Goal: Task Accomplishment & Management: Manage account settings

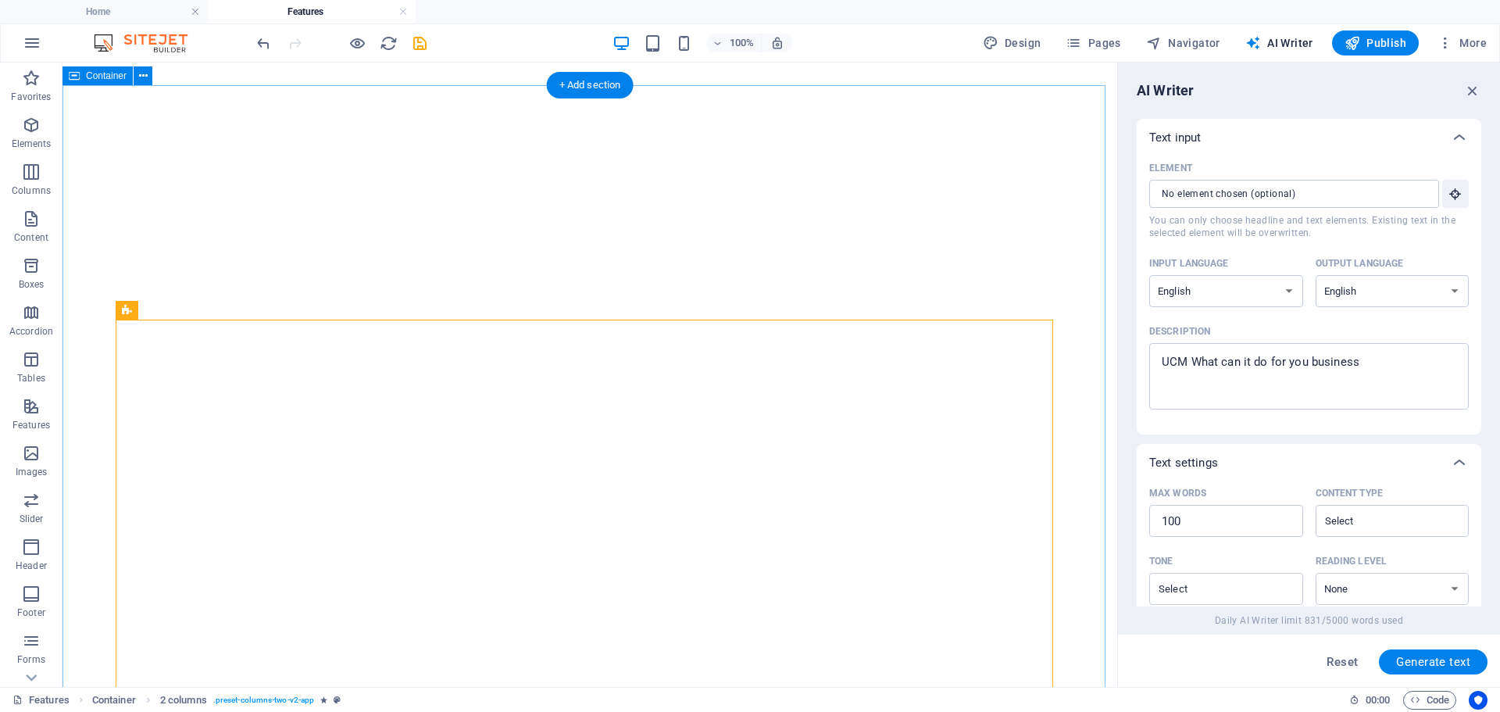
select select "English"
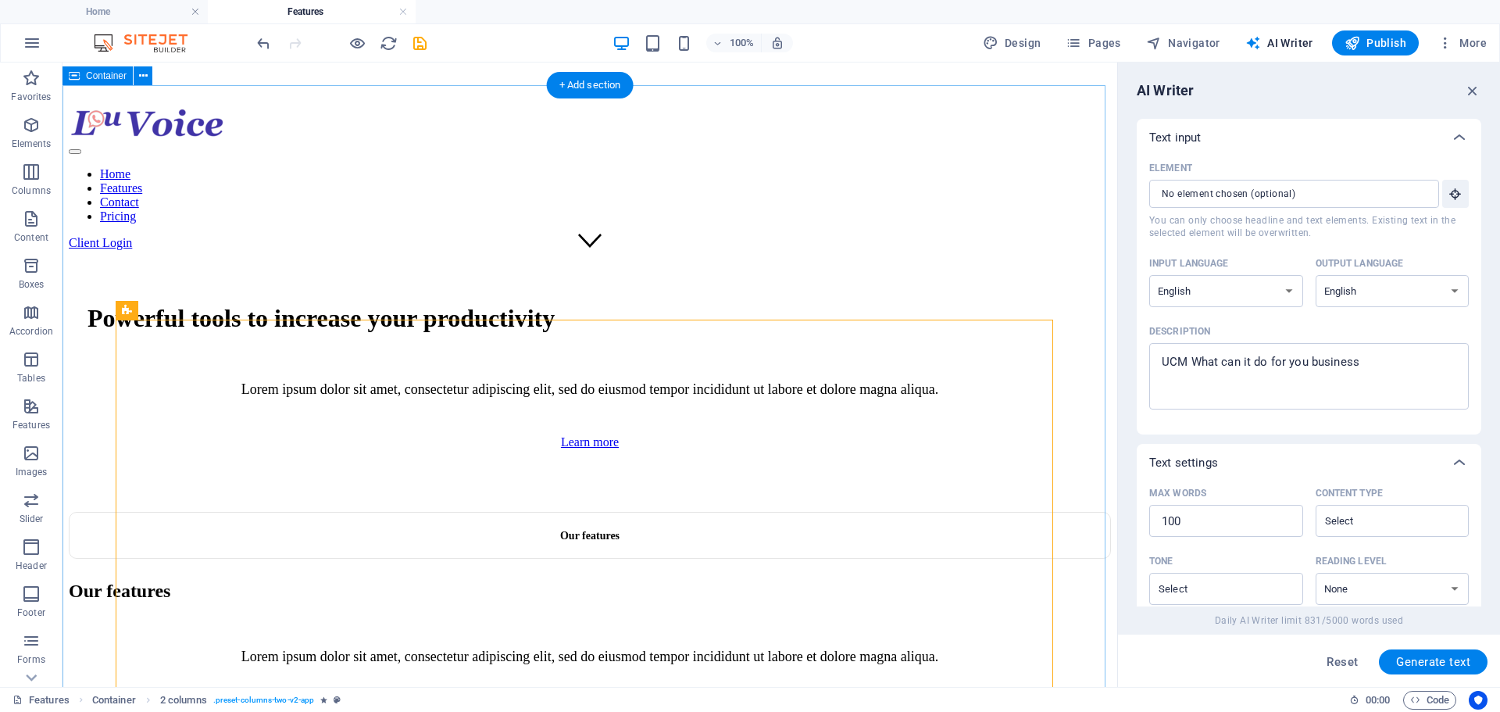
scroll to position [463, 0]
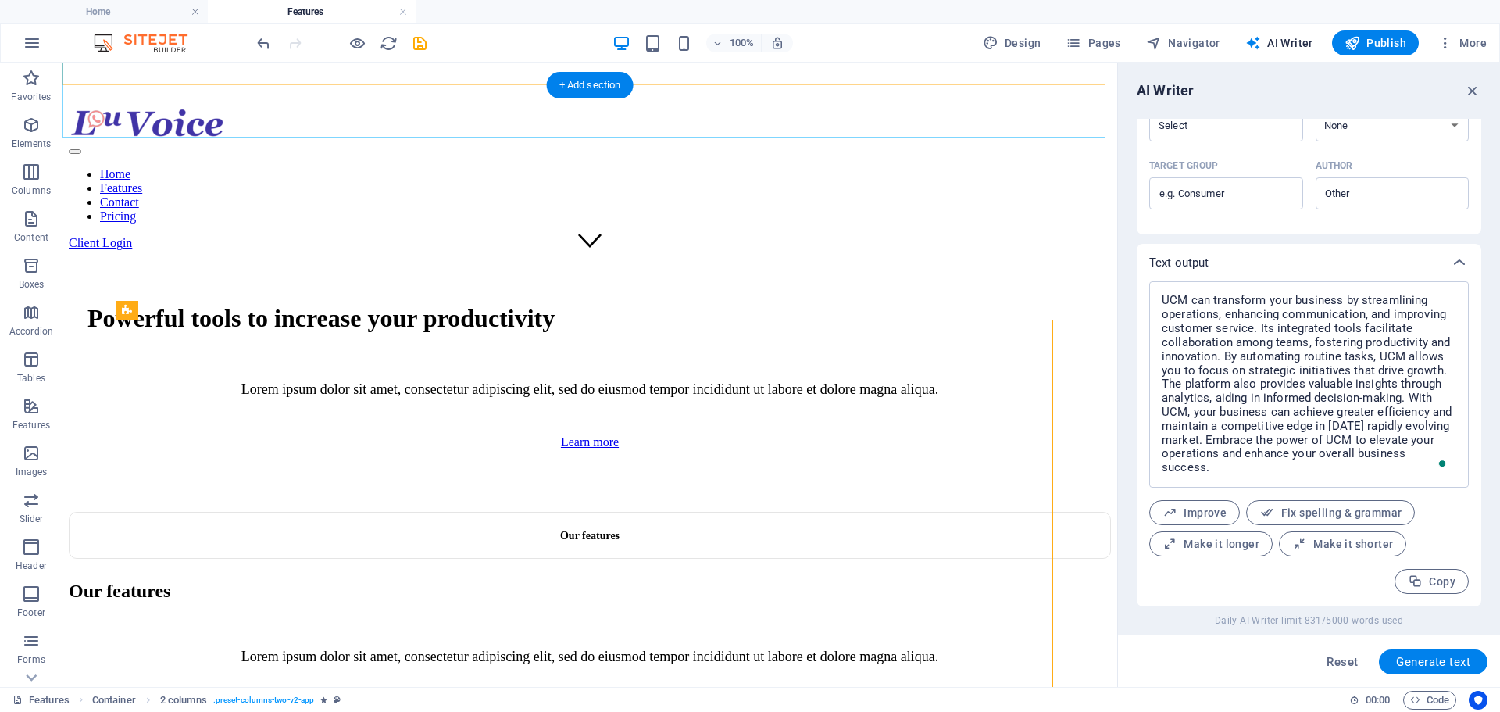
click at [730, 167] on nav "Home Features Contact Pricing" at bounding box center [590, 195] width 1042 height 56
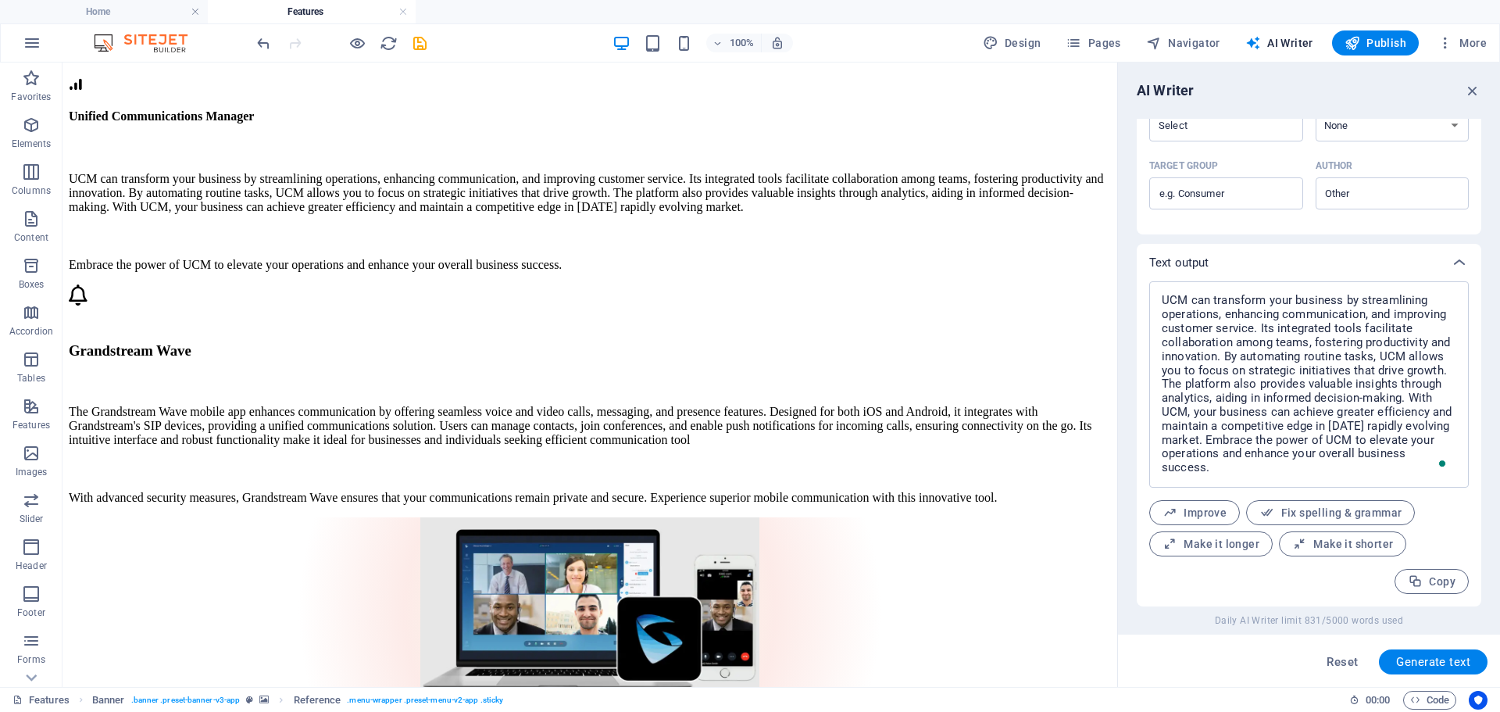
scroll to position [1209, 0]
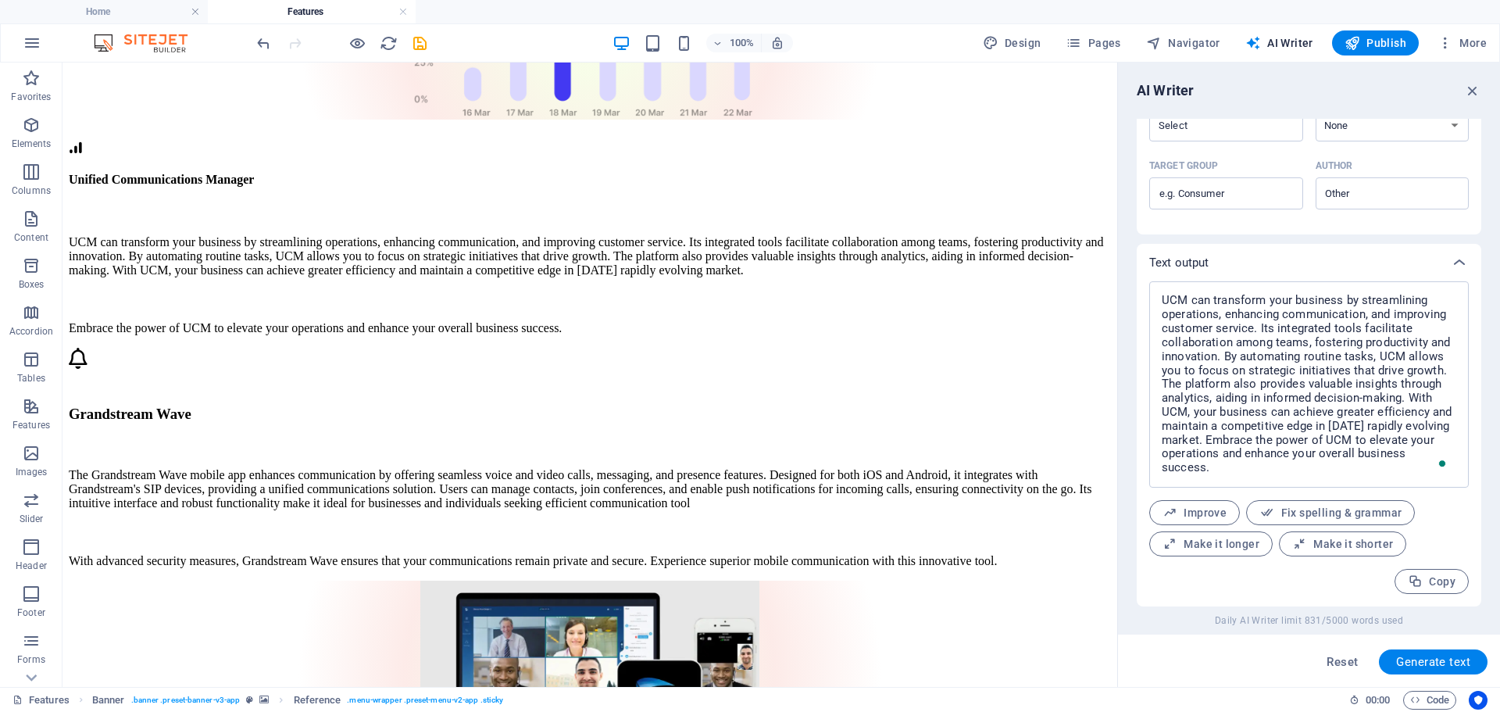
click at [1377, 41] on span "Publish" at bounding box center [1375, 43] width 62 height 16
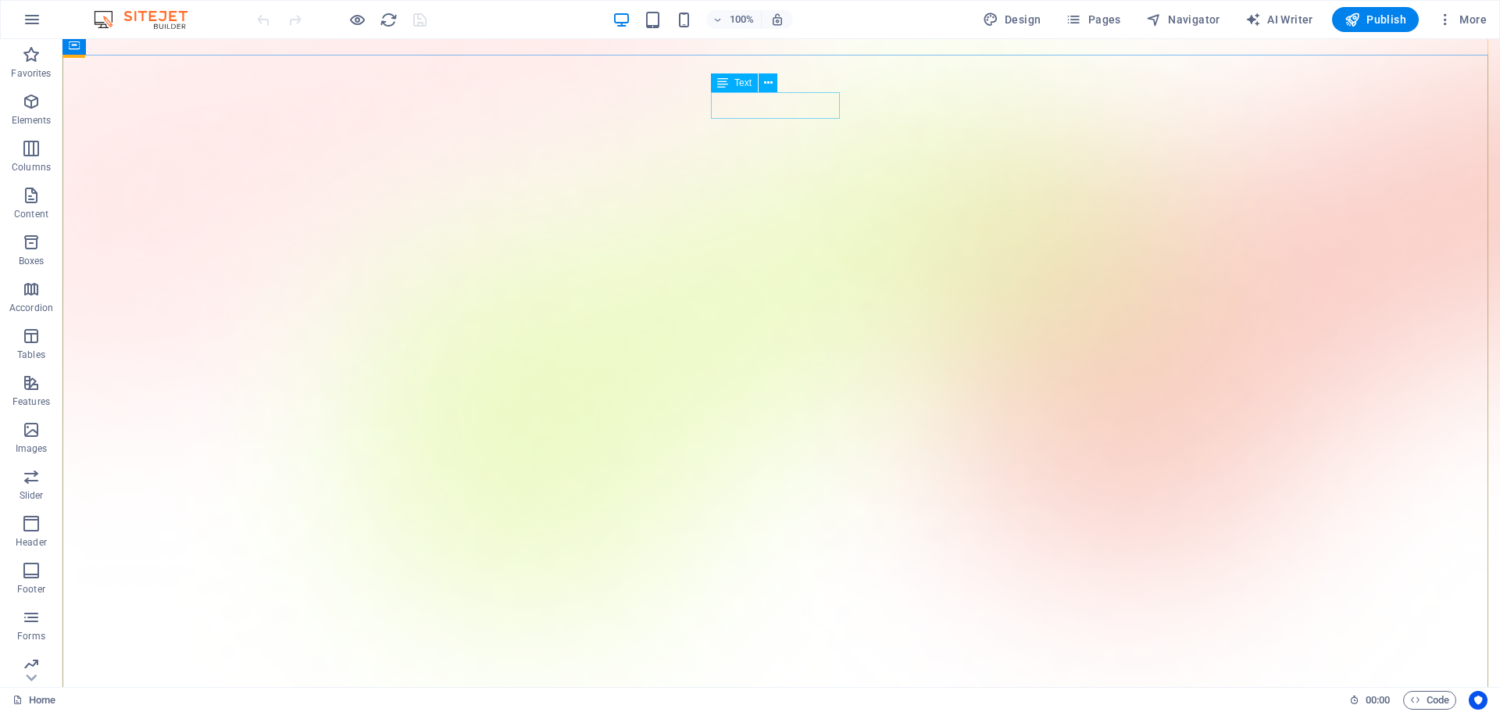
scroll to position [59, 0]
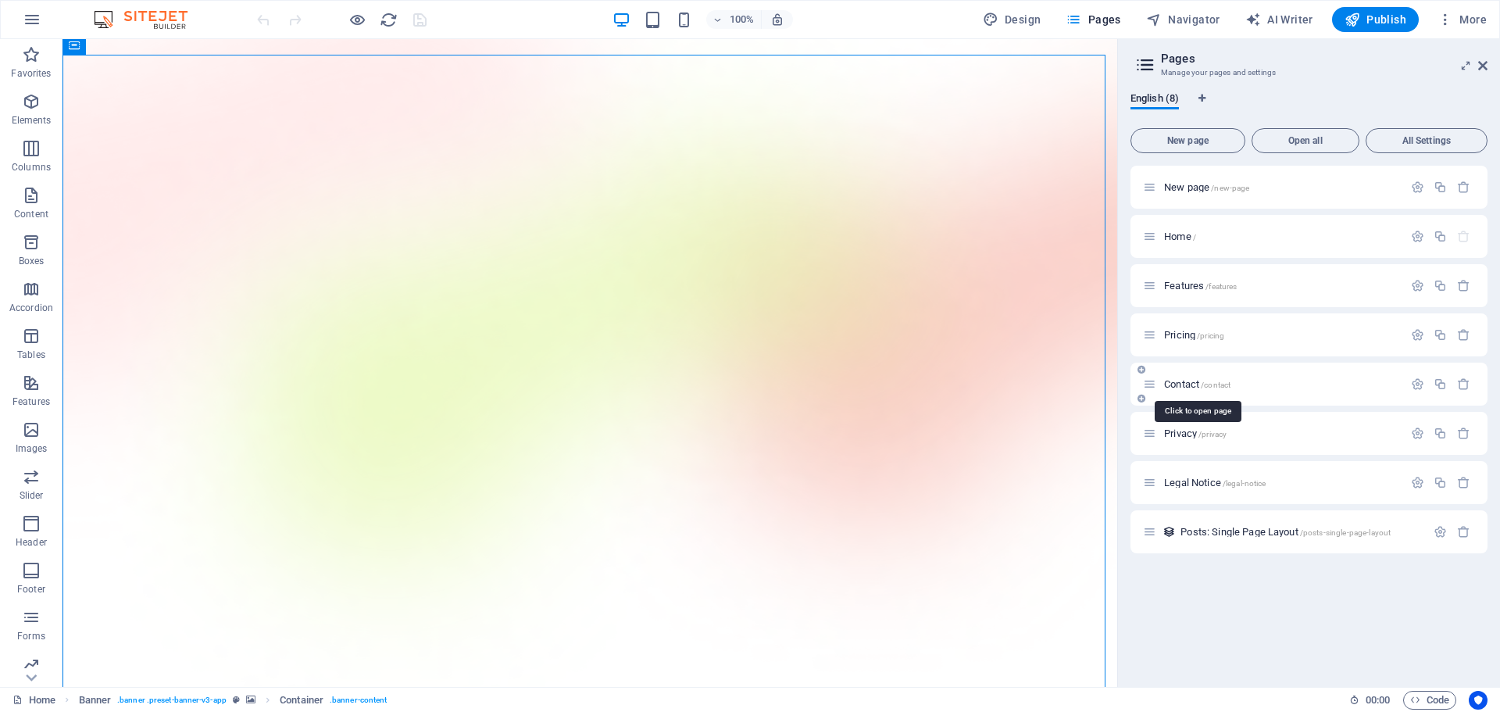
click at [1170, 384] on span "Contact /contact" at bounding box center [1197, 384] width 66 height 12
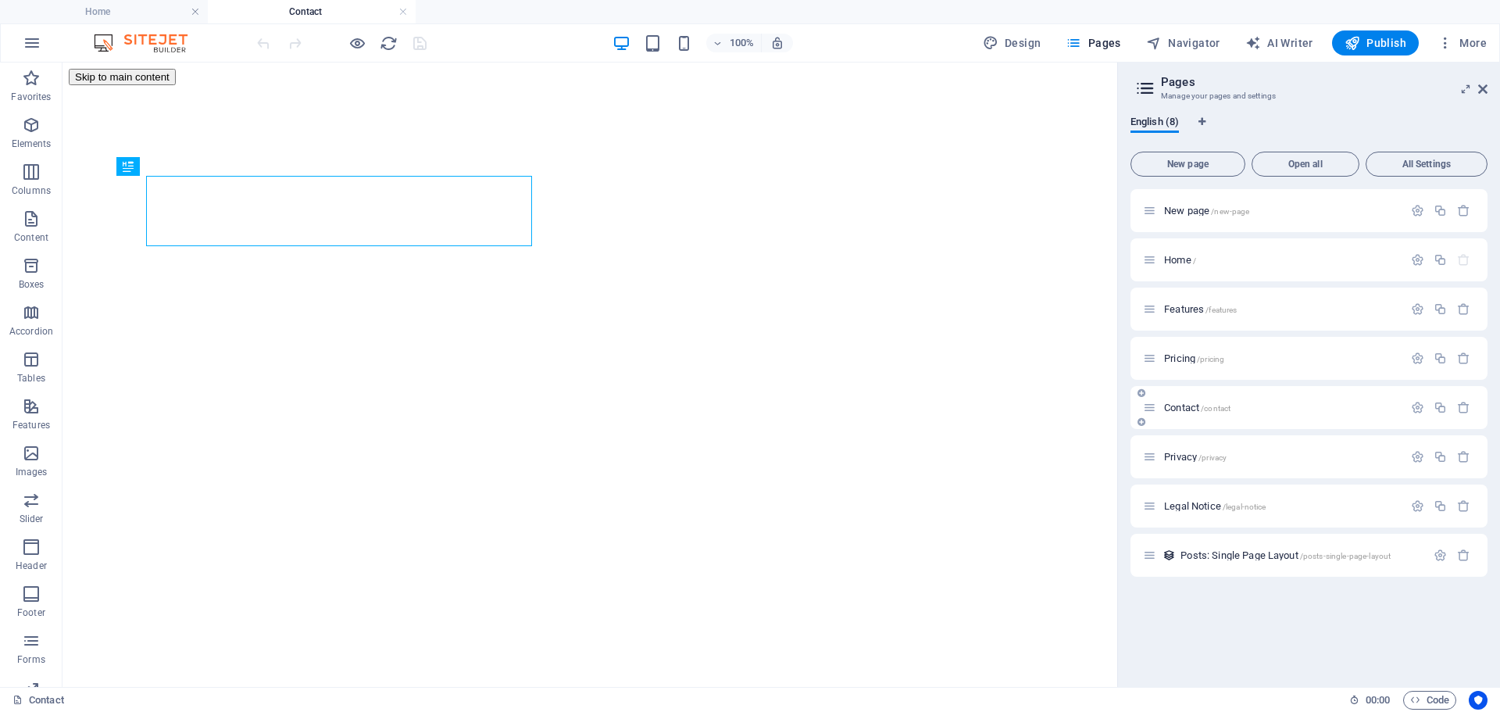
scroll to position [0, 0]
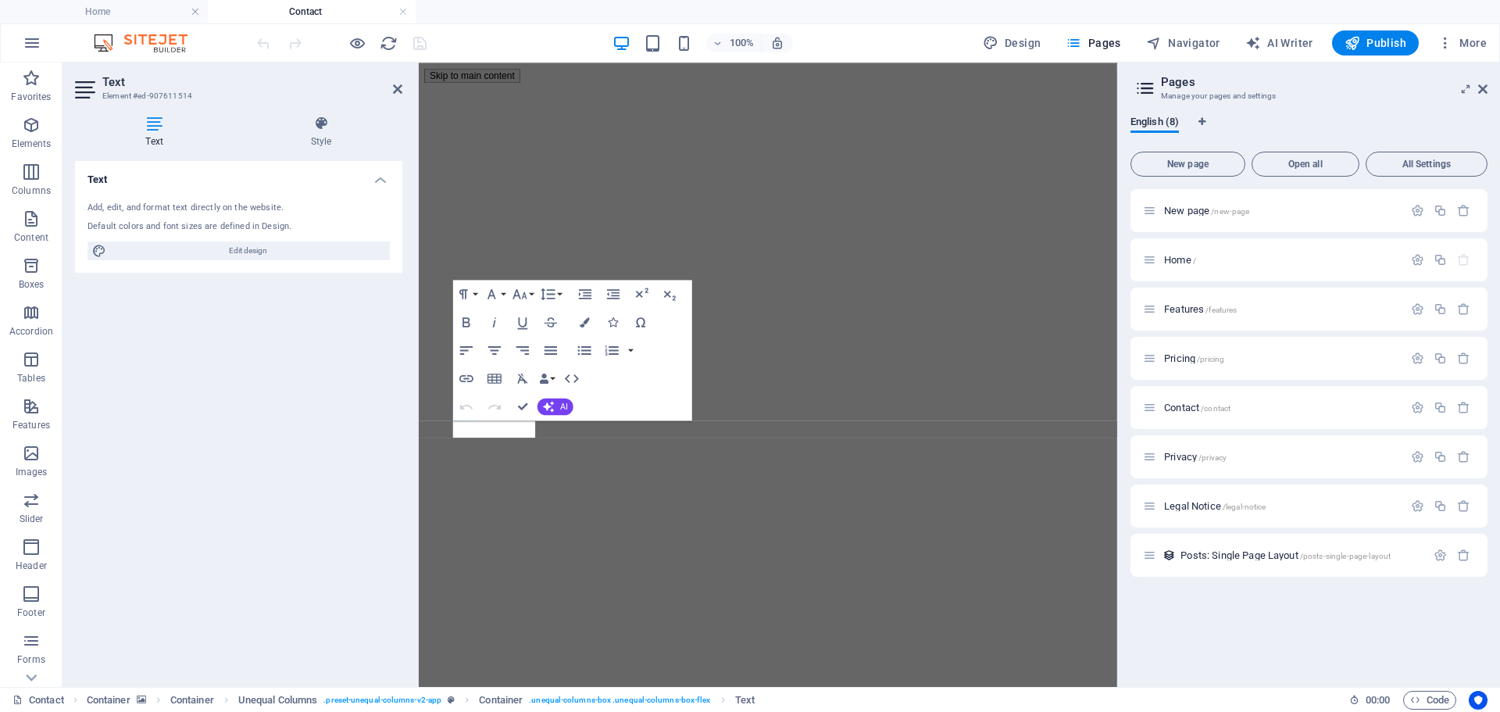
click at [211, 380] on div "Text Add, edit, and format text directly on the website. Default colors and fon…" at bounding box center [238, 417] width 327 height 513
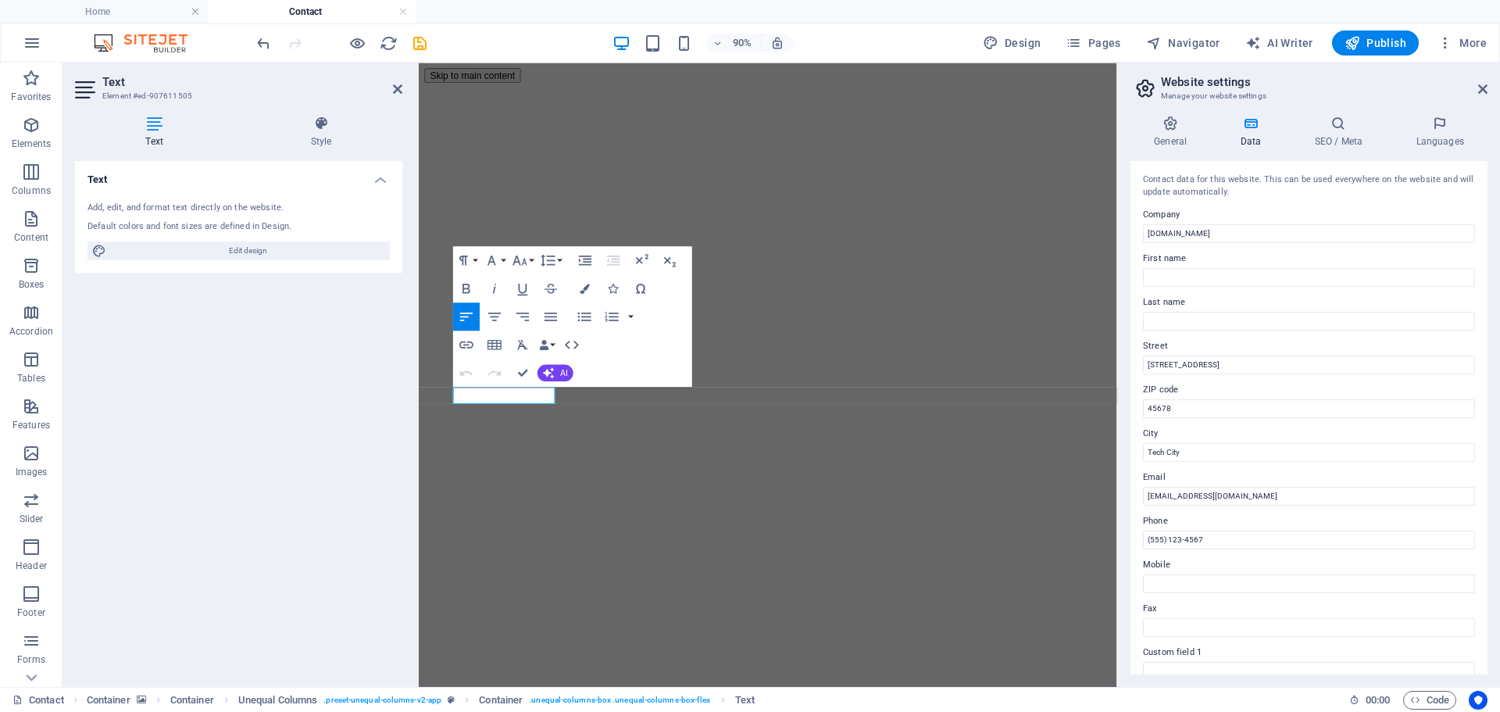
click at [177, 359] on div "Text Add, edit, and format text directly on the website. Default colors and fon…" at bounding box center [238, 417] width 327 height 513
click at [1171, 11] on ul "Home Contact" at bounding box center [750, 11] width 1500 height 23
click at [367, 282] on div "Text Add, edit, and format text directly on the website. Default colors and fon…" at bounding box center [238, 417] width 327 height 513
click at [351, 326] on div "Text Add, edit, and format text directly on the website. Default colors and fon…" at bounding box center [238, 417] width 327 height 513
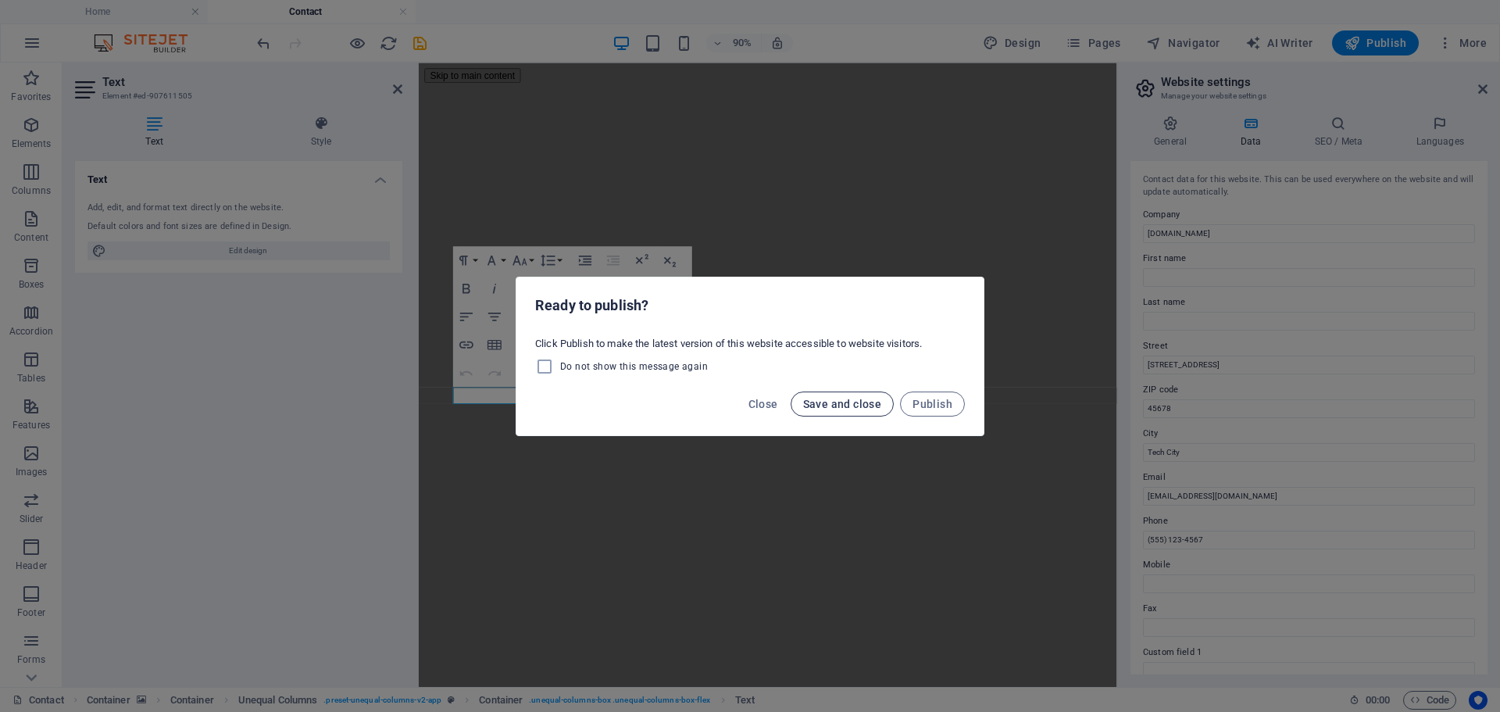
click at [855, 405] on span "Save and close" at bounding box center [842, 404] width 79 height 12
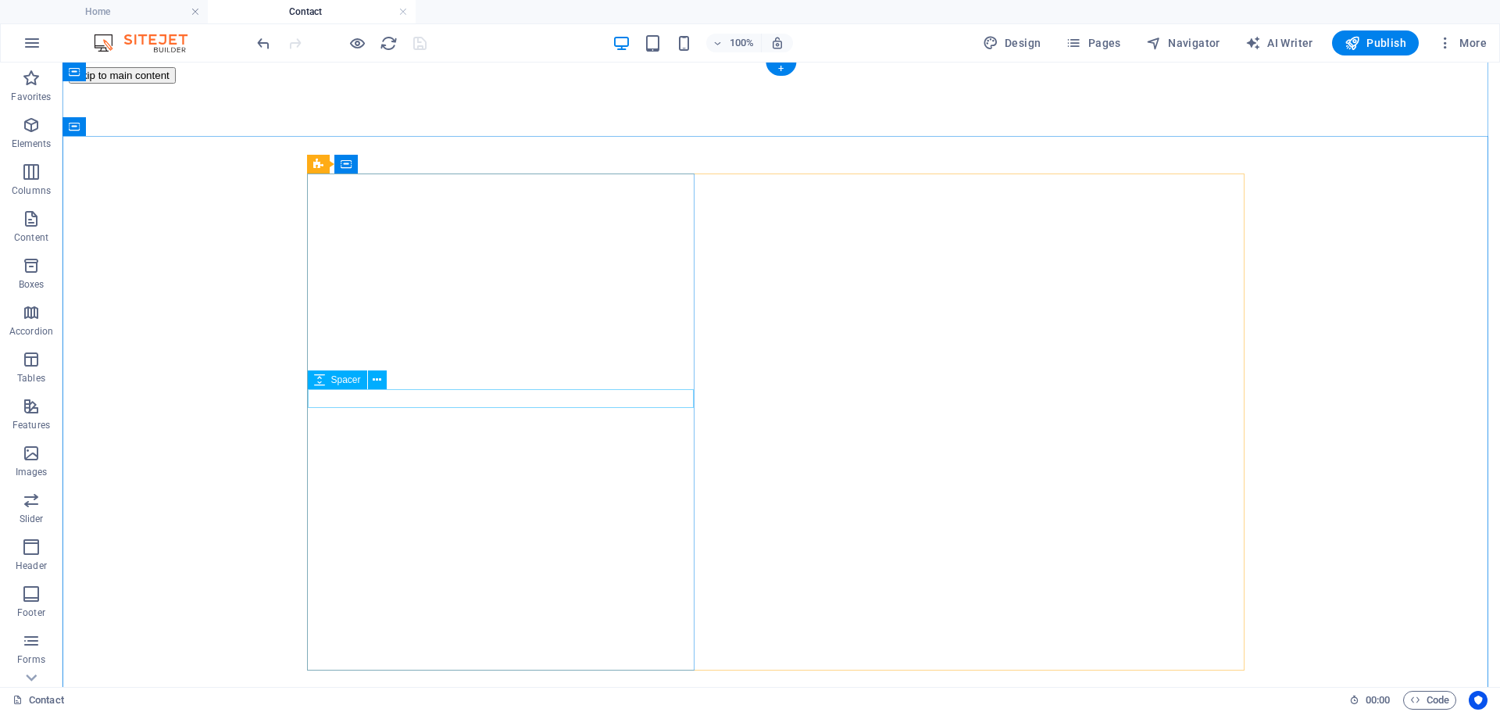
scroll to position [1, 0]
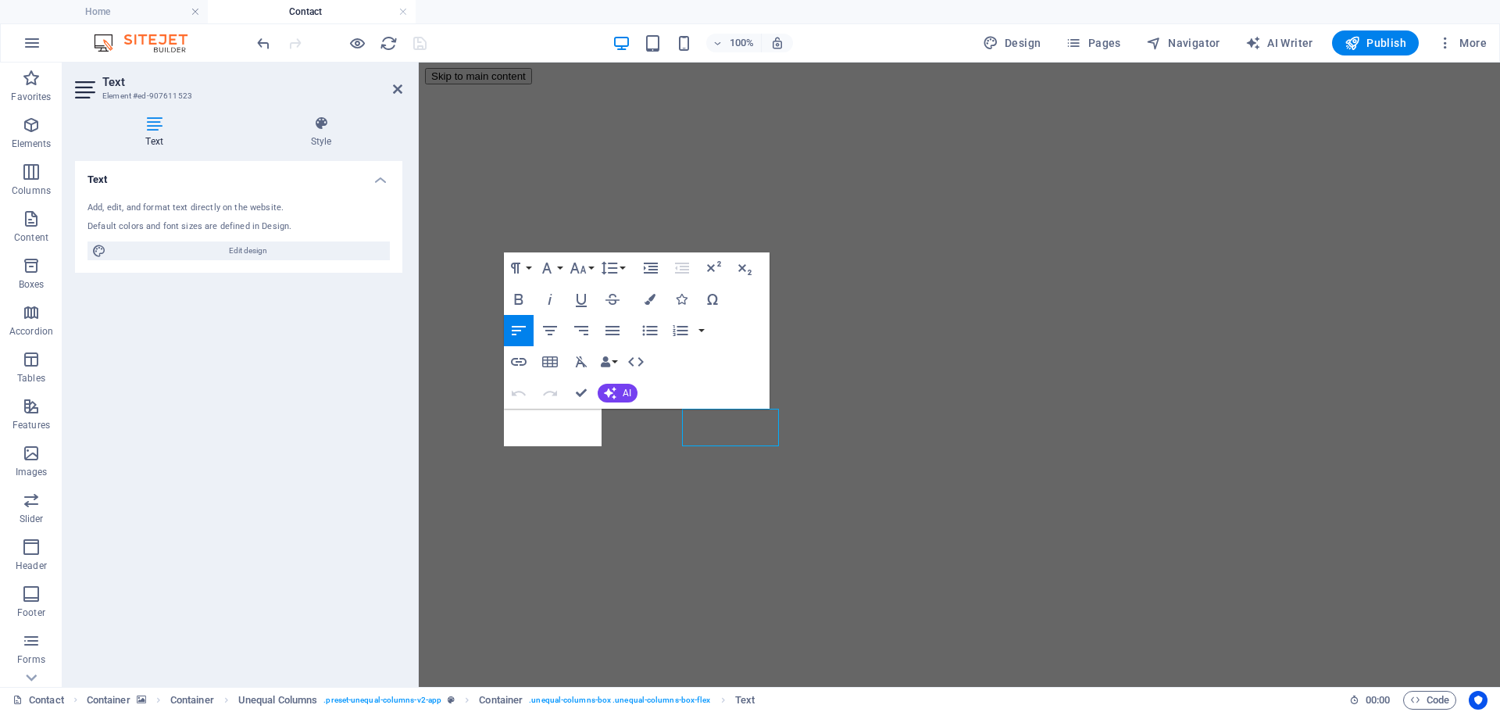
click at [405, 416] on div "Text Style Text Add, edit, and format text directly on the website. Default col…" at bounding box center [238, 395] width 352 height 584
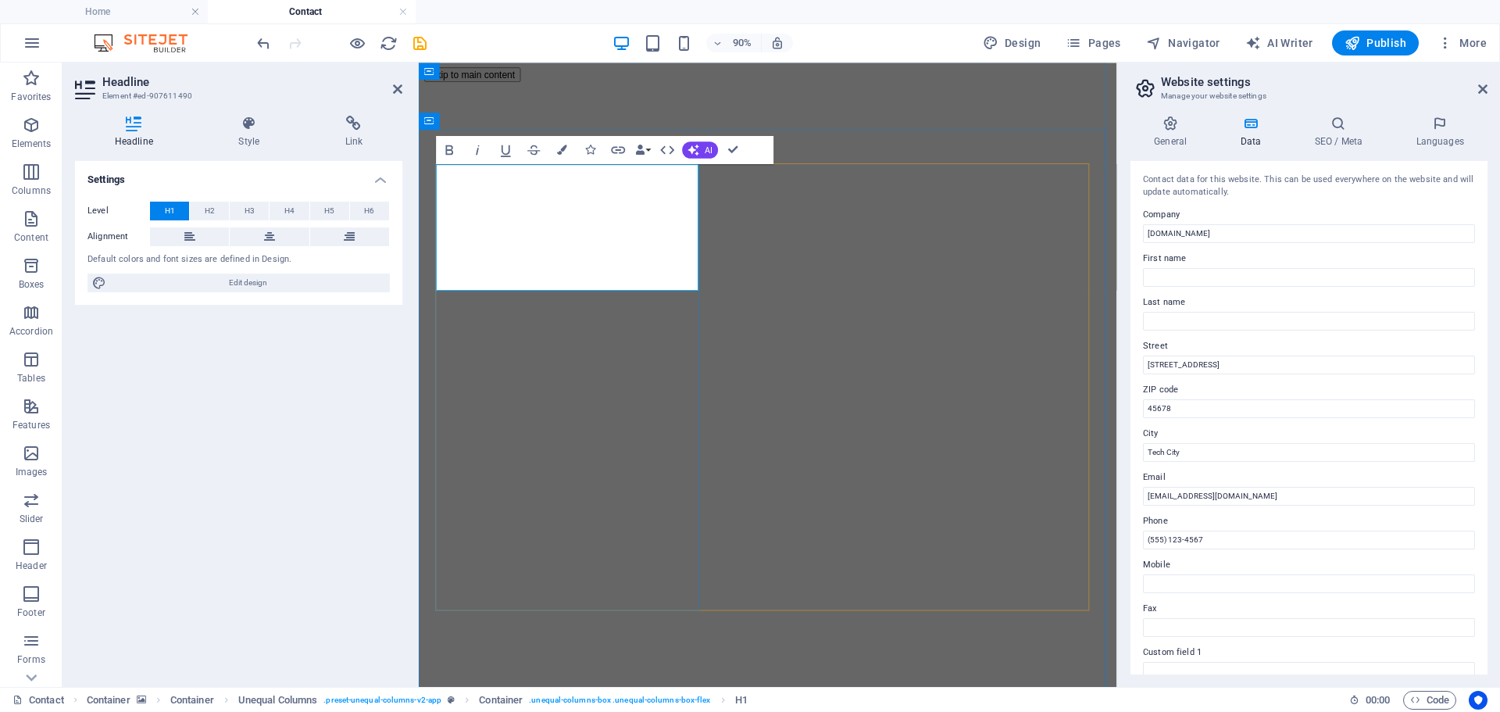
click at [213, 216] on span "H2" at bounding box center [210, 211] width 10 height 19
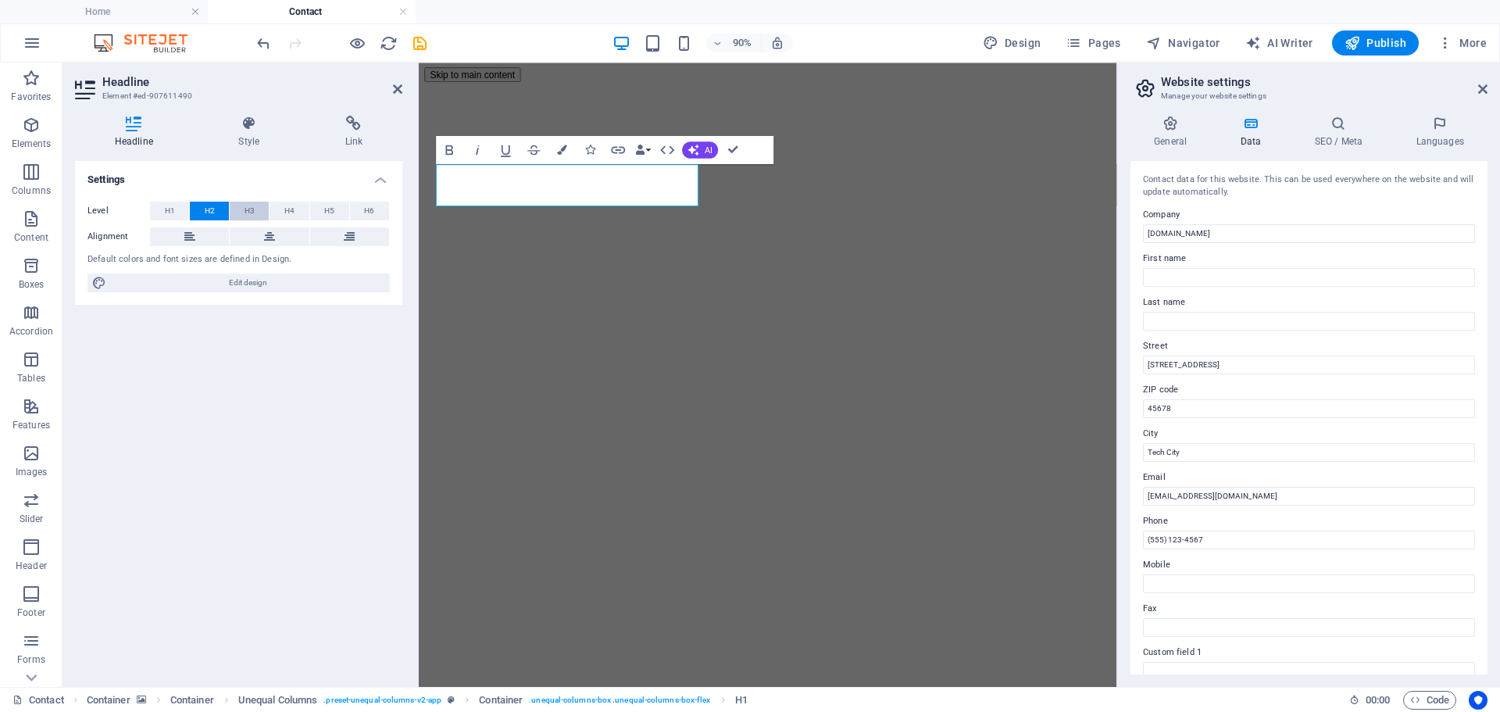
click at [245, 215] on span "H3" at bounding box center [250, 211] width 10 height 19
click at [217, 211] on button "H2" at bounding box center [209, 211] width 39 height 19
click at [933, 33] on div "90% Design Pages Navigator AI Writer Publish More" at bounding box center [873, 42] width 1239 height 25
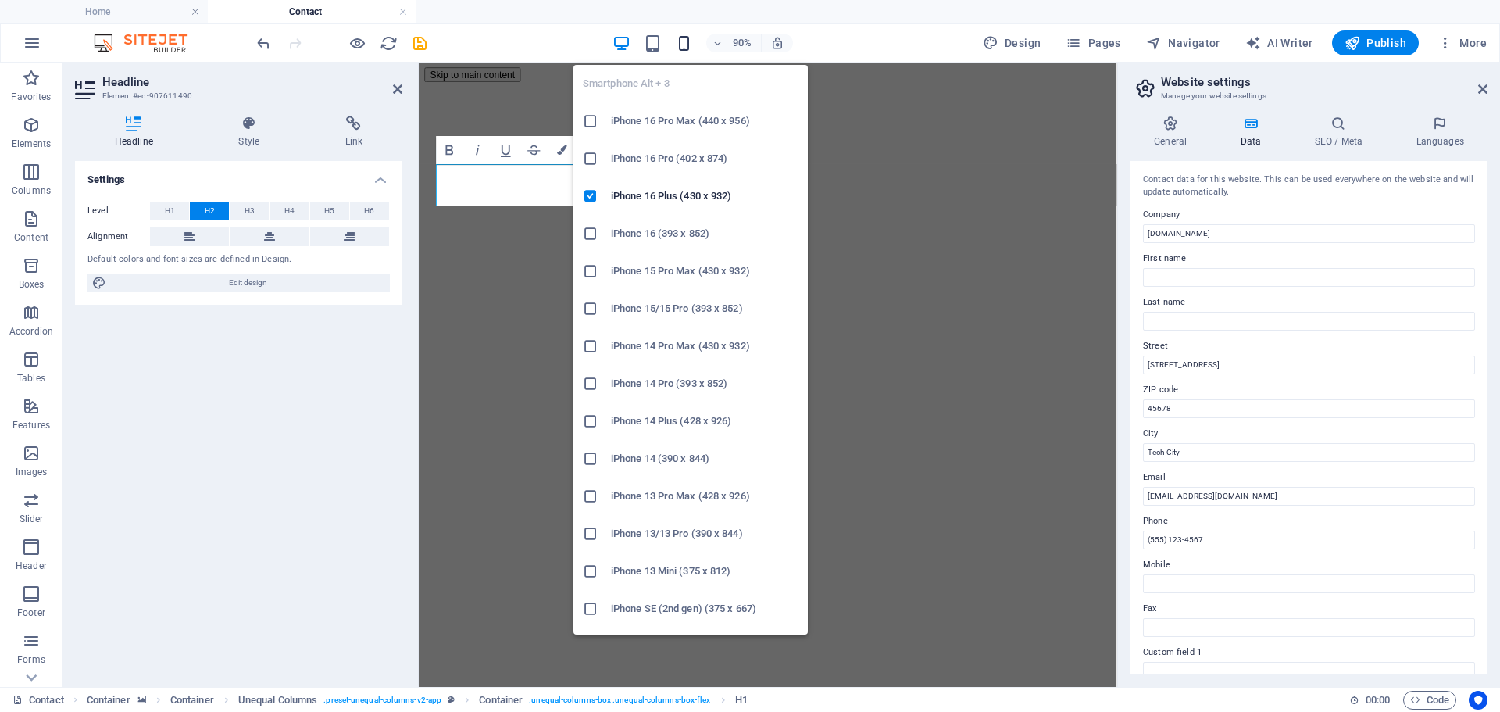
click at [682, 46] on icon "button" at bounding box center [684, 43] width 18 height 18
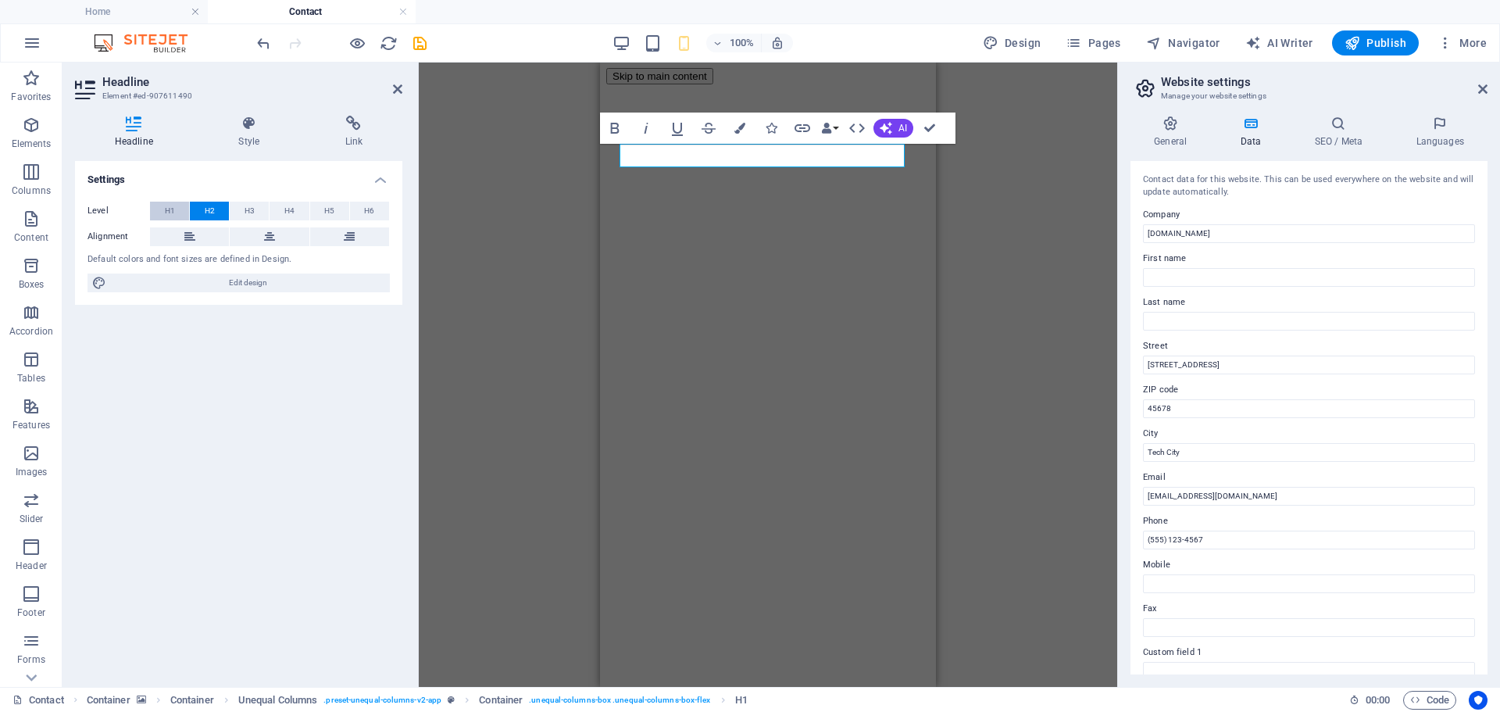
click at [163, 208] on button "H1" at bounding box center [169, 211] width 39 height 19
click at [216, 212] on button "H2" at bounding box center [209, 211] width 39 height 19
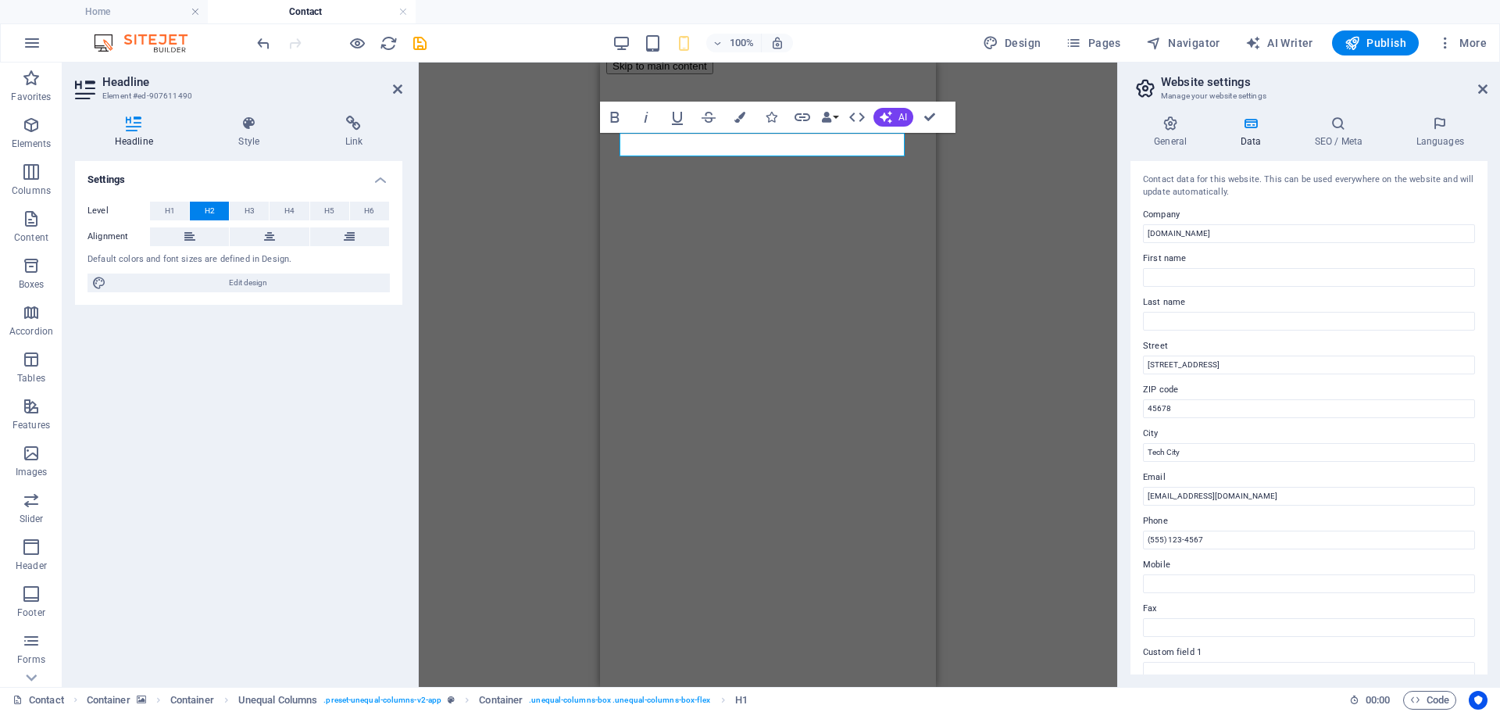
scroll to position [12, 0]
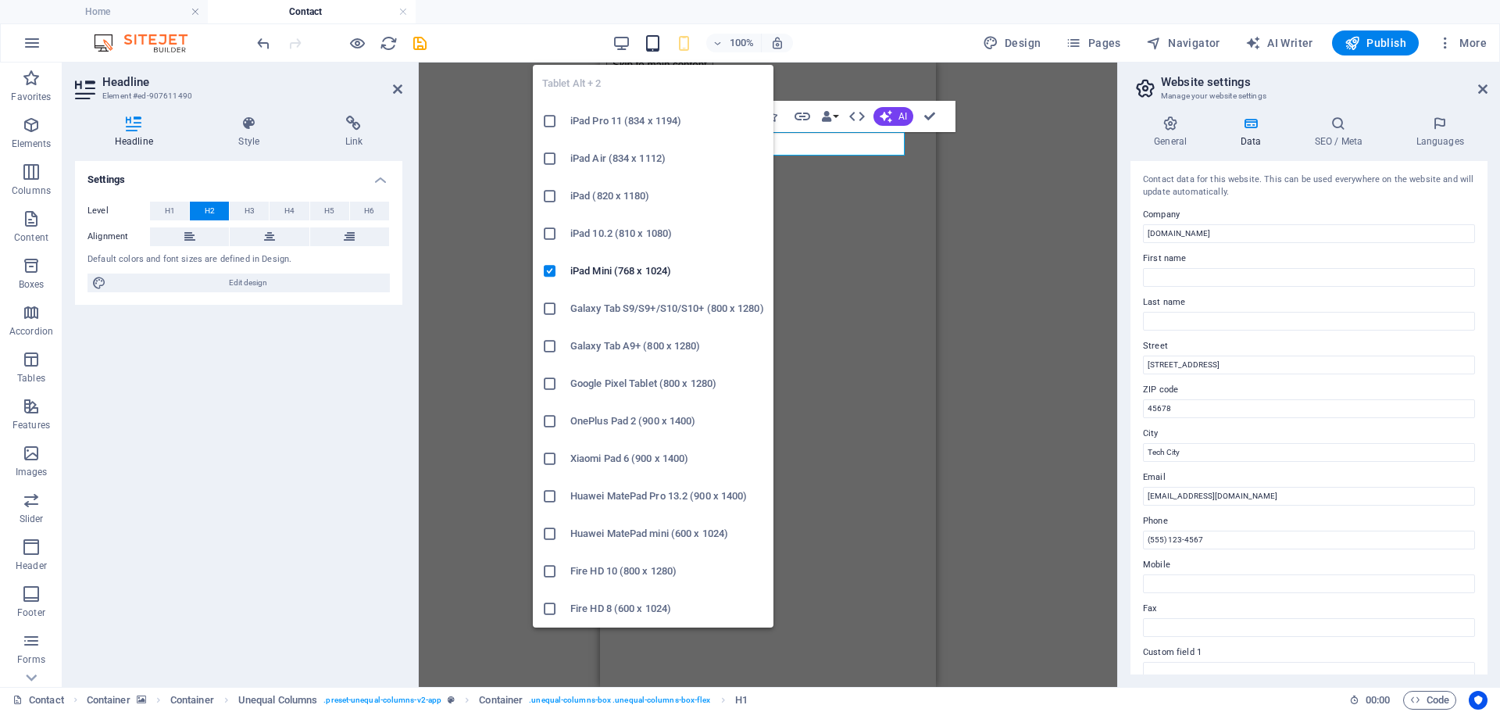
click at [653, 40] on icon "button" at bounding box center [653, 43] width 18 height 18
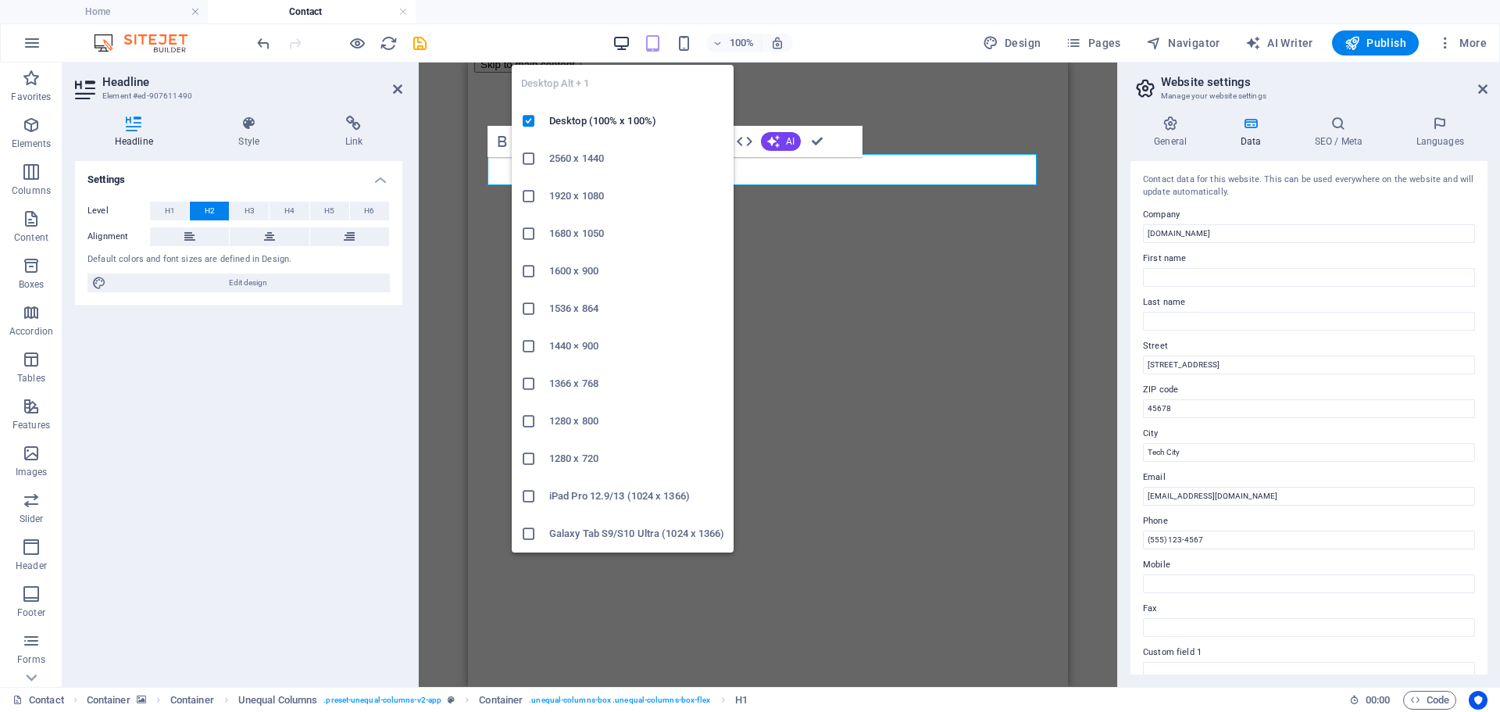
click at [624, 40] on icon "button" at bounding box center [621, 43] width 18 height 18
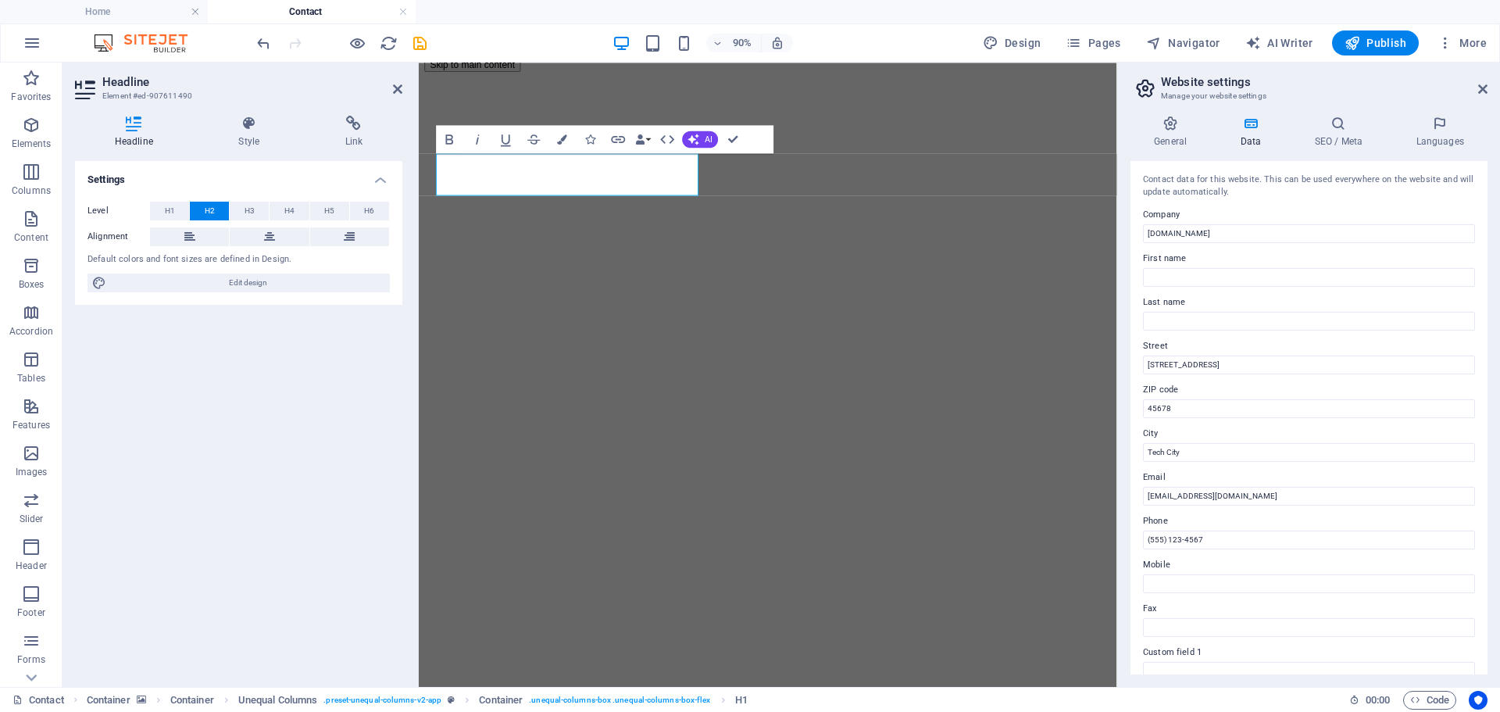
click at [390, 87] on h2 "Headline" at bounding box center [252, 82] width 300 height 14
drag, startPoint x: 398, startPoint y: 88, endPoint x: 334, endPoint y: 28, distance: 87.3
click at [398, 88] on icon at bounding box center [397, 89] width 9 height 12
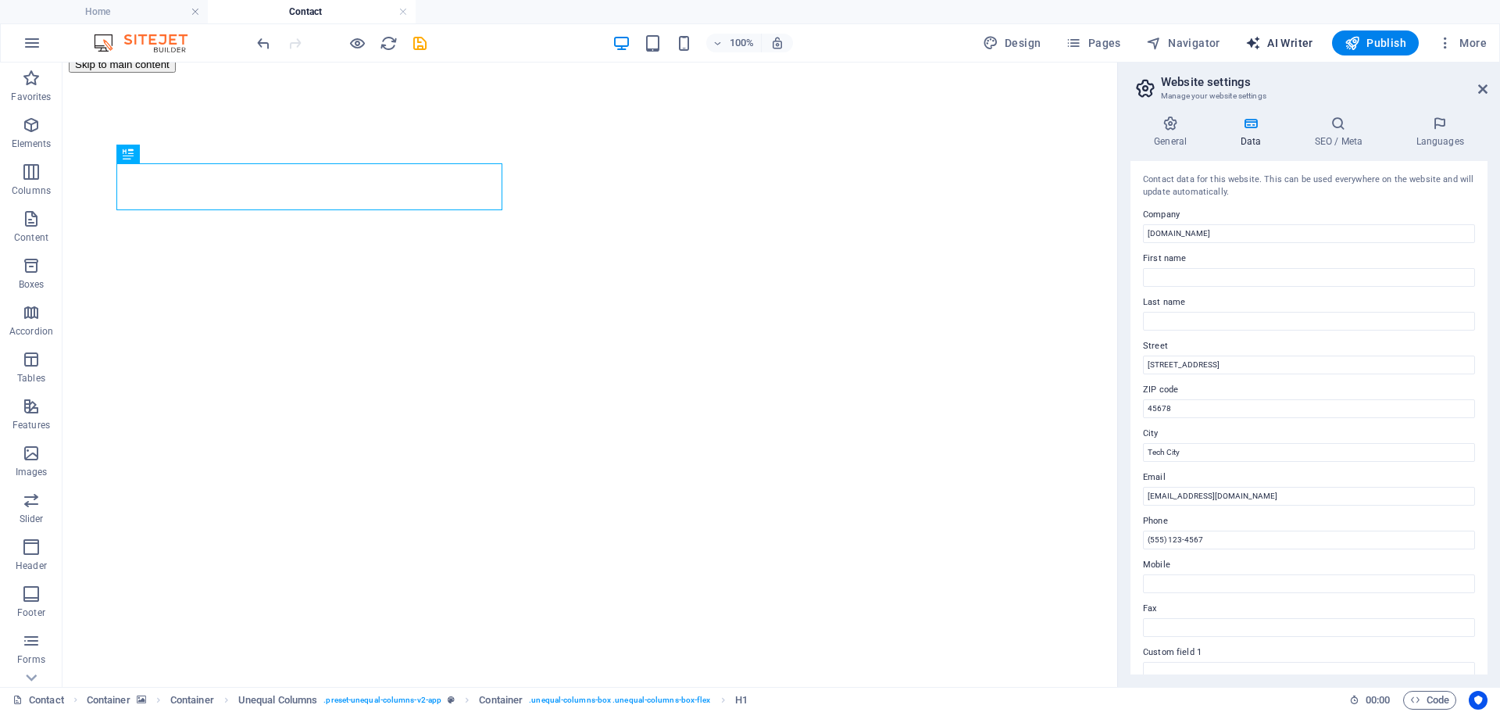
click at [1271, 43] on span "AI Writer" at bounding box center [1279, 43] width 68 height 16
select select "English"
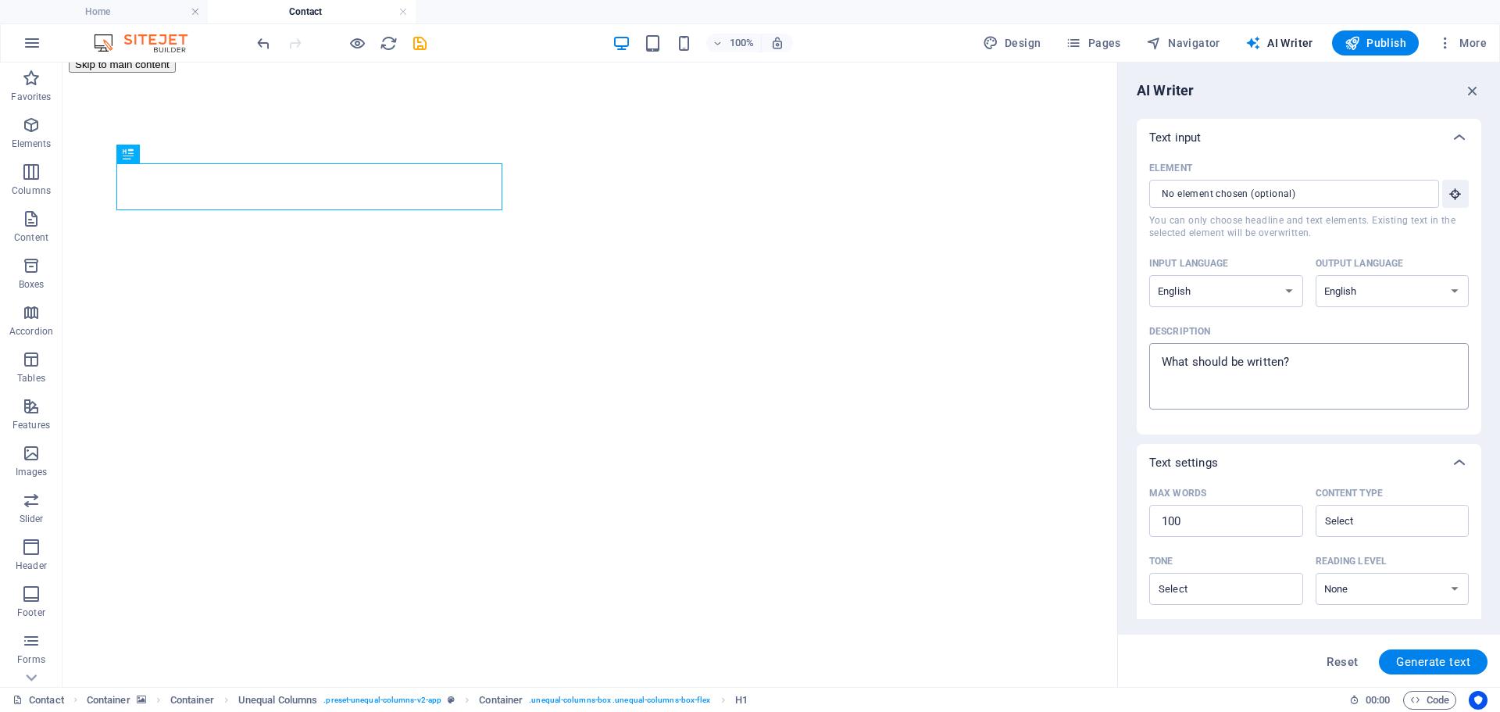
click at [1222, 350] on div "x ​" at bounding box center [1309, 376] width 320 height 66
click at [1222, 351] on textarea "Description x ​" at bounding box center [1309, 376] width 304 height 51
click at [1222, 350] on div "x ​" at bounding box center [1309, 376] width 320 height 66
click at [1222, 351] on textarea "Description x ​" at bounding box center [1309, 376] width 304 height 51
type textarea "x"
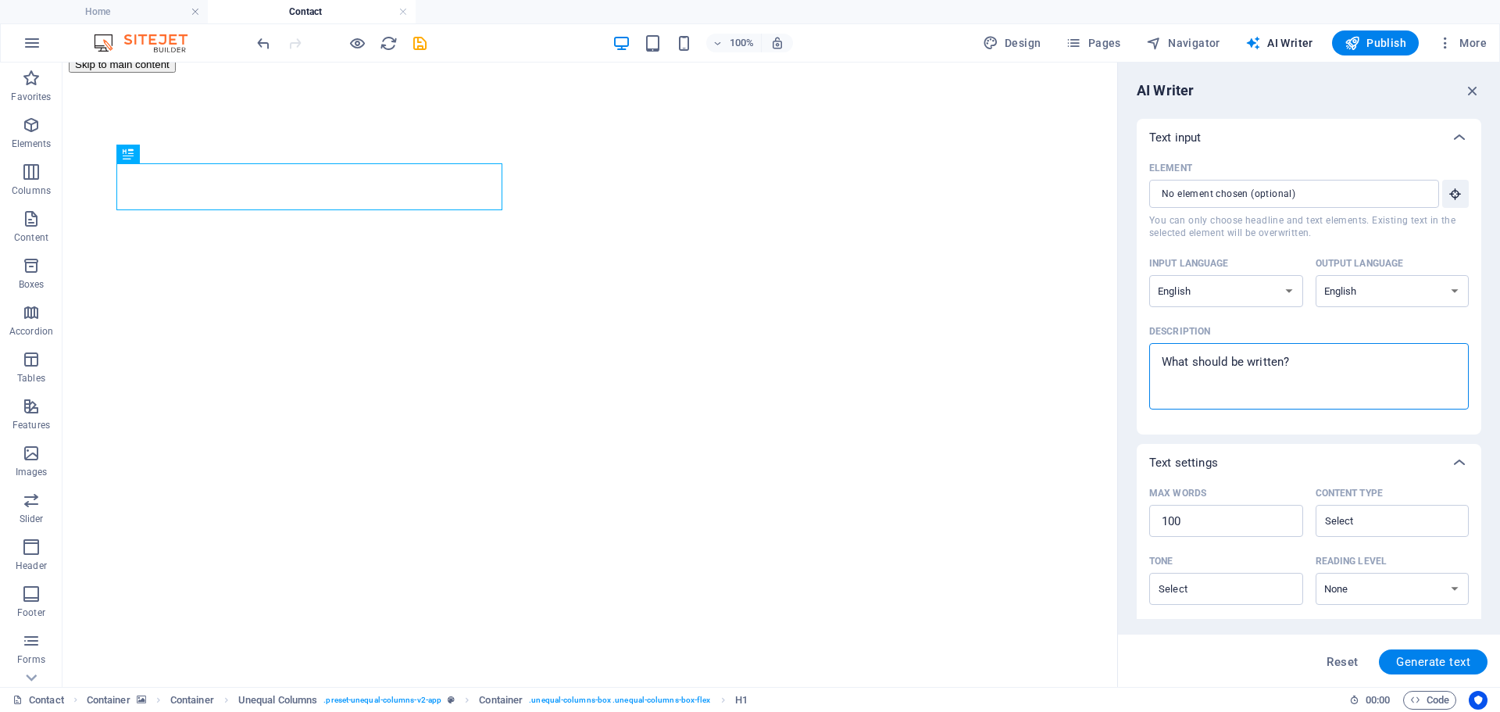
type textarea "c"
type textarea "x"
type textarea "co"
type textarea "x"
type textarea "con"
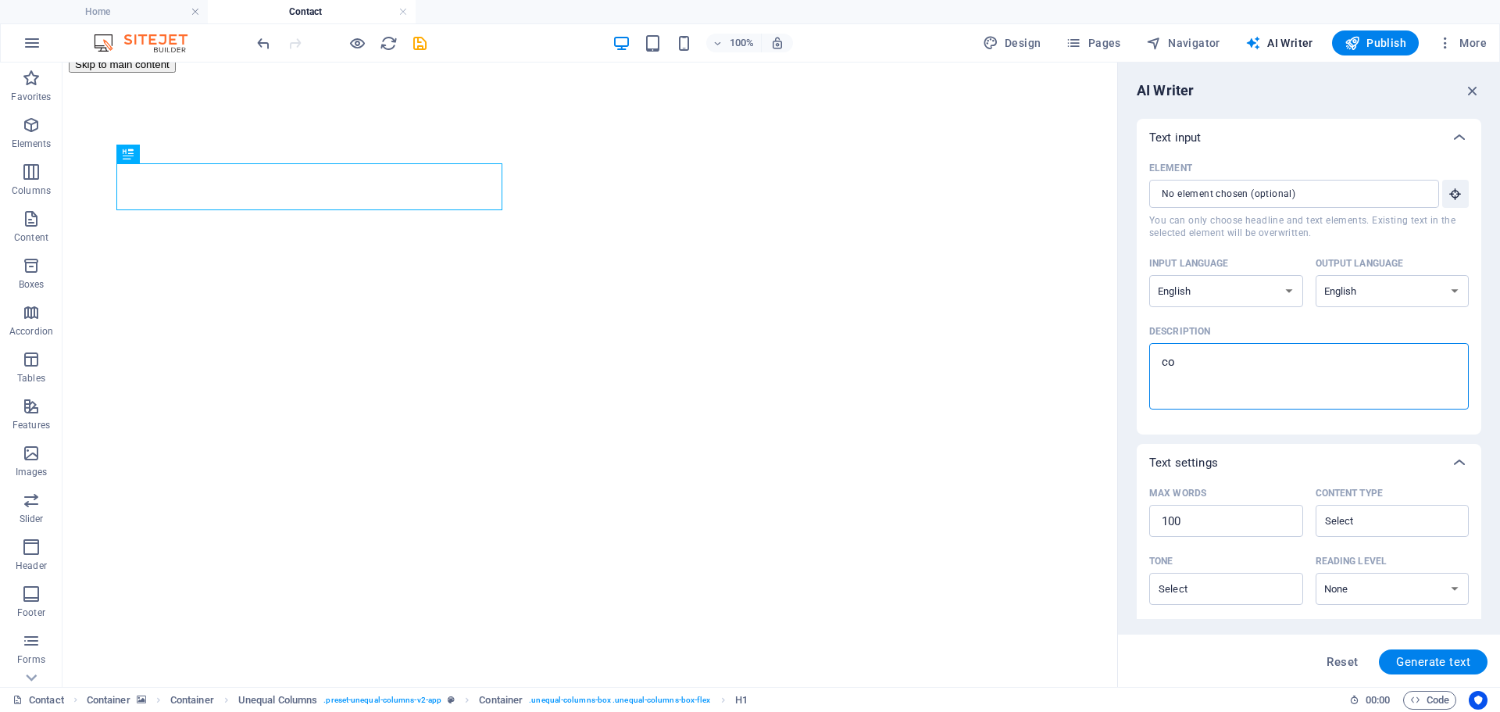
type textarea "x"
type textarea "cont"
type textarea "x"
type textarea "conta"
type textarea "x"
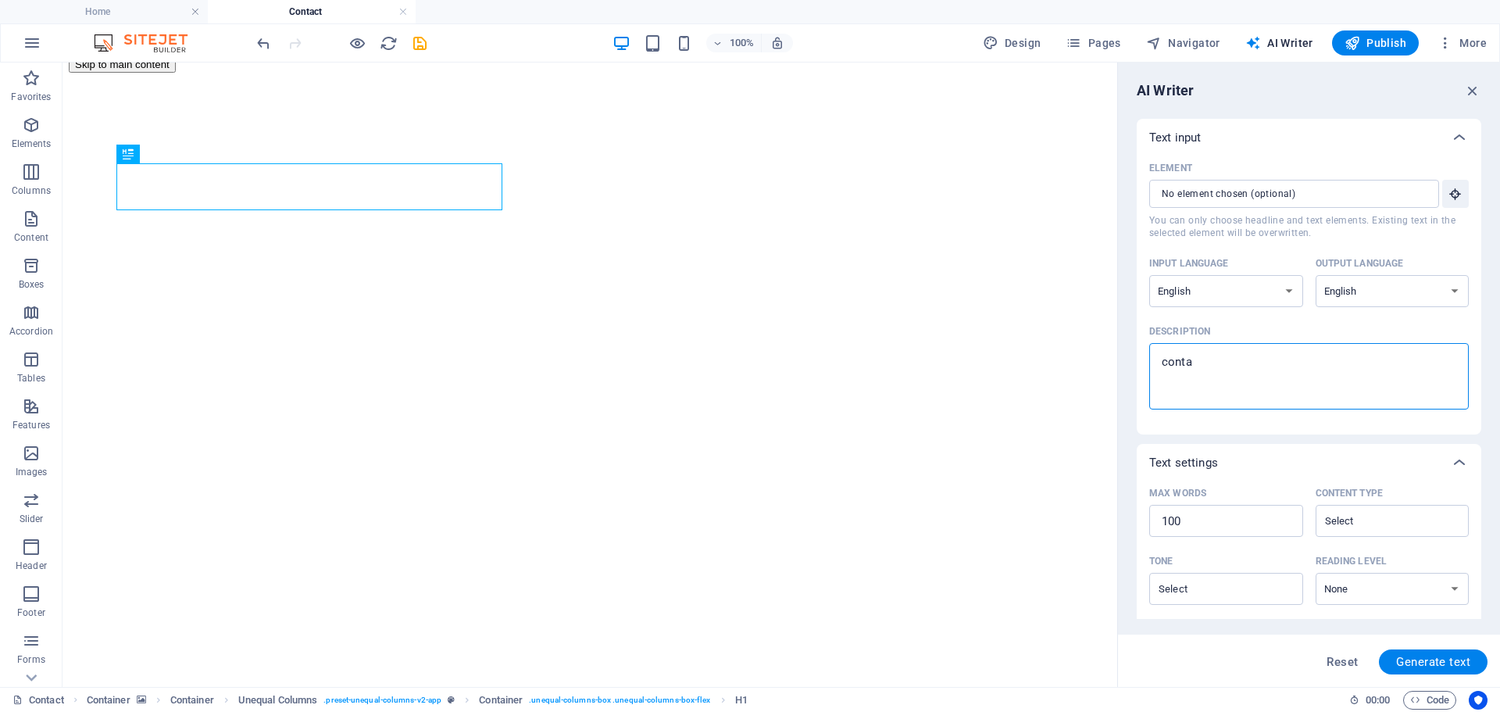
type textarea "contac"
type textarea "x"
type textarea "contact"
type textarea "x"
type textarea "contact"
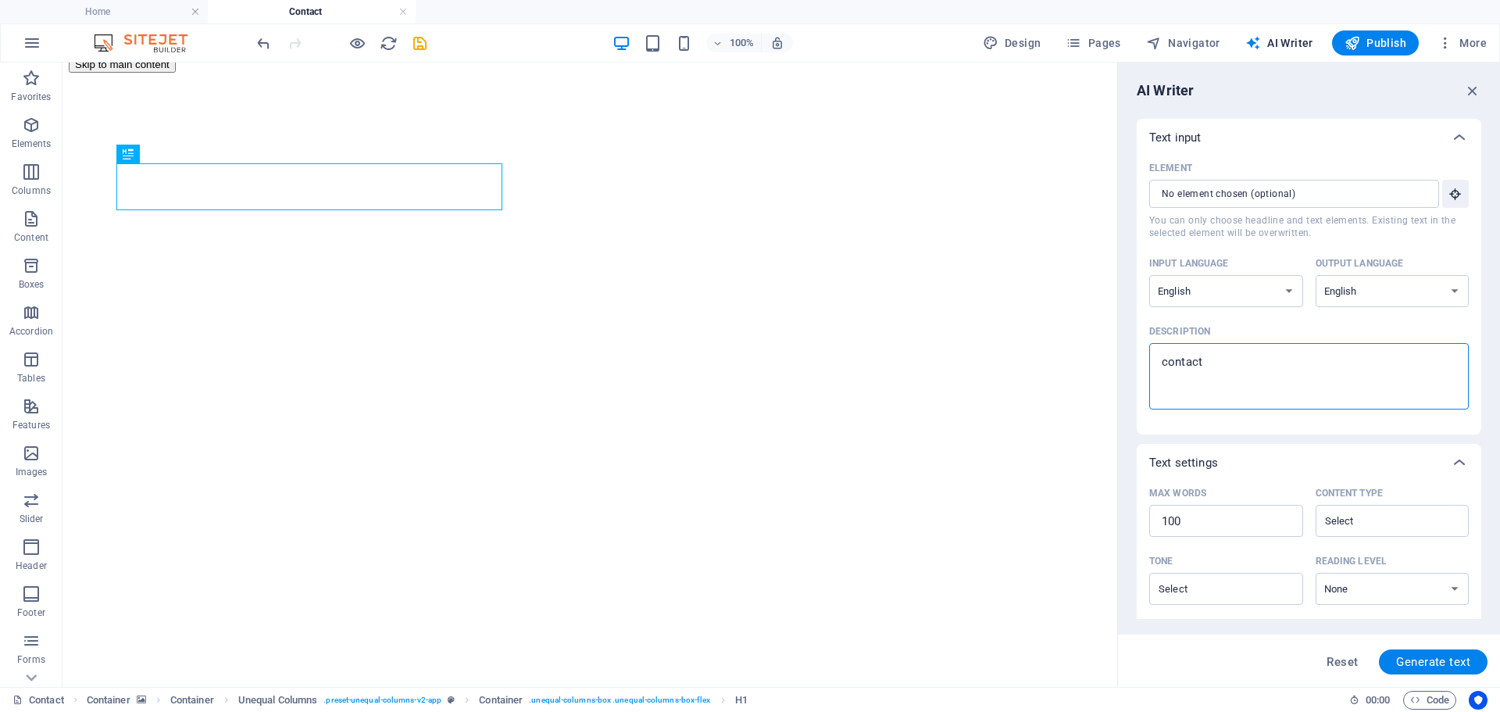
type textarea "x"
type textarea "contact u"
type textarea "x"
type textarea "contact us"
type textarea "x"
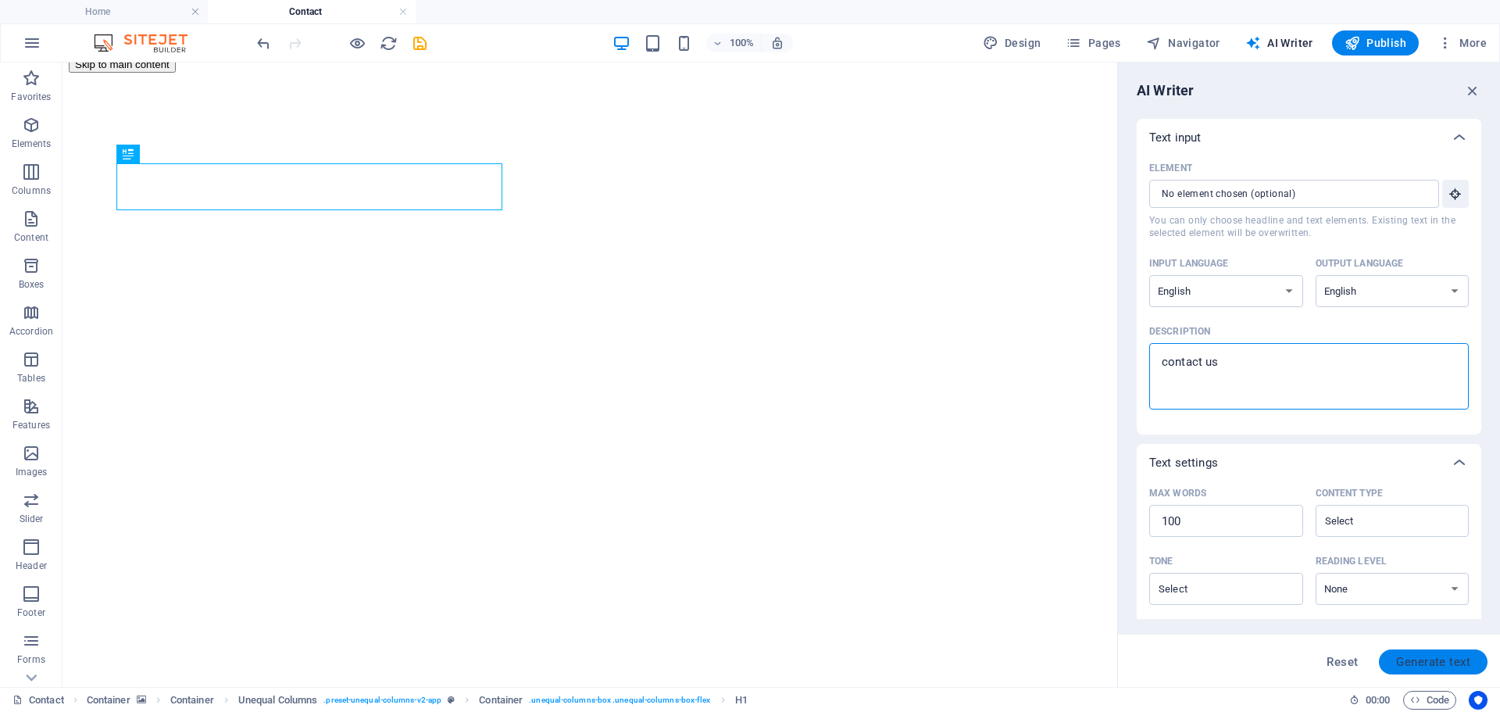
type textarea "contact us"
click at [1413, 664] on span "Generate text" at bounding box center [1433, 661] width 74 height 12
type textarea "x"
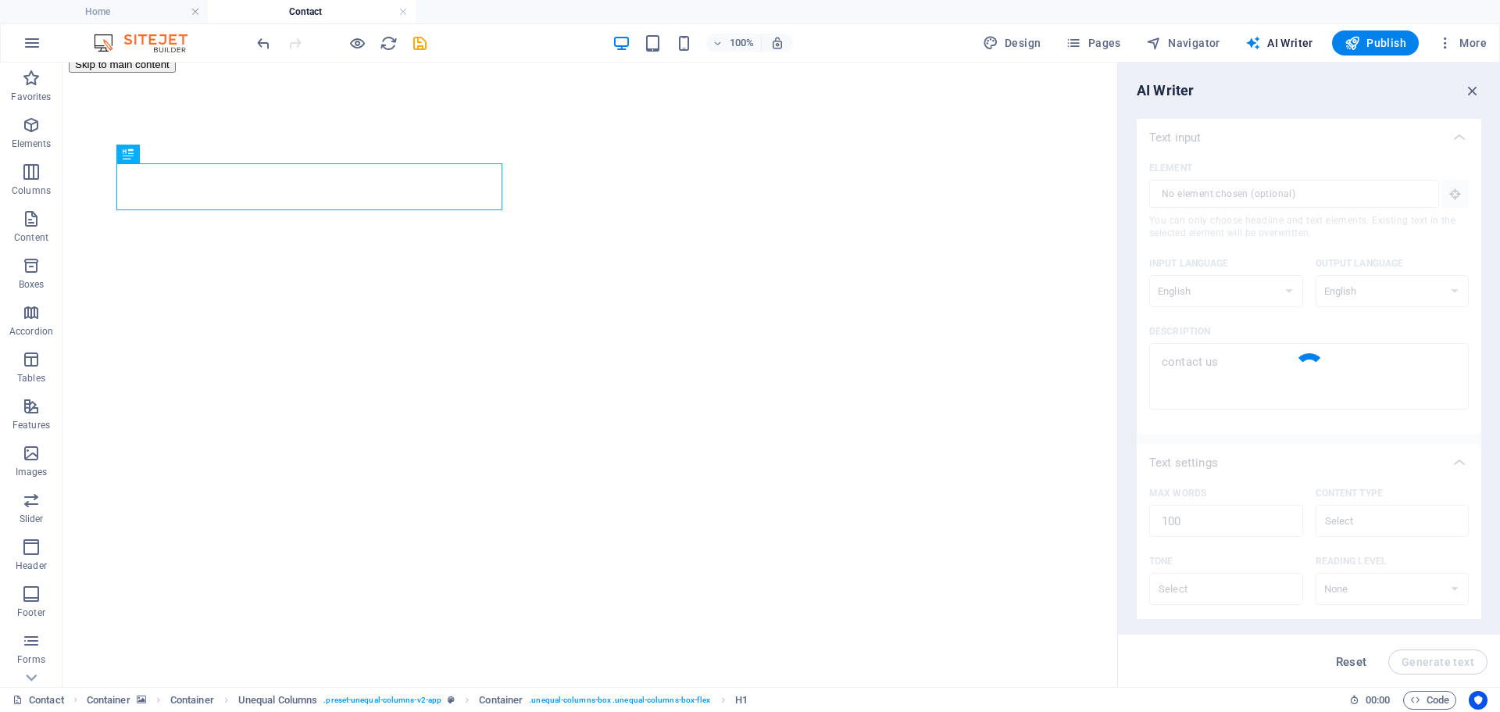
type textarea "x"
type textarea "We welcome your inquiries and are here to assist you. Whether you have question…"
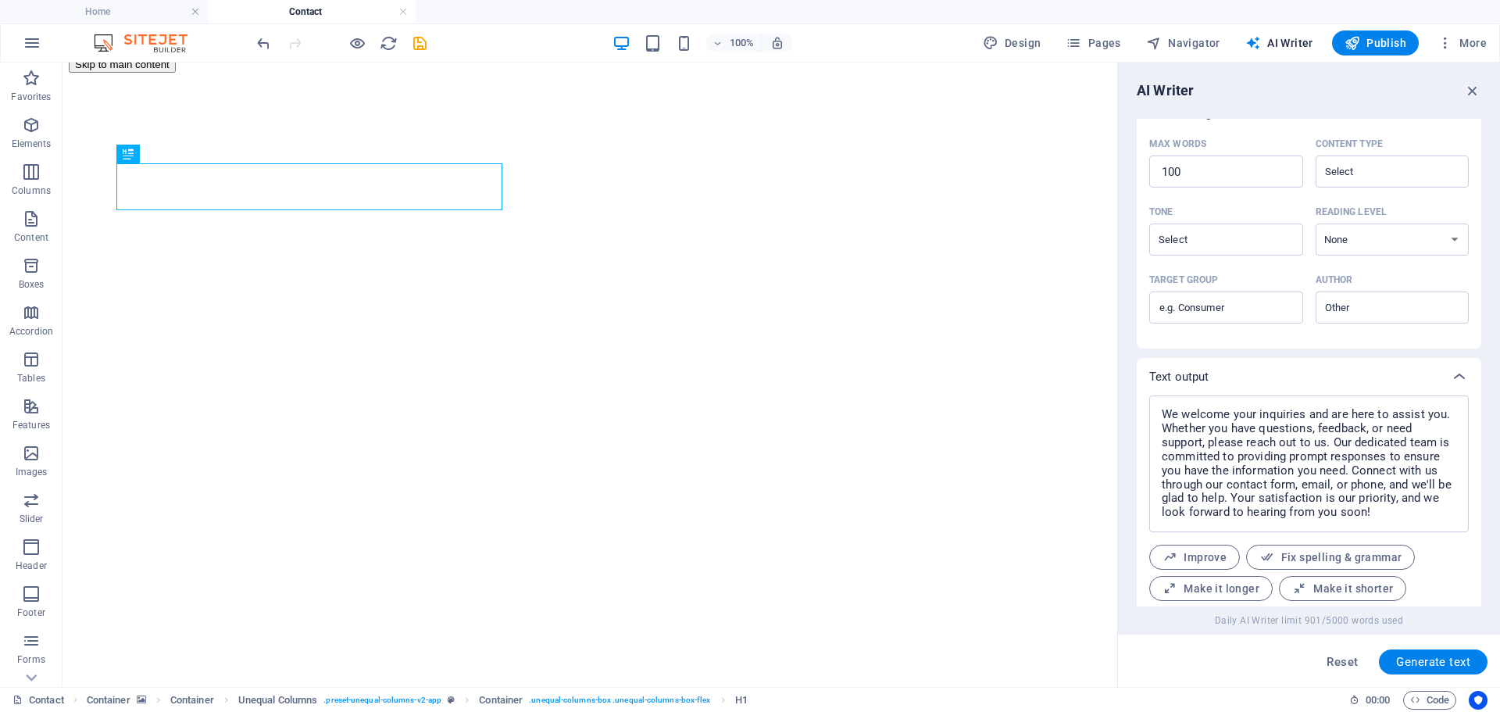
scroll to position [394, 0]
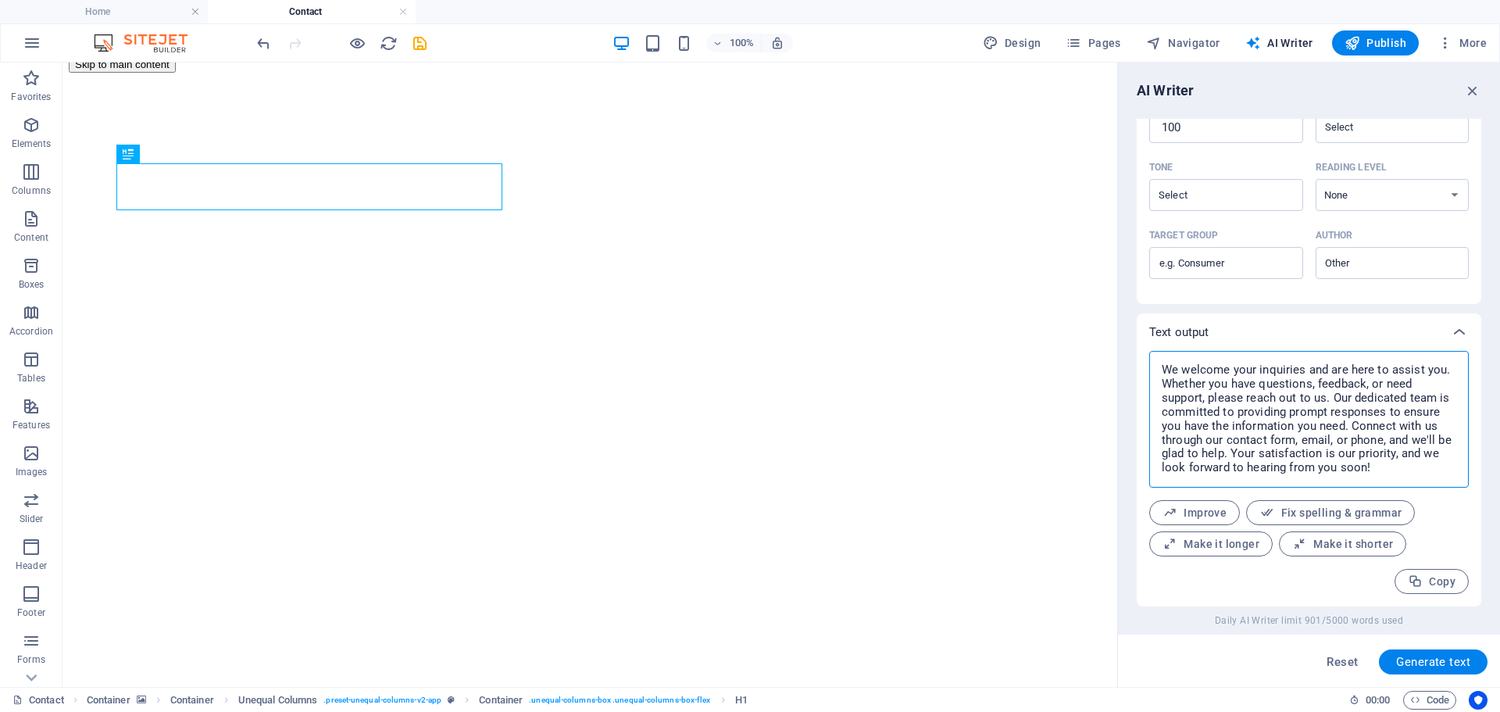
drag, startPoint x: 1349, startPoint y: 426, endPoint x: 1196, endPoint y: 452, distance: 155.3
click at [1226, 455] on textarea "We welcome your inquiries and are here to assist you. Whether you have question…" at bounding box center [1309, 419] width 304 height 121
type textarea "x"
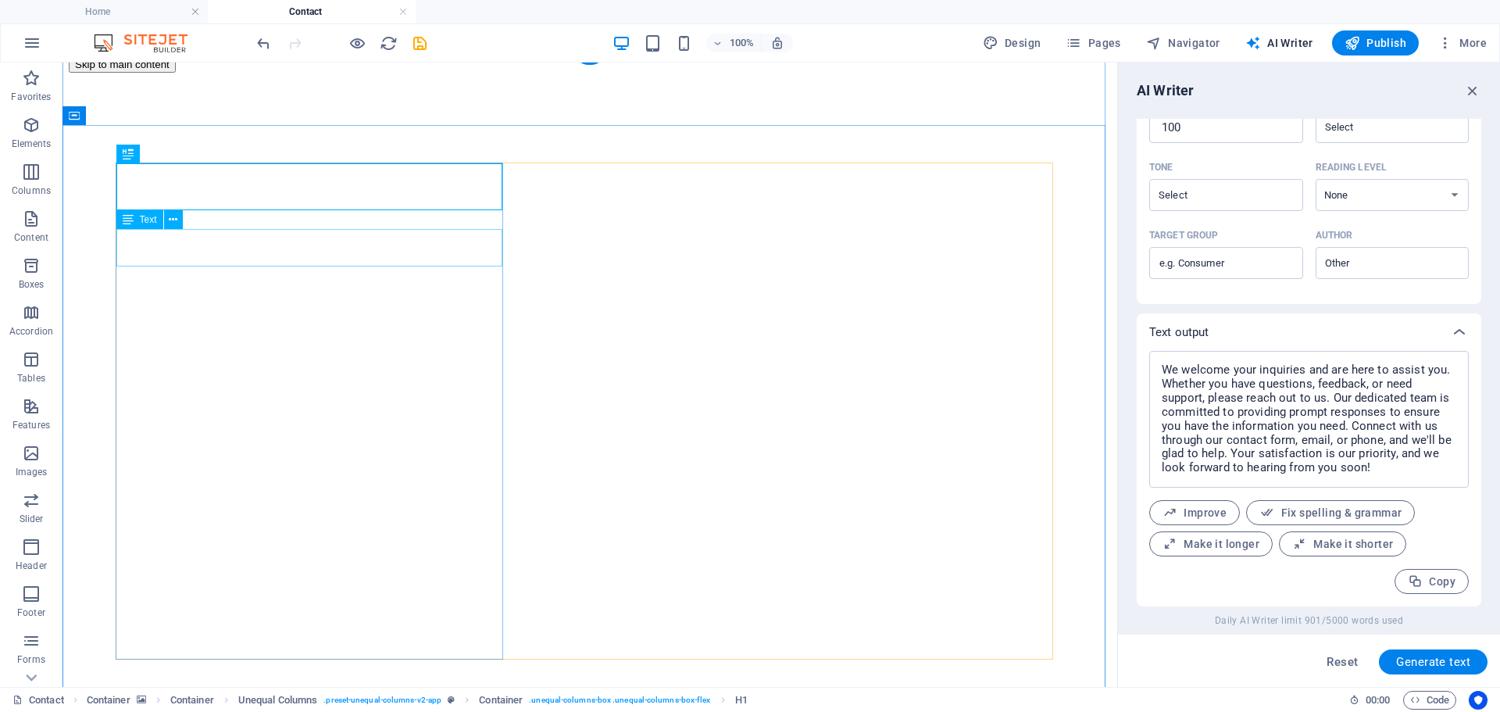
select select "600"
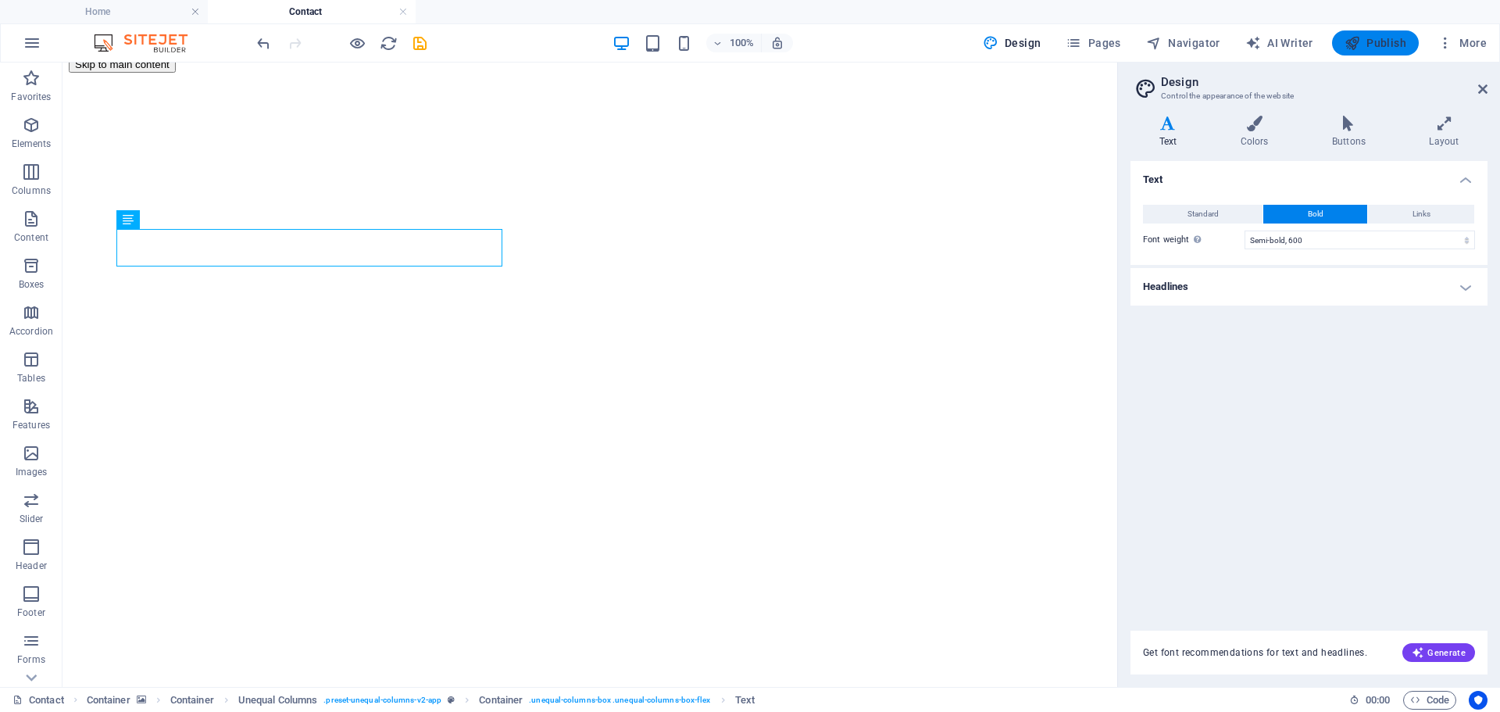
click at [1380, 39] on span "Publish" at bounding box center [1375, 43] width 62 height 16
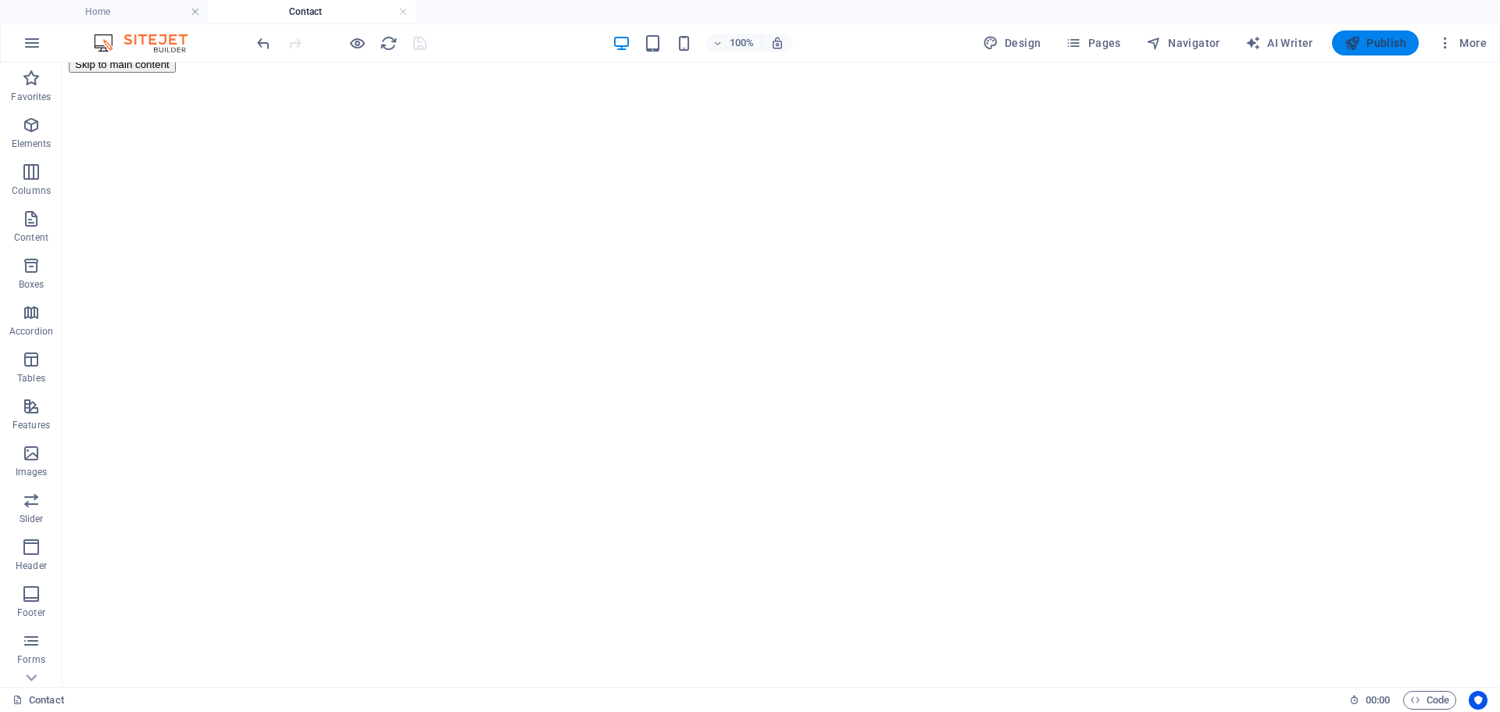
click at [1387, 37] on span "Publish" at bounding box center [1375, 43] width 62 height 16
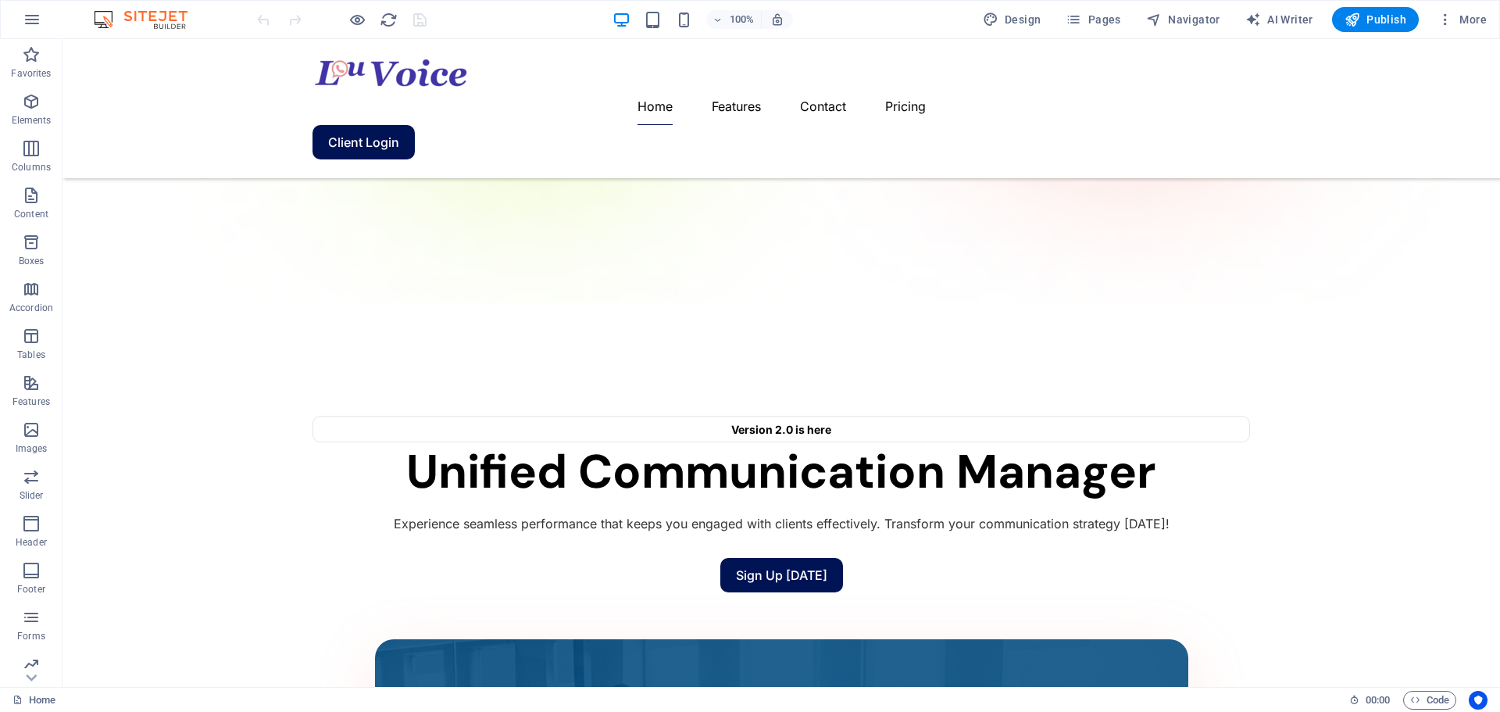
scroll to position [329, 0]
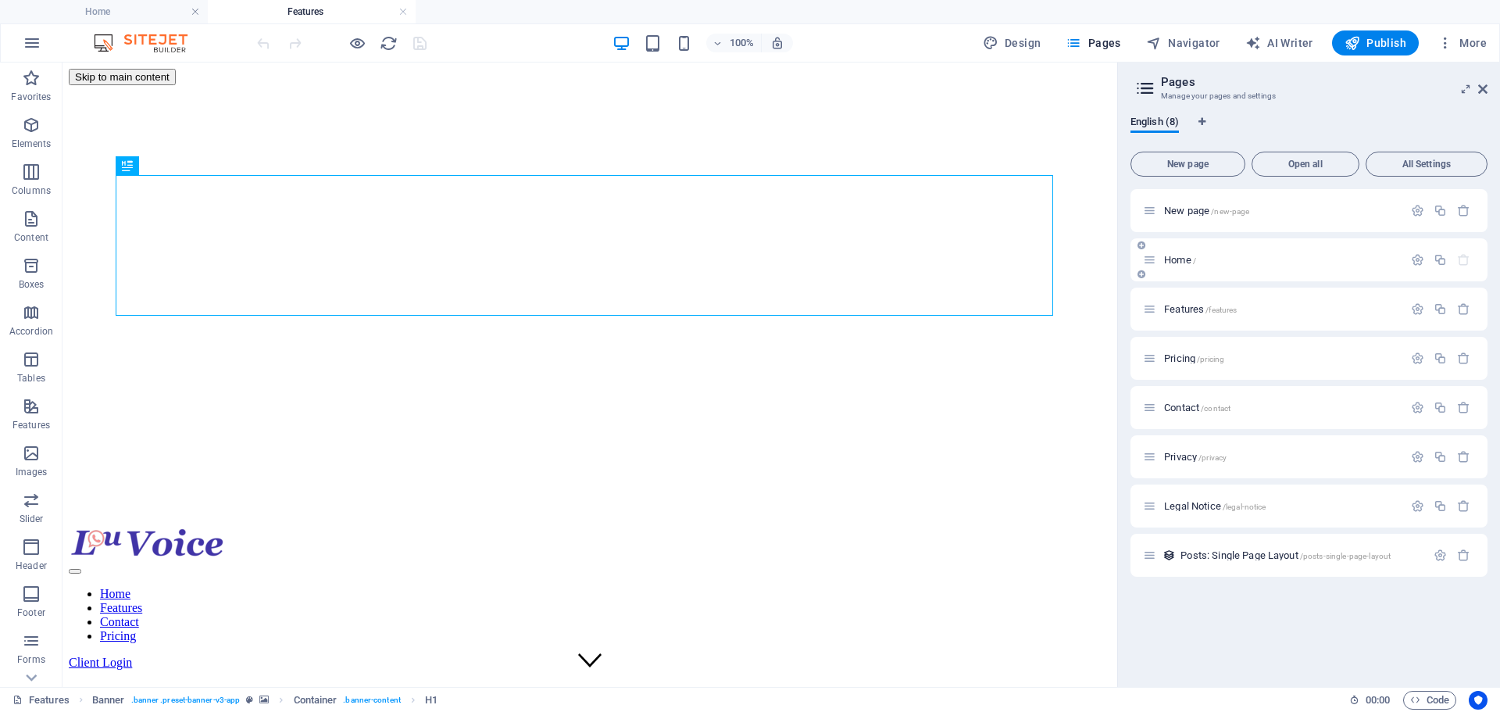
scroll to position [0, 0]
click at [0, 0] on span "Posts: Single Page Layout /posts-single-page-layout" at bounding box center [0, 0] width 0 height 0
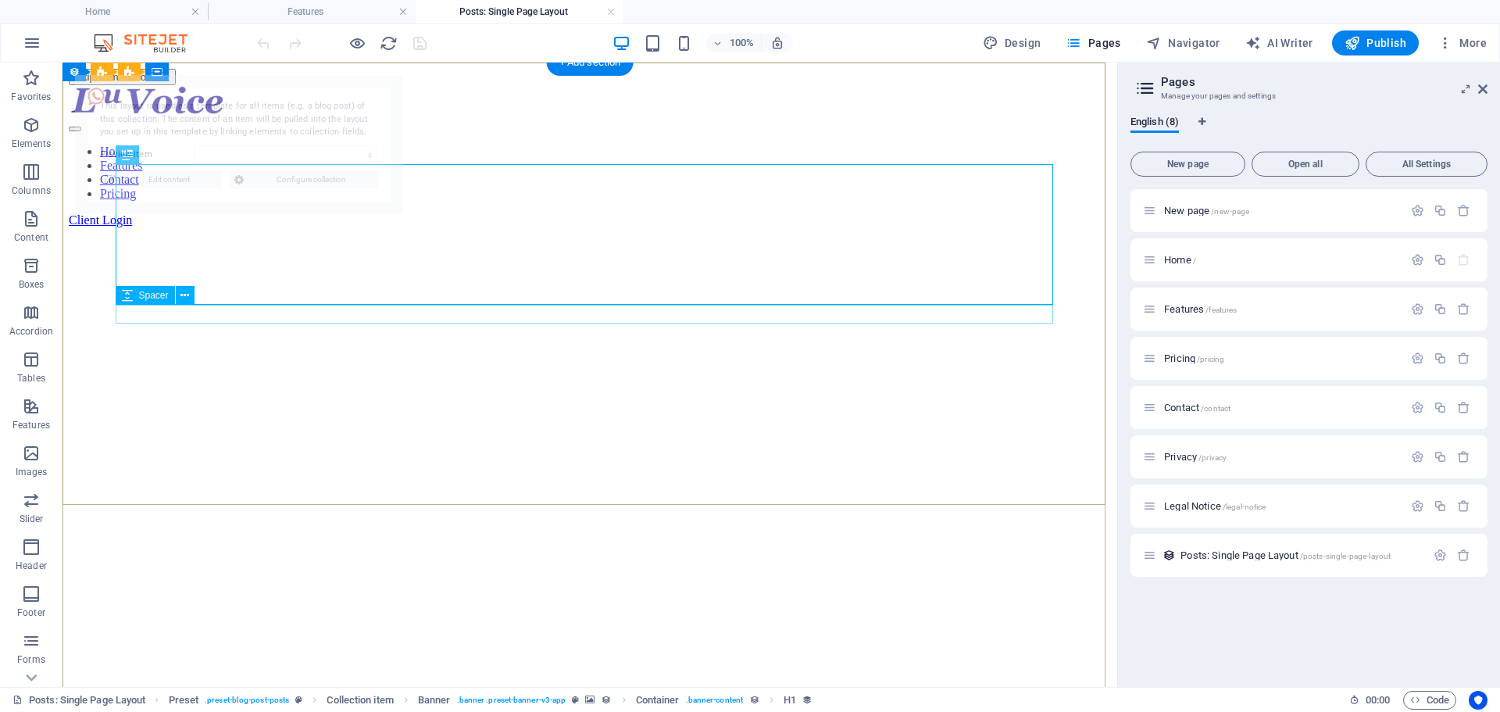
select select "68ba4727012c51e0ff087746"
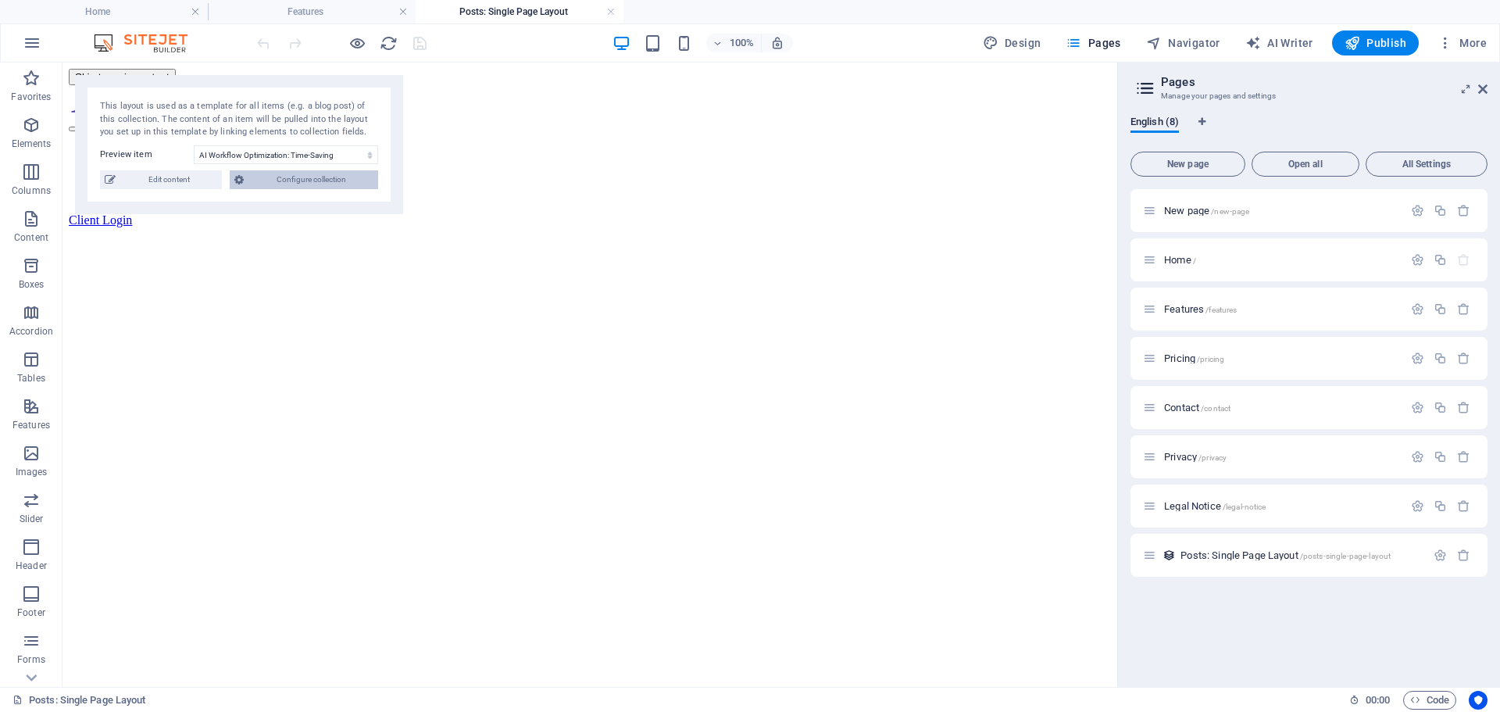
click at [322, 177] on span "Configure collection" at bounding box center [310, 179] width 125 height 19
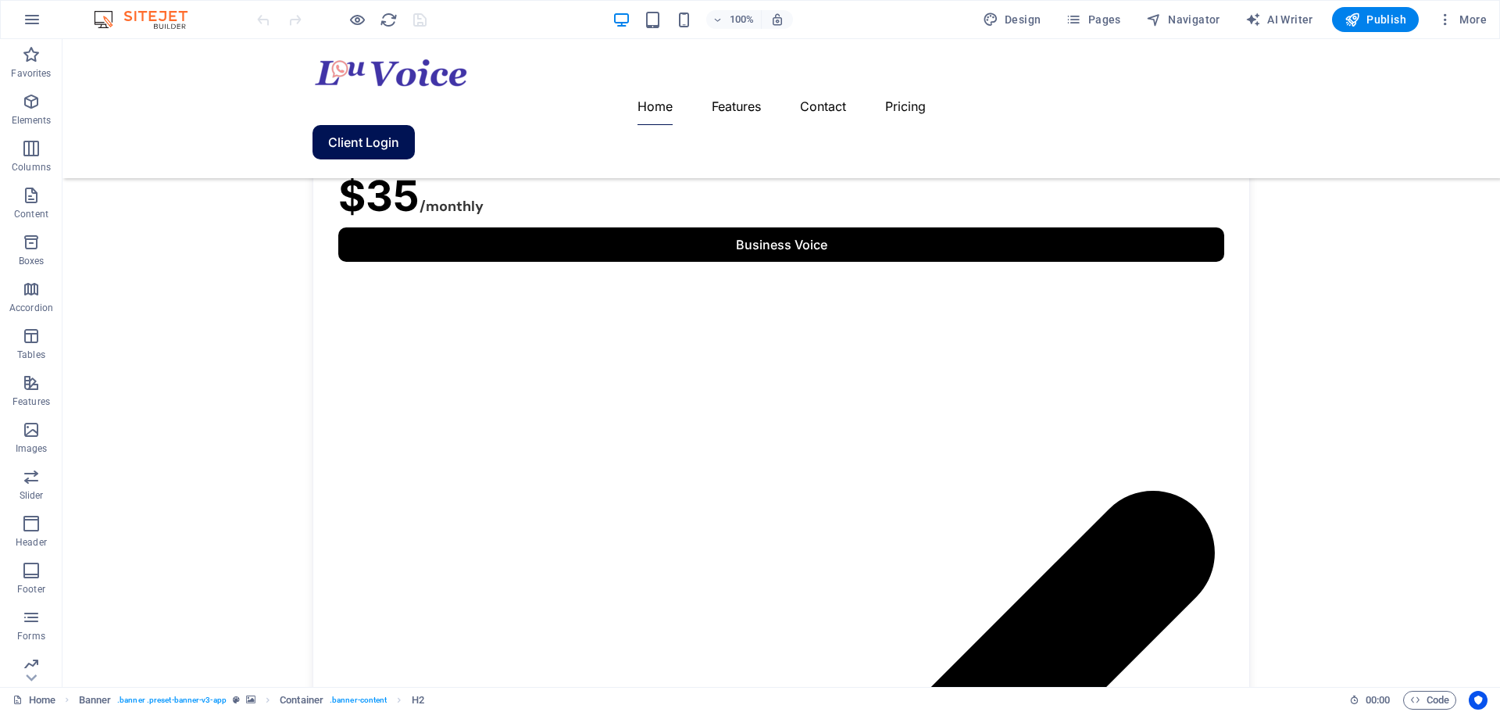
scroll to position [1560, 0]
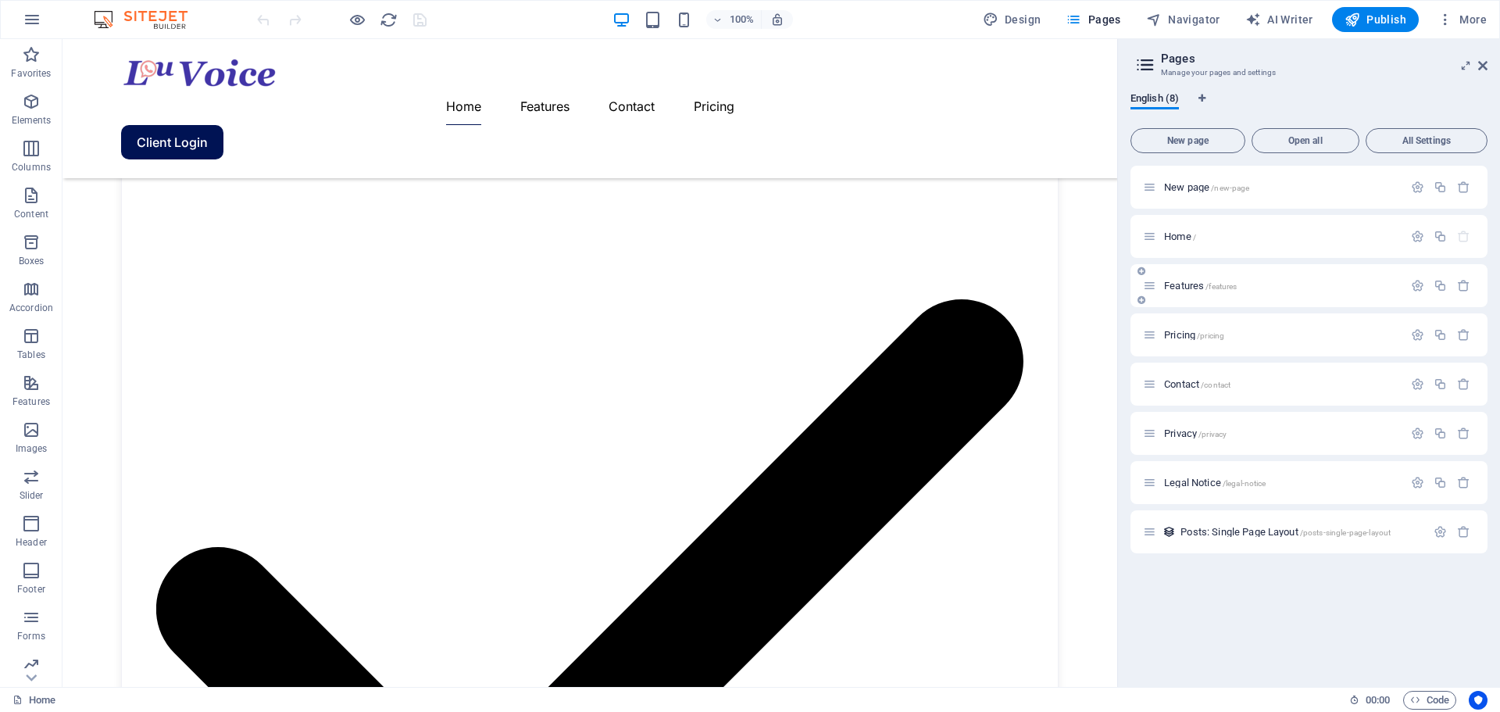
scroll to position [1853, 0]
click at [1191, 290] on span "Features /features" at bounding box center [1200, 286] width 73 height 12
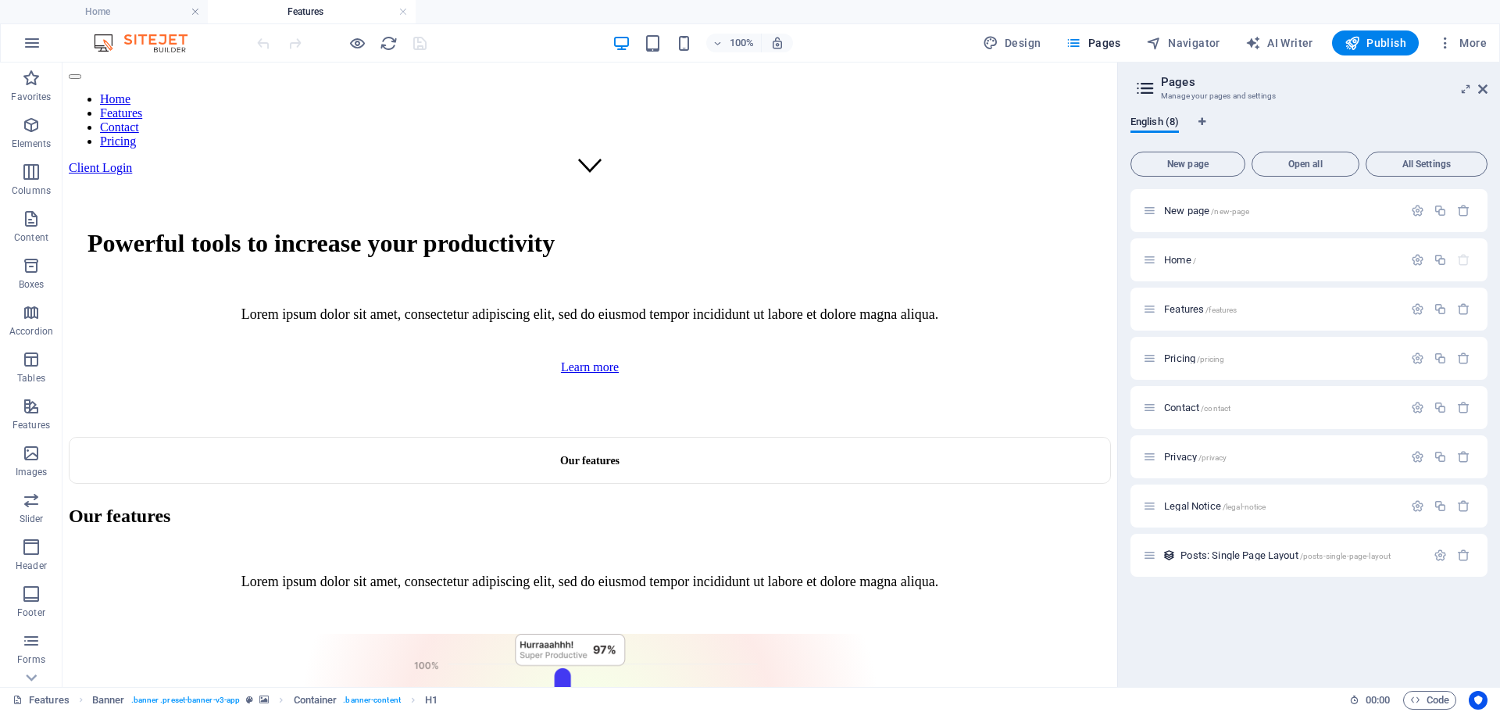
scroll to position [601, 0]
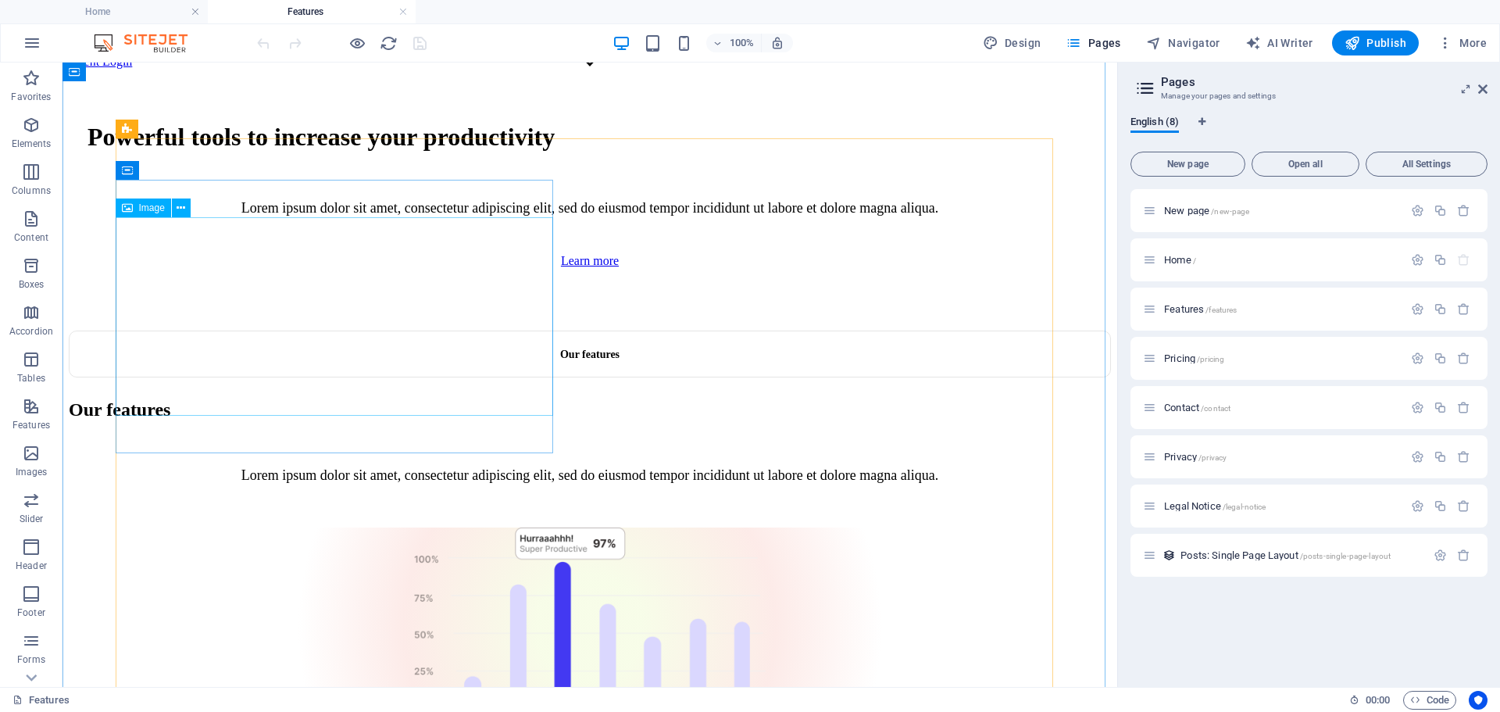
click at [345, 527] on figure at bounding box center [590, 627] width 1042 height 201
click at [133, 207] on div "Image" at bounding box center [143, 207] width 55 height 19
click at [165, 527] on figure at bounding box center [590, 627] width 1042 height 201
click at [162, 527] on figure at bounding box center [590, 627] width 1042 height 201
drag, startPoint x: 160, startPoint y: 239, endPoint x: 223, endPoint y: 301, distance: 87.8
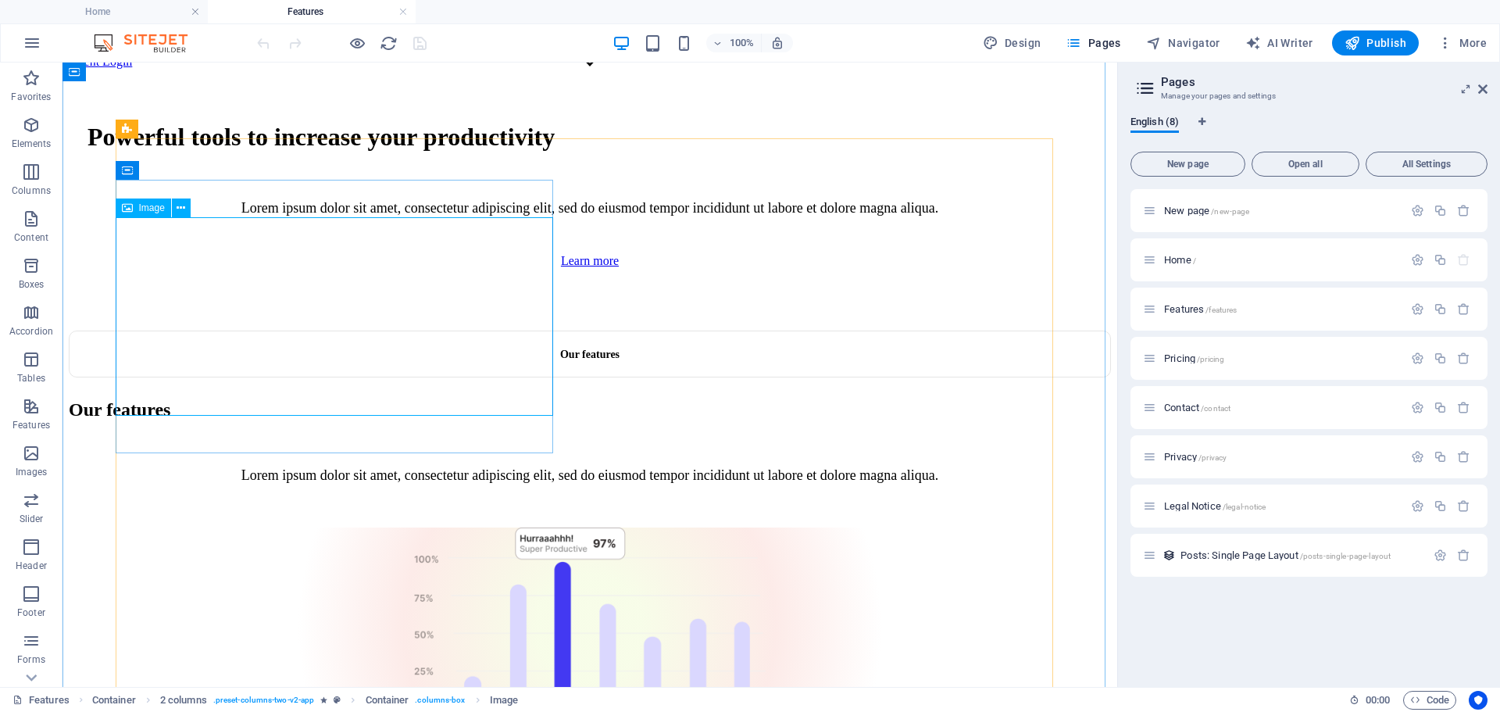
click at [160, 527] on figure at bounding box center [590, 627] width 1042 height 201
drag, startPoint x: 223, startPoint y: 301, endPoint x: 160, endPoint y: 238, distance: 88.4
click at [160, 527] on figure at bounding box center [590, 627] width 1042 height 201
select select "px"
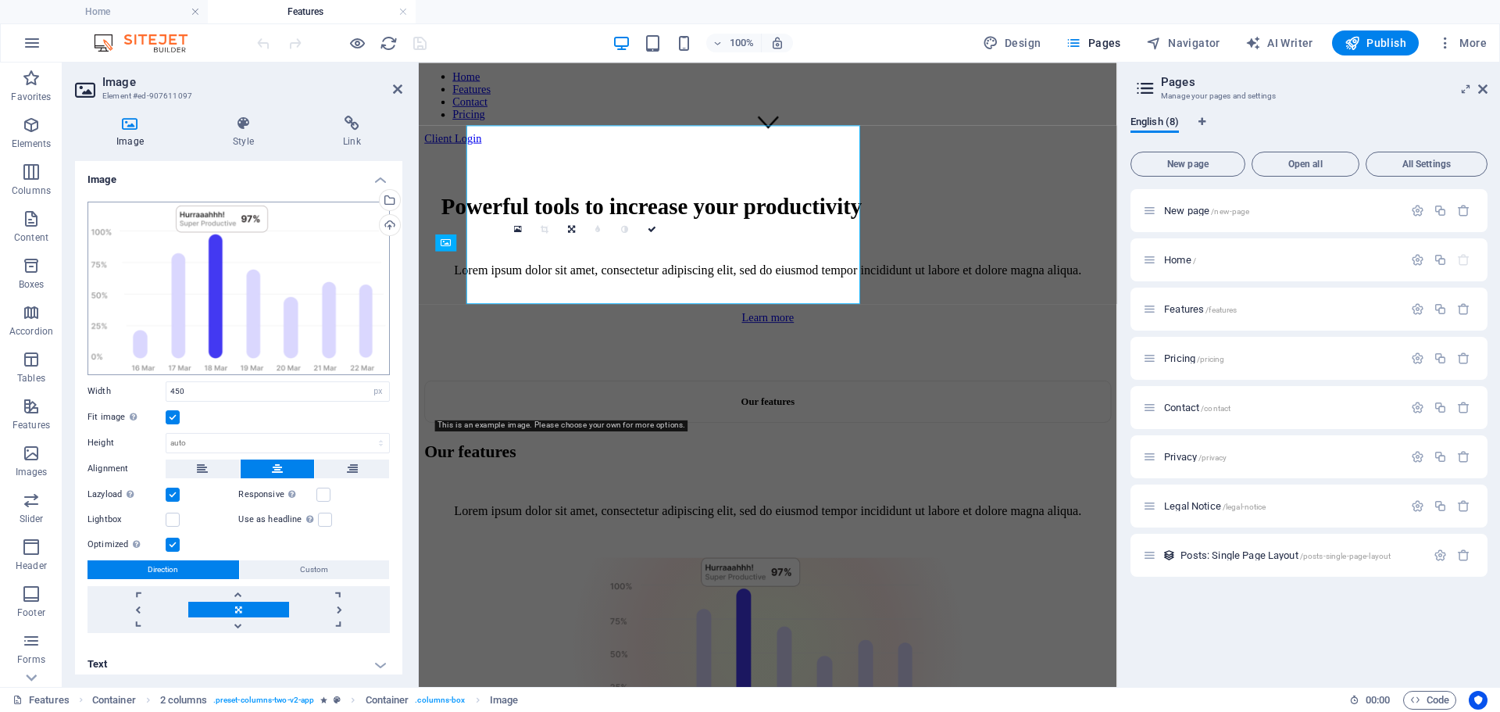
scroll to position [686, 0]
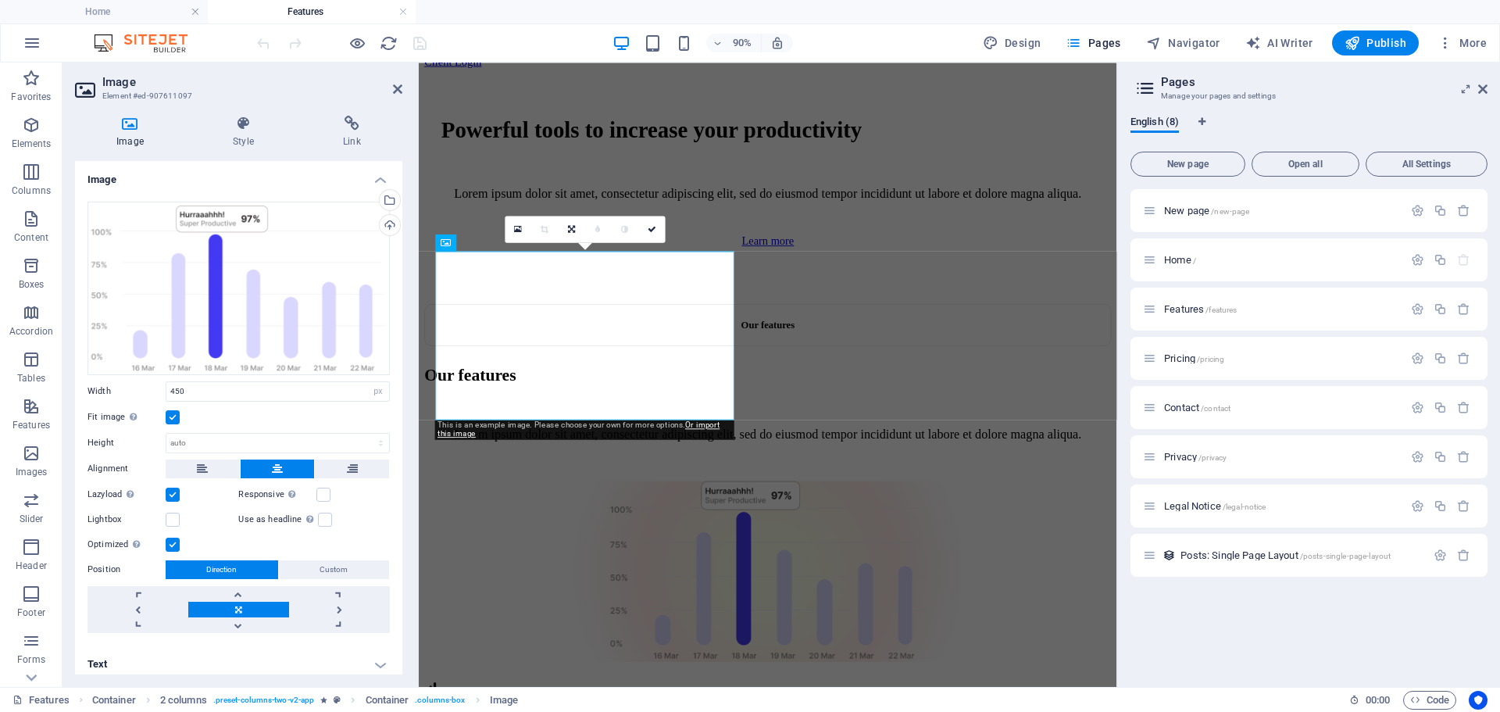
click at [133, 129] on icon at bounding box center [130, 124] width 110 height 16
click at [127, 125] on icon at bounding box center [130, 124] width 110 height 16
click at [515, 229] on icon at bounding box center [518, 229] width 8 height 10
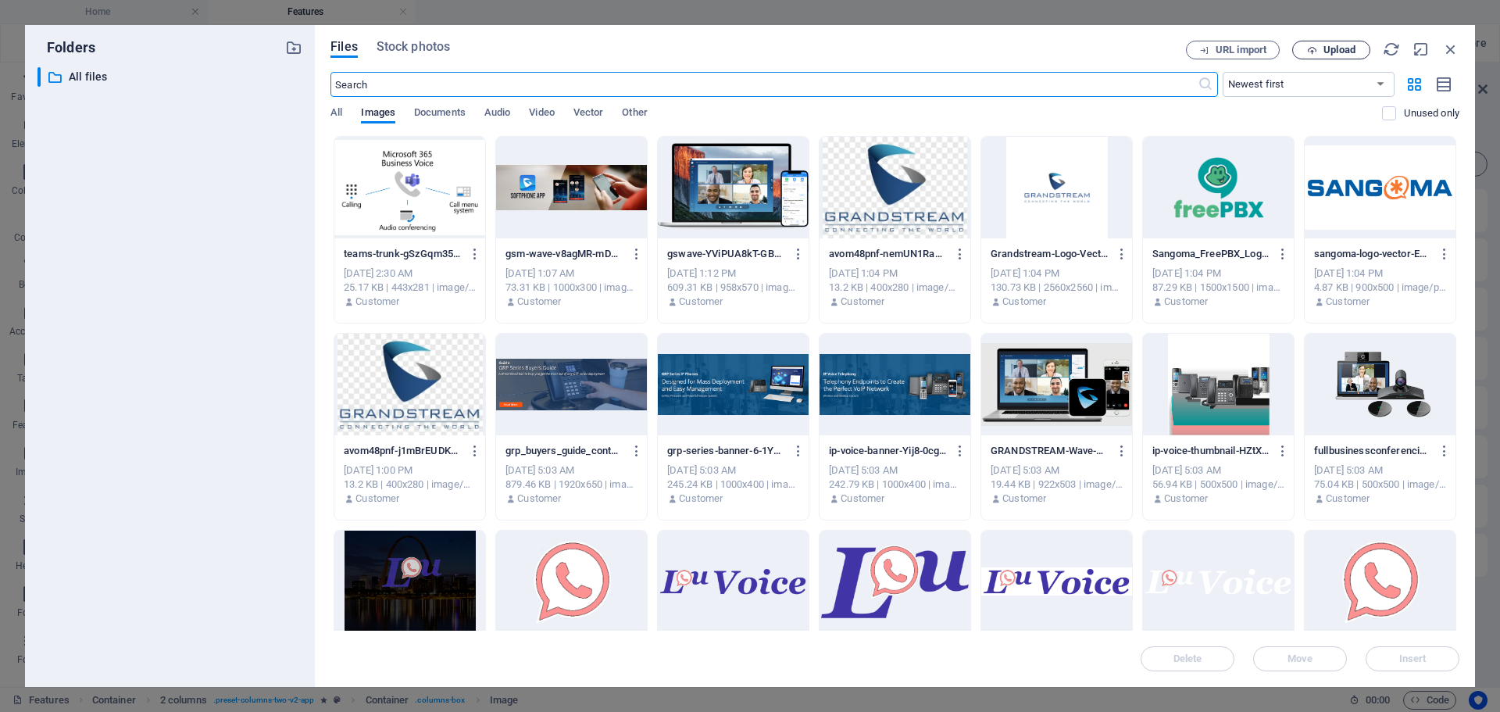
click at [1327, 49] on span "Upload" at bounding box center [1339, 49] width 32 height 9
click at [1214, 48] on span "URL import" at bounding box center [1233, 50] width 80 height 10
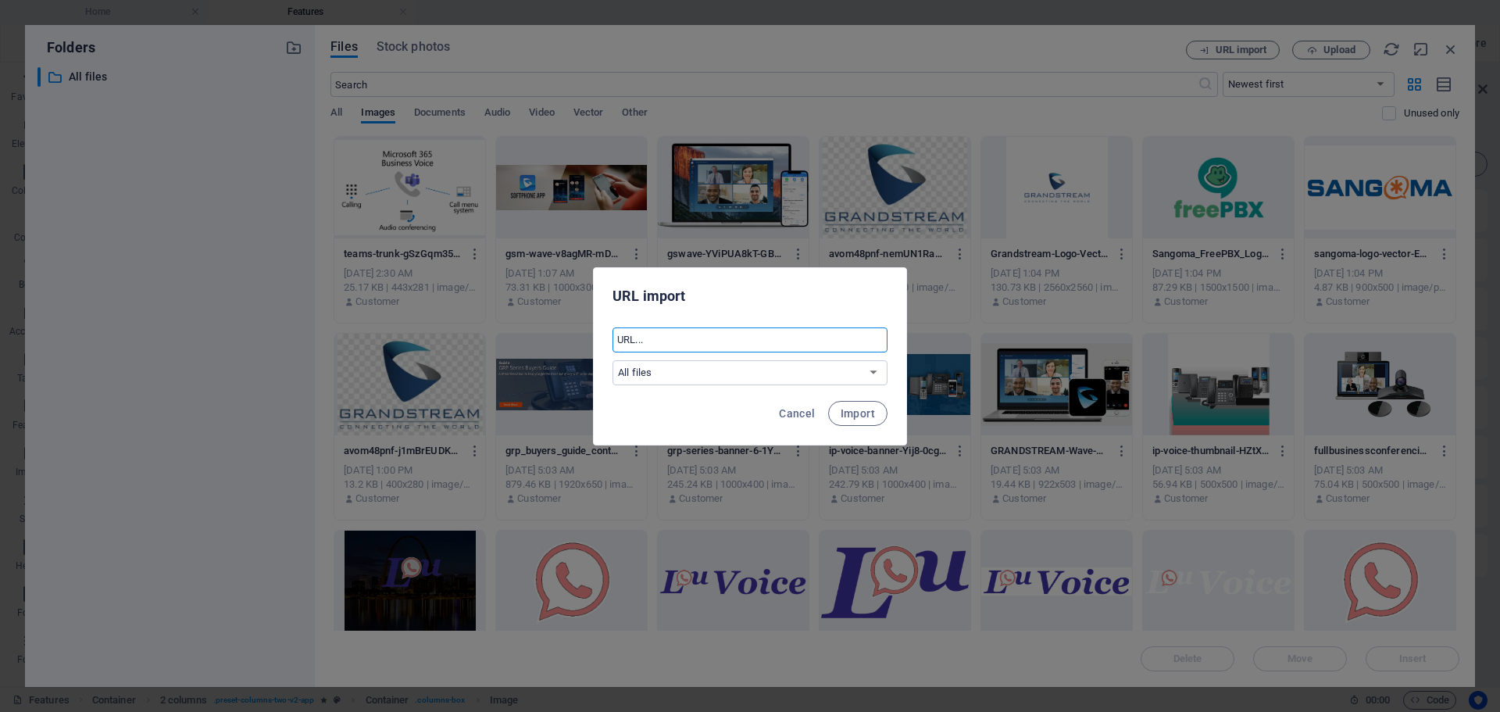
click at [679, 341] on input "text" at bounding box center [749, 339] width 275 height 25
paste input "https://media.licdn.com/dms/image/v2/C4E12AQGiyld5GCK2wg/article-cover_image-sh…"
type input "https://media.licdn.com/dms/image/v2/C4E12AQGiyld5GCK2wg/article-cover_image-sh…"
click at [851, 407] on span "Import" at bounding box center [858, 413] width 34 height 12
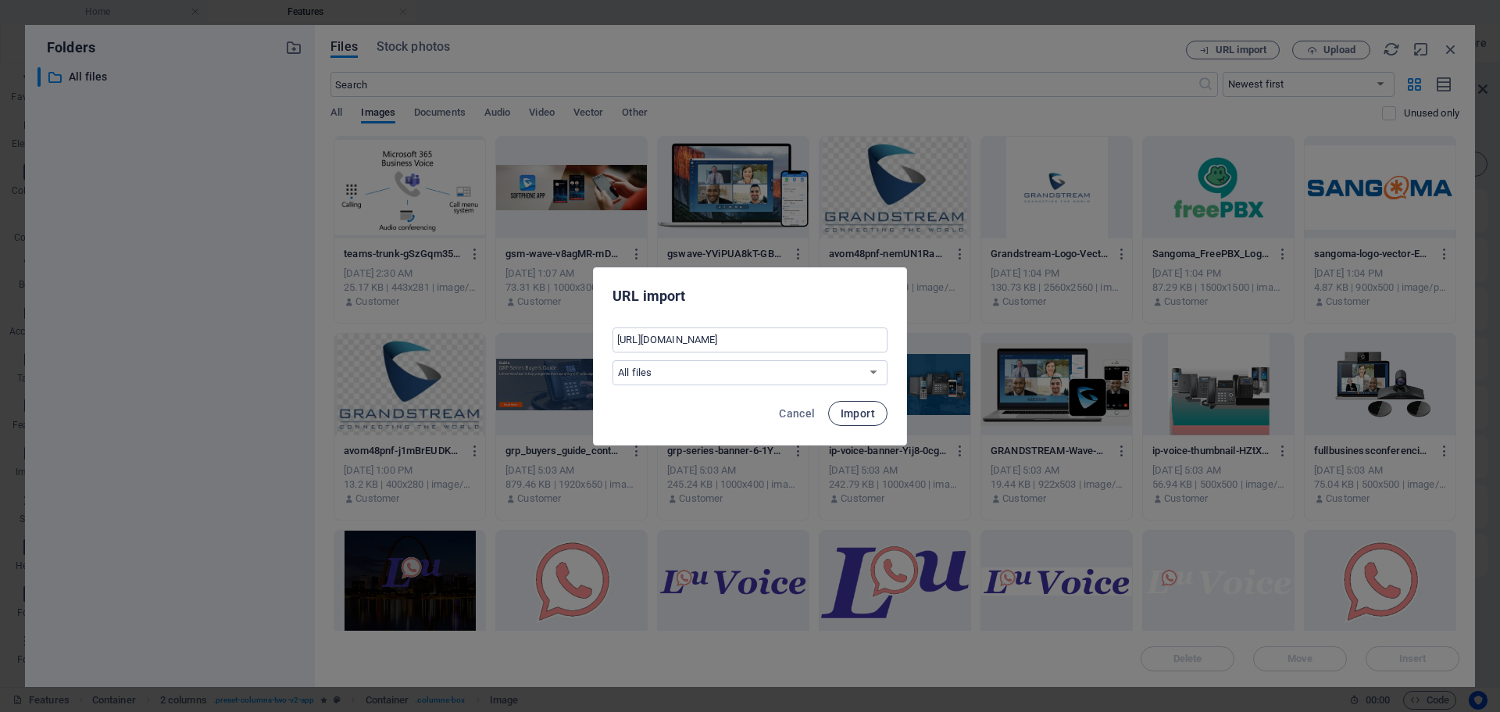
scroll to position [0, 0]
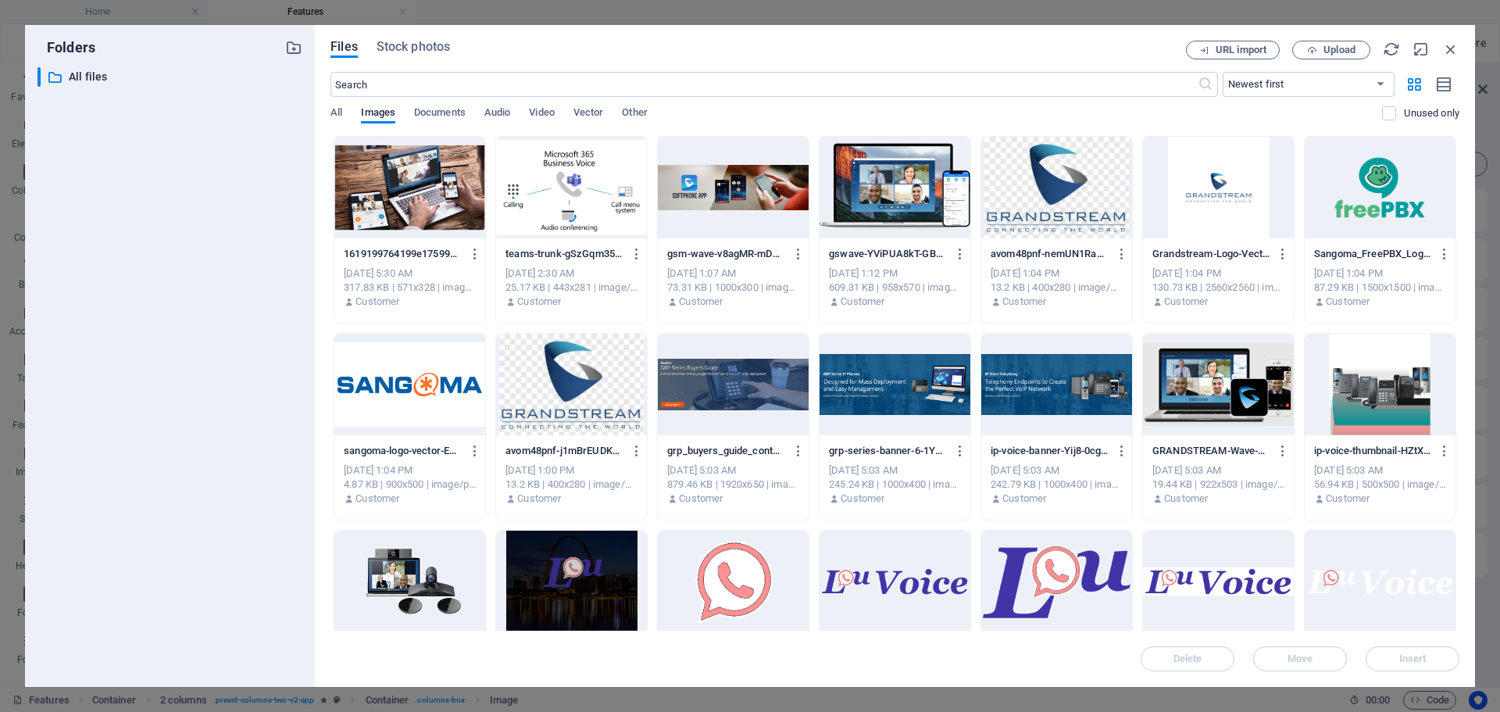
click at [366, 198] on div at bounding box center [409, 188] width 151 height 102
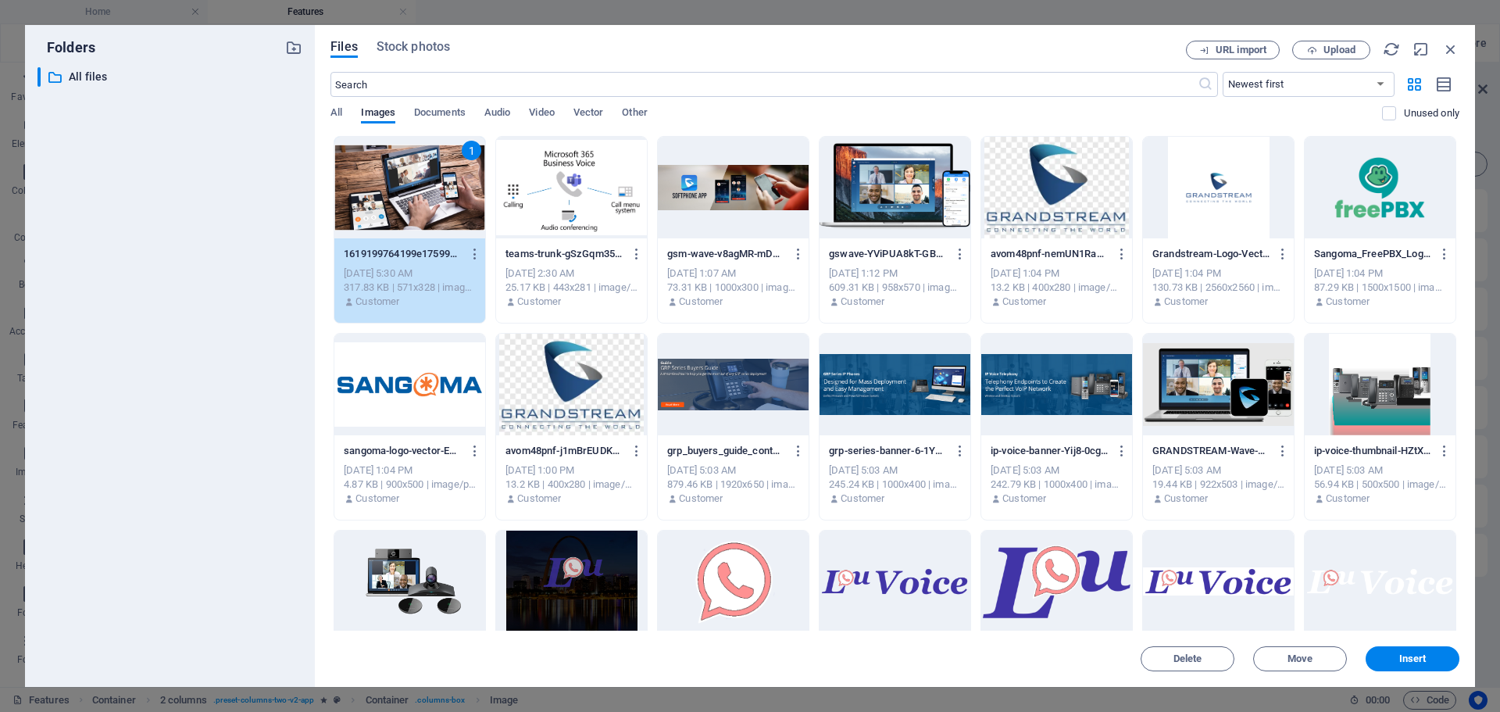
click at [366, 198] on div "1" at bounding box center [409, 188] width 151 height 102
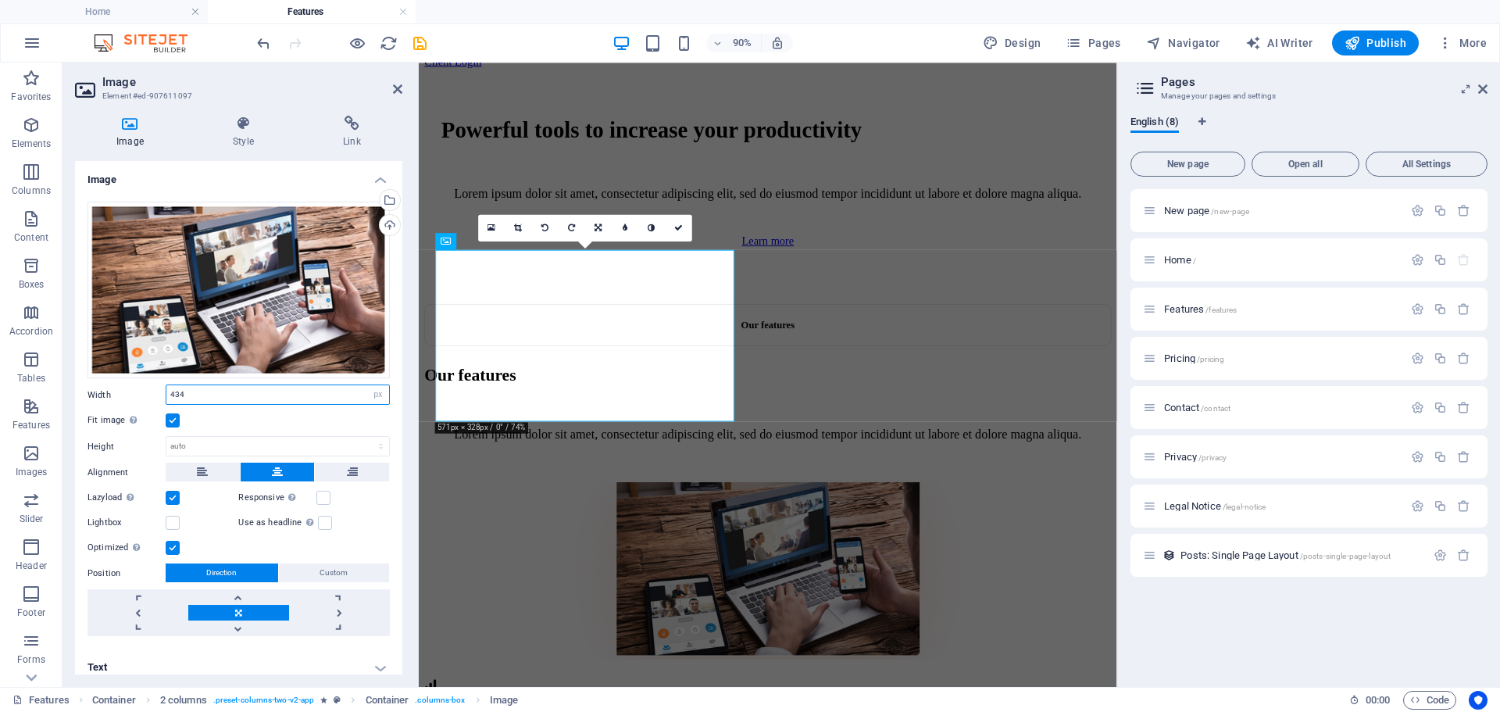
click at [239, 397] on input "434" at bounding box center [277, 394] width 223 height 19
click at [220, 394] on input "434" at bounding box center [277, 394] width 223 height 19
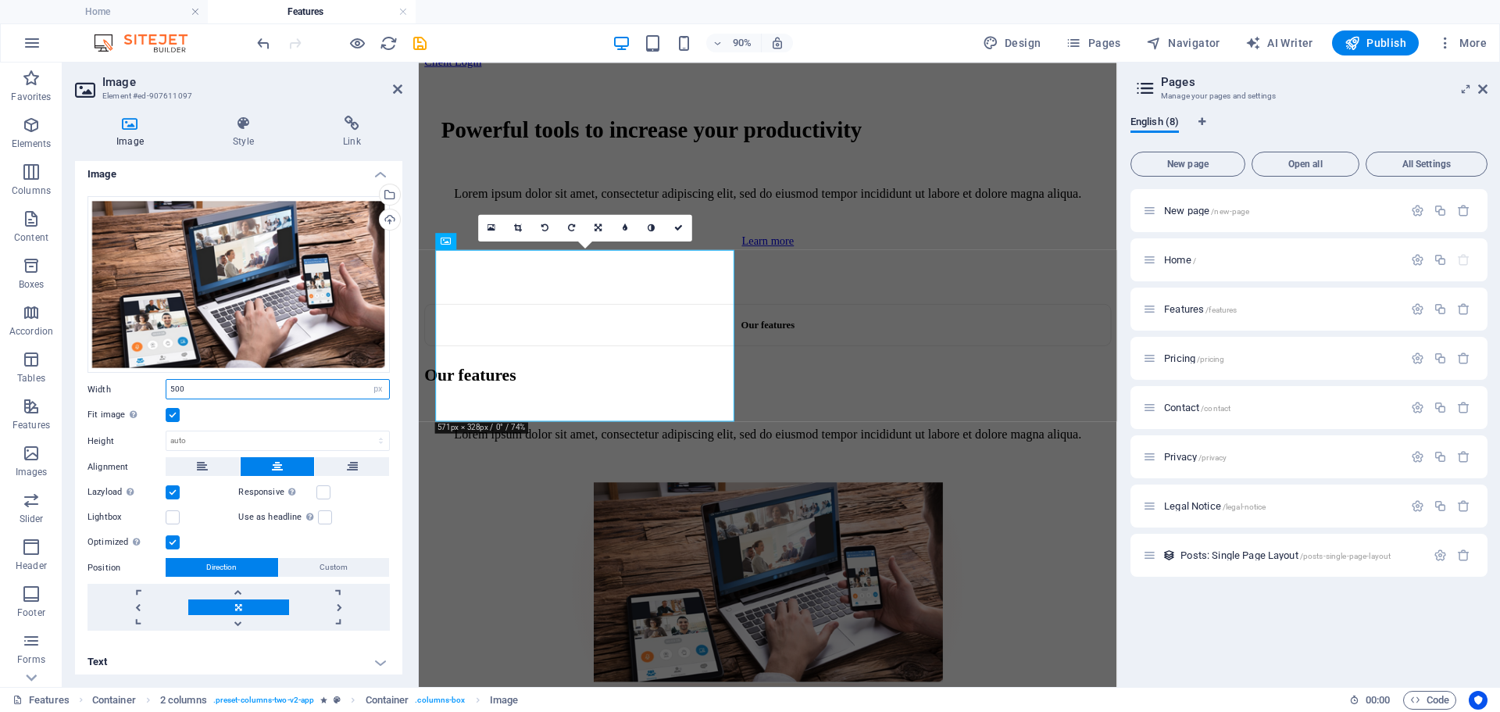
scroll to position [10, 0]
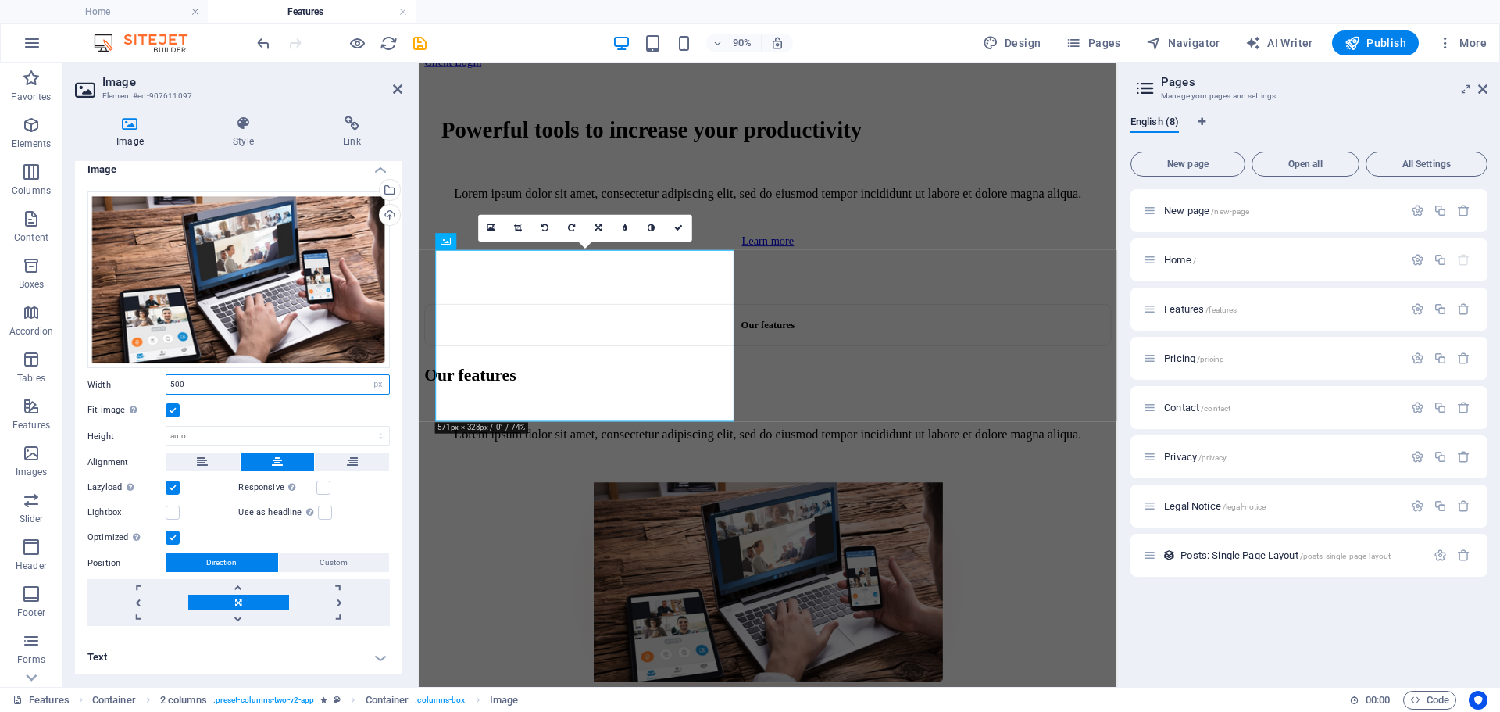
type input "500"
click at [168, 407] on label at bounding box center [173, 410] width 14 height 14
click at [0, 0] on input "Fit image Automatically fit image to a fixed width and height" at bounding box center [0, 0] width 0 height 0
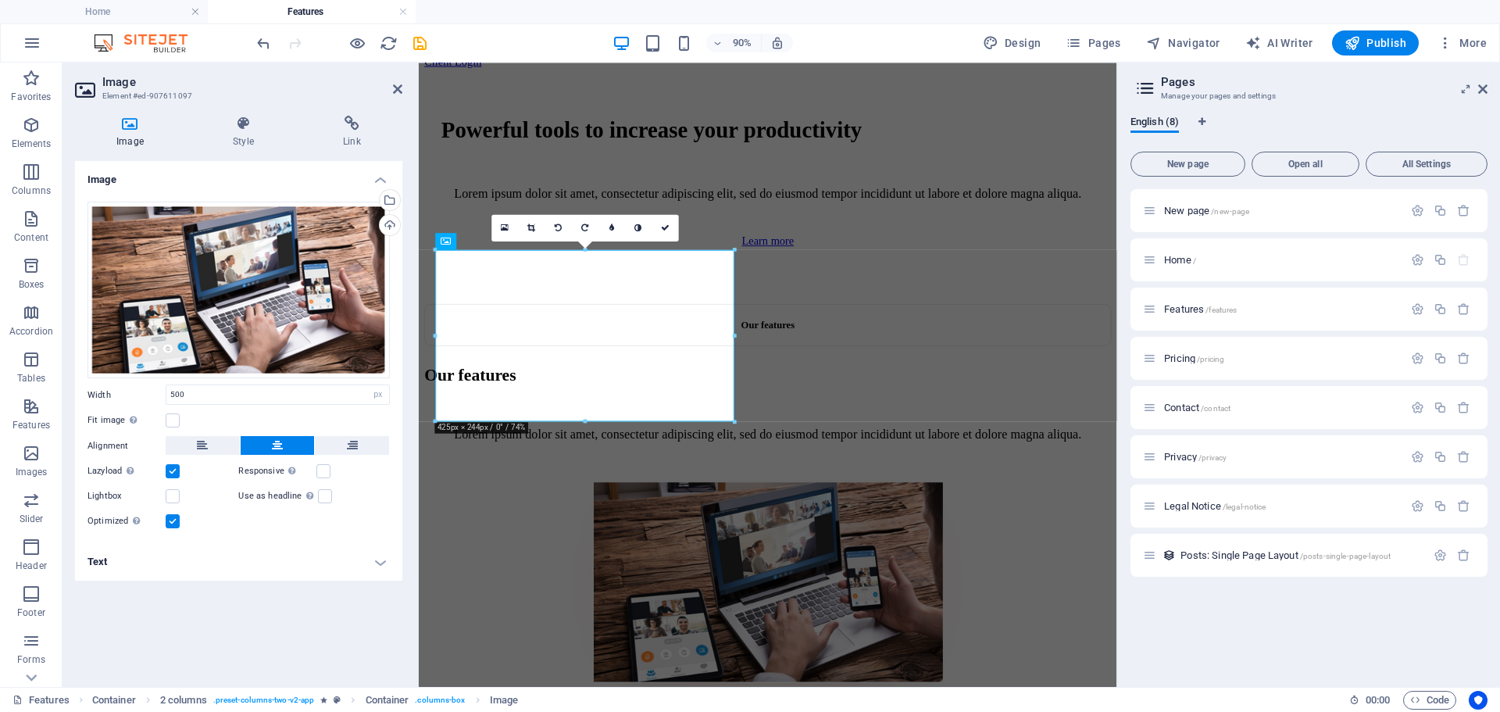
scroll to position [0, 0]
click at [173, 419] on label at bounding box center [173, 420] width 14 height 14
click at [0, 0] on input "Fit image Automatically fit image to a fixed width and height" at bounding box center [0, 0] width 0 height 0
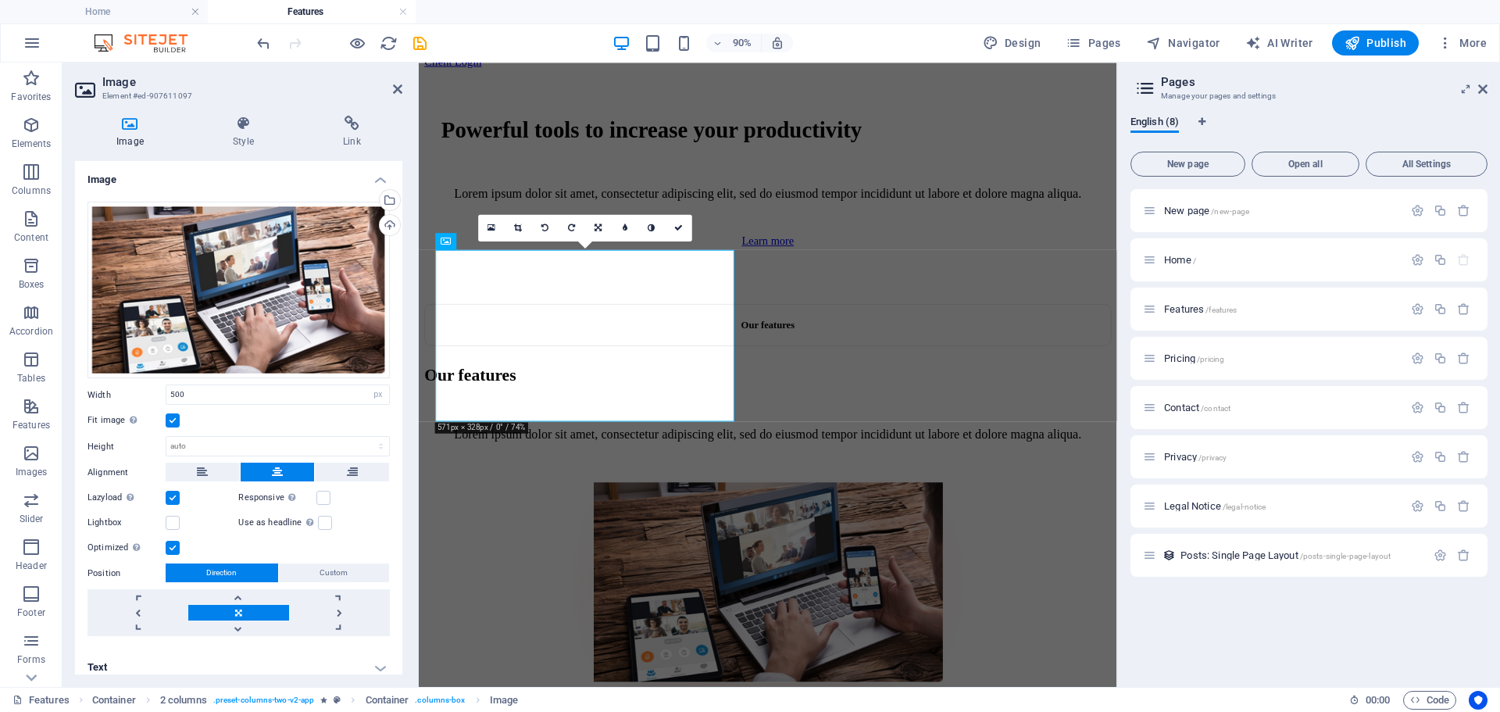
click at [170, 420] on label at bounding box center [173, 420] width 14 height 14
click at [0, 0] on input "Fit image Automatically fit image to a fixed width and height" at bounding box center [0, 0] width 0 height 0
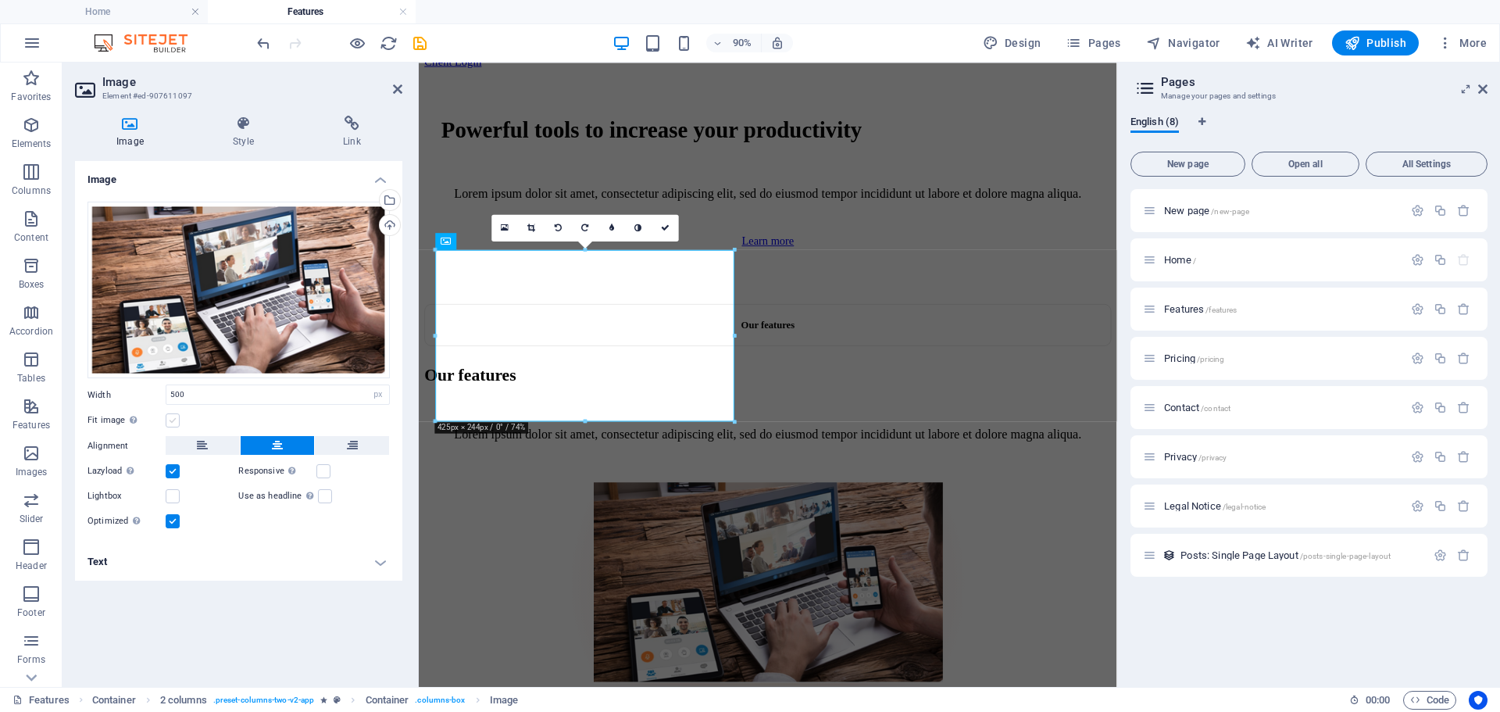
click at [170, 418] on label at bounding box center [173, 420] width 14 height 14
click at [0, 0] on input "Fit image Automatically fit image to a fixed width and height" at bounding box center [0, 0] width 0 height 0
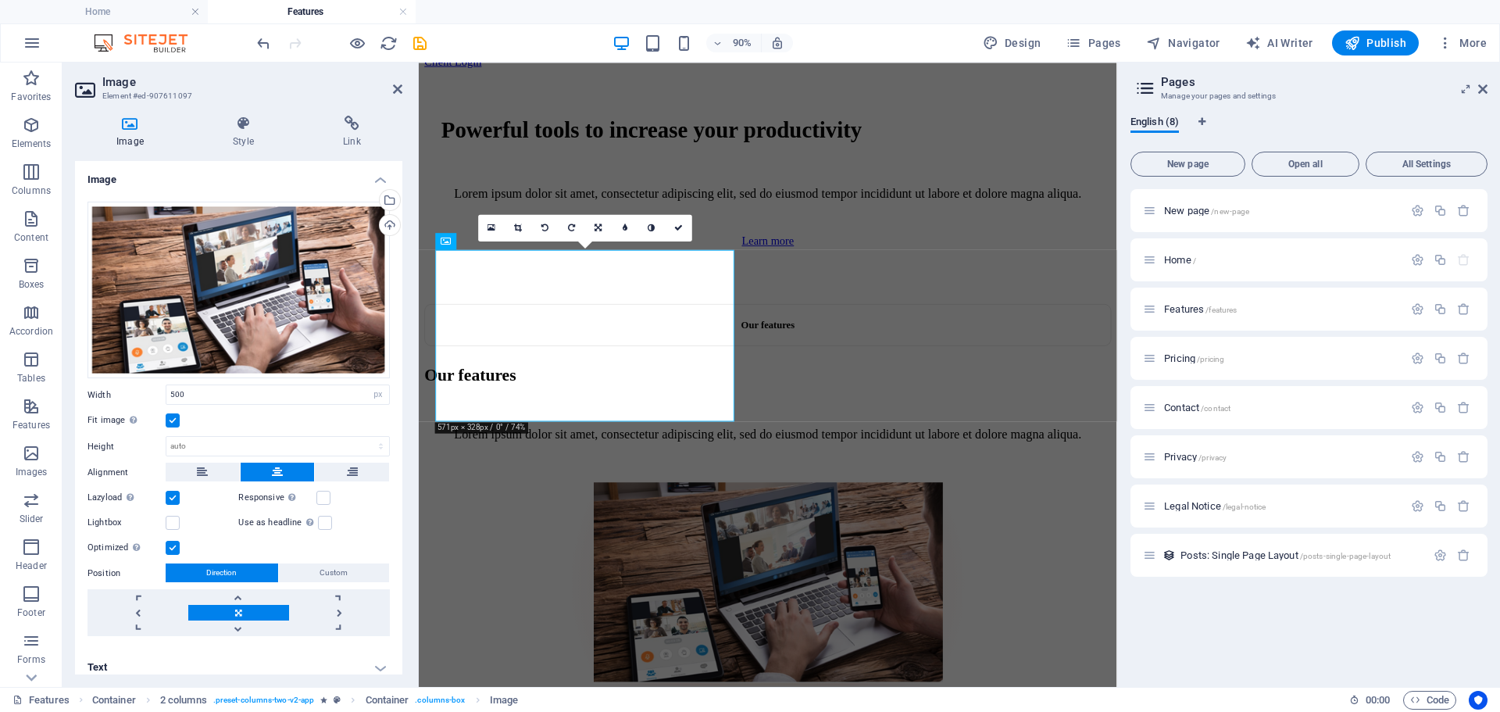
click at [170, 416] on label at bounding box center [173, 420] width 14 height 14
click at [0, 0] on input "Fit image Automatically fit image to a fixed width and height" at bounding box center [0, 0] width 0 height 0
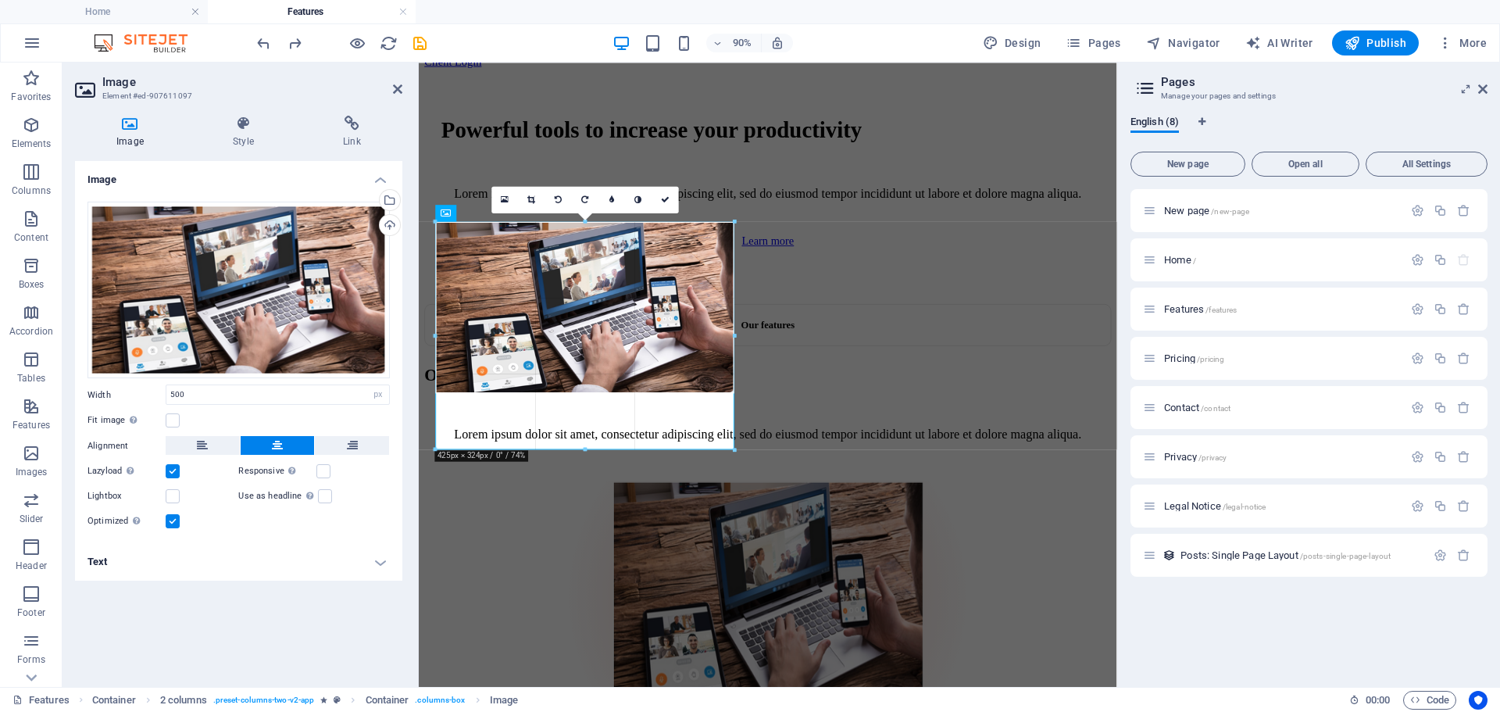
drag, startPoint x: 733, startPoint y: 334, endPoint x: 746, endPoint y: 334, distance: 13.3
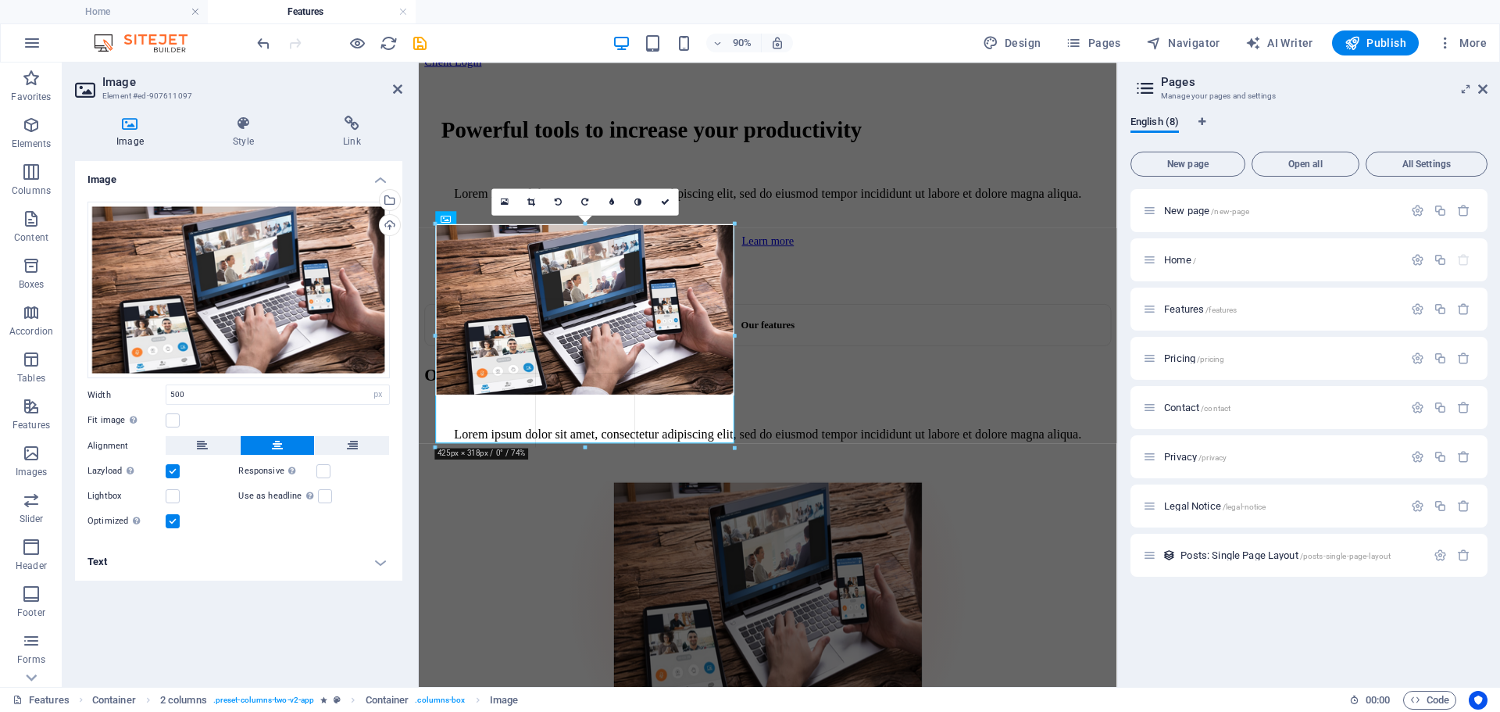
drag, startPoint x: 736, startPoint y: 423, endPoint x: 748, endPoint y: 420, distance: 13.1
click at [748, 420] on div "Drag here to replace the existing content. Press “Ctrl” if you want to create a…" at bounding box center [768, 65] width 698 height 1241
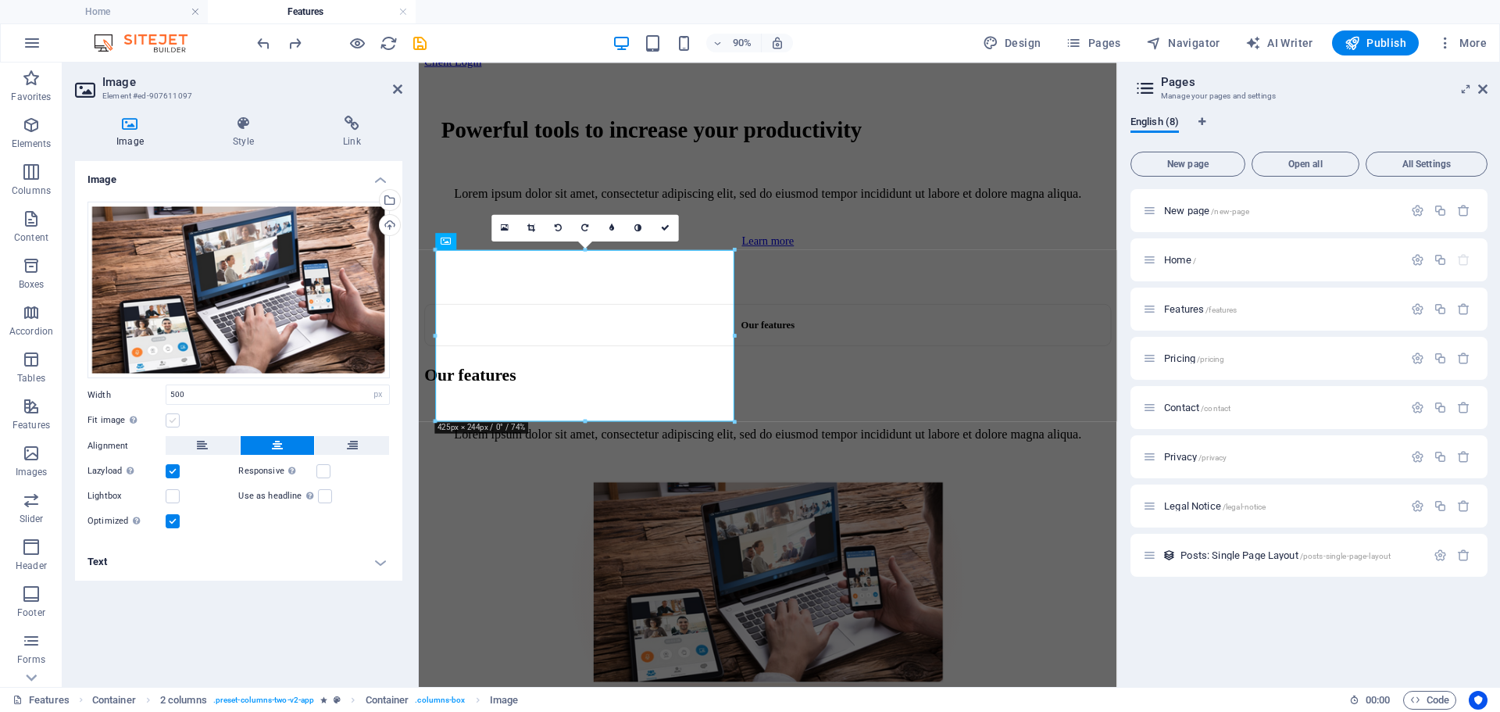
click at [173, 420] on label at bounding box center [173, 420] width 14 height 14
click at [0, 0] on input "Fit image Automatically fit image to a fixed width and height" at bounding box center [0, 0] width 0 height 0
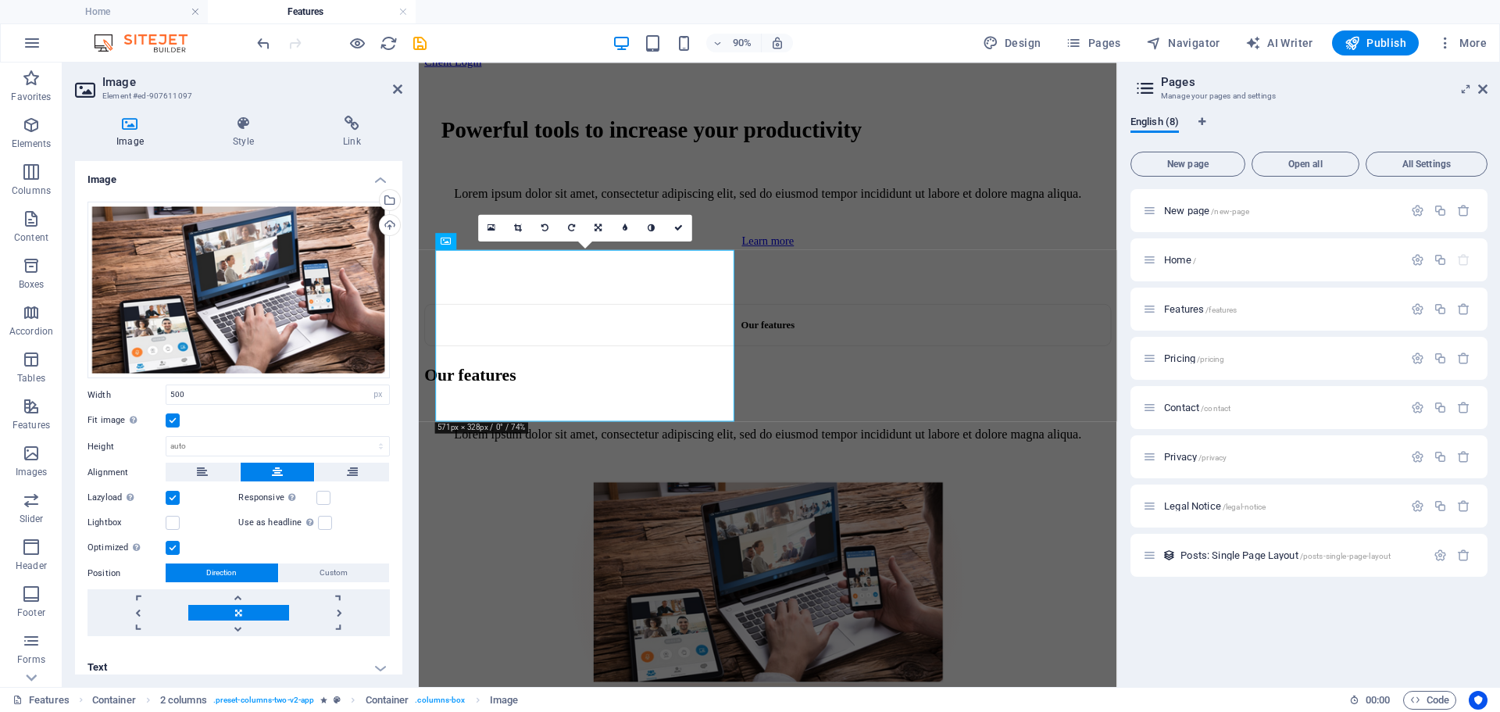
click at [313, 495] on label "Responsive Automatically load retina image and smartphone optimized sizes." at bounding box center [277, 497] width 78 height 19
click at [0, 0] on input "Responsive Automatically load retina image and smartphone optimized sizes." at bounding box center [0, 0] width 0 height 0
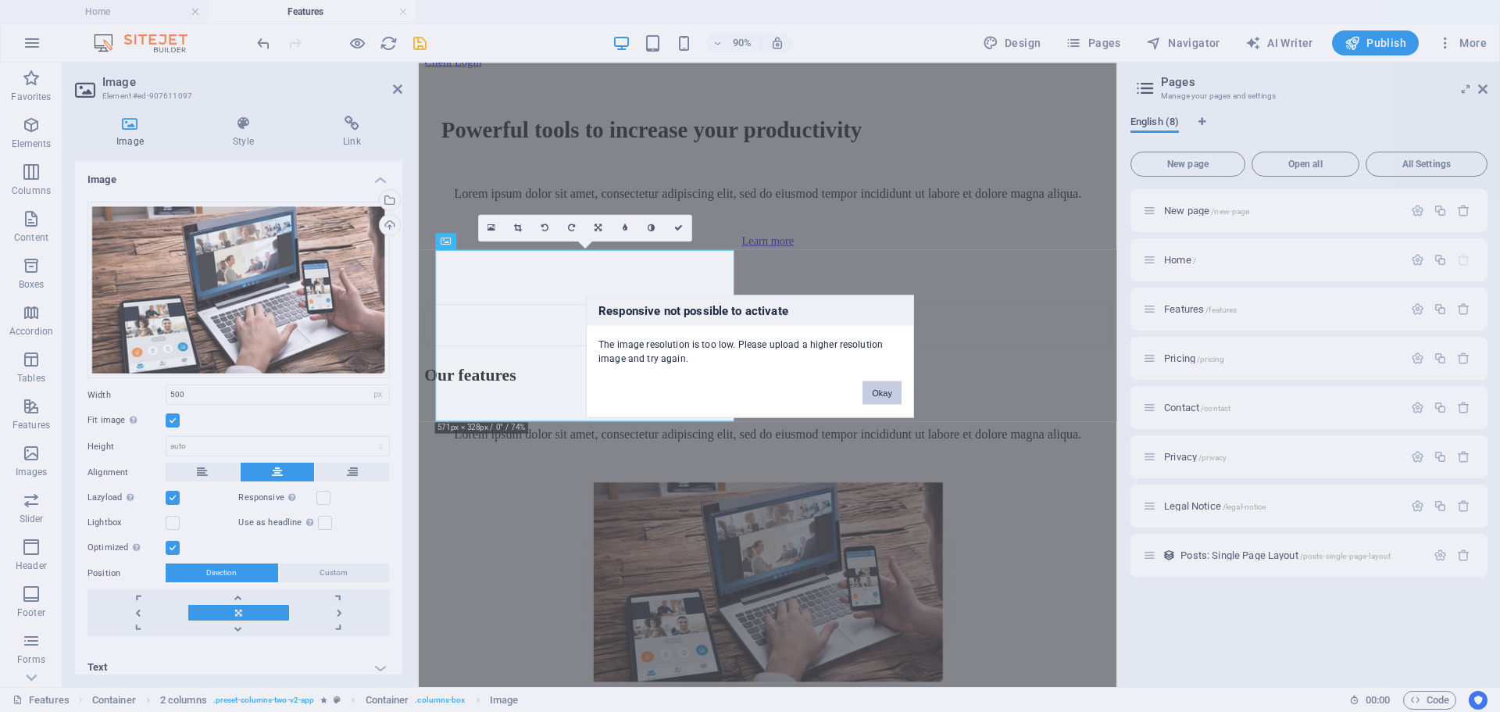
click at [870, 391] on button "Okay" at bounding box center [881, 391] width 39 height 23
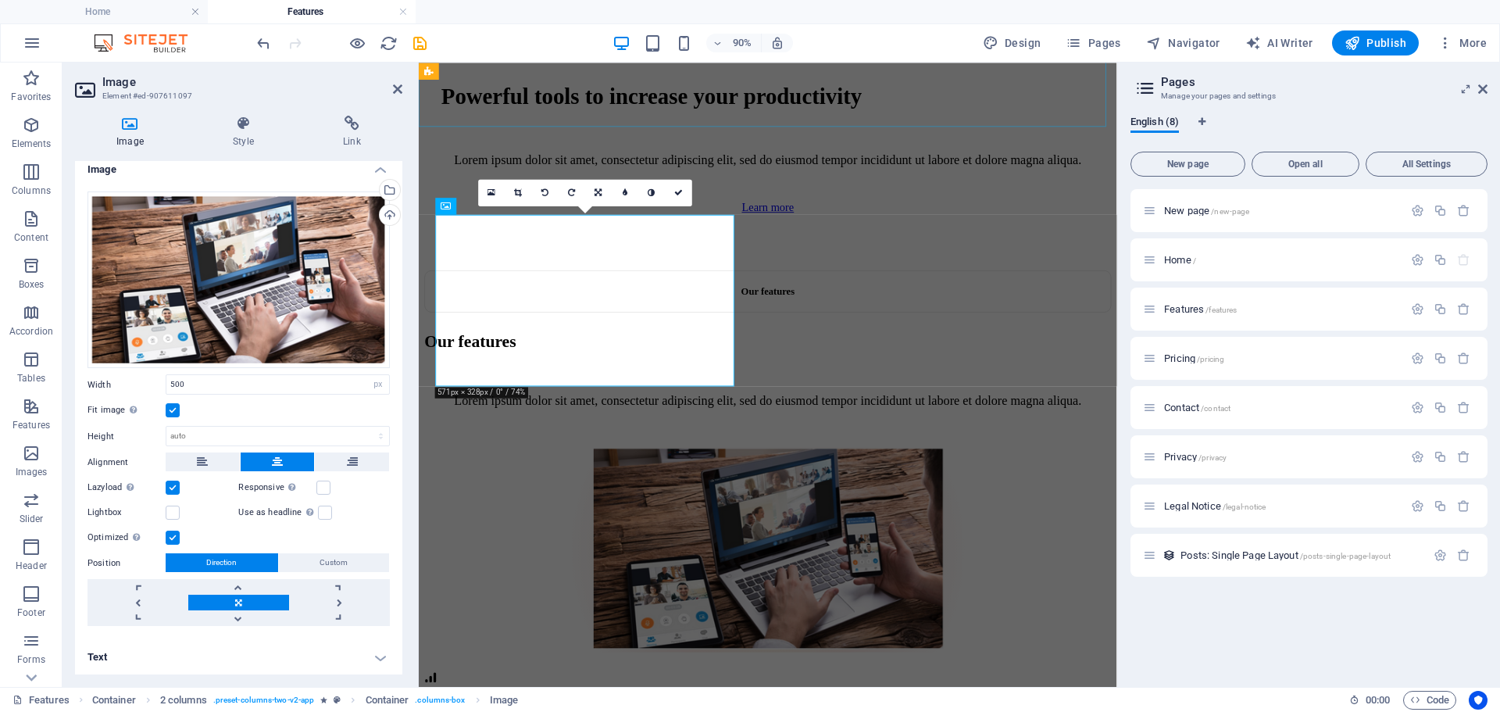
scroll to position [726, 0]
click at [394, 87] on icon at bounding box center [397, 89] width 9 height 12
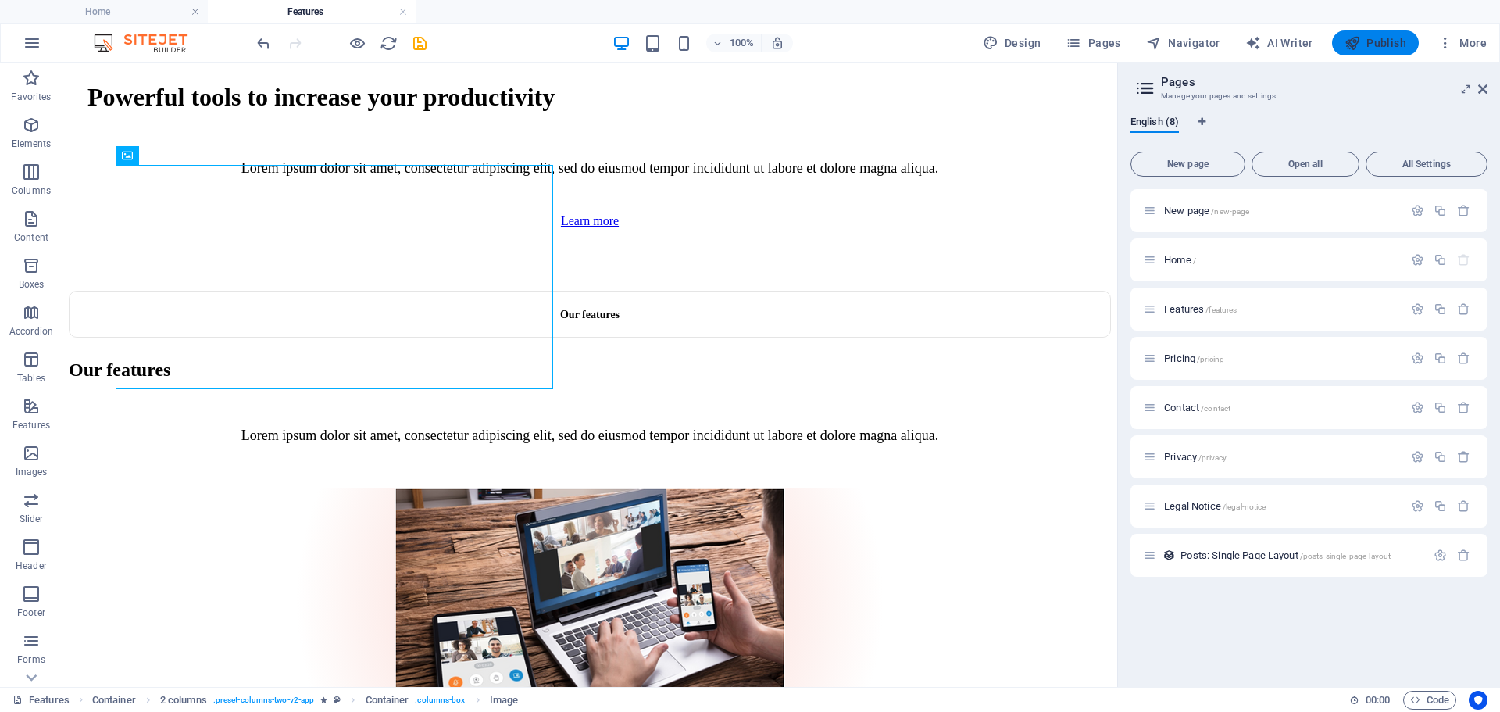
click at [1378, 38] on span "Publish" at bounding box center [1375, 43] width 62 height 16
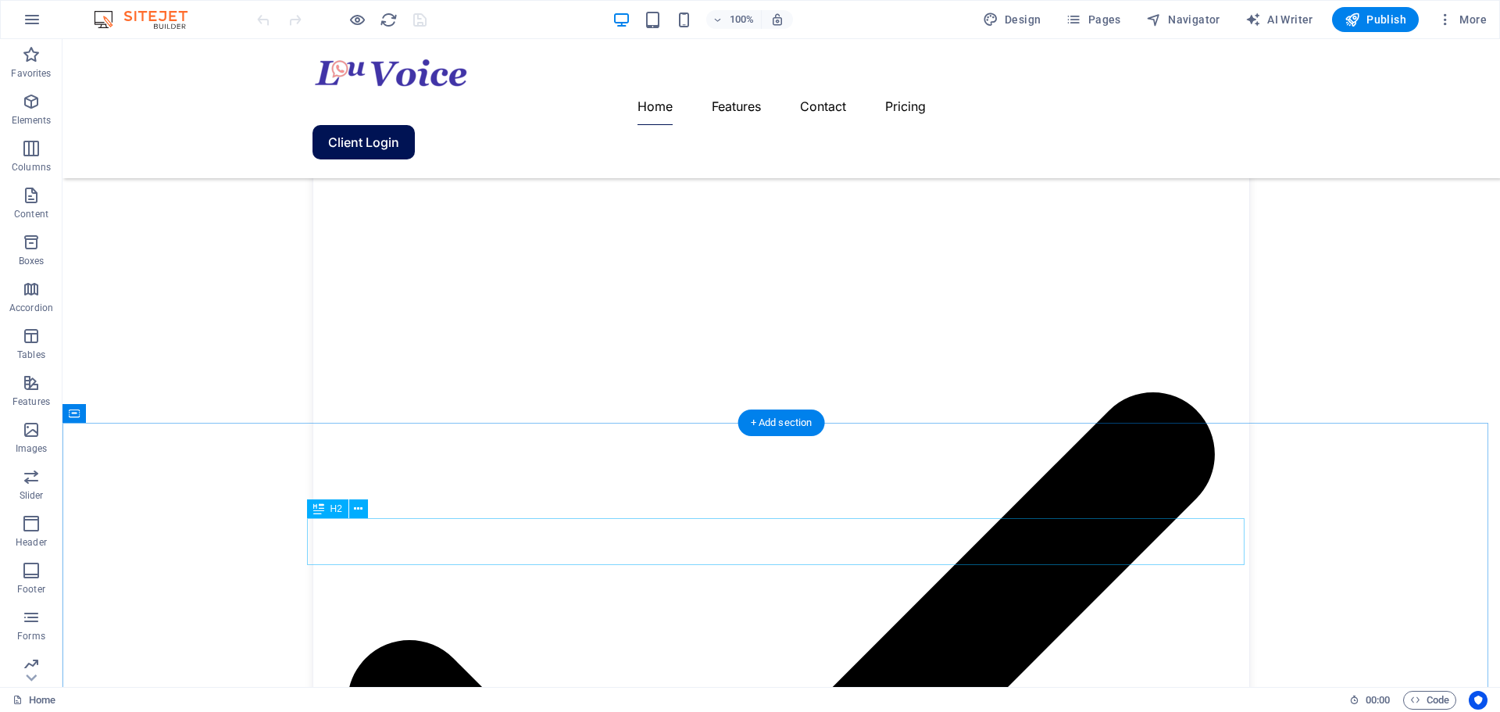
scroll to position [1761, 0]
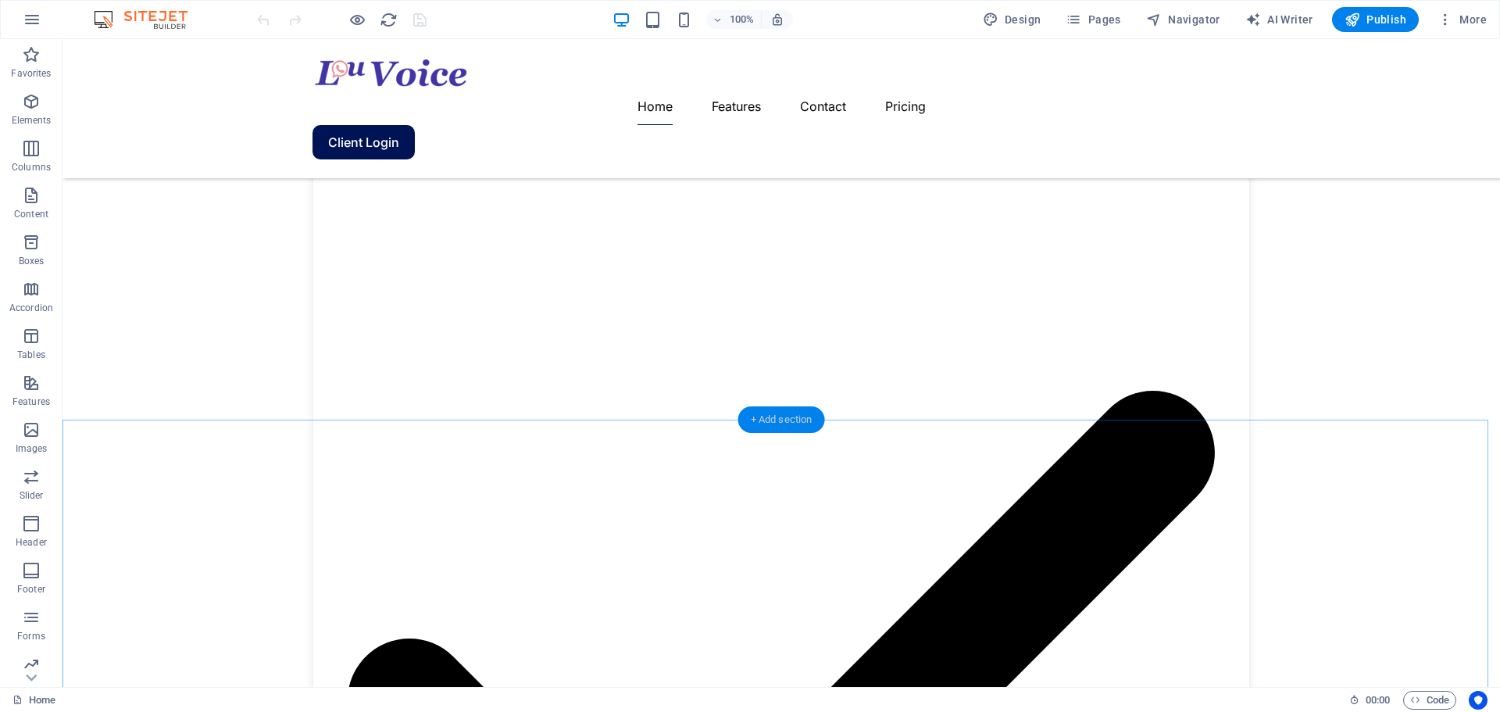
click at [774, 422] on div "+ Add section" at bounding box center [781, 419] width 87 height 27
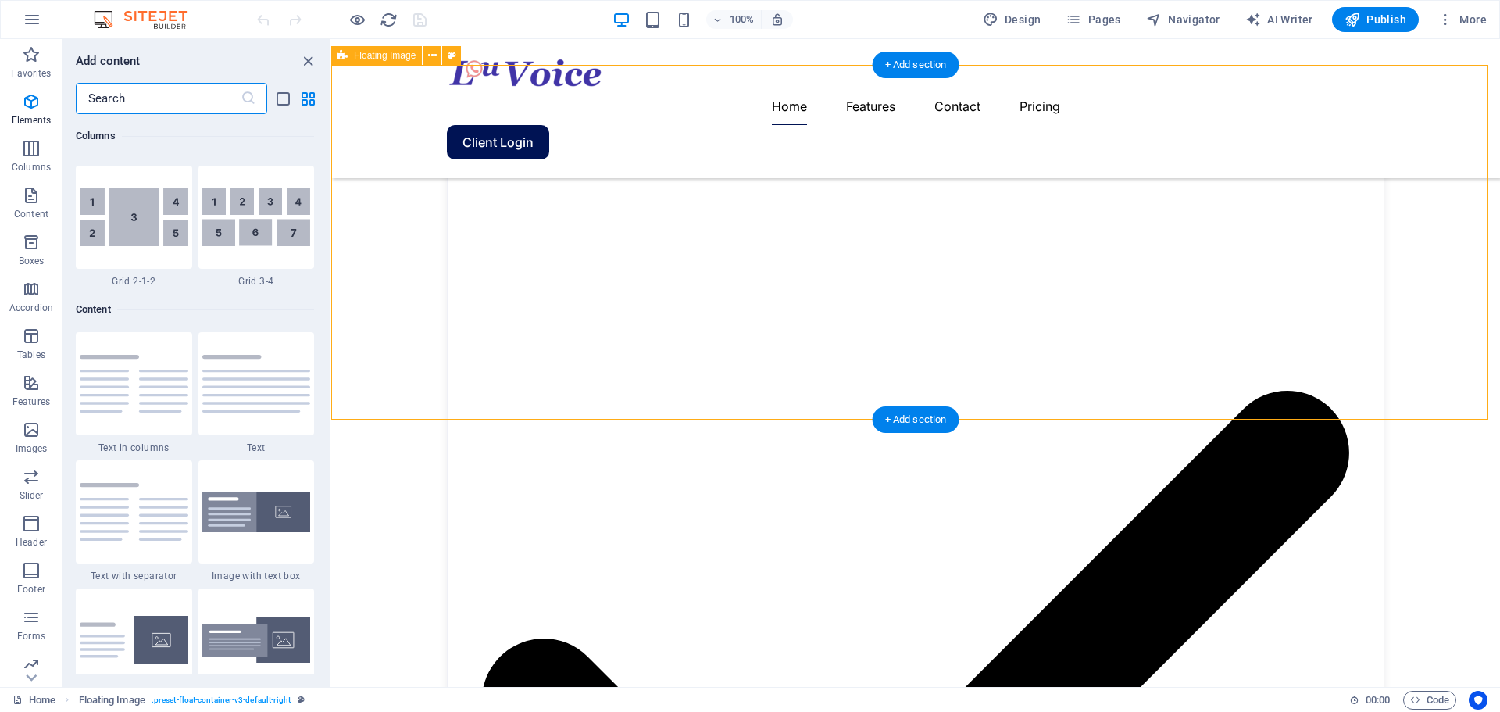
scroll to position [2733, 0]
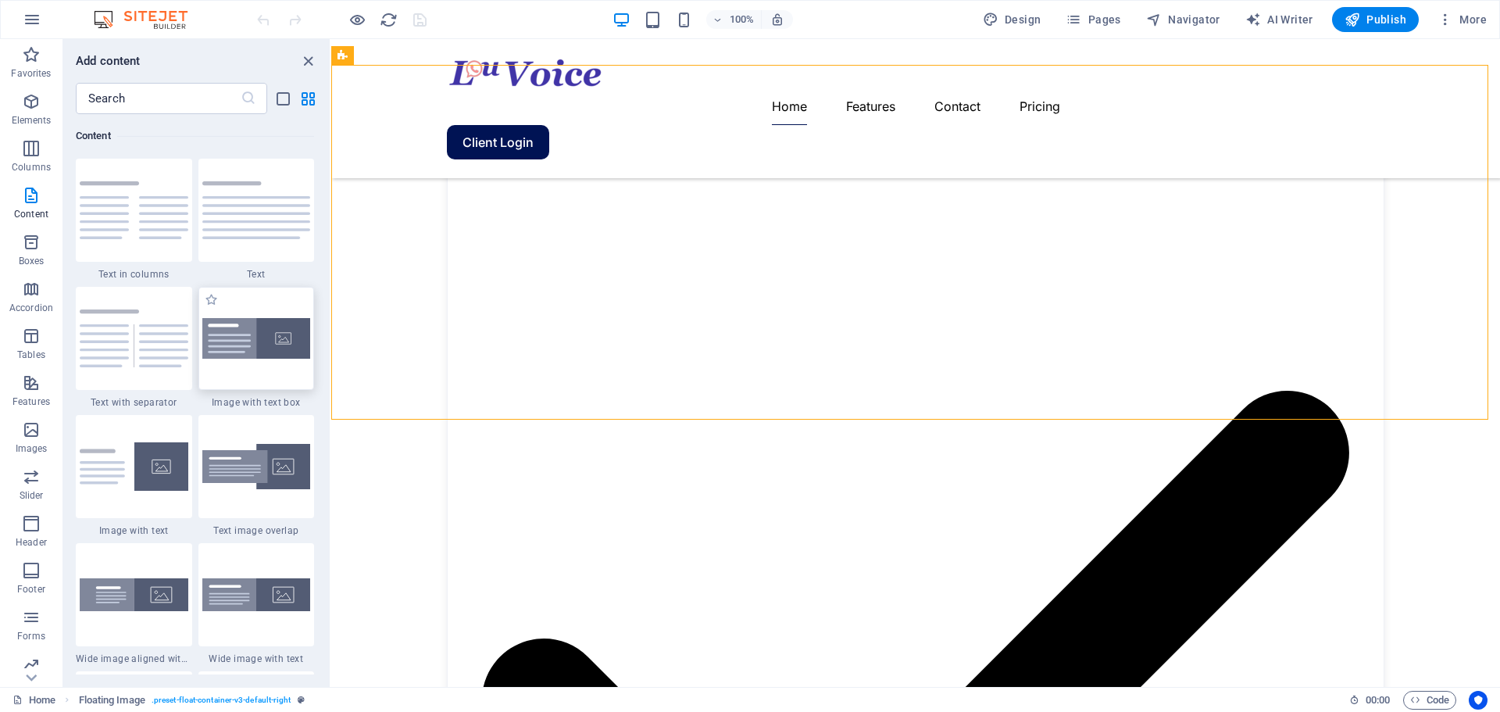
click at [263, 345] on img at bounding box center [256, 338] width 109 height 41
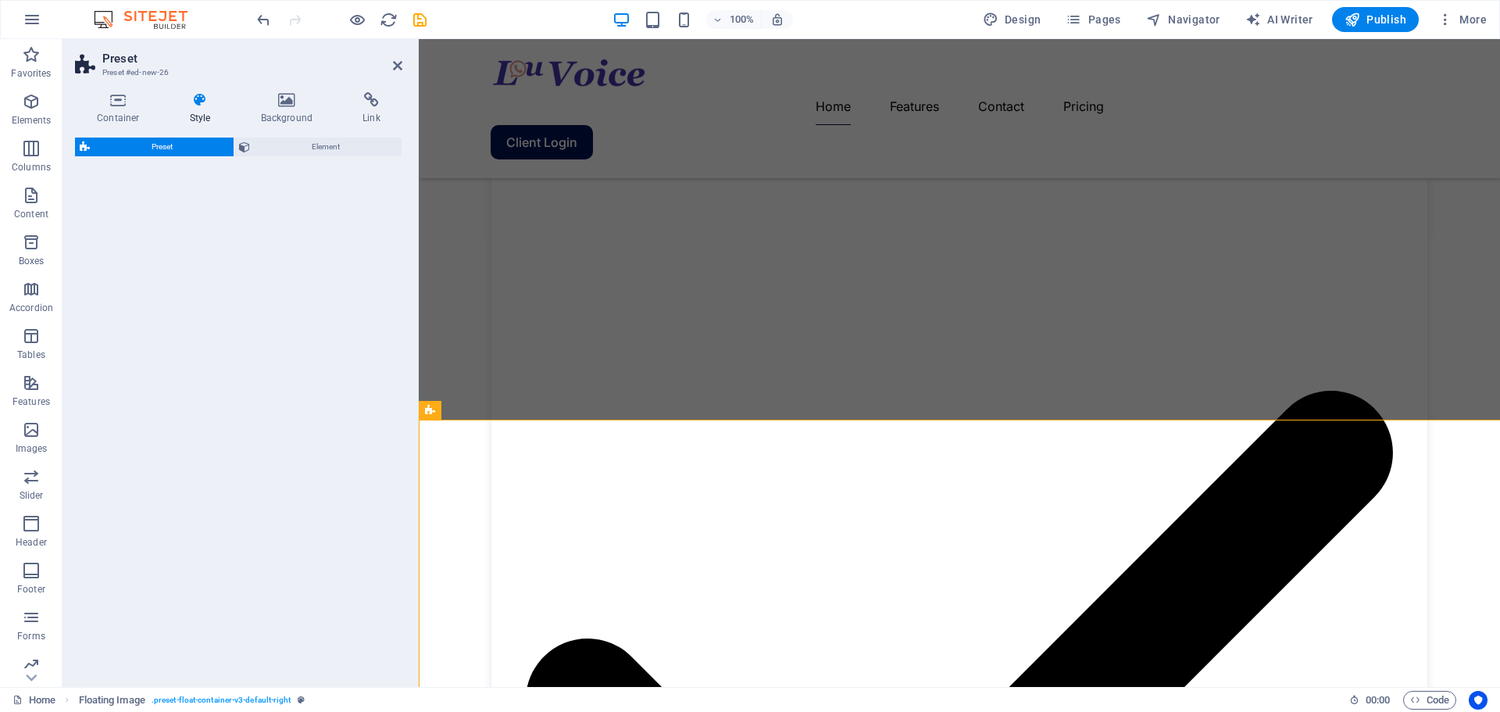
select select "rem"
select select "px"
select select "preset-text-with-image-v4-boxed"
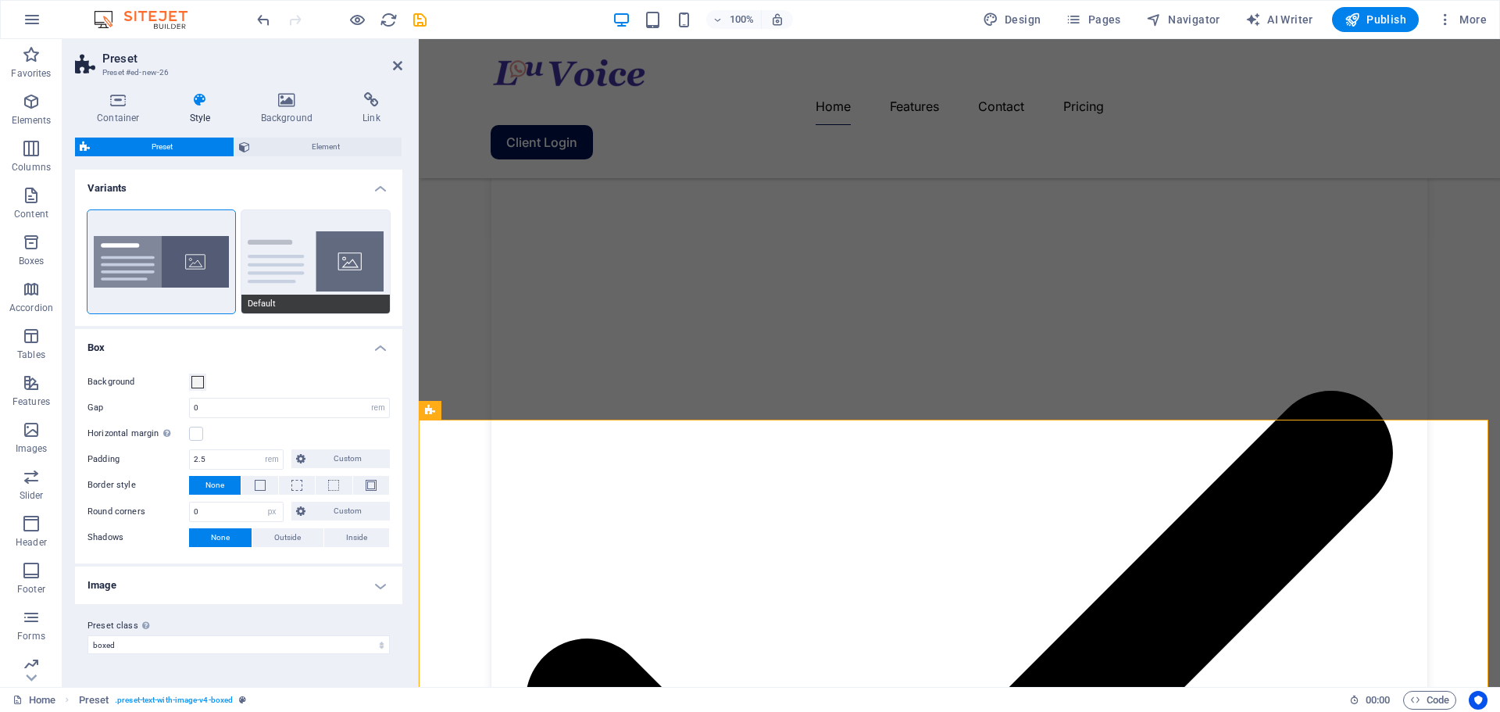
click at [327, 259] on button "Default" at bounding box center [315, 261] width 148 height 103
type input "2"
type input "0"
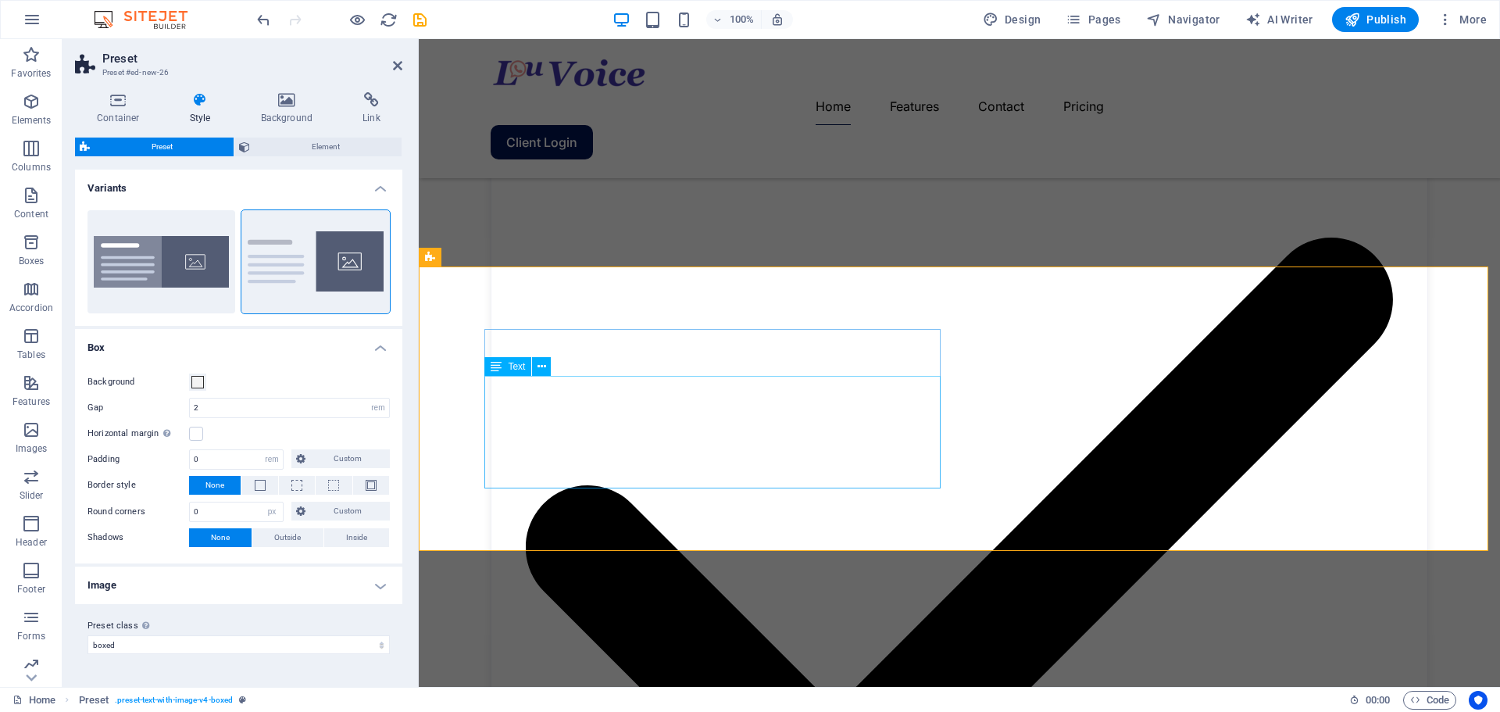
scroll to position [1915, 0]
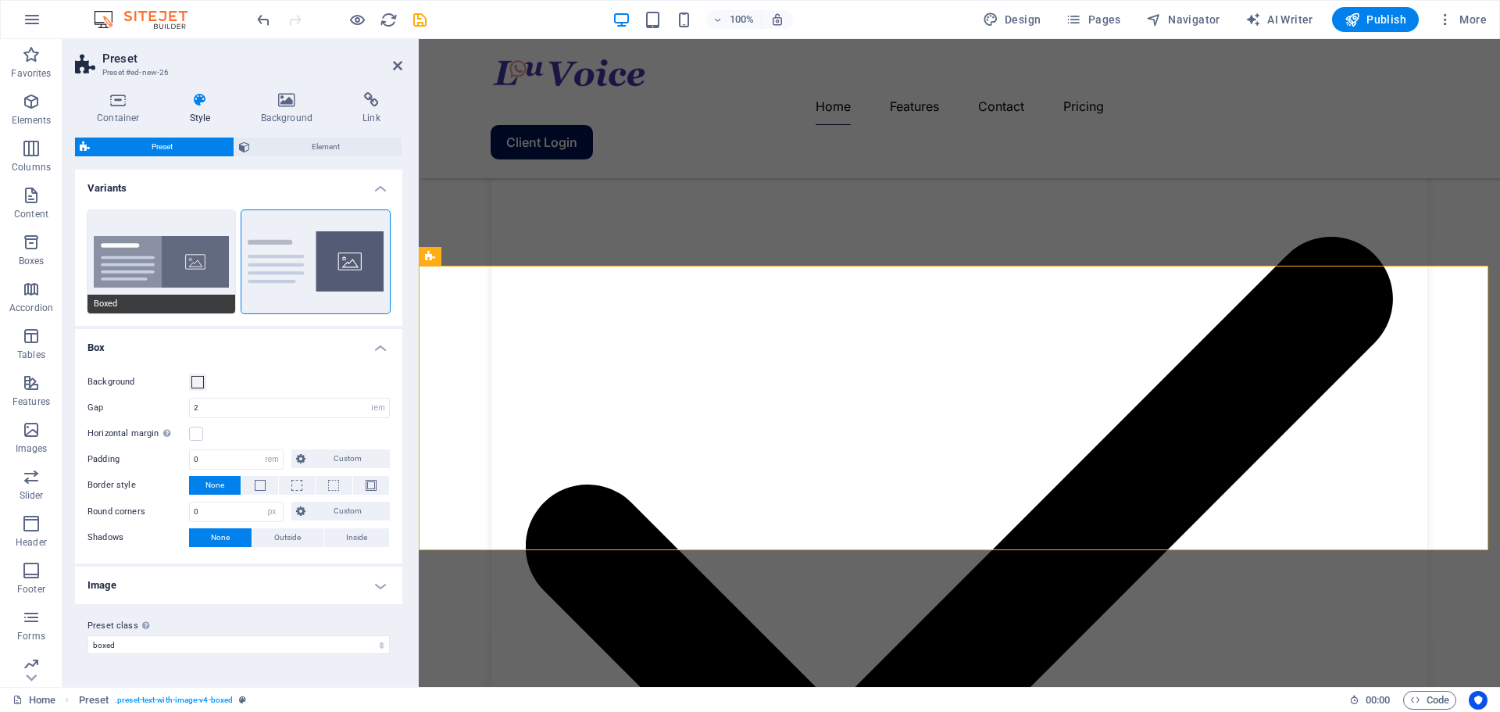
click at [166, 250] on button "Boxed" at bounding box center [161, 261] width 148 height 103
type input "0"
type input "2.5"
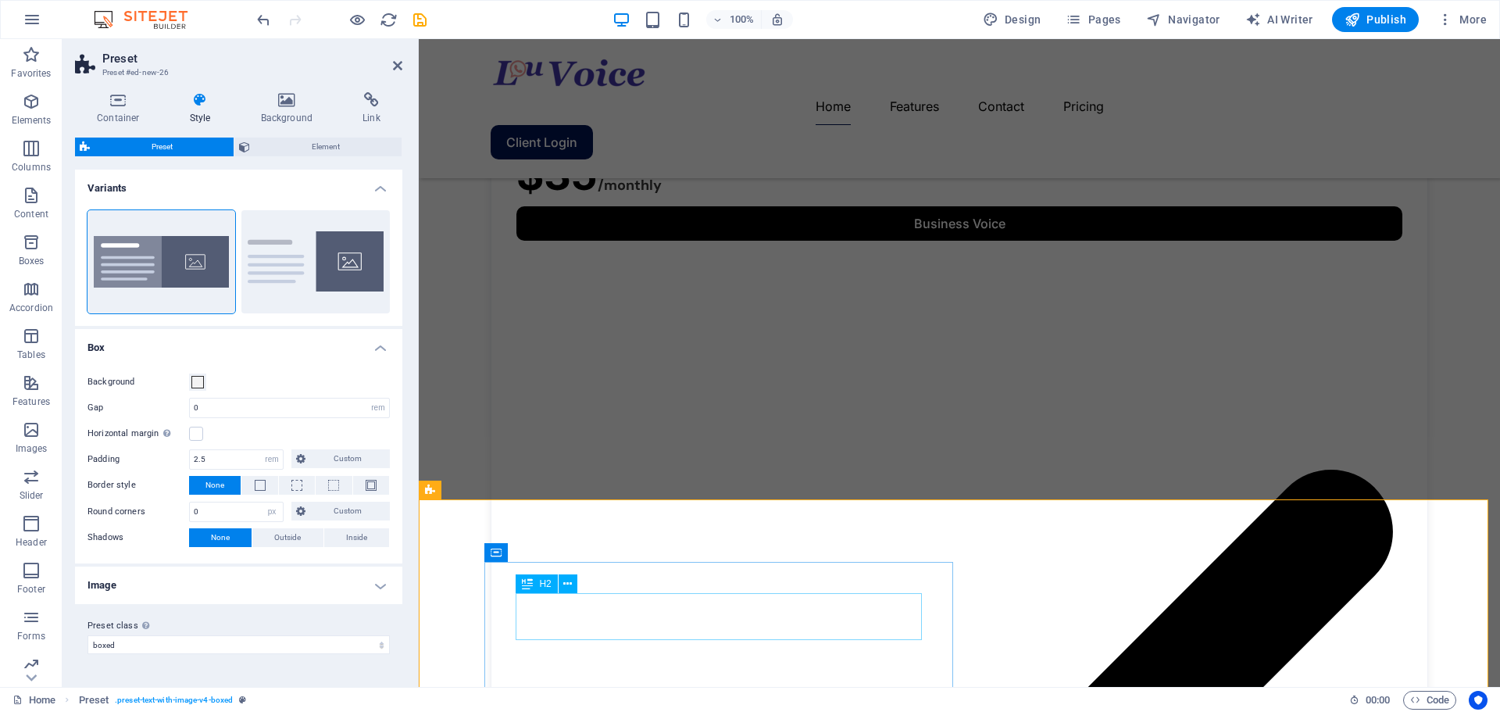
scroll to position [1681, 0]
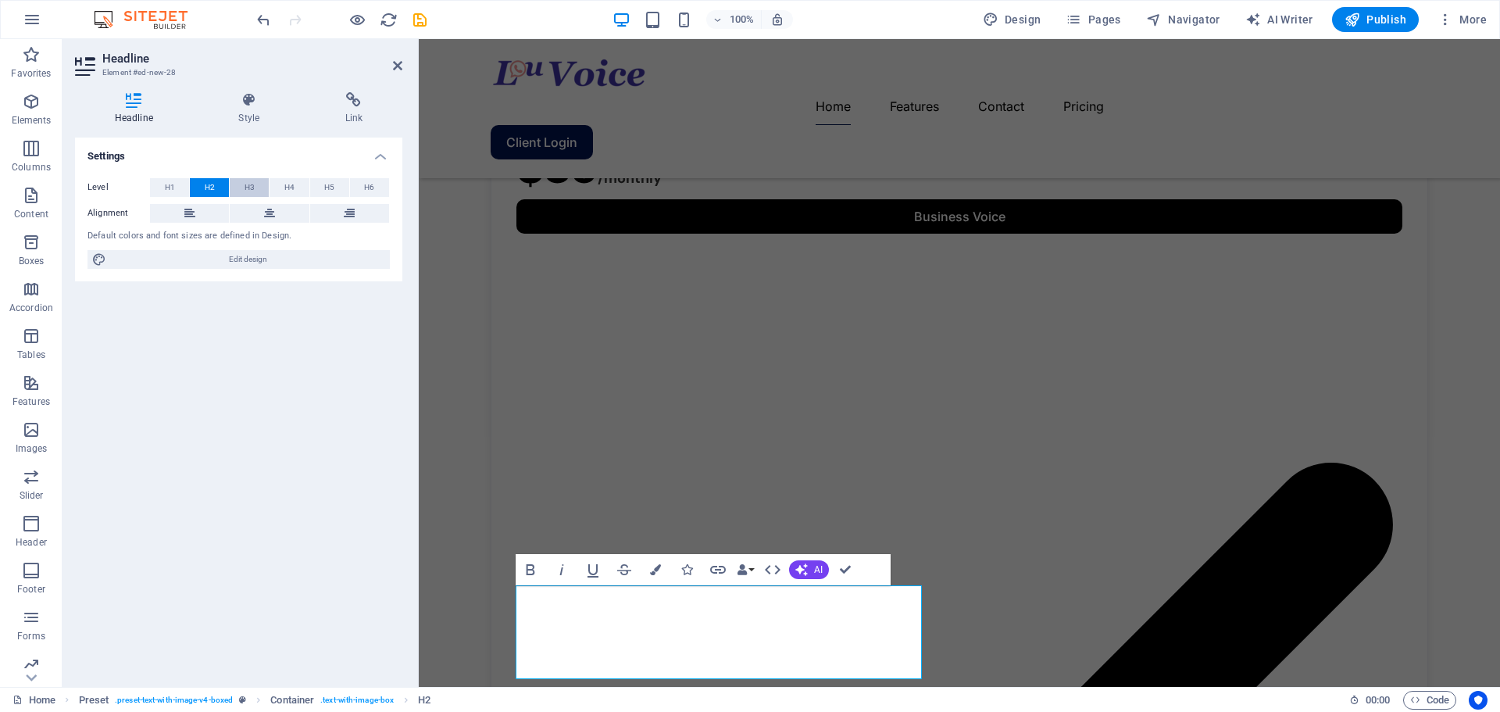
click at [243, 187] on button "H3" at bounding box center [249, 187] width 39 height 19
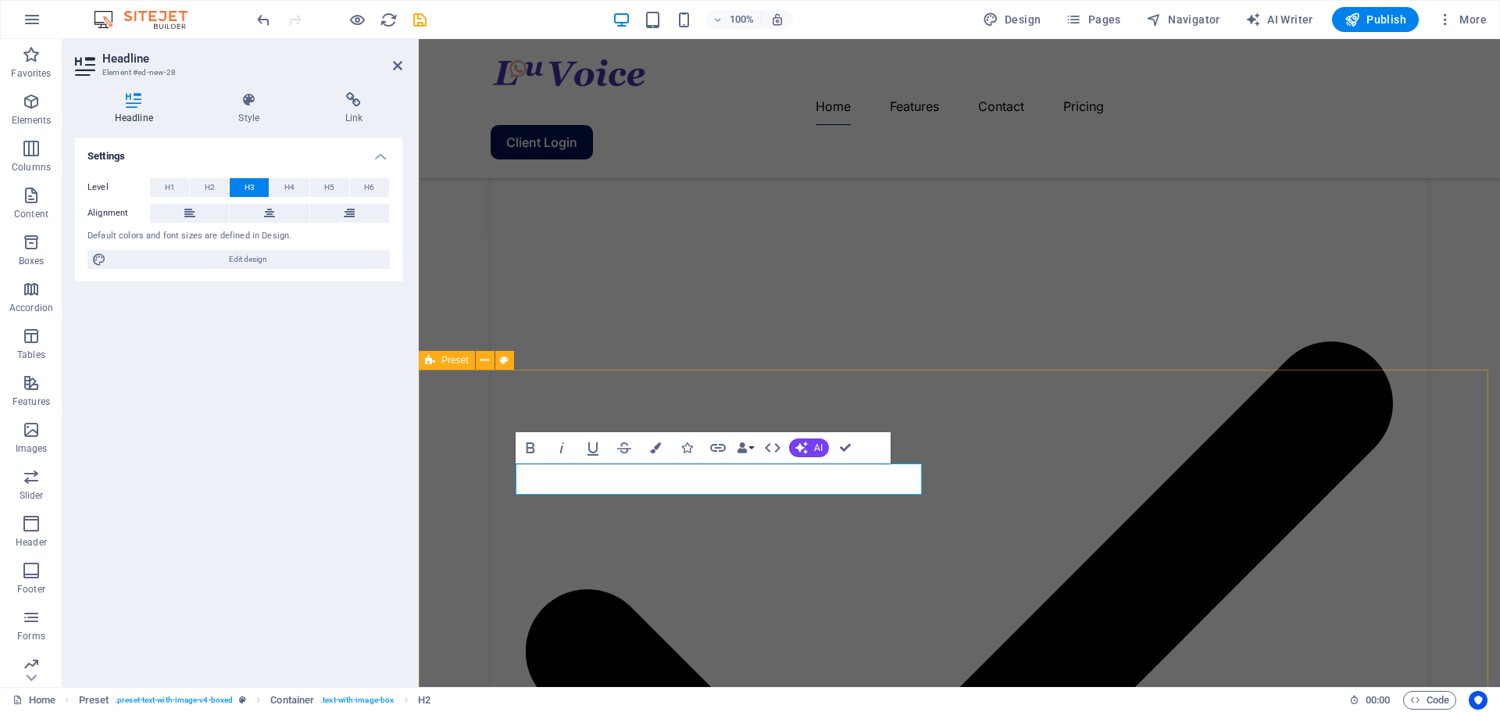
scroll to position [1806, 0]
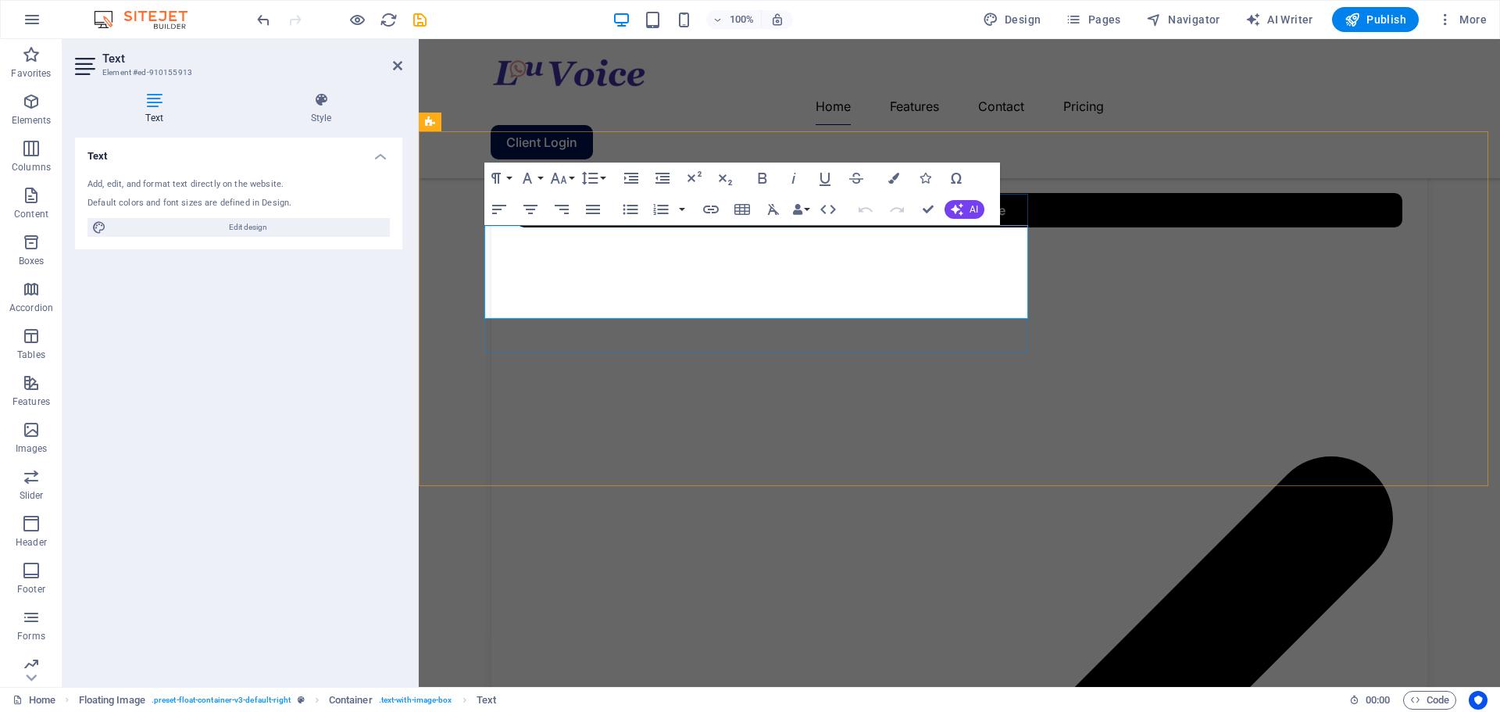
scroll to position [1694, 0]
copy p "Transform your mobile device into a powerful business tool with Grandstream Wav…"
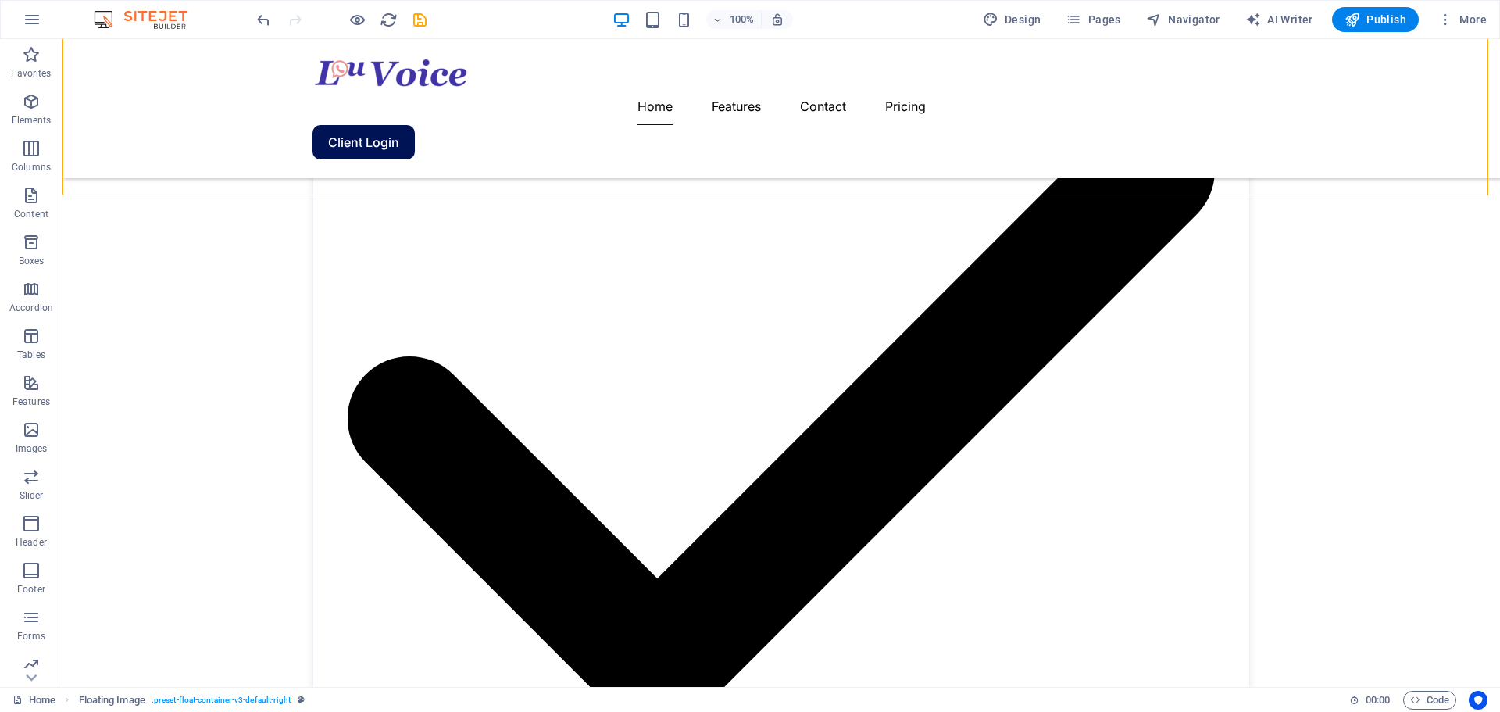
scroll to position [1985, 0]
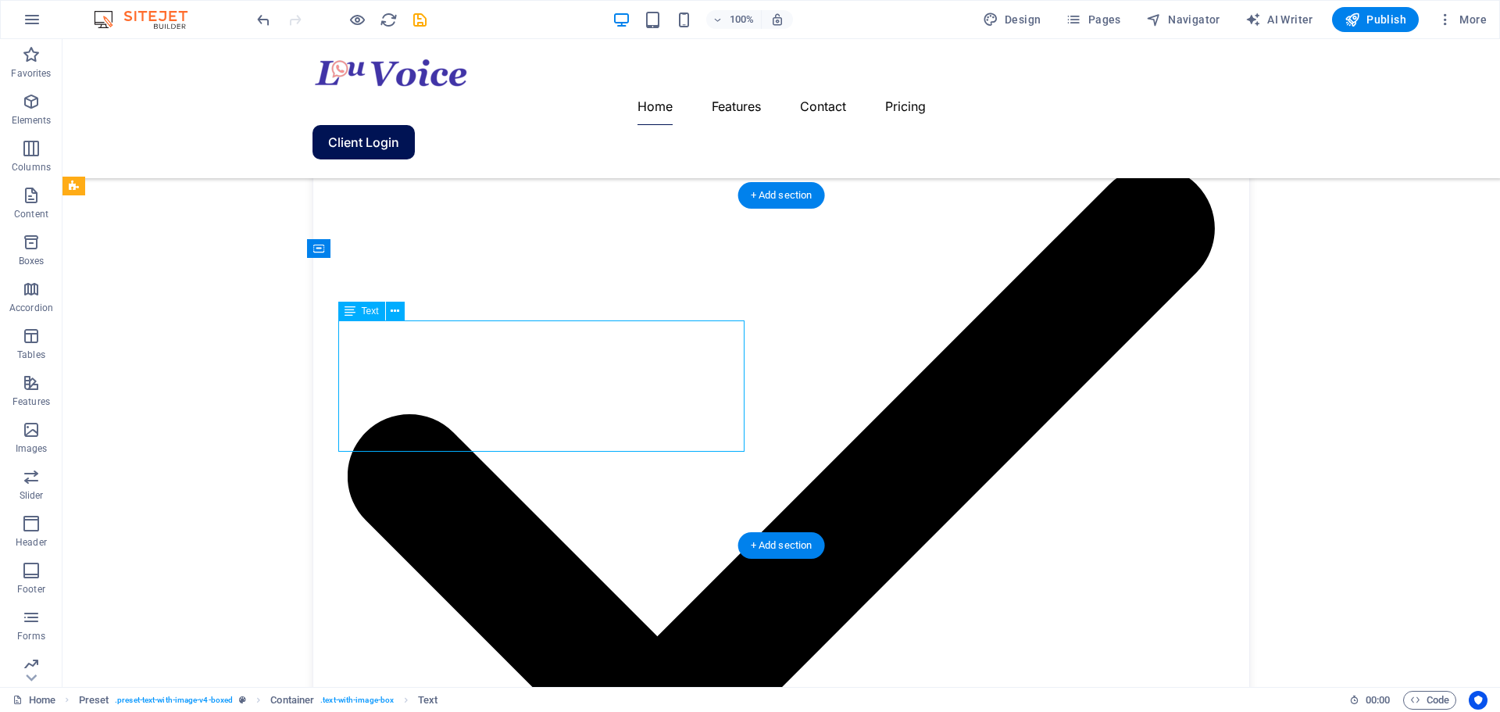
drag, startPoint x: 587, startPoint y: 393, endPoint x: 231, endPoint y: 393, distance: 355.5
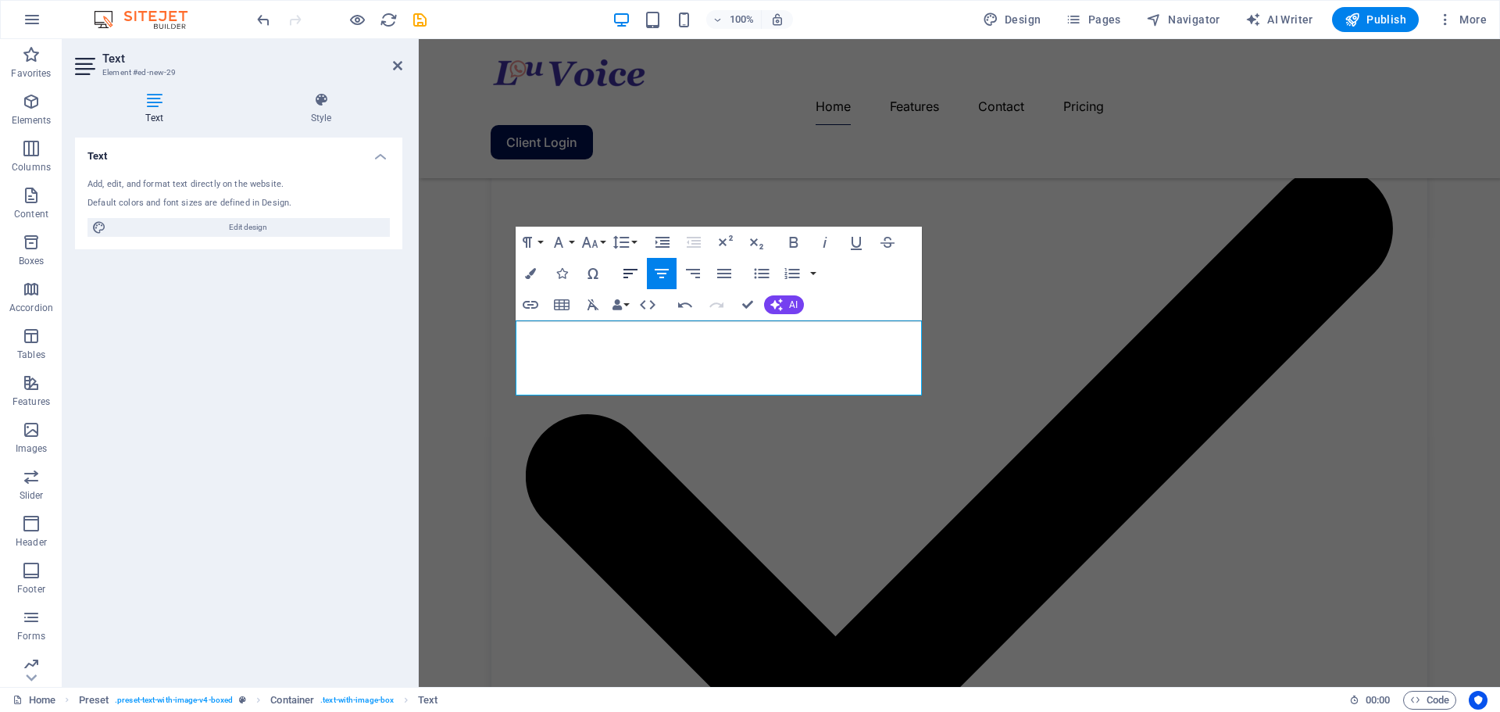
click at [627, 276] on icon "button" at bounding box center [630, 273] width 19 height 19
click at [656, 273] on icon "button" at bounding box center [661, 273] width 19 height 19
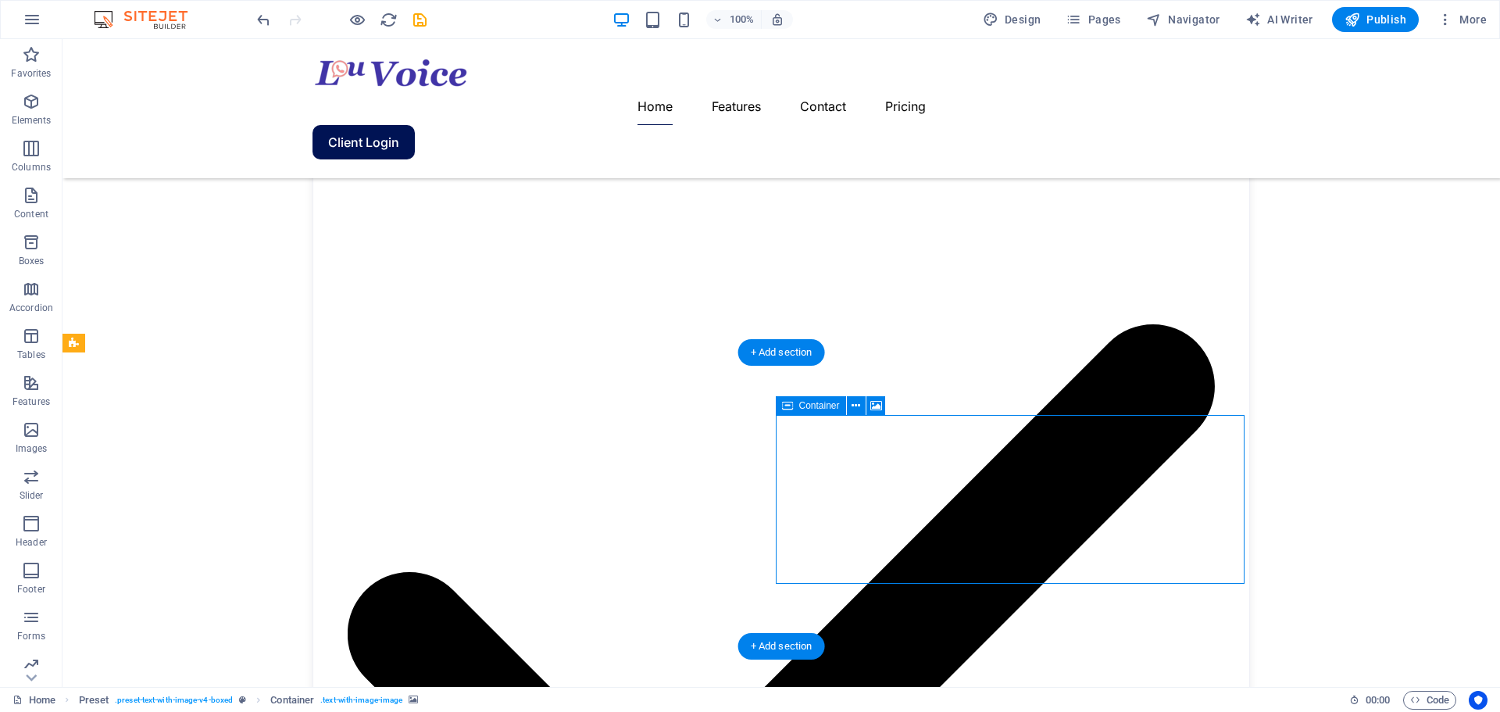
scroll to position [1828, 0]
click at [816, 404] on span "Container" at bounding box center [819, 405] width 41 height 9
click at [813, 403] on span "Container" at bounding box center [819, 405] width 41 height 9
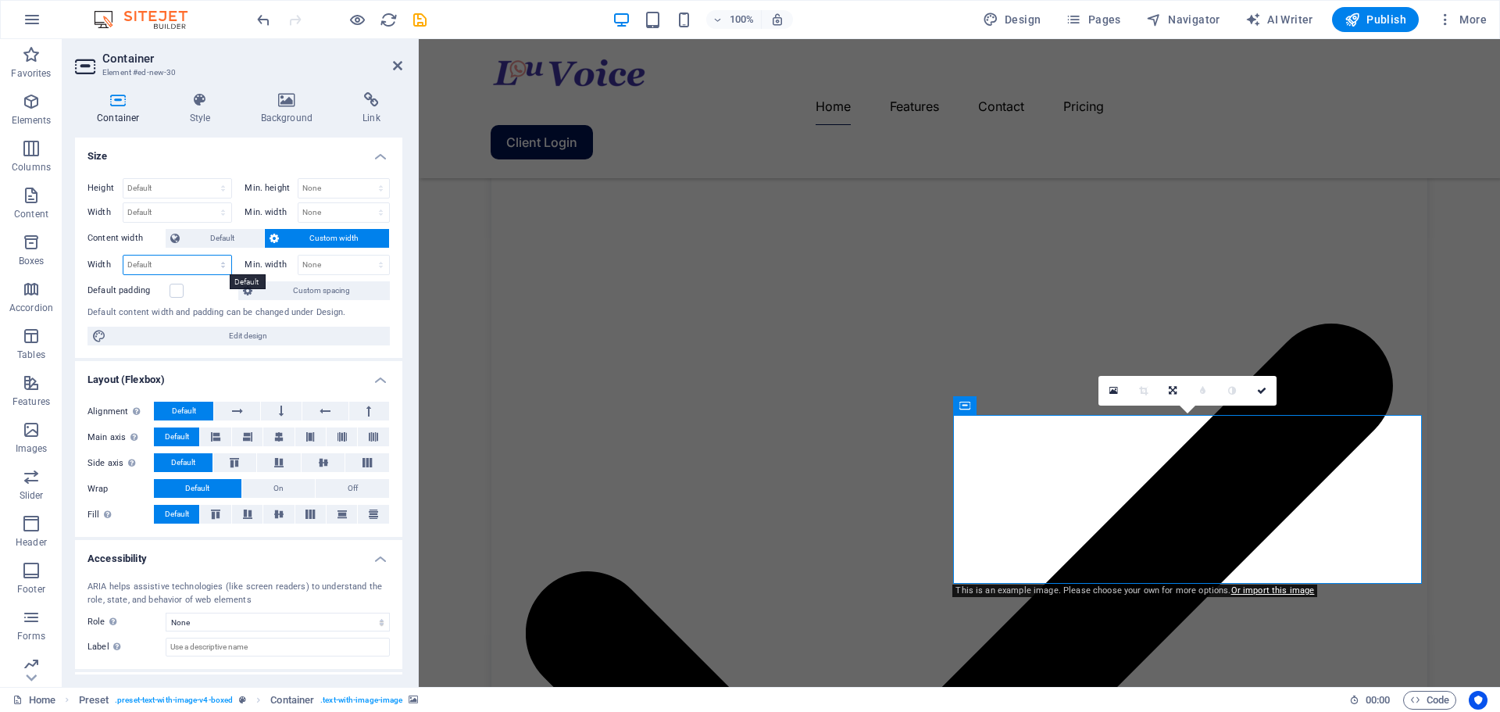
click at [212, 264] on select "Default px rem % em vh vw" at bounding box center [177, 264] width 108 height 19
click at [210, 266] on select "Default px rem % em vh vw" at bounding box center [177, 264] width 108 height 19
click at [209, 192] on select "Default px rem % vh vw" at bounding box center [177, 188] width 108 height 19
click at [243, 147] on h4 "Size" at bounding box center [238, 151] width 327 height 28
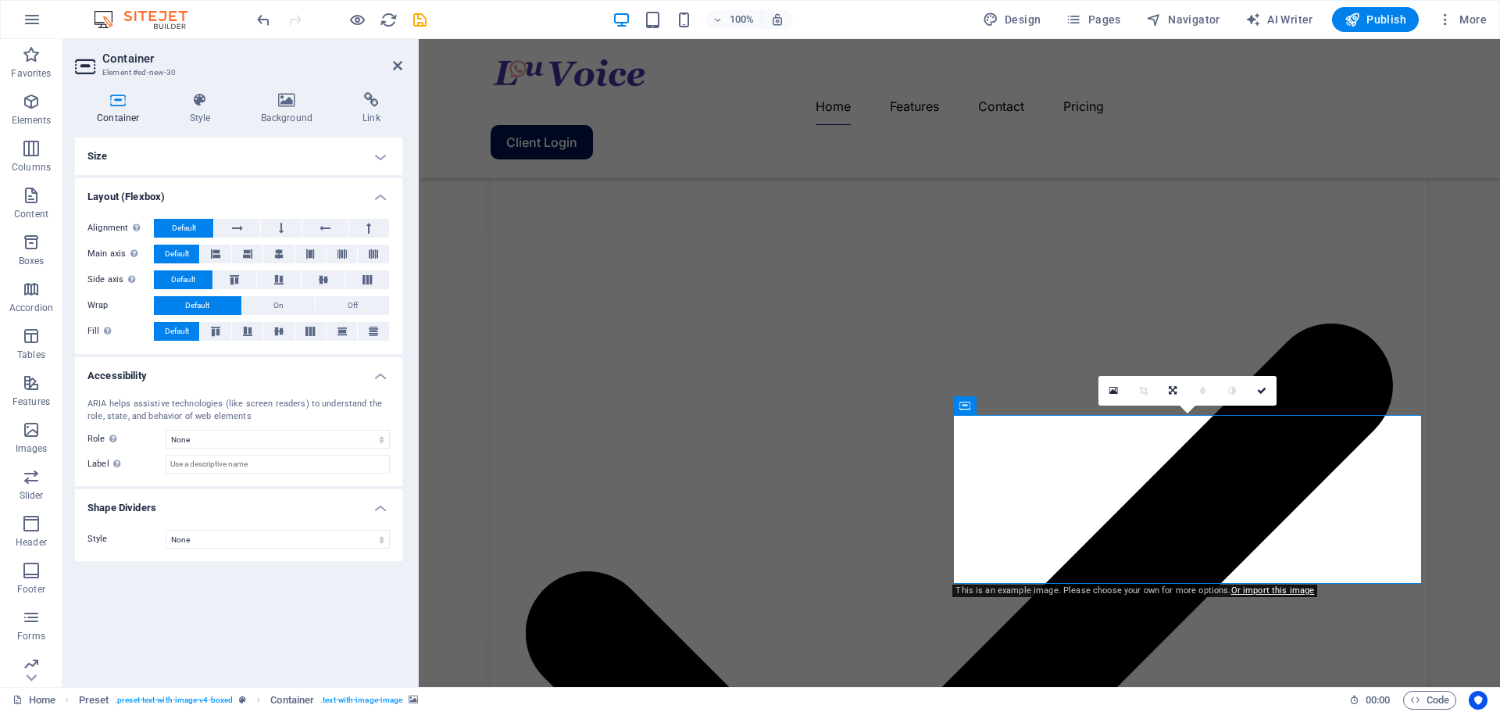
click at [261, 377] on h4 "Accessibility" at bounding box center [238, 371] width 327 height 28
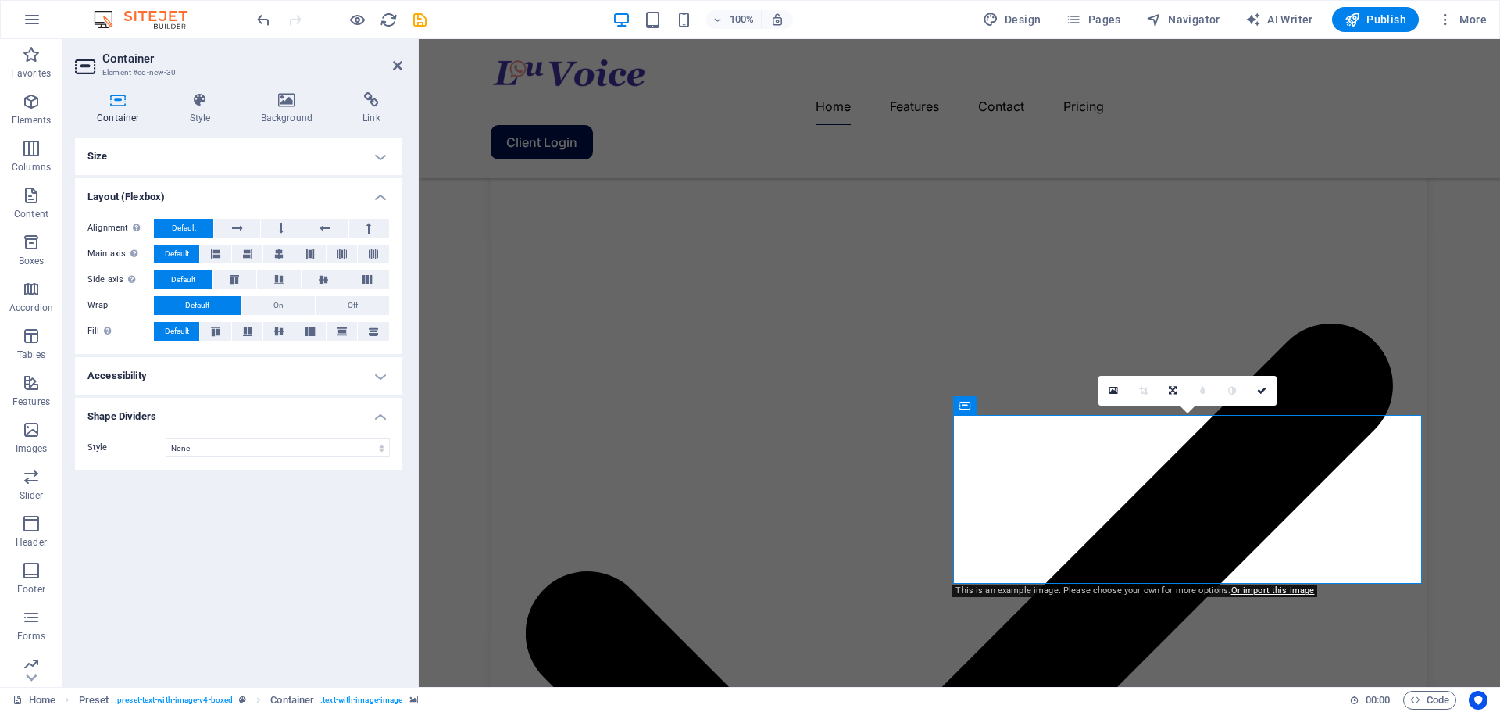
click at [196, 159] on h4 "Size" at bounding box center [238, 155] width 327 height 37
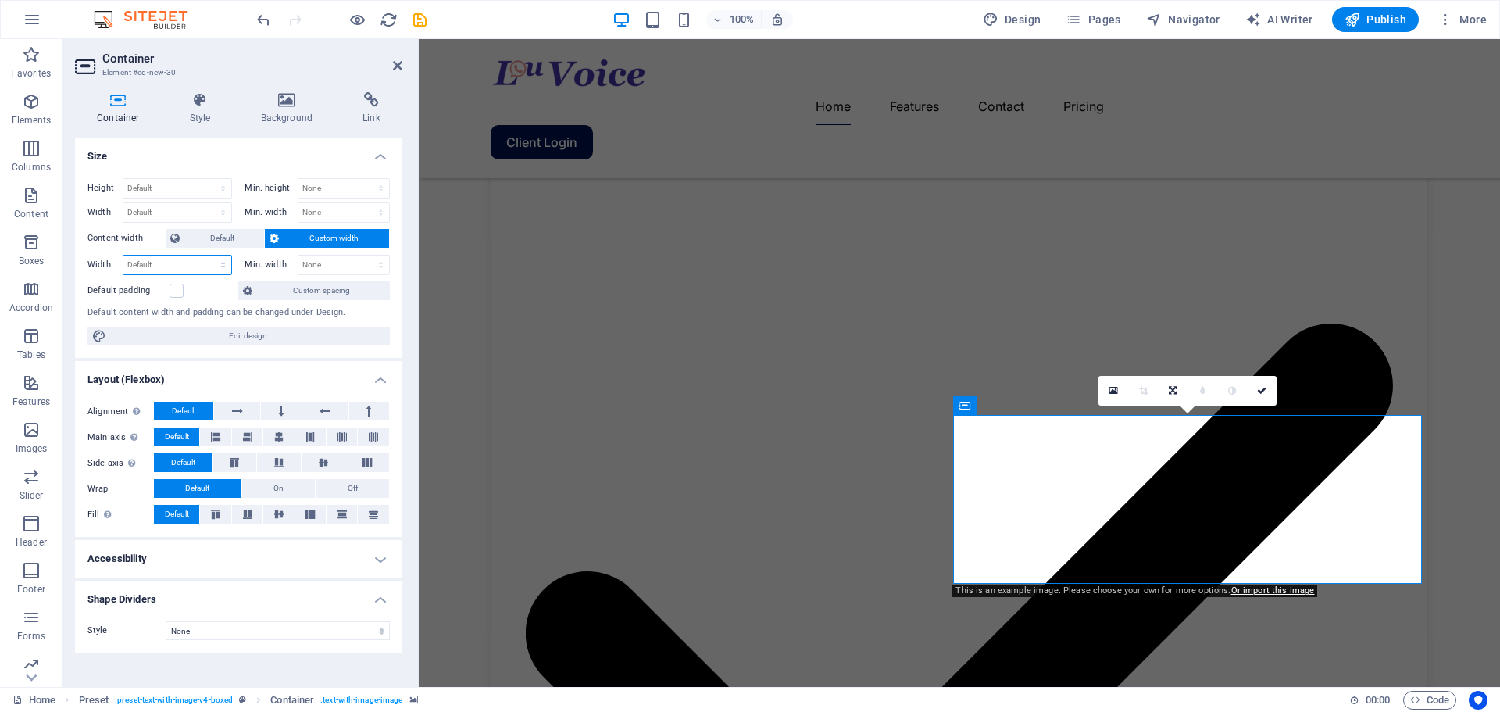
click at [189, 265] on select "Default px rem % em vh vw" at bounding box center [177, 264] width 108 height 19
click at [188, 261] on select "Default px rem % em vh vw" at bounding box center [177, 264] width 108 height 19
select select "px"
click at [209, 255] on select "Default px rem % em vh vw" at bounding box center [177, 264] width 108 height 19
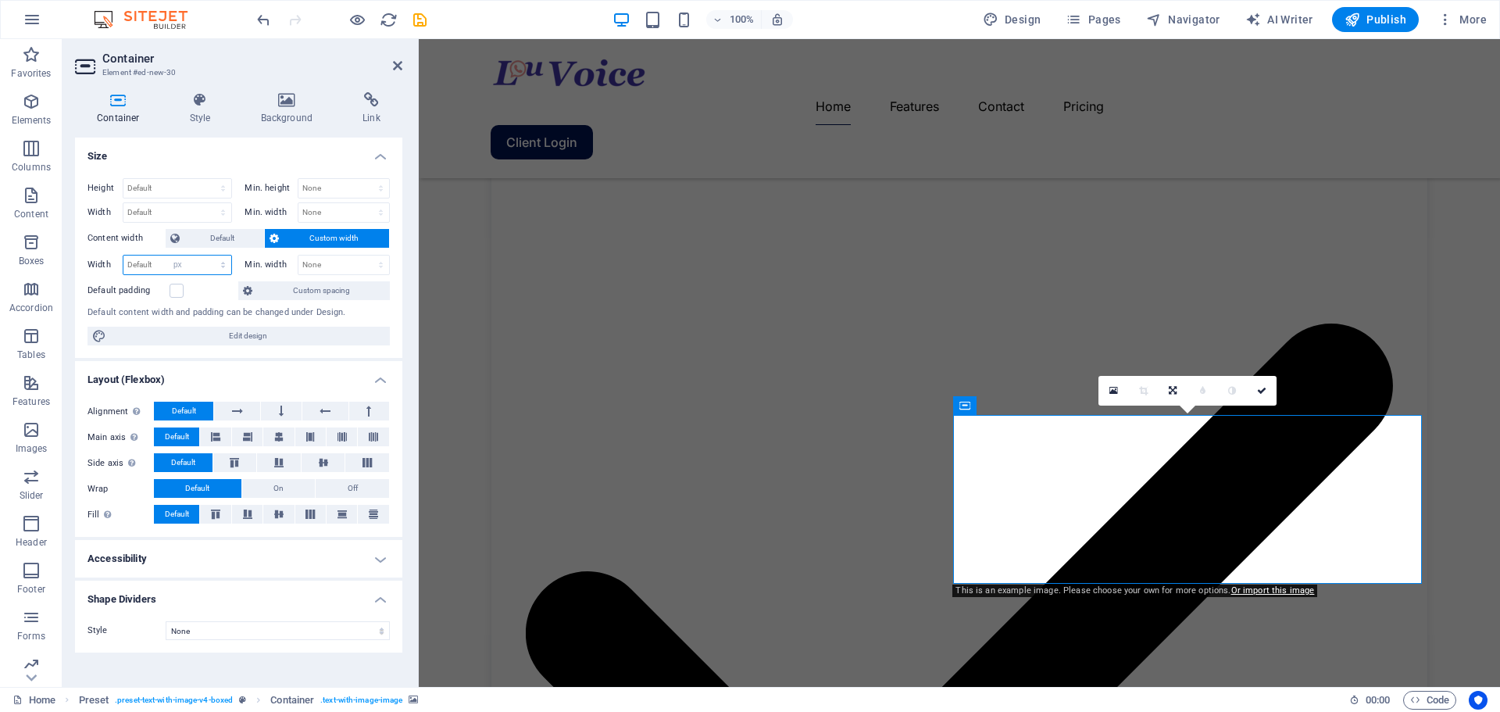
type input "600"
click at [169, 266] on input "600" at bounding box center [177, 264] width 108 height 19
click at [175, 266] on input "600" at bounding box center [177, 264] width 108 height 19
click at [220, 266] on select "Default px rem % em vh vw" at bounding box center [220, 264] width 22 height 19
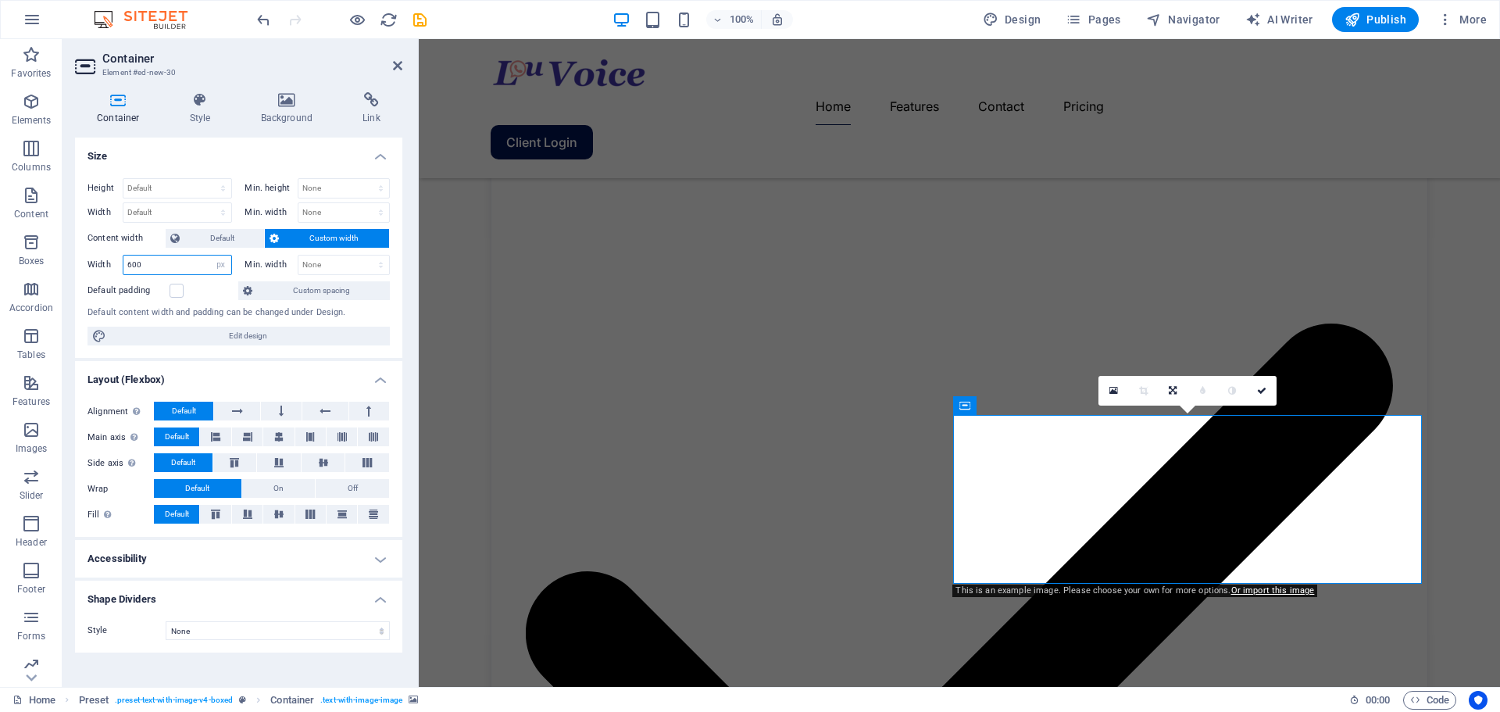
select select "2iogtk1uo1k"
click at [209, 255] on select "Default px rem % em vh vw" at bounding box center [220, 264] width 22 height 19
select select "DISABLED_OPTION_VALUE"
click at [175, 192] on select "Default px rem % vh vw" at bounding box center [177, 188] width 108 height 19
select select "px"
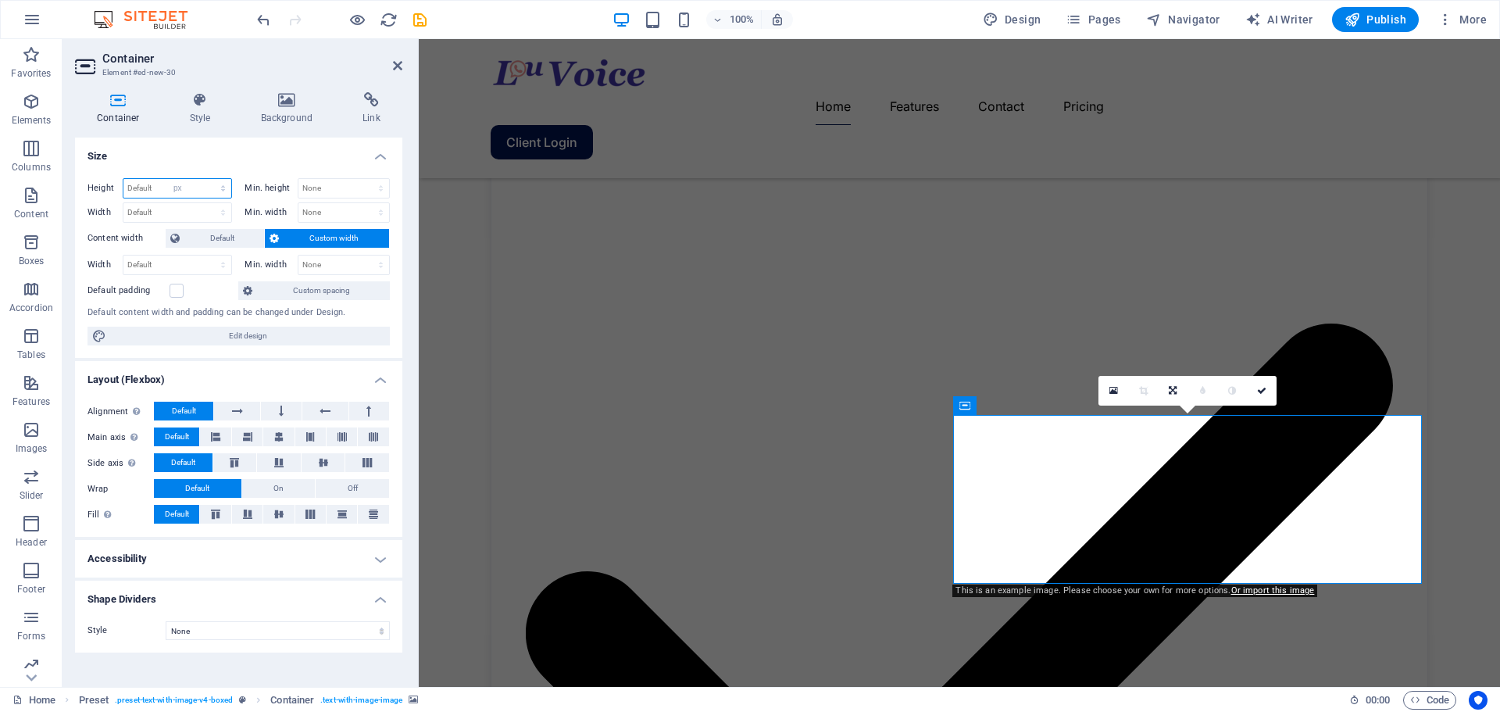
click at [209, 179] on select "Default px rem % vh vw" at bounding box center [177, 188] width 108 height 19
click at [176, 188] on input "216" at bounding box center [177, 188] width 108 height 19
type input "231"
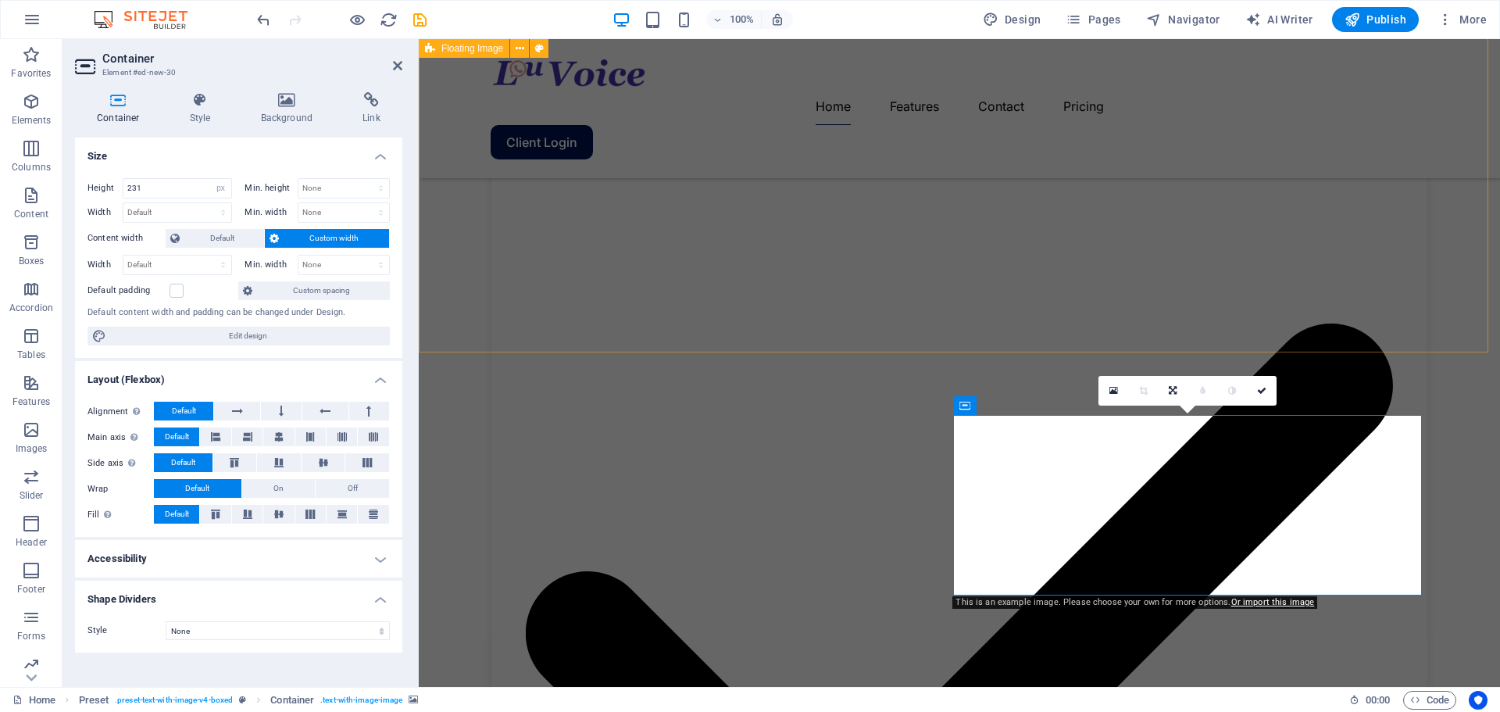
drag, startPoint x: 485, startPoint y: 214, endPoint x: 844, endPoint y: 214, distance: 358.6
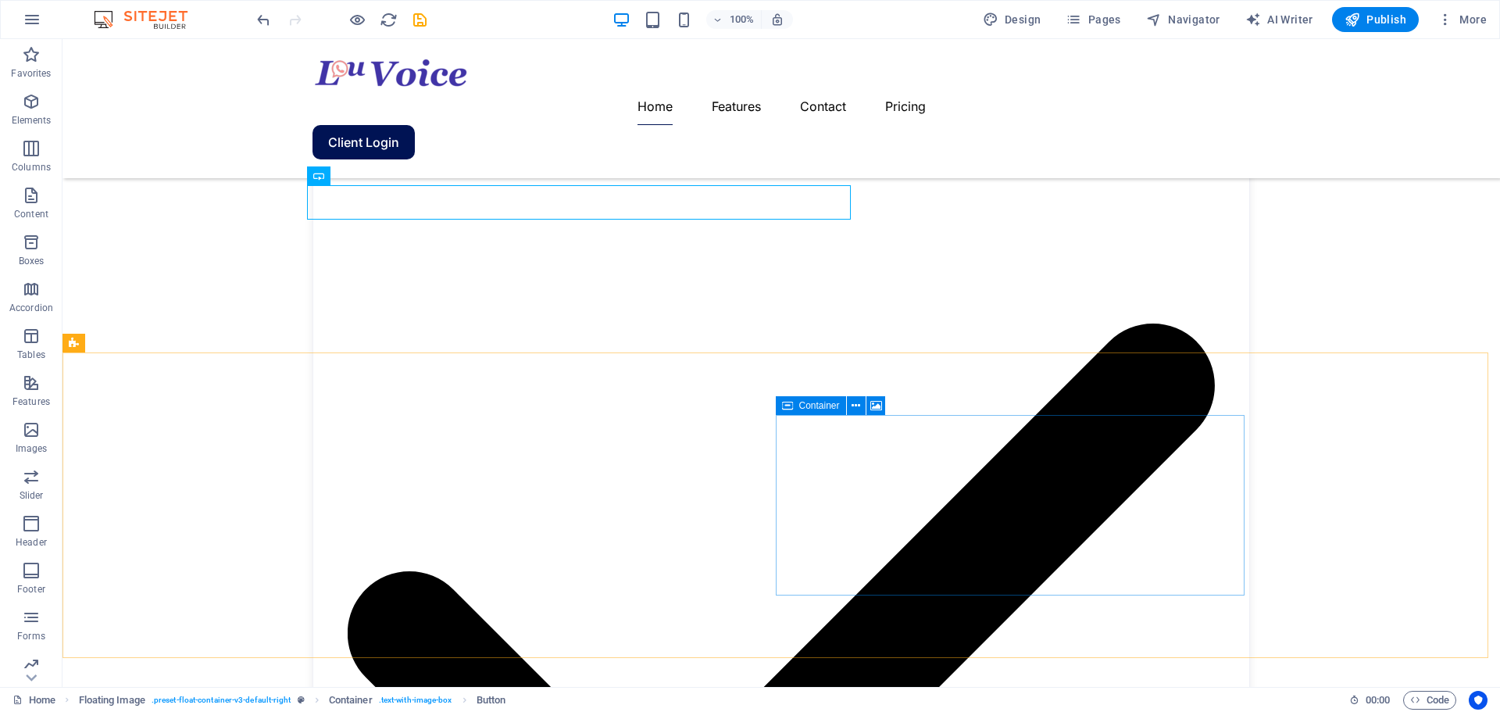
click at [818, 405] on span "Container" at bounding box center [819, 405] width 41 height 9
click at [816, 405] on span "Container" at bounding box center [819, 405] width 41 height 9
select select "px"
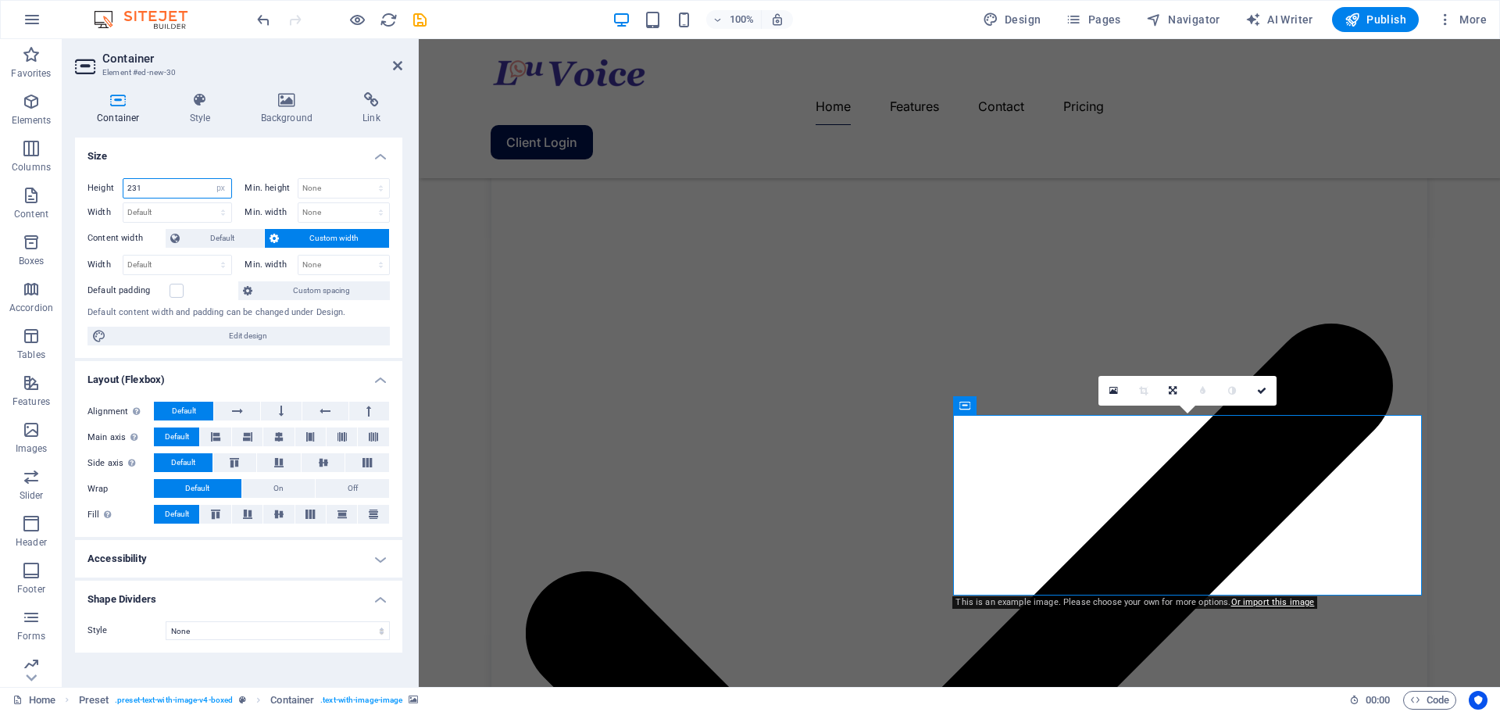
click at [146, 187] on input "231" at bounding box center [177, 188] width 108 height 19
type input "350"
click at [245, 164] on li "Size Height 350 Default px rem % vh vw Min. height None px rem % vh vw Width De…" at bounding box center [238, 247] width 327 height 221
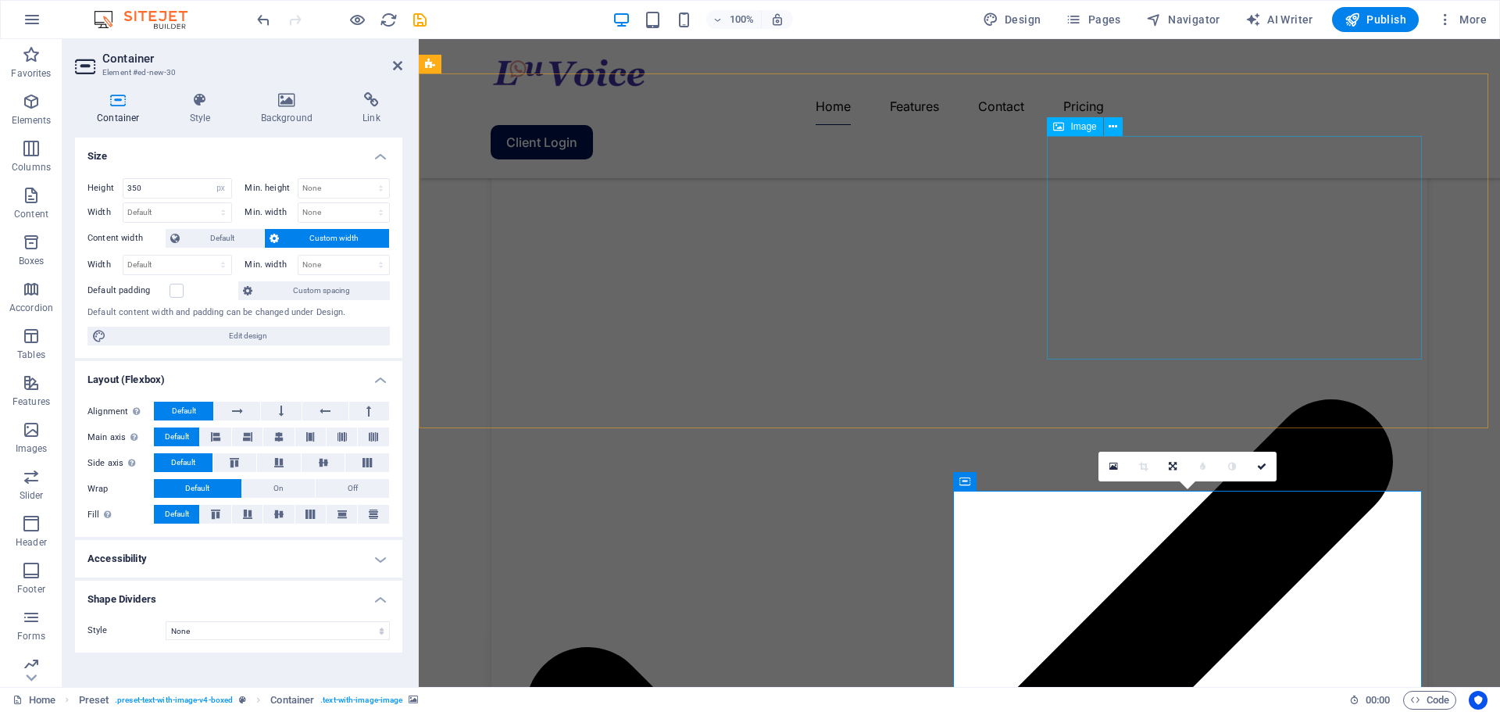
scroll to position [1751, 0]
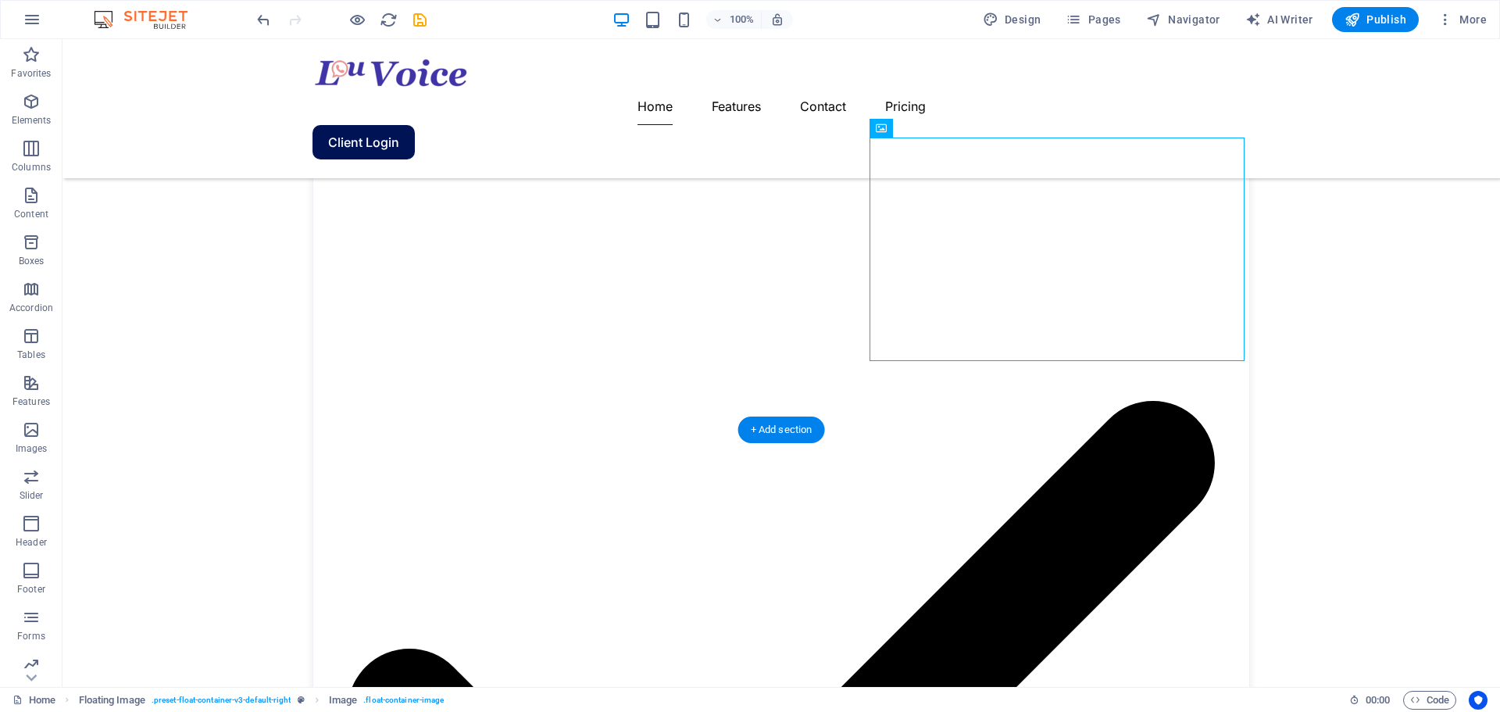
drag, startPoint x: 955, startPoint y: 166, endPoint x: 922, endPoint y: 582, distance: 417.0
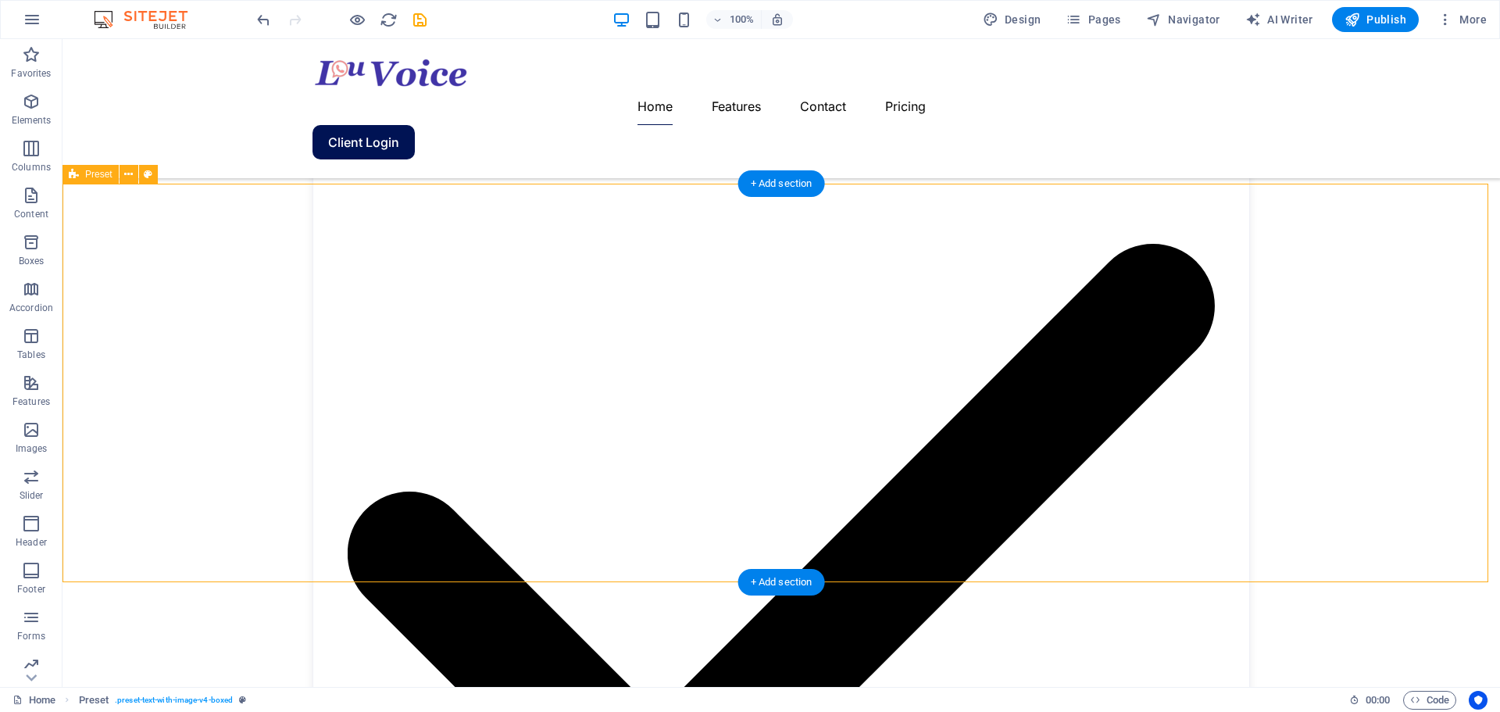
scroll to position [1907, 0]
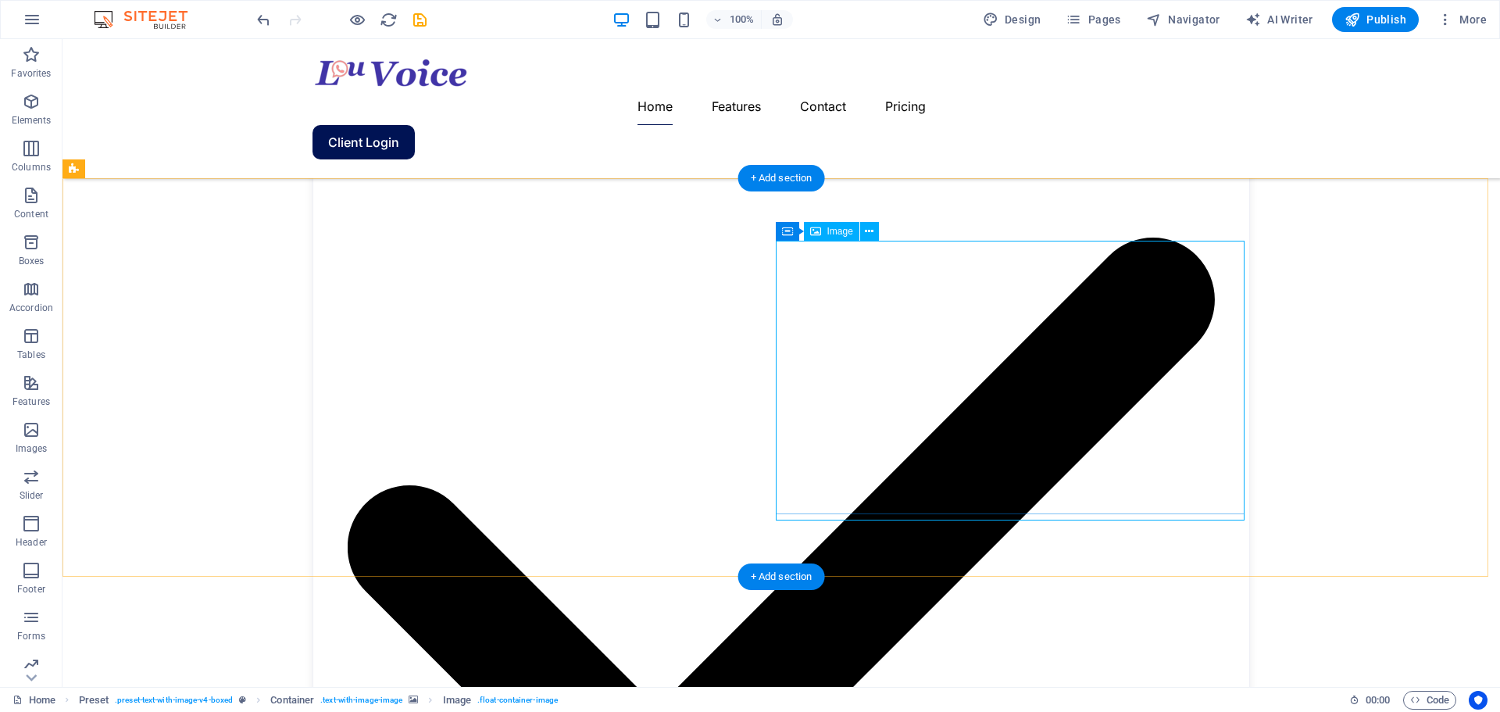
scroll to position [1915, 0]
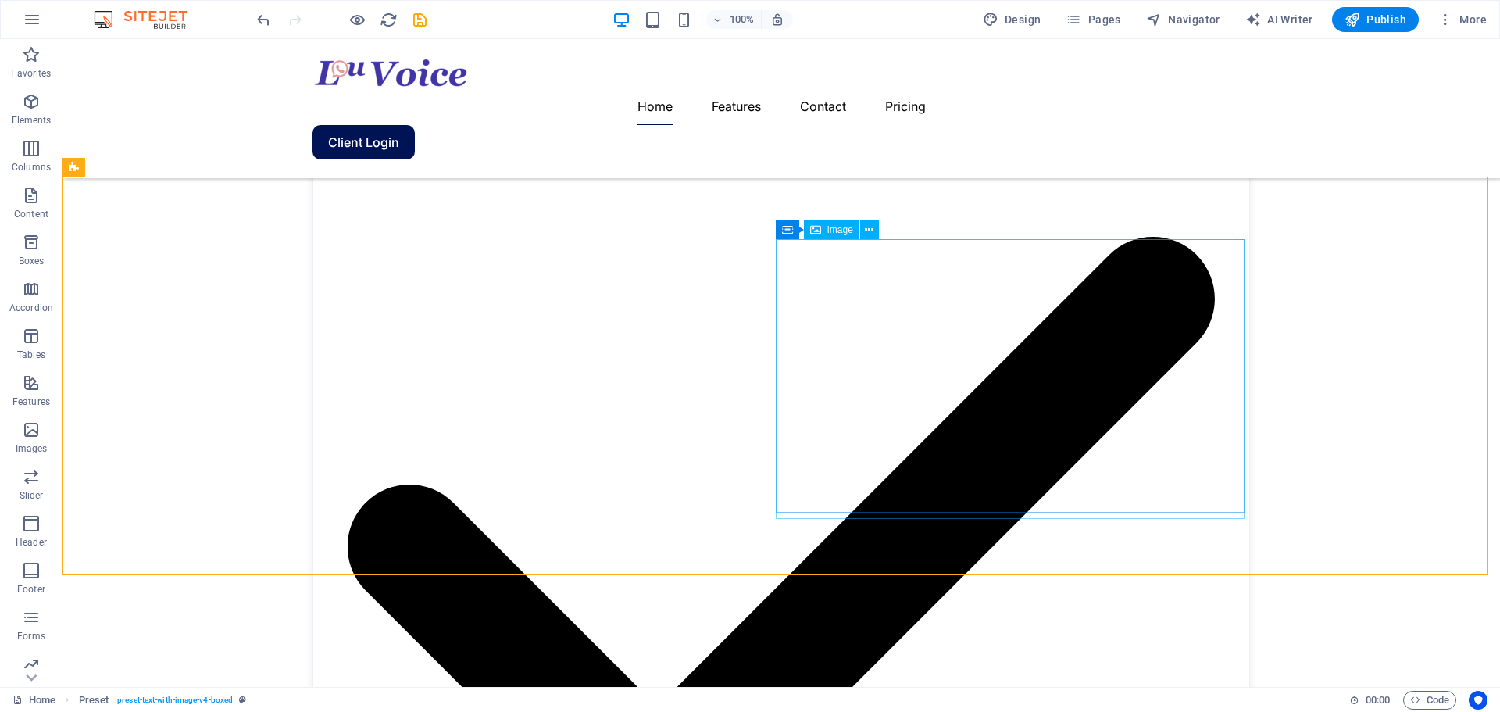
click at [816, 230] on icon at bounding box center [815, 229] width 11 height 19
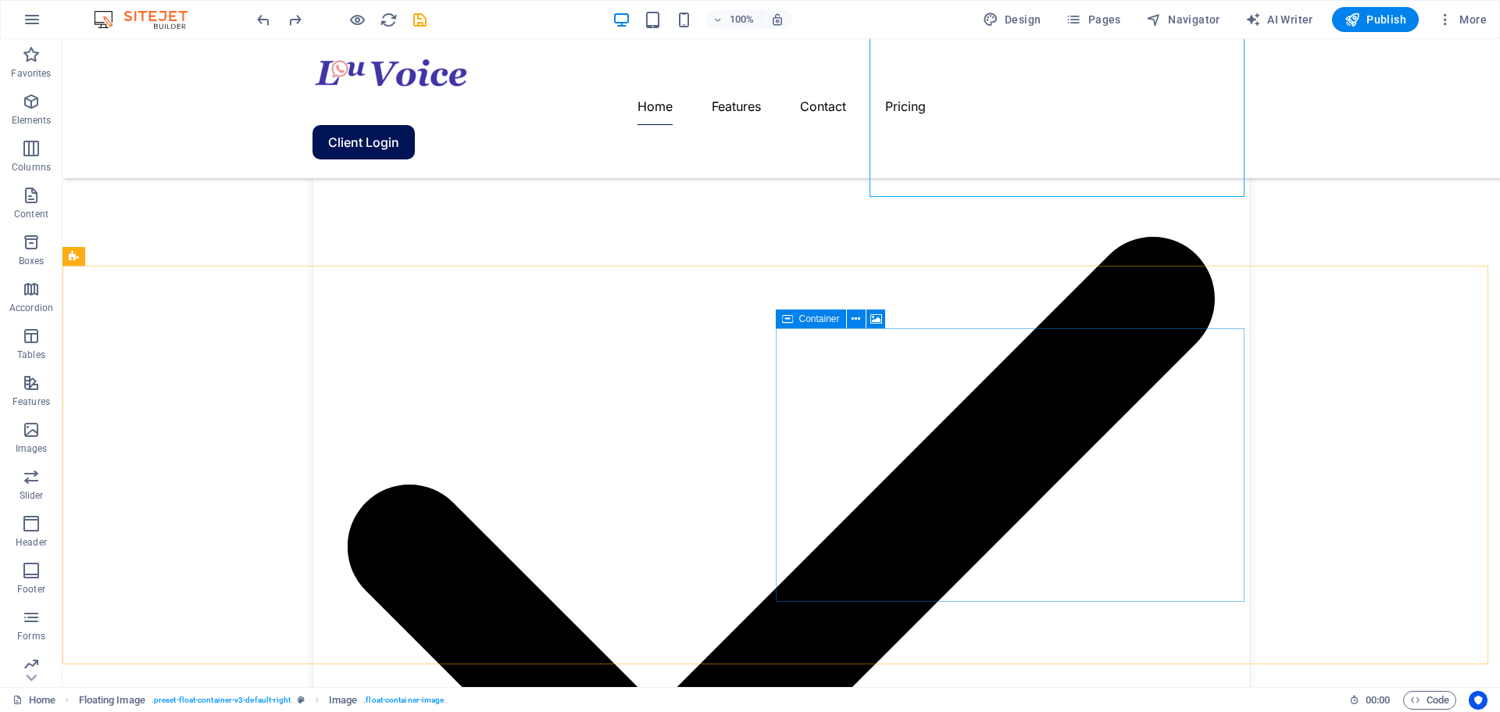
click at [823, 319] on span "Container" at bounding box center [819, 318] width 41 height 9
click at [804, 320] on span "Container" at bounding box center [819, 318] width 41 height 9
select select "px"
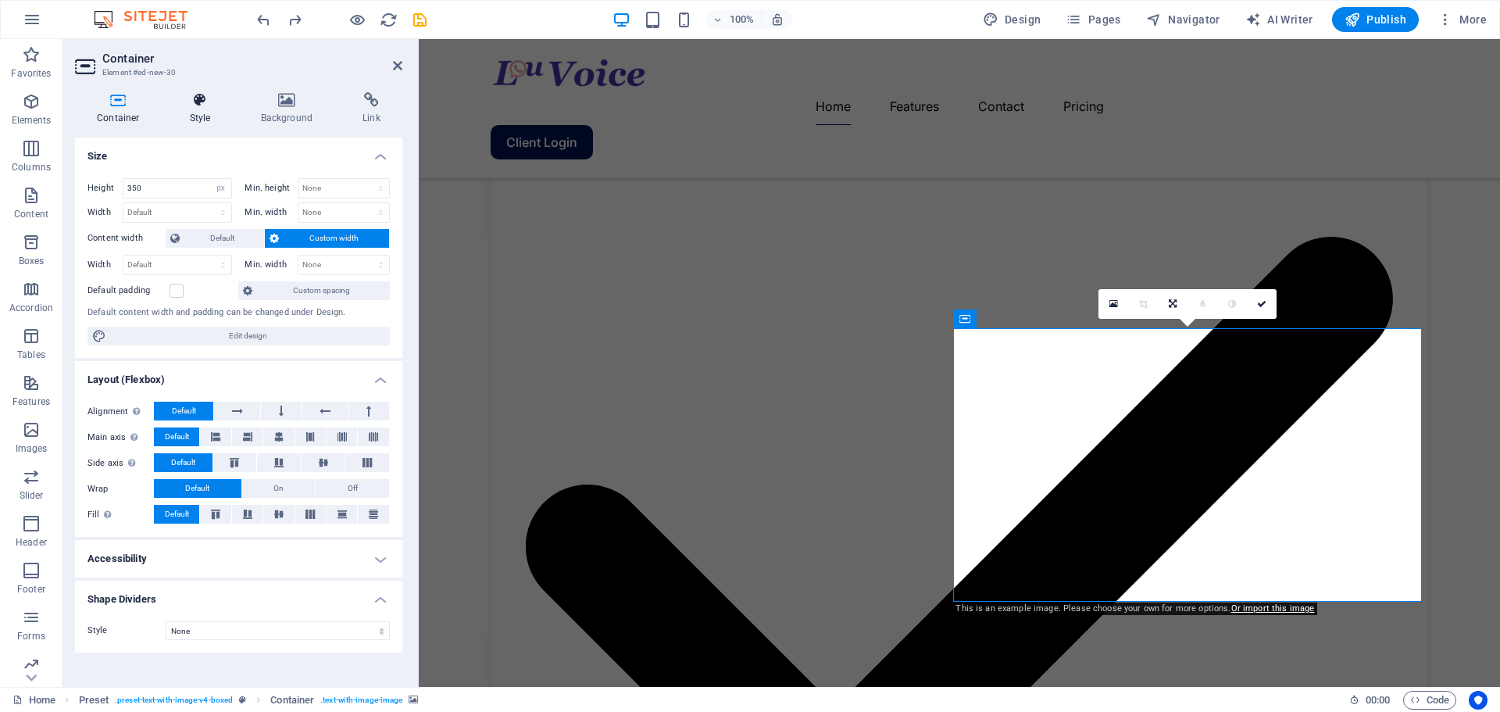
click at [198, 101] on icon at bounding box center [200, 100] width 65 height 16
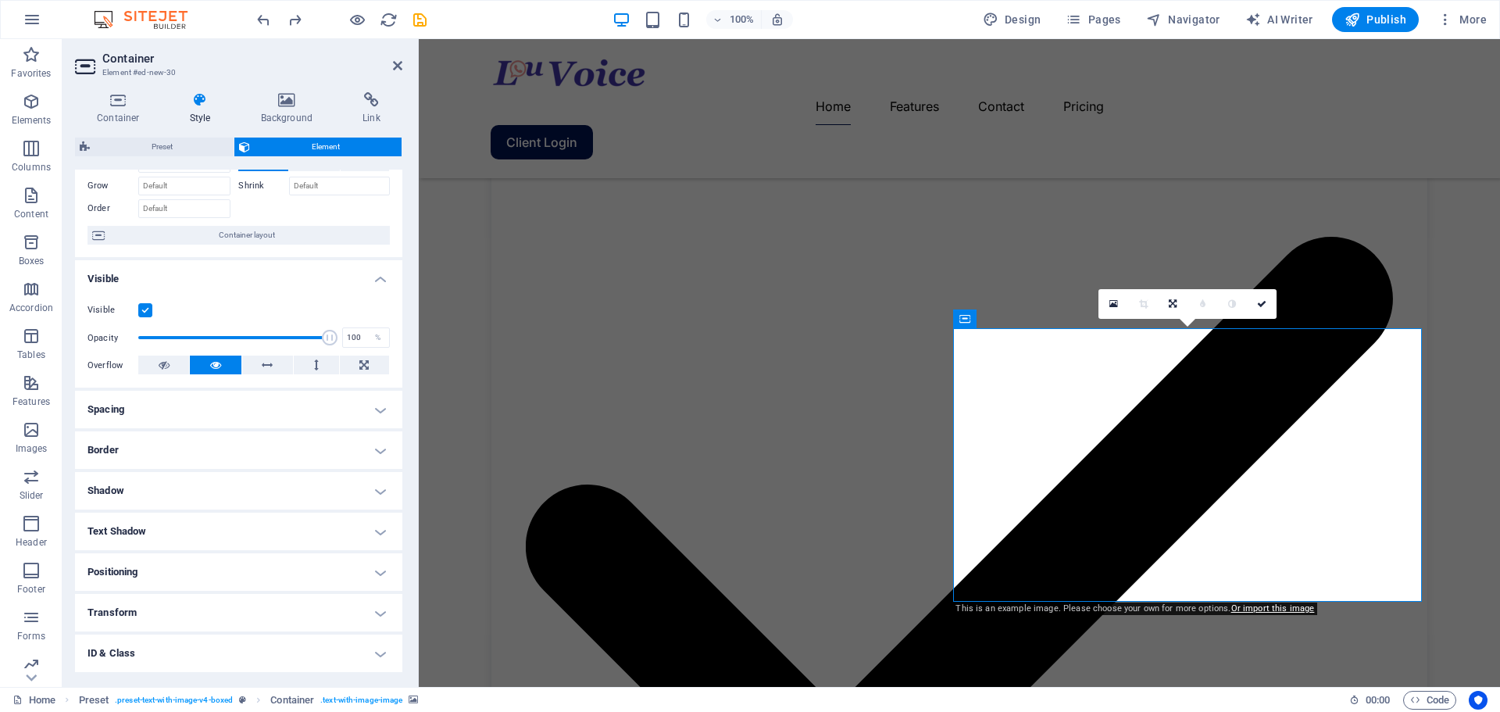
scroll to position [78, 0]
click at [210, 646] on h4 "ID & Class" at bounding box center [238, 651] width 327 height 37
drag, startPoint x: 398, startPoint y: 487, endPoint x: 400, endPoint y: 516, distance: 29.7
click at [399, 526] on div "Layout How this element expands within the layout (Flexbox). Size Default auto …" at bounding box center [238, 422] width 327 height 505
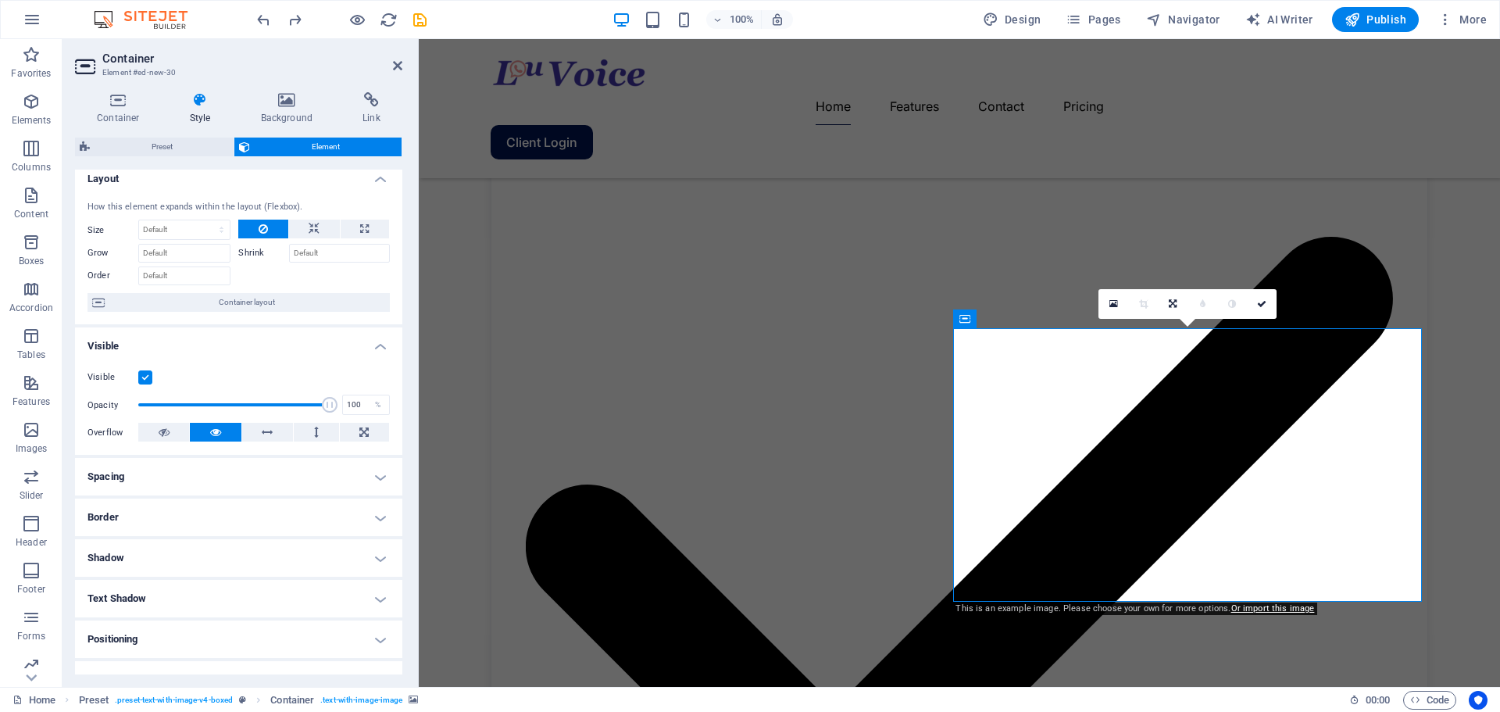
scroll to position [0, 0]
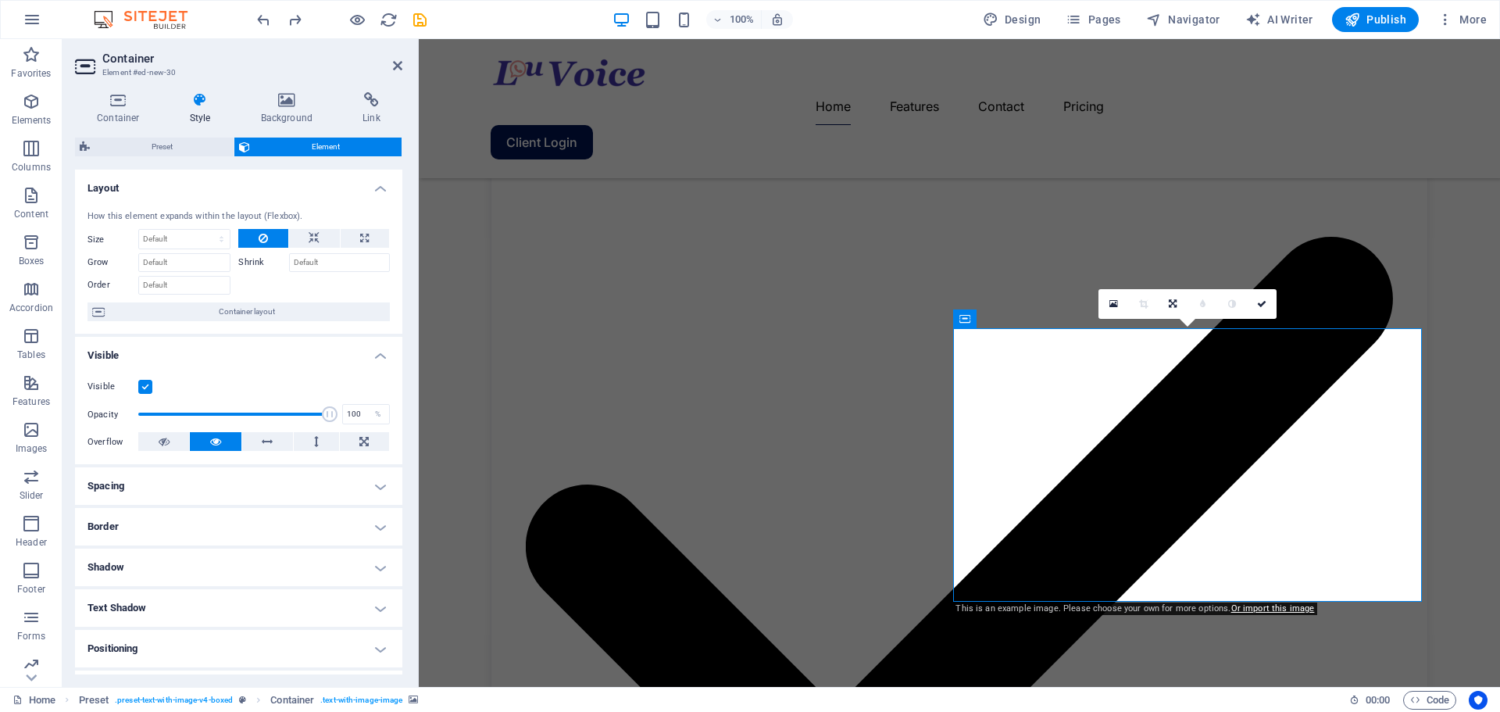
drag, startPoint x: 400, startPoint y: 498, endPoint x: 0, endPoint y: 402, distance: 411.4
click at [195, 100] on icon at bounding box center [200, 100] width 65 height 16
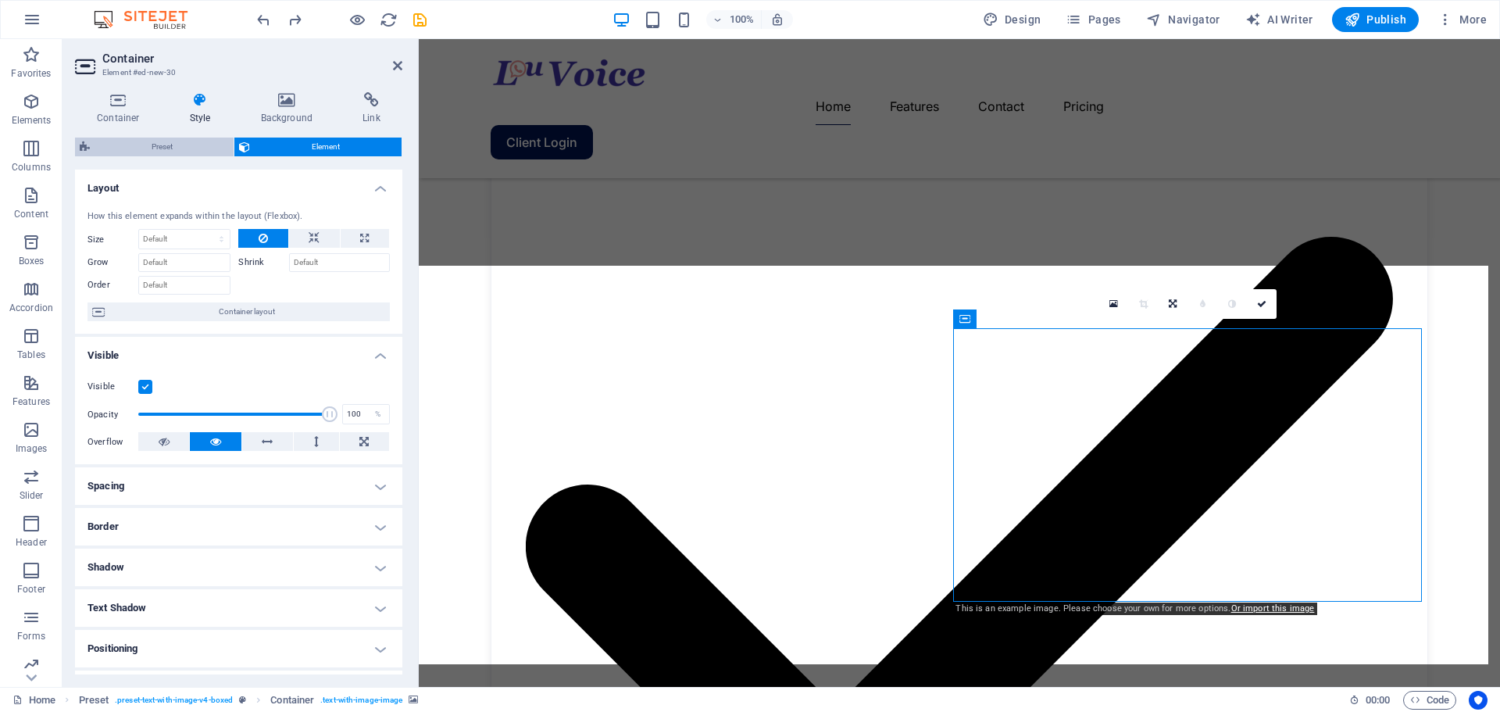
click at [169, 144] on span "Preset" at bounding box center [162, 146] width 134 height 19
select select "rem"
select select "px"
select select "preset-text-with-image-v4-boxed"
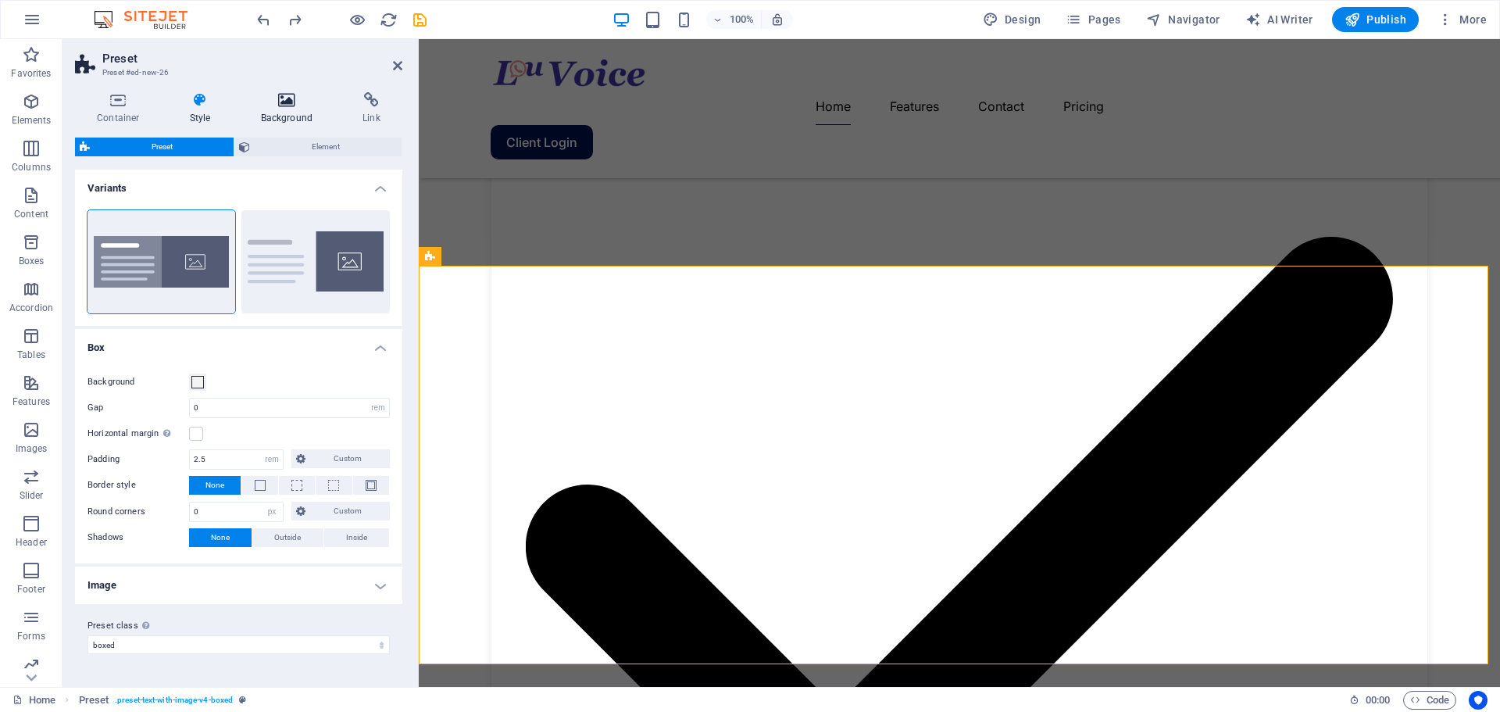
click at [282, 99] on icon at bounding box center [286, 100] width 96 height 16
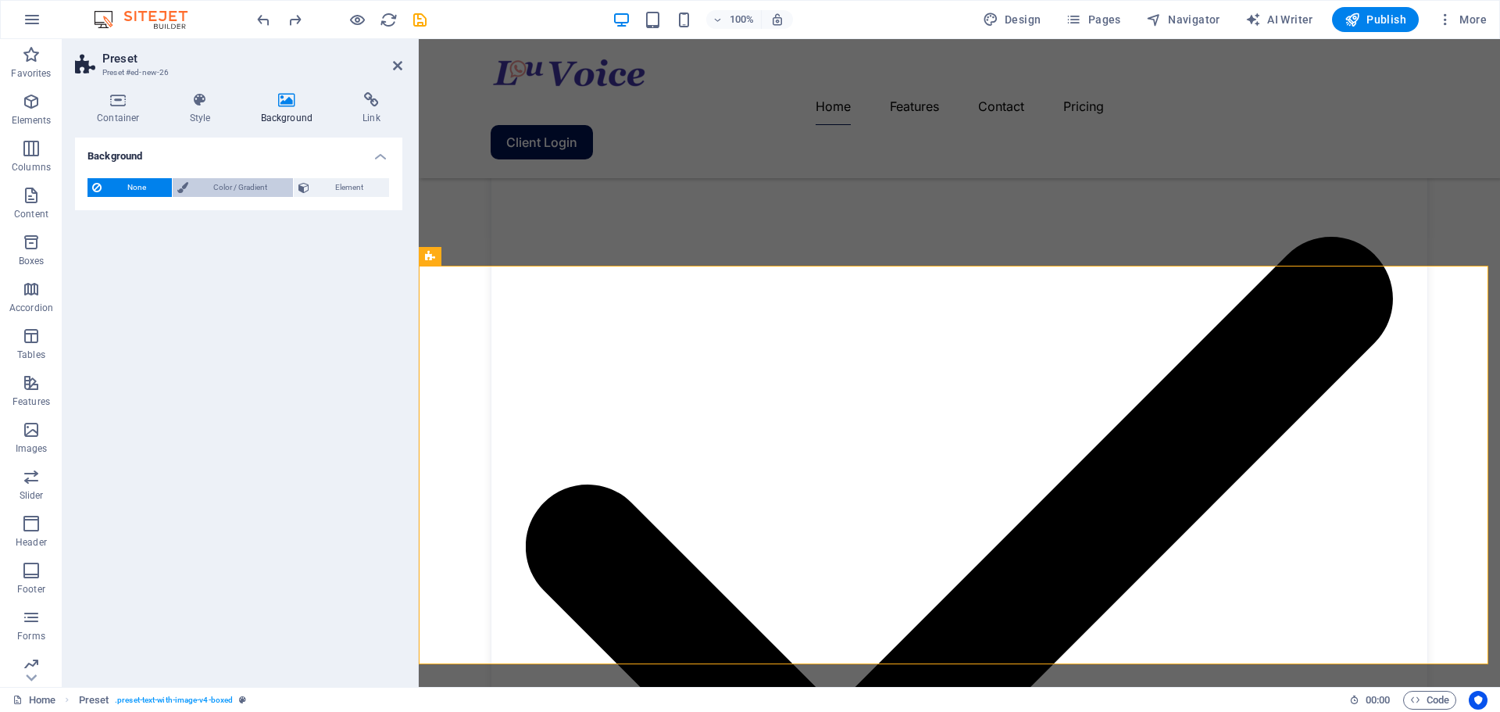
click at [221, 178] on span "Color / Gradient" at bounding box center [241, 187] width 96 height 19
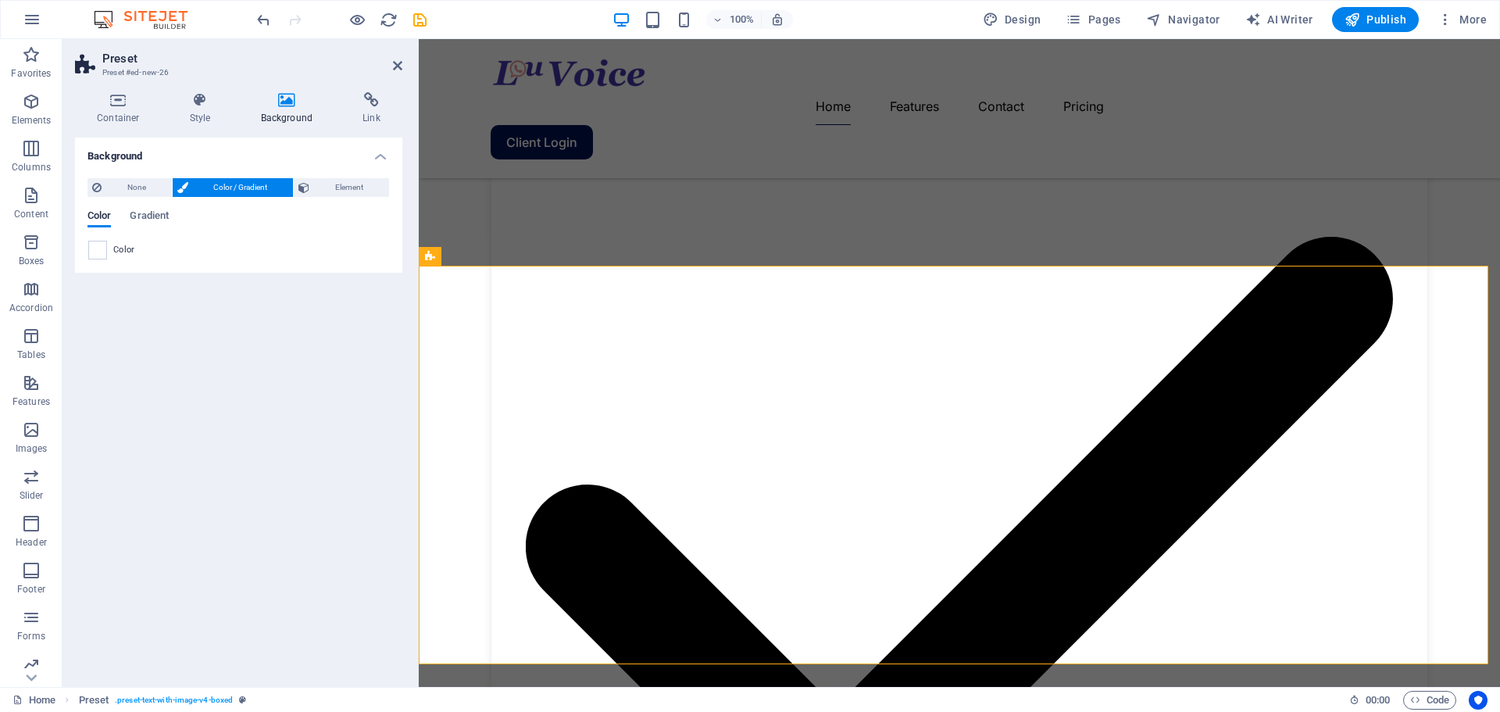
click at [251, 184] on span "Color / Gradient" at bounding box center [241, 187] width 96 height 19
click at [113, 181] on span "None" at bounding box center [136, 187] width 61 height 19
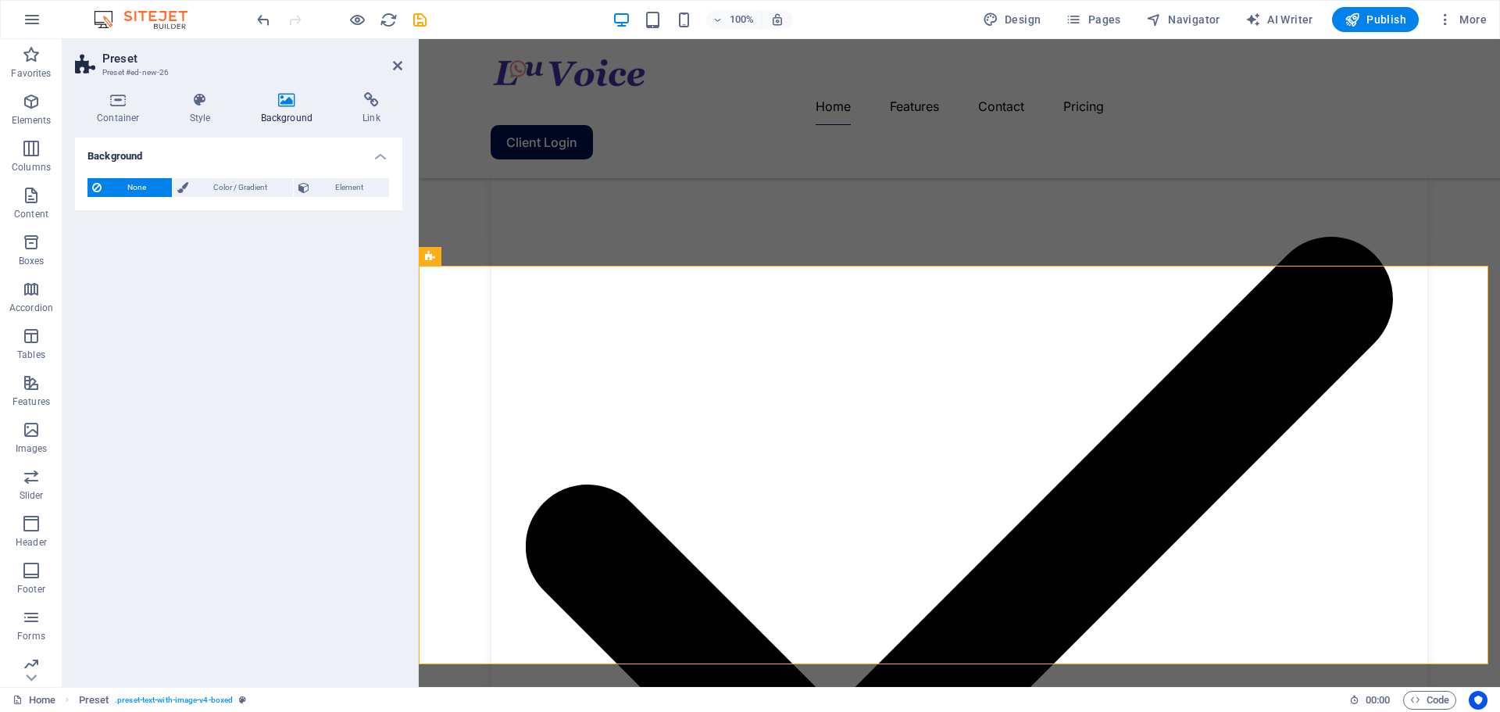
click at [113, 181] on span "None" at bounding box center [136, 187] width 61 height 19
click at [114, 180] on span "None" at bounding box center [136, 187] width 61 height 19
click at [337, 180] on span "Element" at bounding box center [349, 187] width 70 height 19
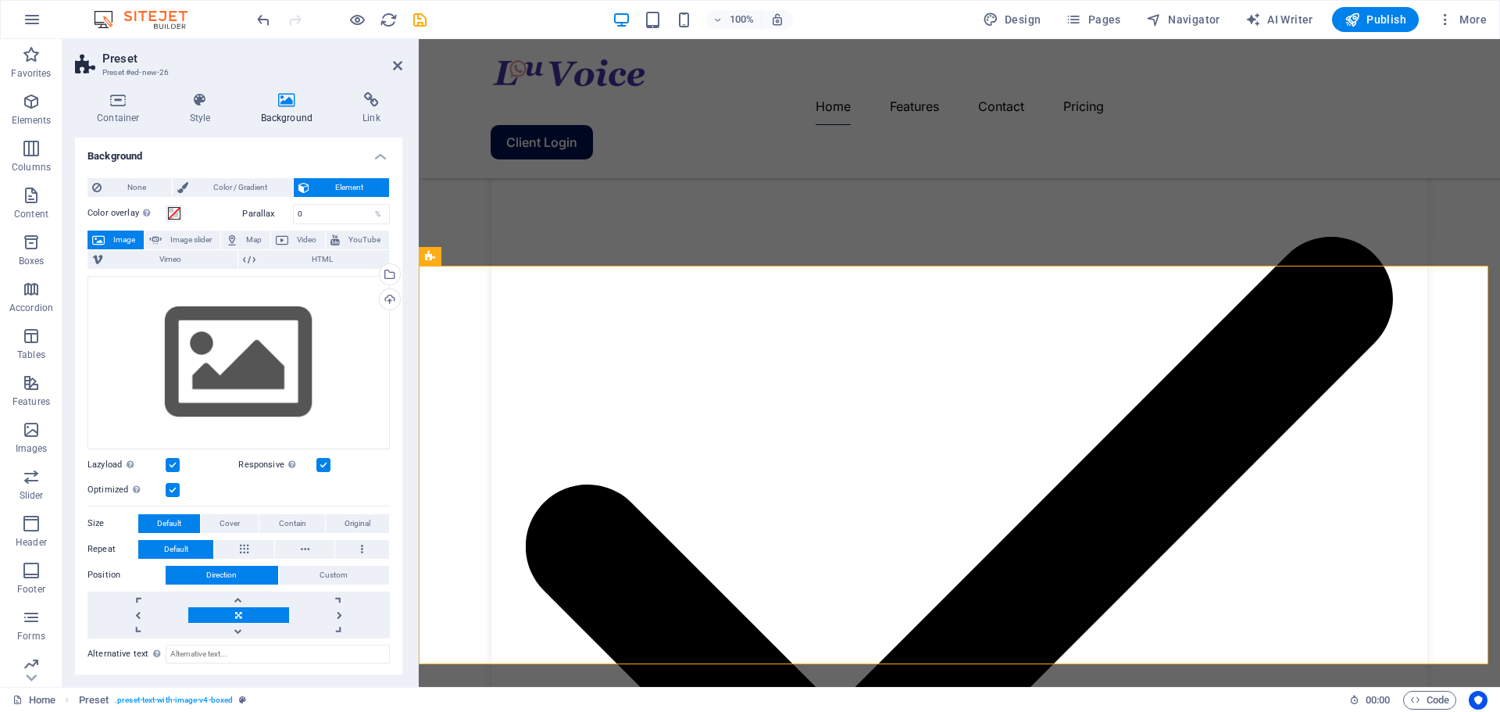
click at [335, 180] on span "Element" at bounding box center [349, 187] width 70 height 19
click at [256, 184] on span "Color / Gradient" at bounding box center [241, 187] width 96 height 19
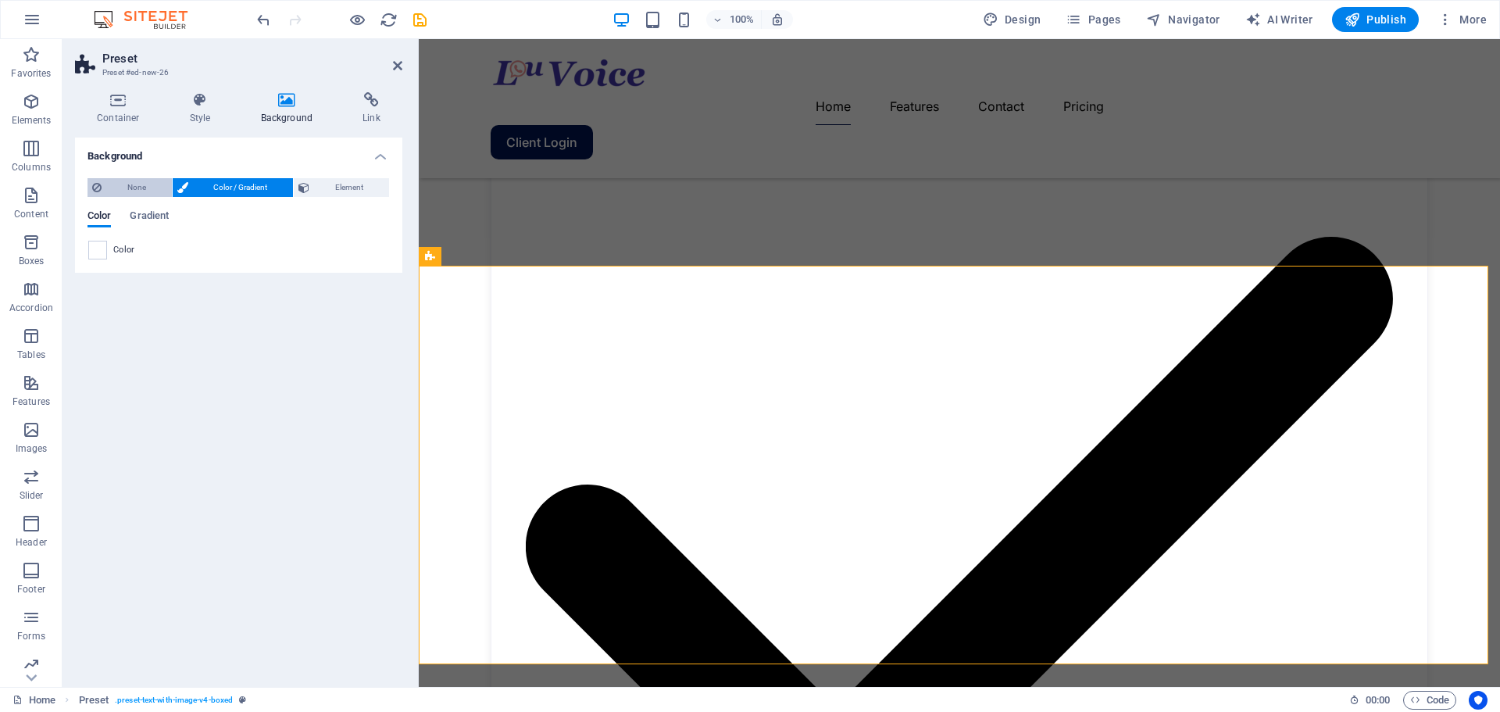
click at [137, 187] on span "None" at bounding box center [136, 187] width 61 height 19
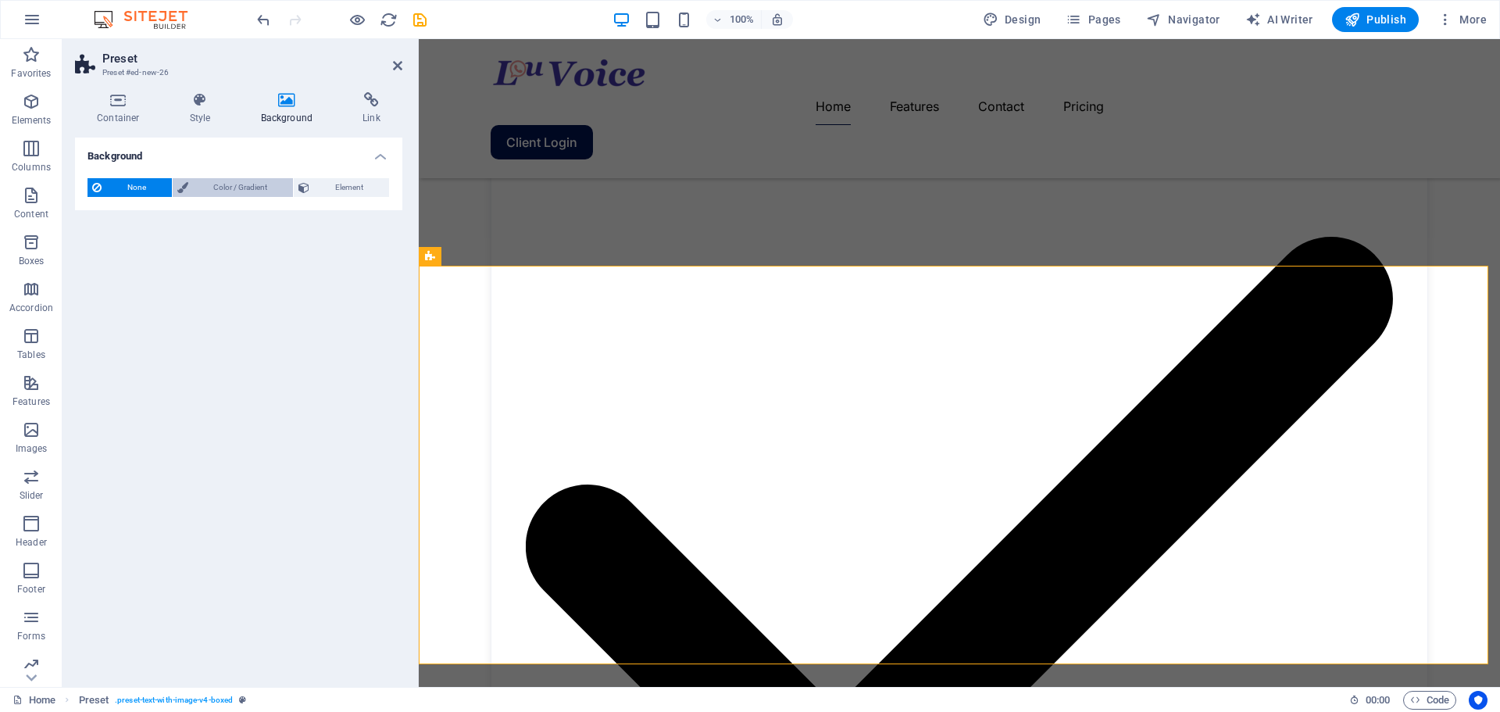
click at [208, 185] on span "Color / Gradient" at bounding box center [241, 187] width 96 height 19
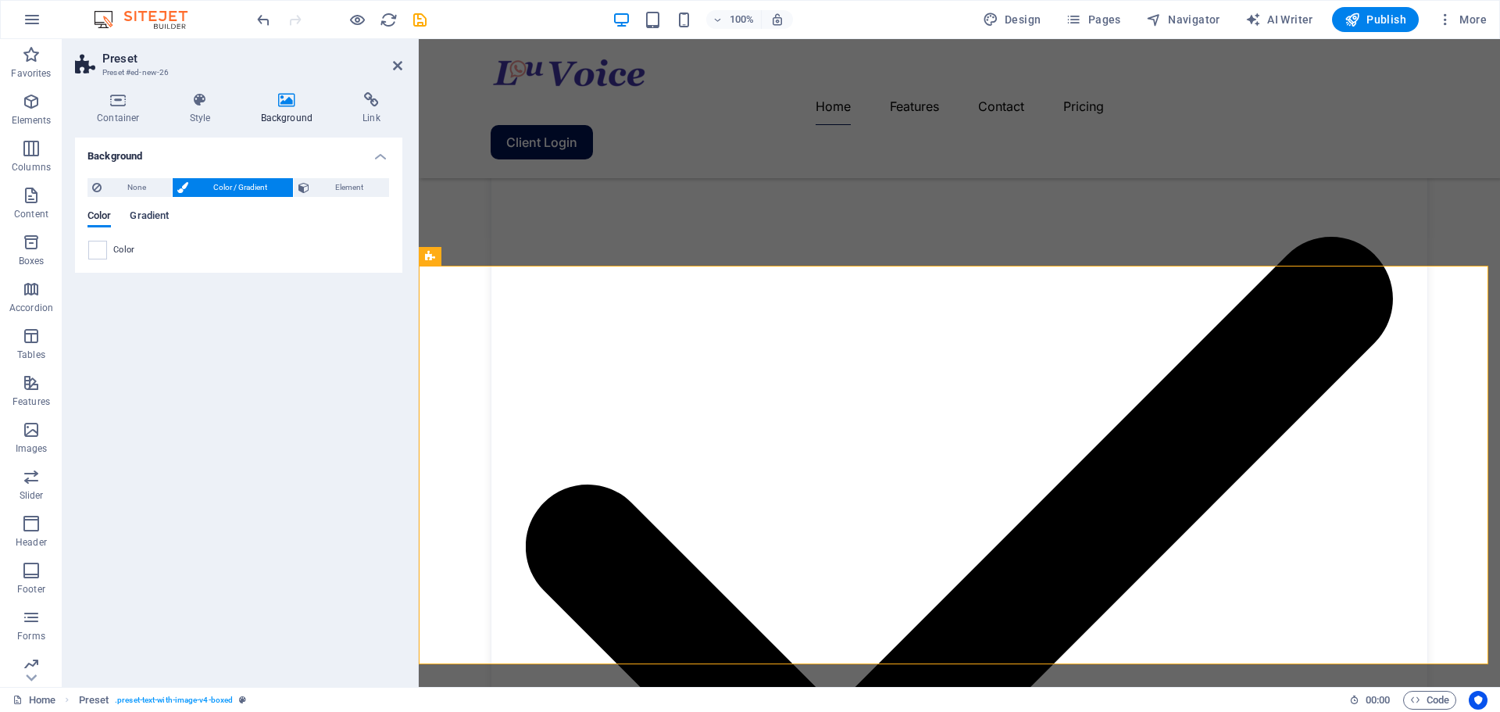
click at [152, 216] on span "Gradient" at bounding box center [149, 217] width 39 height 22
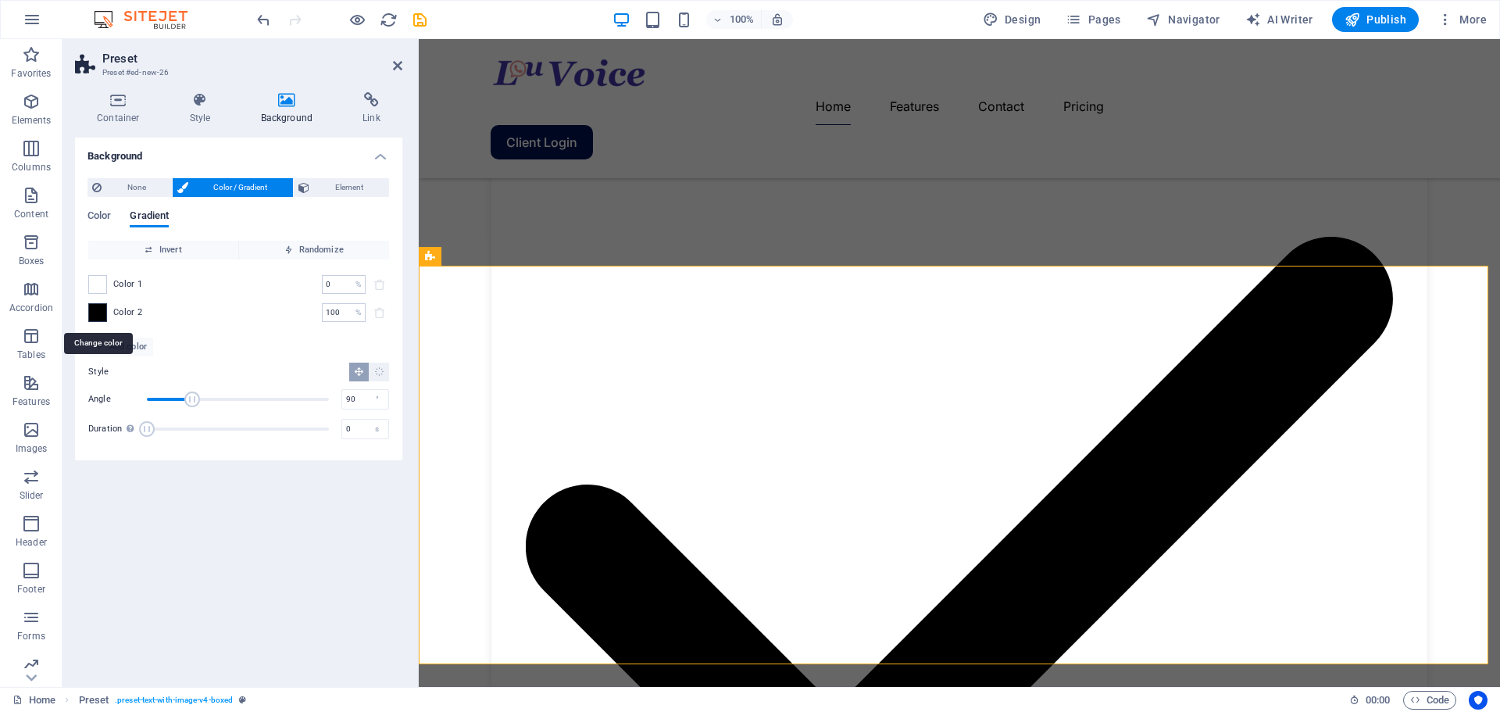
click at [93, 316] on span at bounding box center [97, 312] width 17 height 17
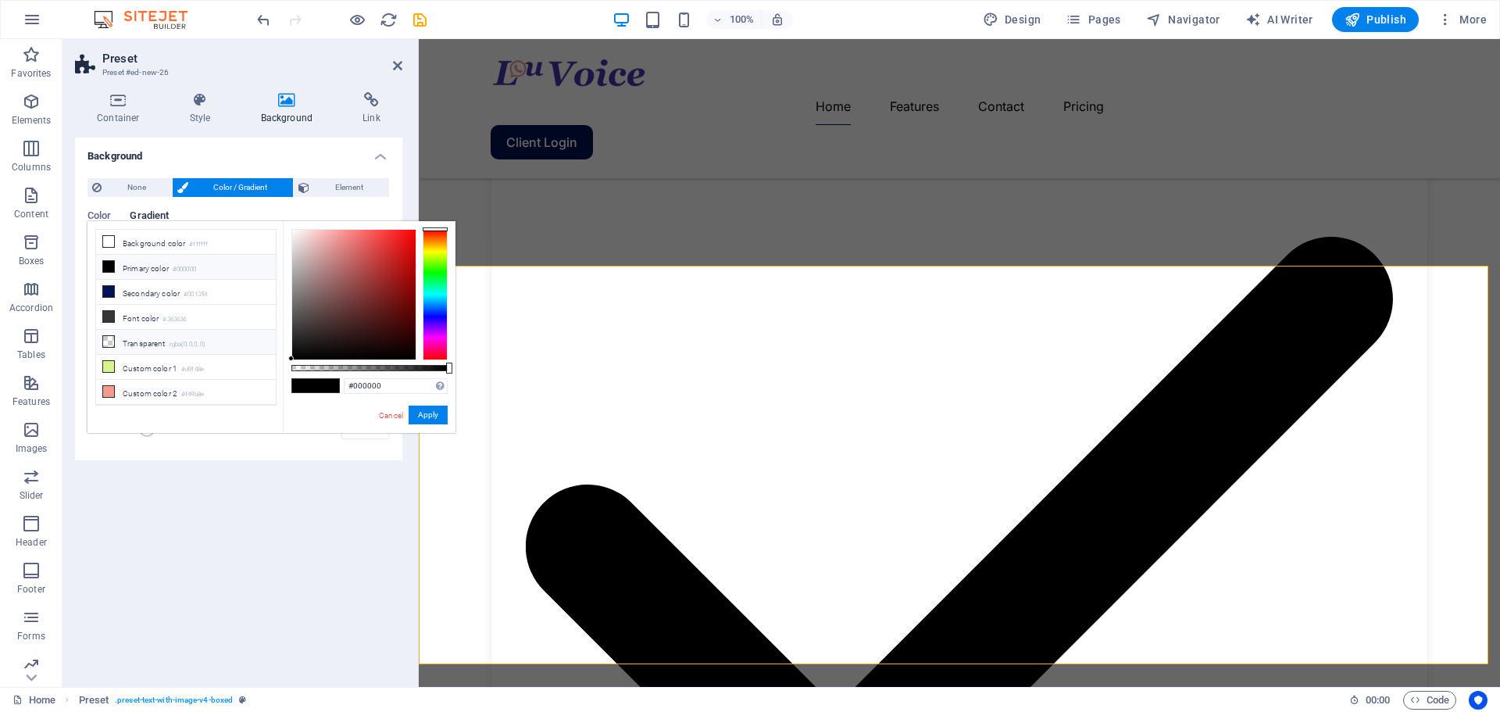
click at [105, 339] on icon at bounding box center [108, 341] width 11 height 11
click at [115, 337] on li "Transparent rgba(0,0,0,.0)" at bounding box center [186, 342] width 180 height 25
drag, startPoint x: 430, startPoint y: 412, endPoint x: 11, endPoint y: 373, distance: 421.3
click at [430, 412] on button "Apply" at bounding box center [428, 414] width 39 height 19
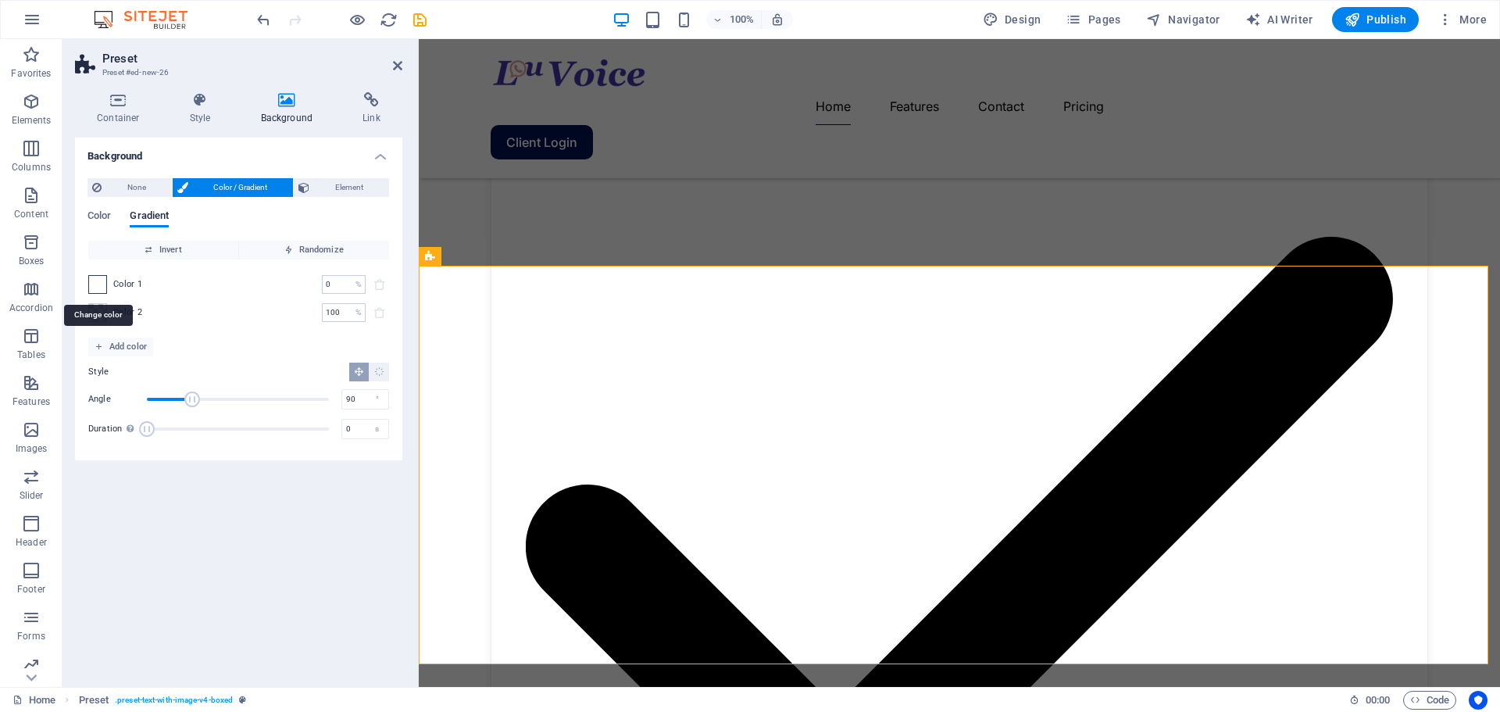
click at [97, 283] on span at bounding box center [97, 284] width 17 height 17
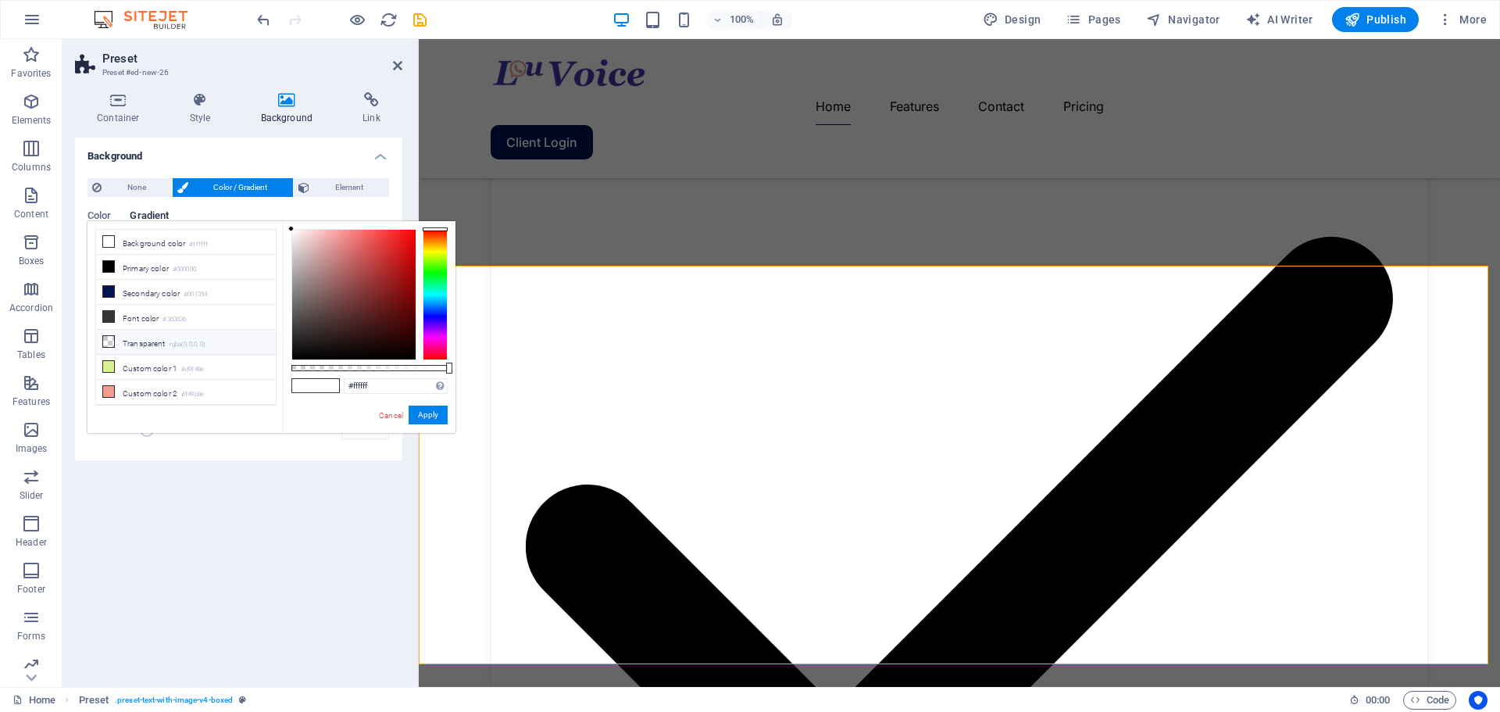
click at [115, 340] on li "Transparent rgba(0,0,0,.0)" at bounding box center [186, 342] width 180 height 25
type input "rgba(0, 0, 0, 0)"
click at [422, 414] on button "Apply" at bounding box center [428, 414] width 39 height 19
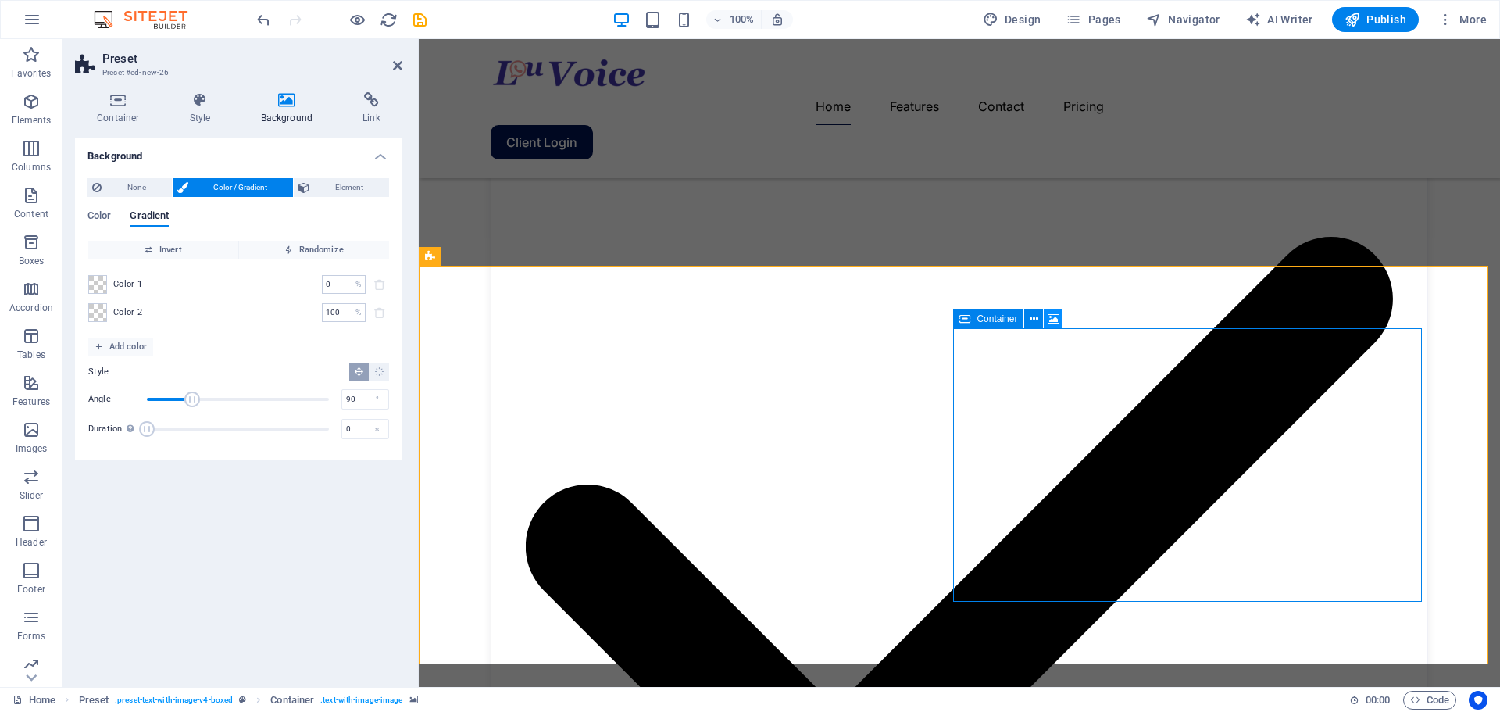
click at [1051, 317] on icon at bounding box center [1054, 319] width 12 height 16
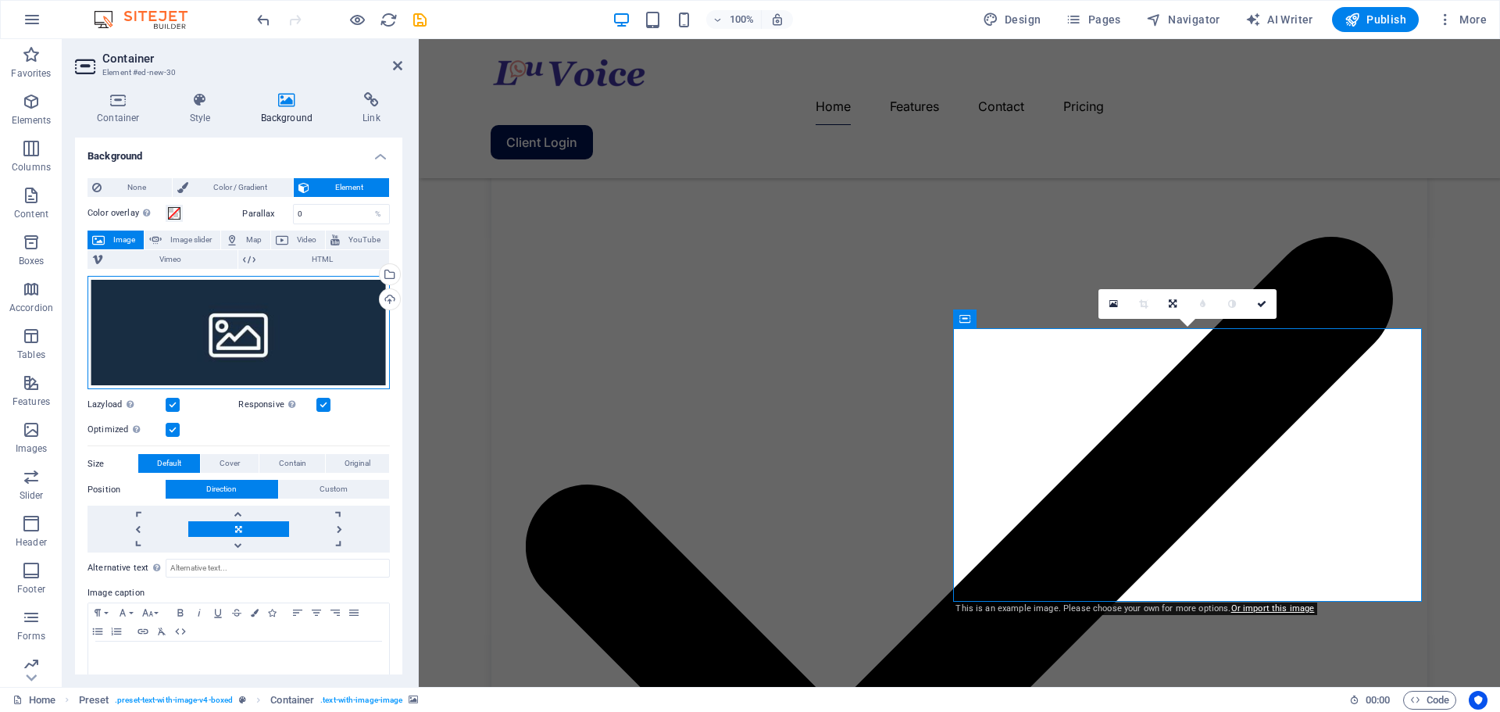
click at [220, 325] on div "Drag files here, click to choose files or select files from Files or our free s…" at bounding box center [238, 333] width 302 height 114
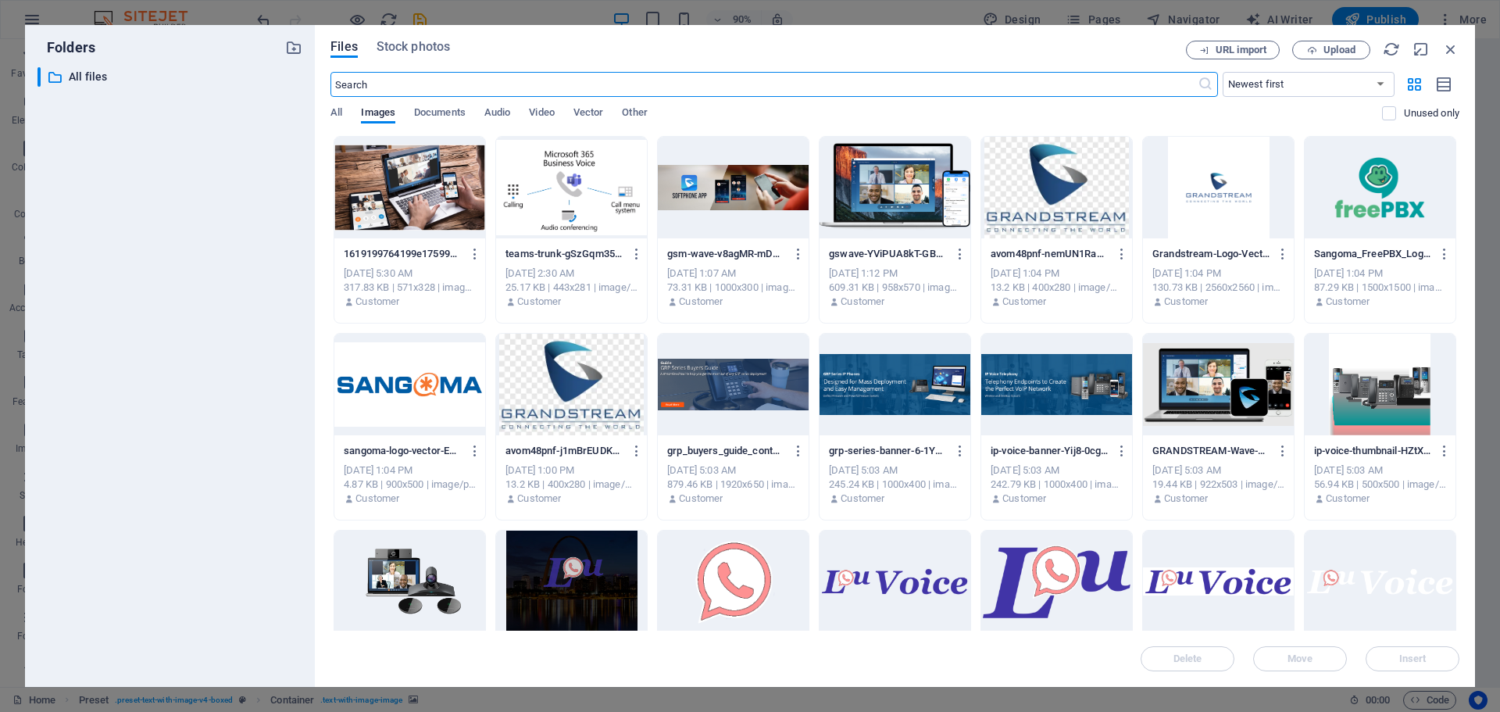
scroll to position [1984, 0]
click at [433, 192] on div at bounding box center [409, 188] width 151 height 102
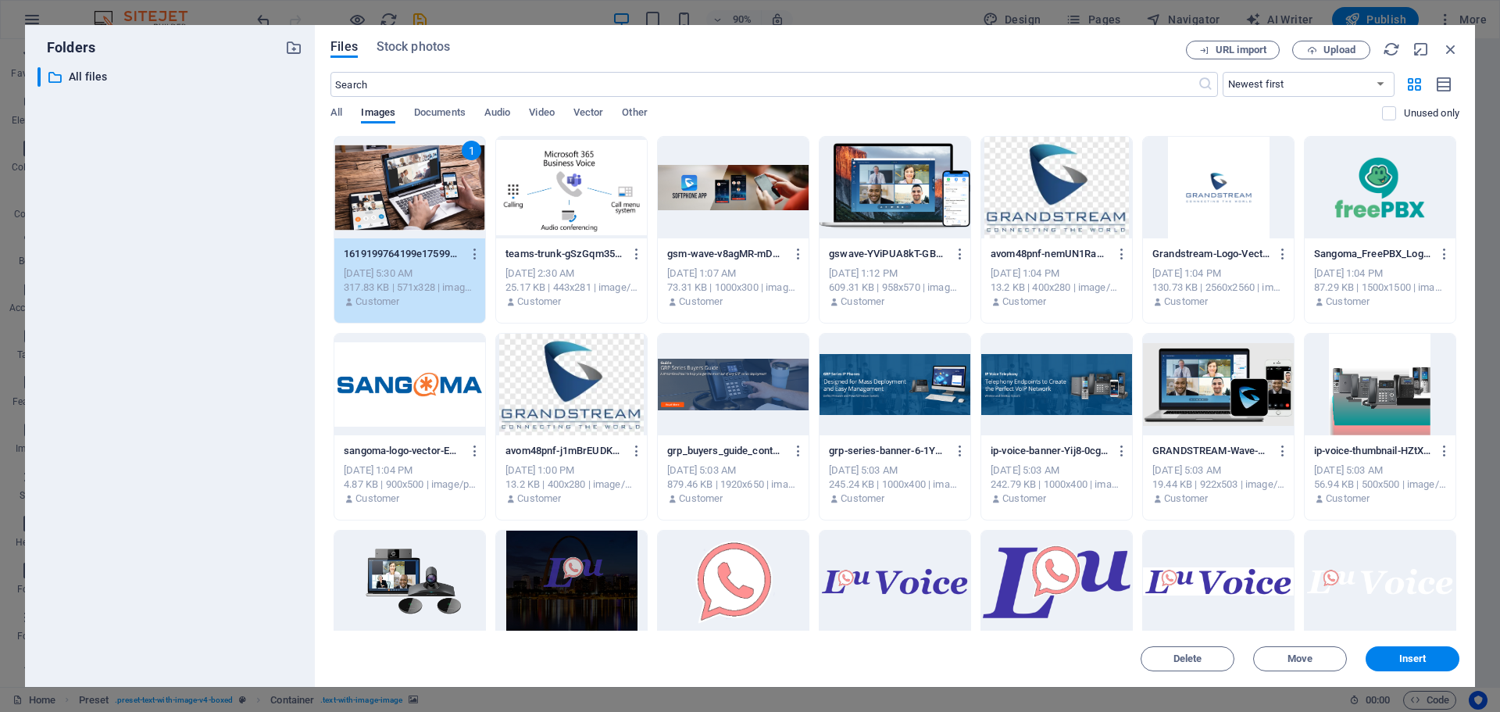
click at [927, 191] on div at bounding box center [894, 188] width 151 height 102
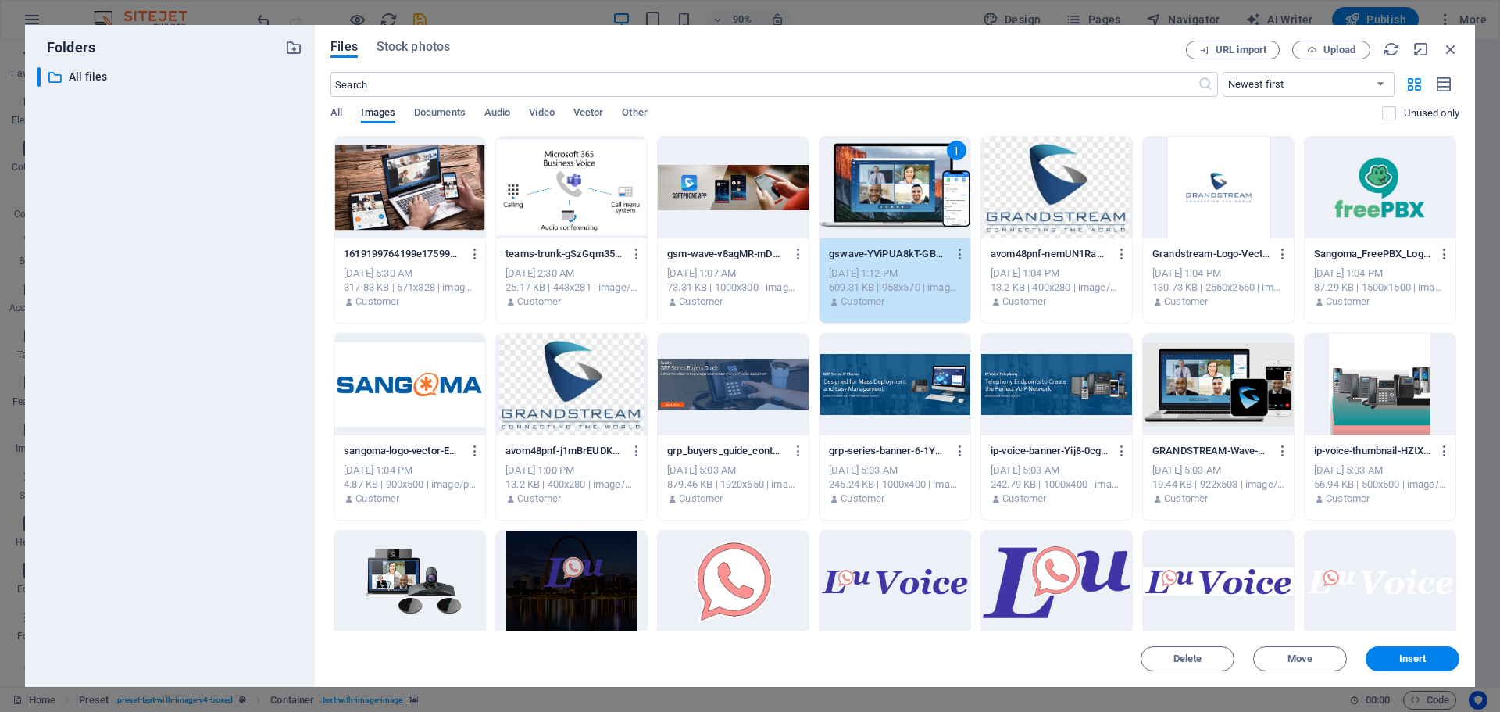
click at [927, 190] on div "1" at bounding box center [894, 188] width 151 height 102
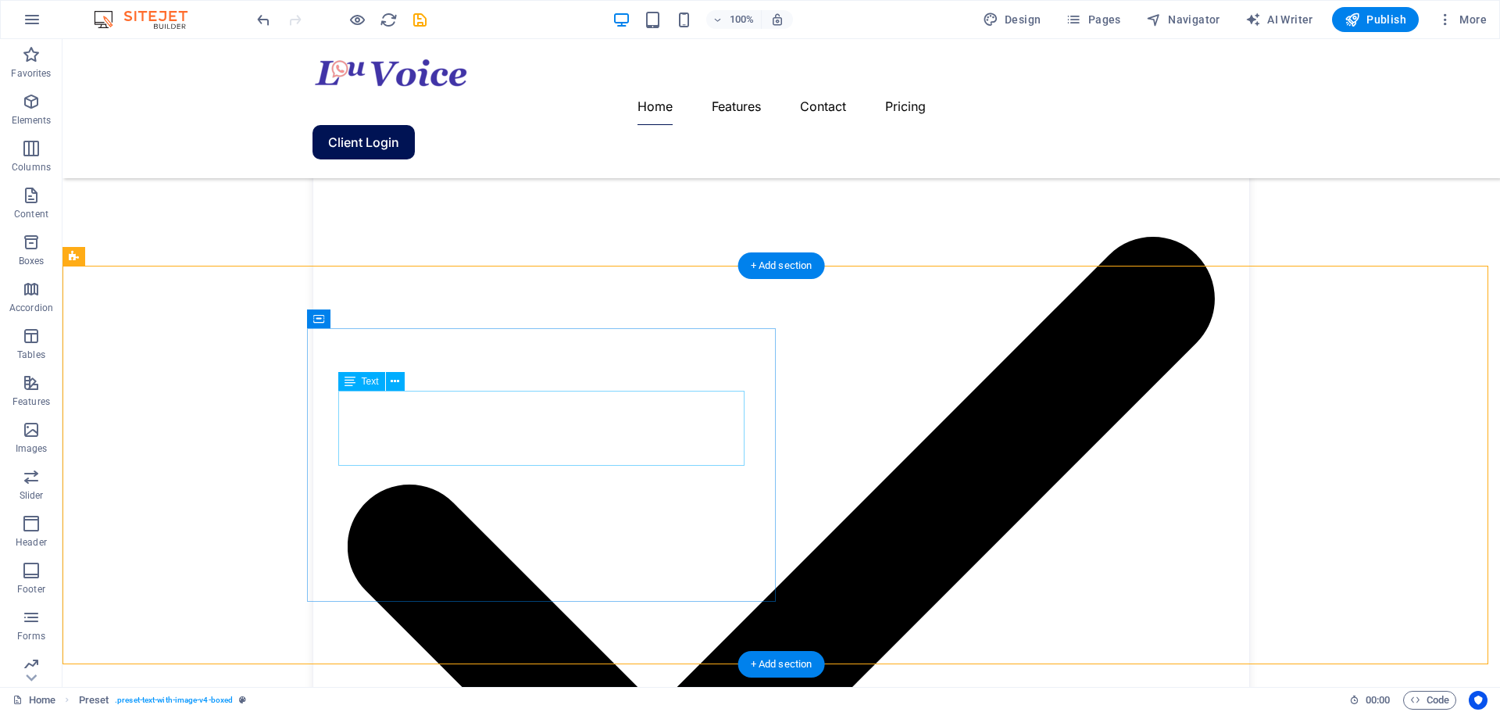
click at [354, 376] on icon at bounding box center [350, 381] width 11 height 19
click at [377, 379] on span "Text" at bounding box center [370, 381] width 17 height 9
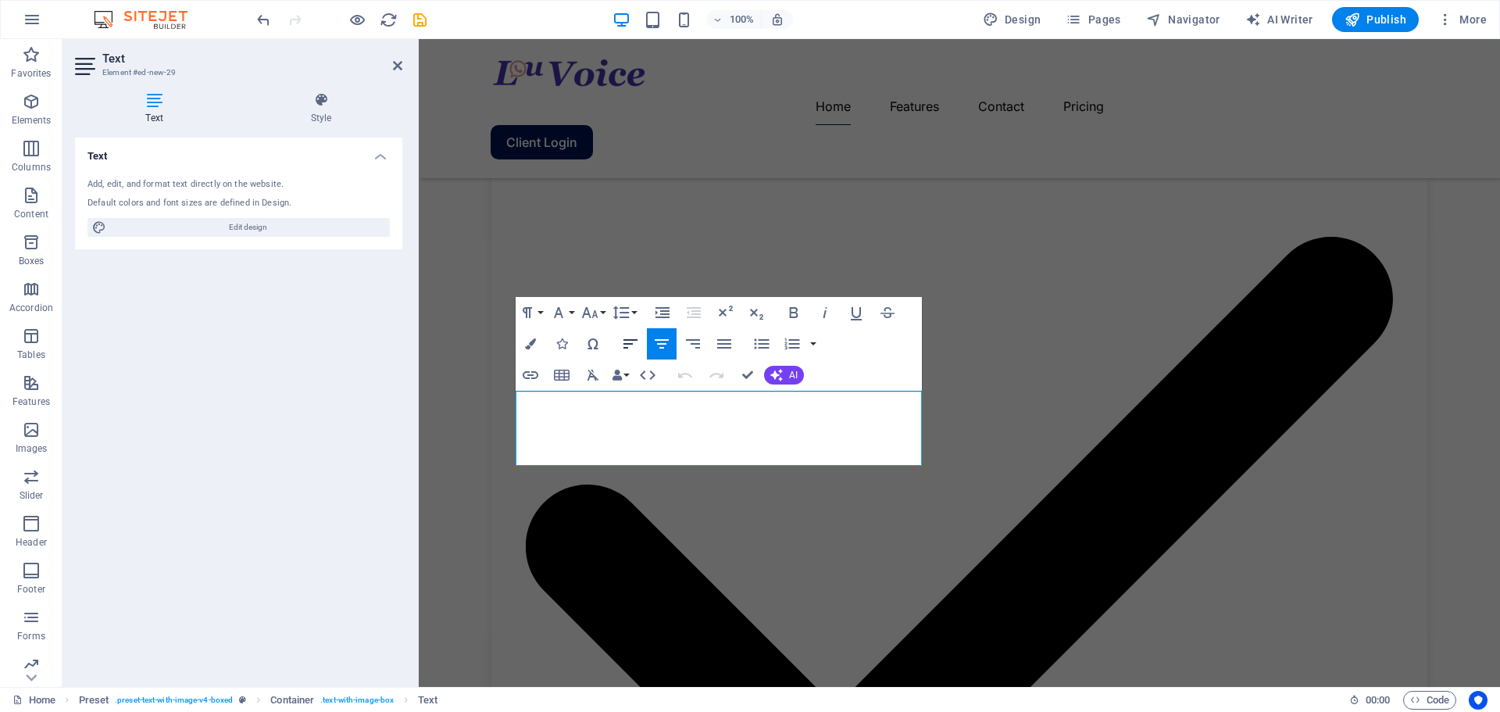
click at [630, 340] on icon "button" at bounding box center [630, 343] width 14 height 9
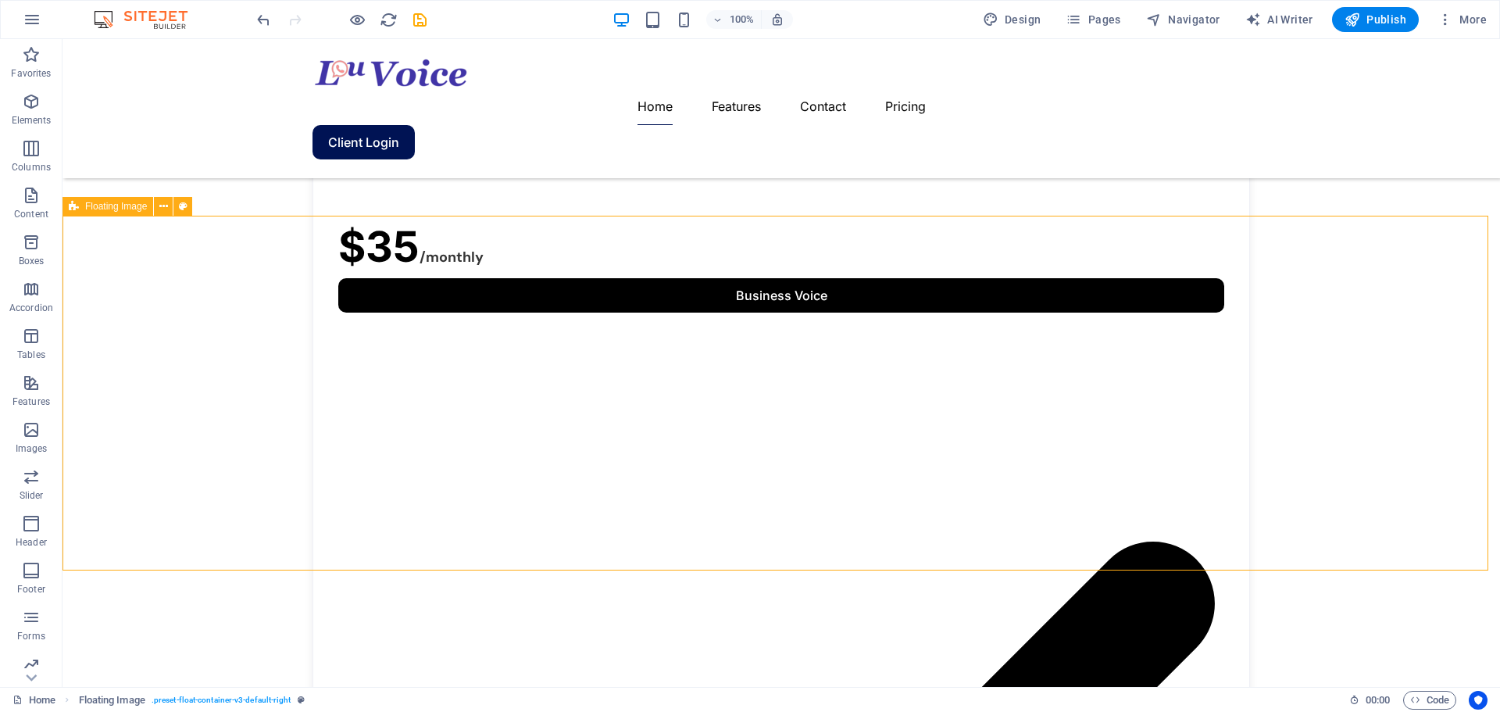
scroll to position [1609, 0]
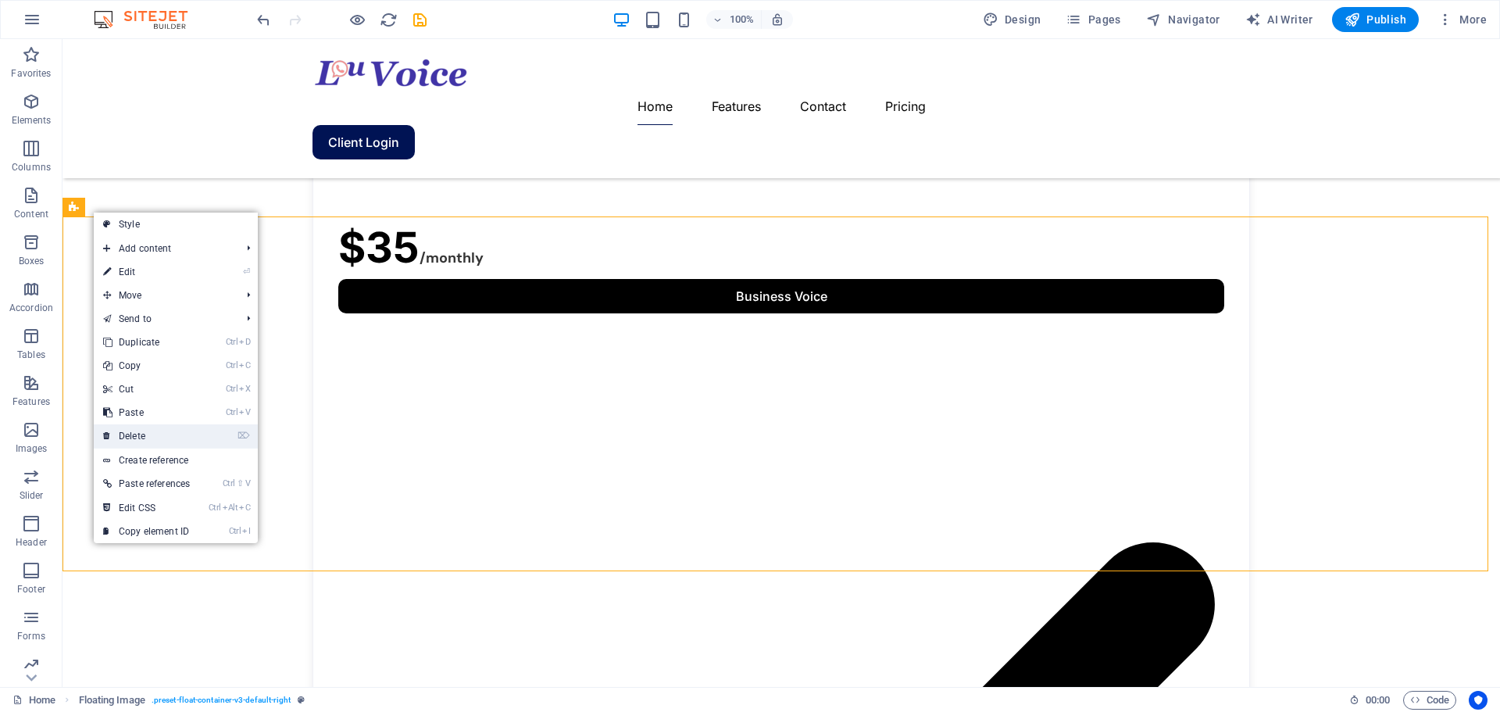
click at [131, 434] on link "⌦ Delete" at bounding box center [146, 435] width 105 height 23
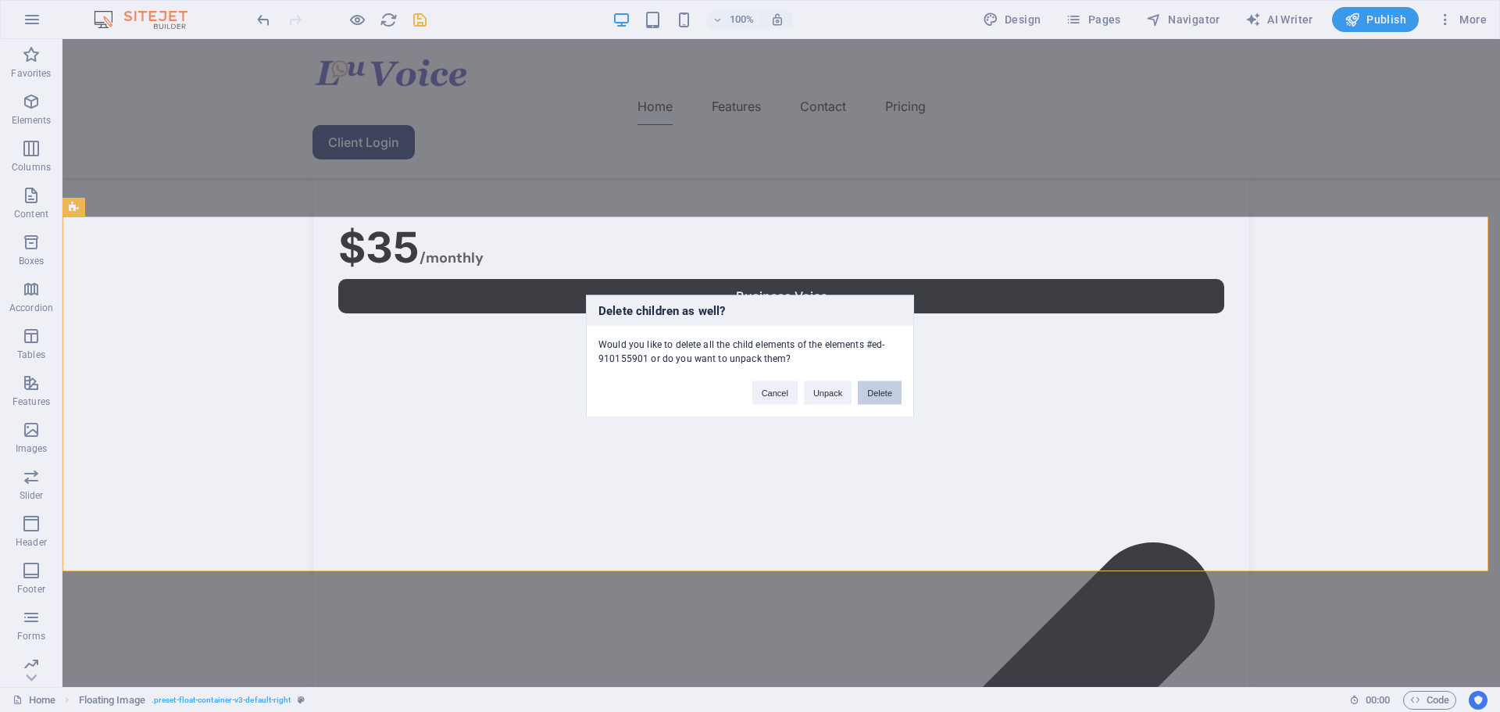
drag, startPoint x: 878, startPoint y: 396, endPoint x: 759, endPoint y: 358, distance: 125.5
click at [878, 396] on button "Delete" at bounding box center [880, 391] width 44 height 23
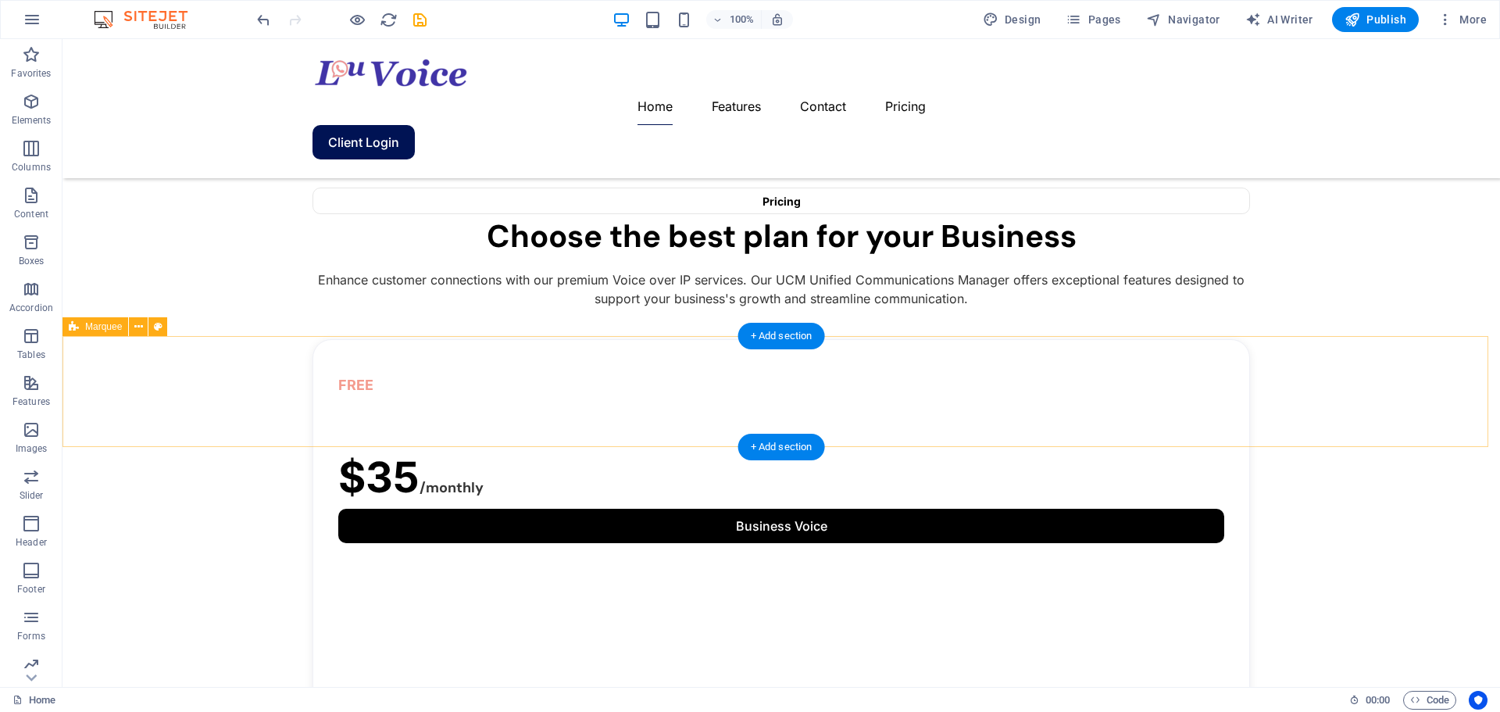
scroll to position [1379, 0]
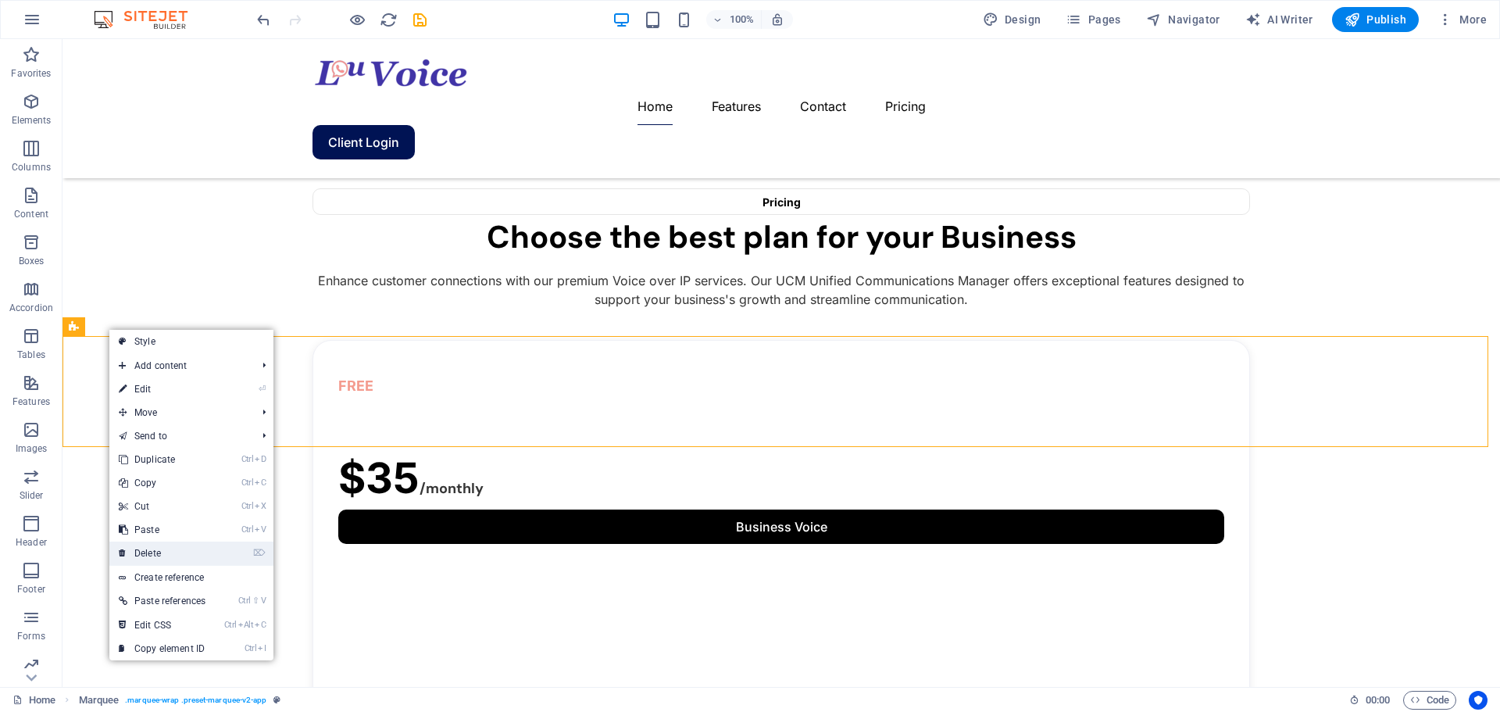
click at [166, 550] on link "⌦ Delete" at bounding box center [161, 552] width 105 height 23
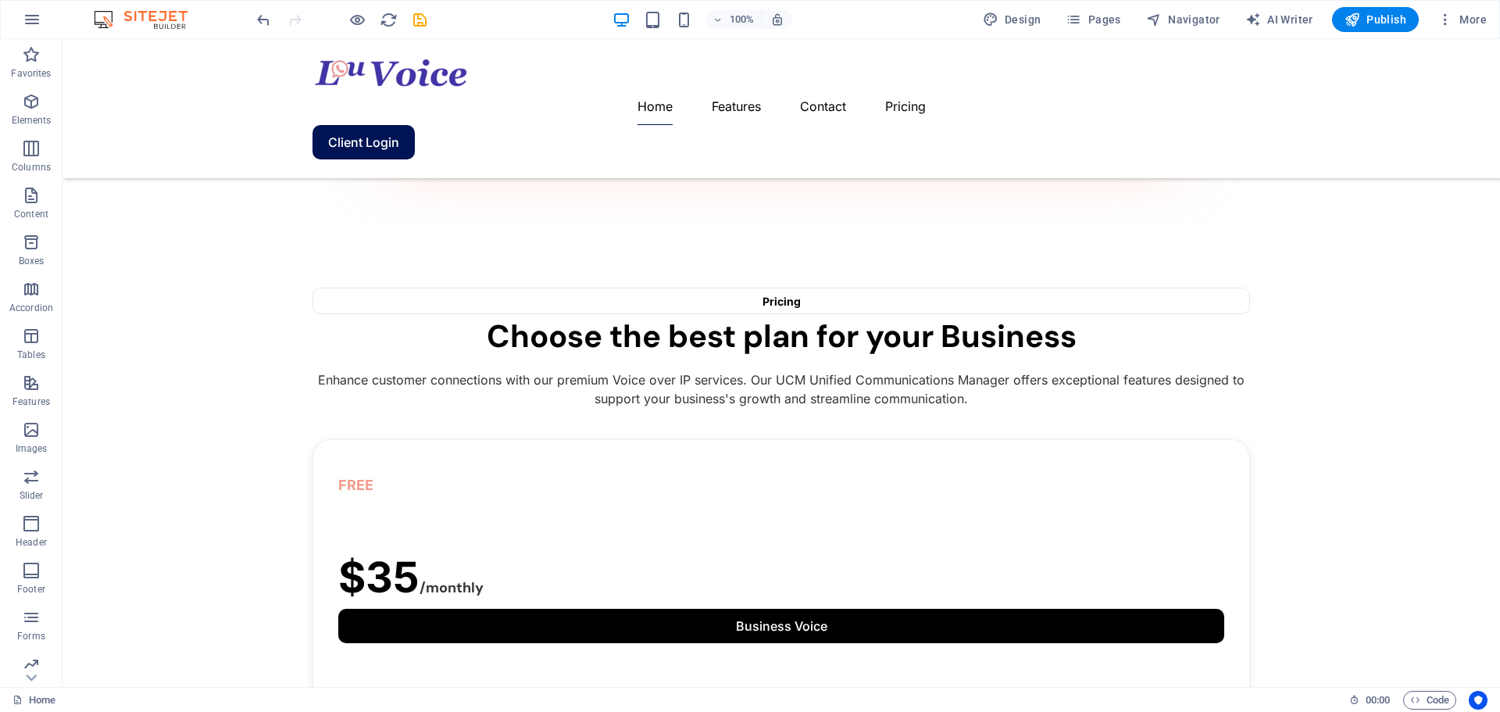
scroll to position [1253, 0]
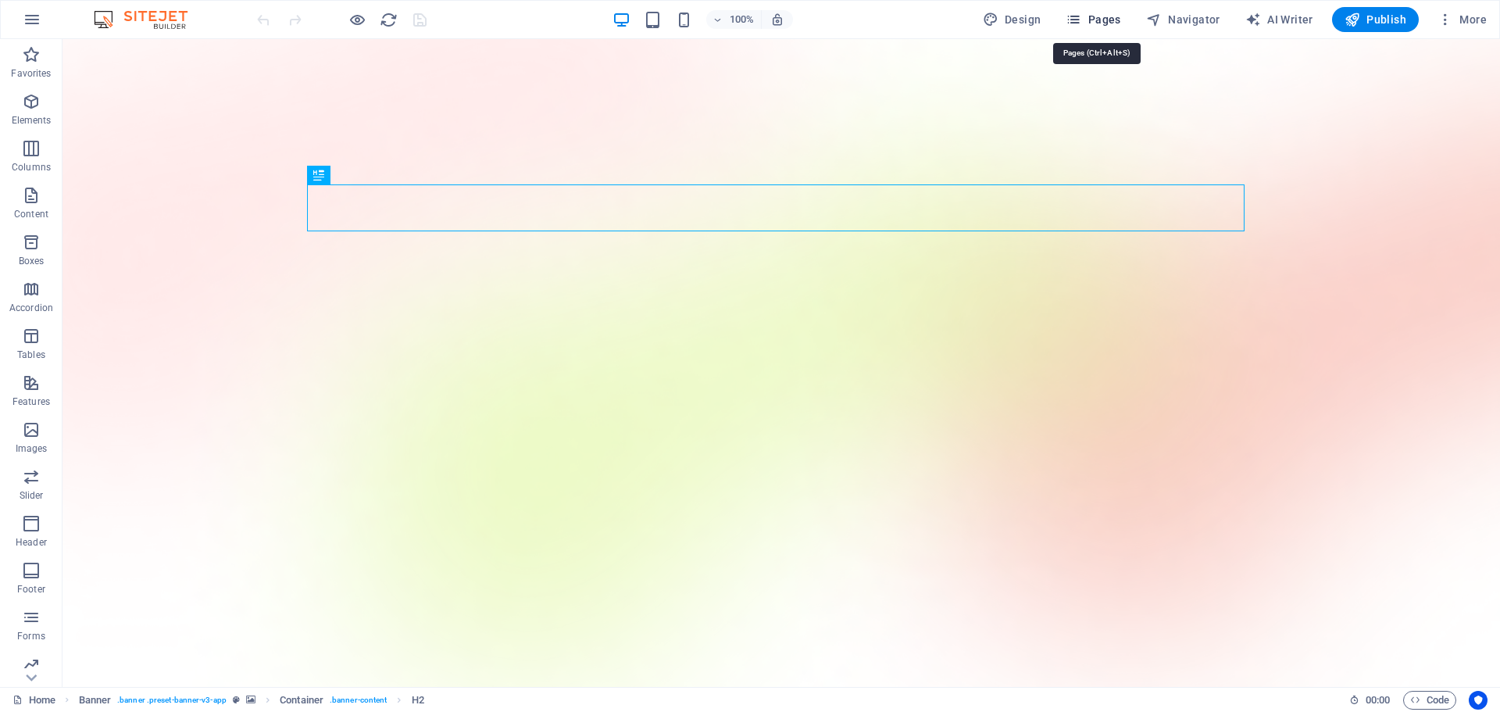
drag, startPoint x: 1100, startPoint y: 21, endPoint x: 1087, endPoint y: 23, distance: 12.6
click at [1097, 21] on span "Pages" at bounding box center [1093, 20] width 55 height 16
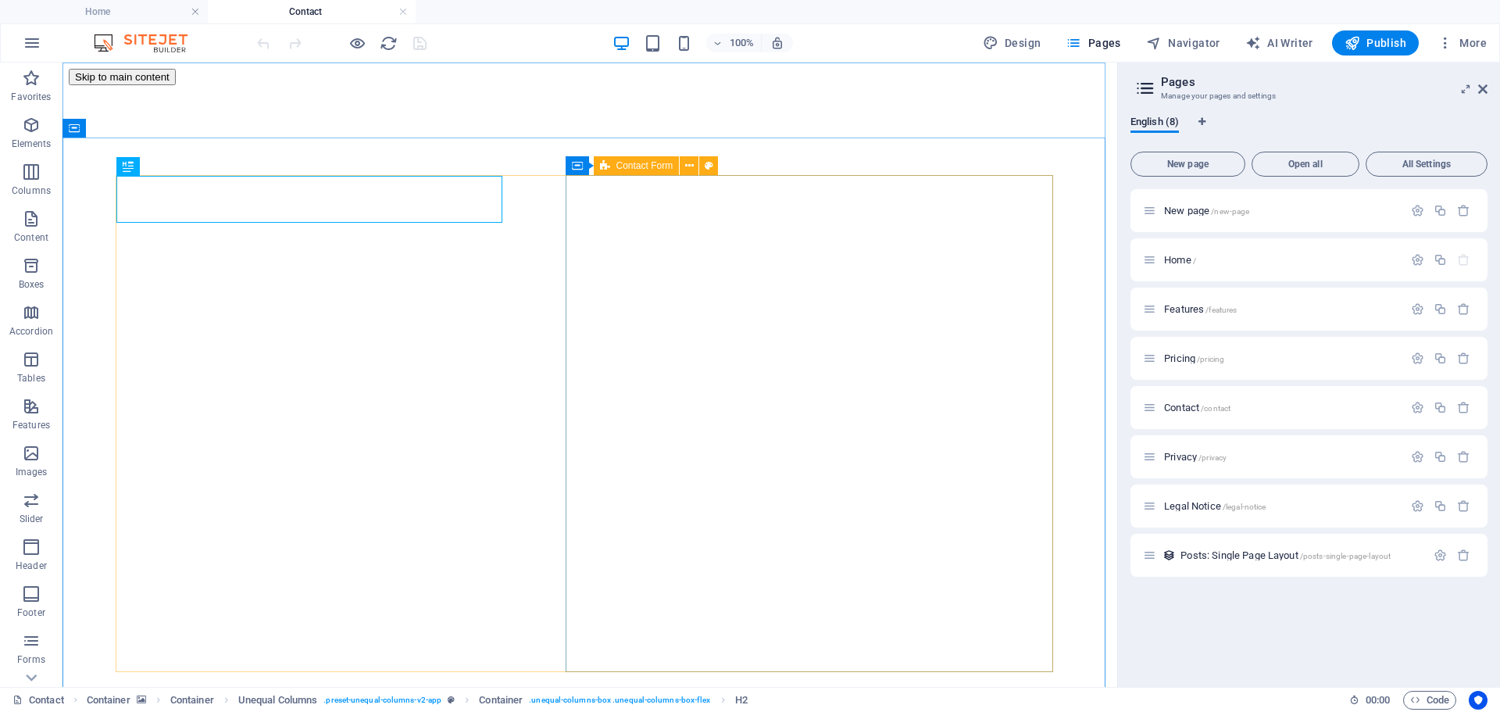
click at [606, 172] on icon at bounding box center [605, 165] width 10 height 19
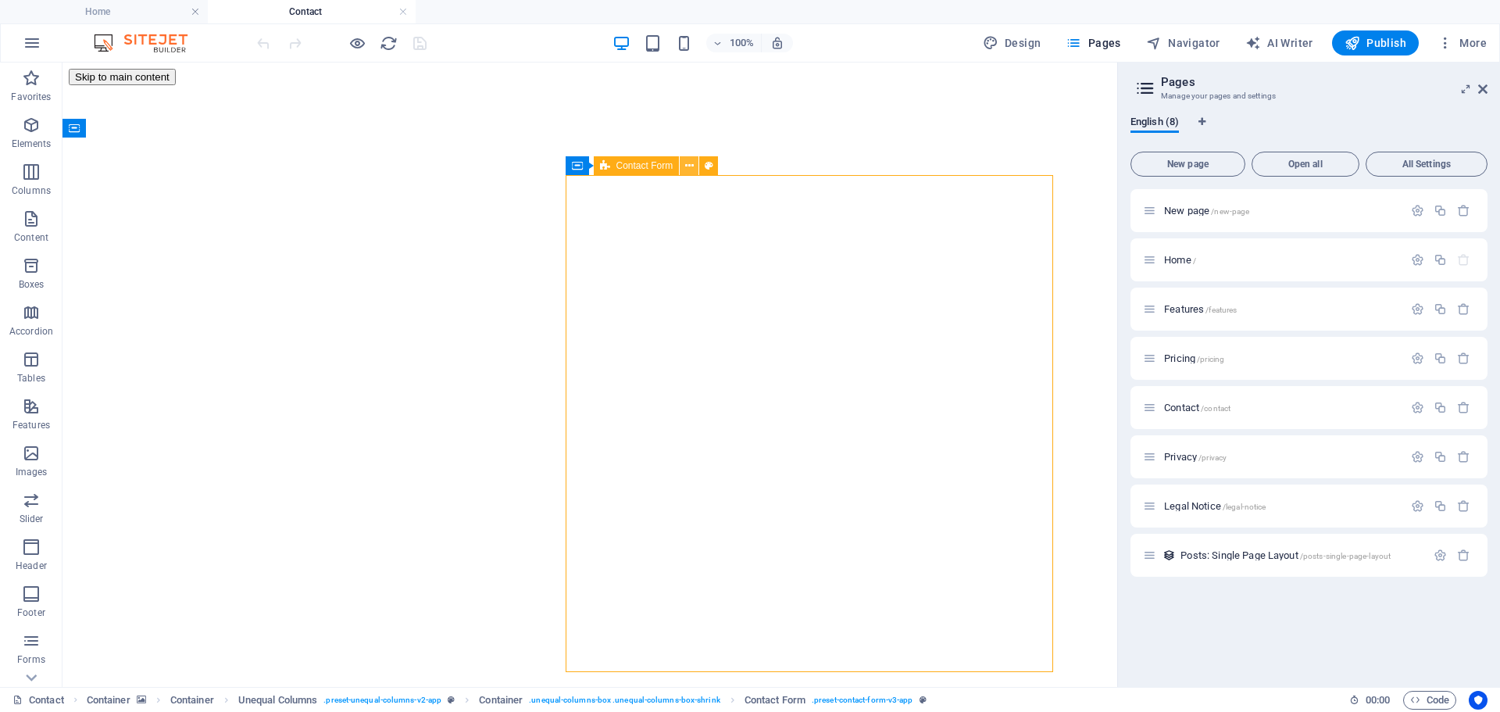
click at [689, 166] on icon at bounding box center [689, 166] width 9 height 16
click at [648, 167] on icon at bounding box center [645, 166] width 9 height 16
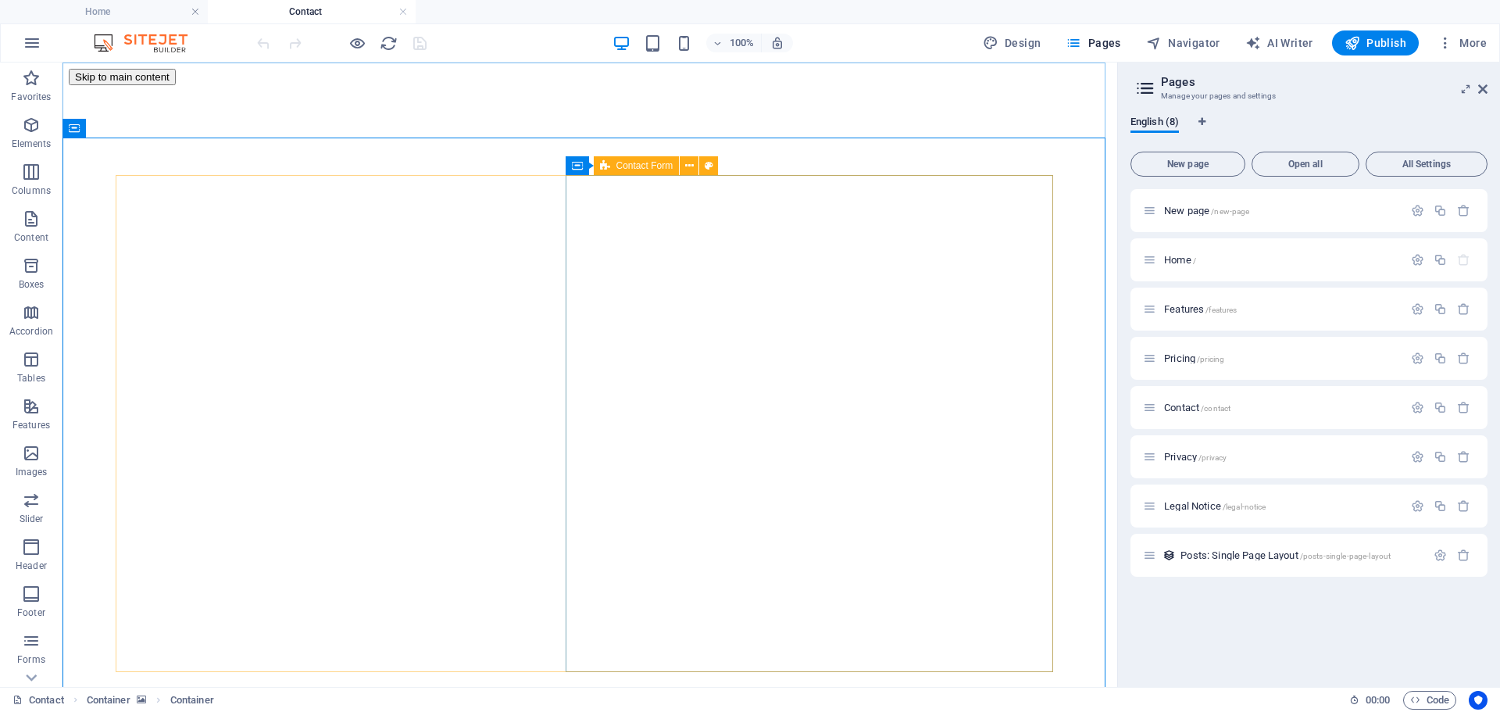
click at [604, 166] on icon at bounding box center [605, 165] width 10 height 19
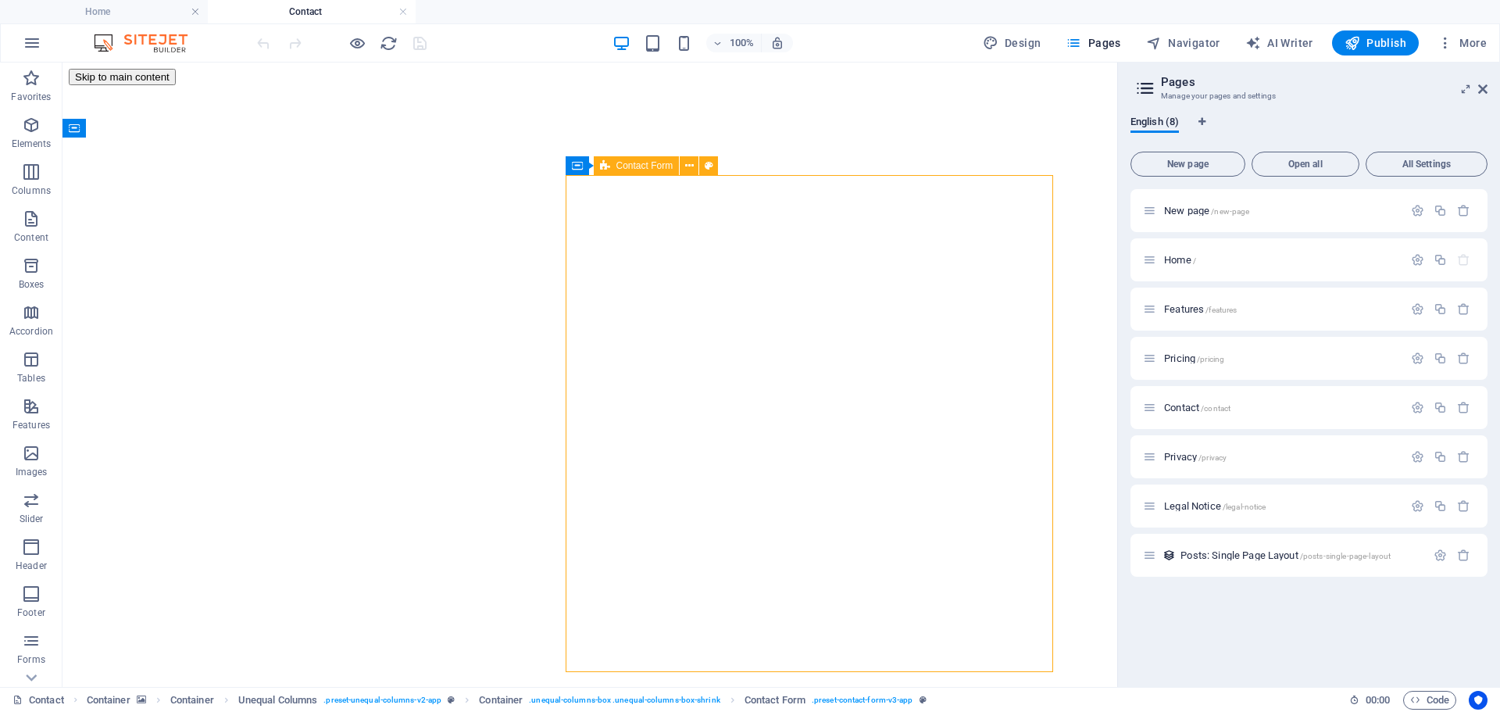
click at [607, 166] on icon at bounding box center [605, 165] width 10 height 19
click at [608, 166] on icon at bounding box center [605, 165] width 10 height 19
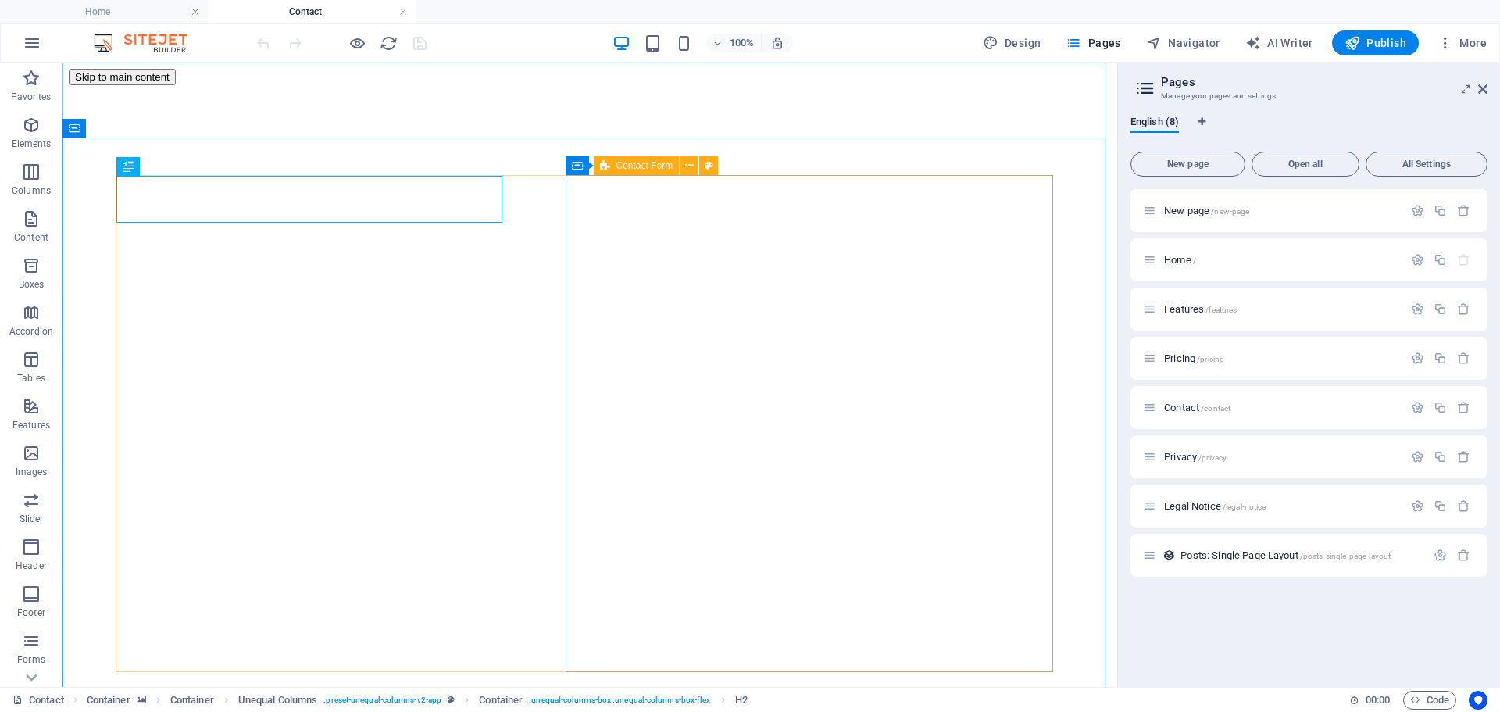
click at [654, 164] on span "Contact Form" at bounding box center [644, 165] width 57 height 9
click at [653, 164] on span "Contact Form" at bounding box center [644, 165] width 57 height 9
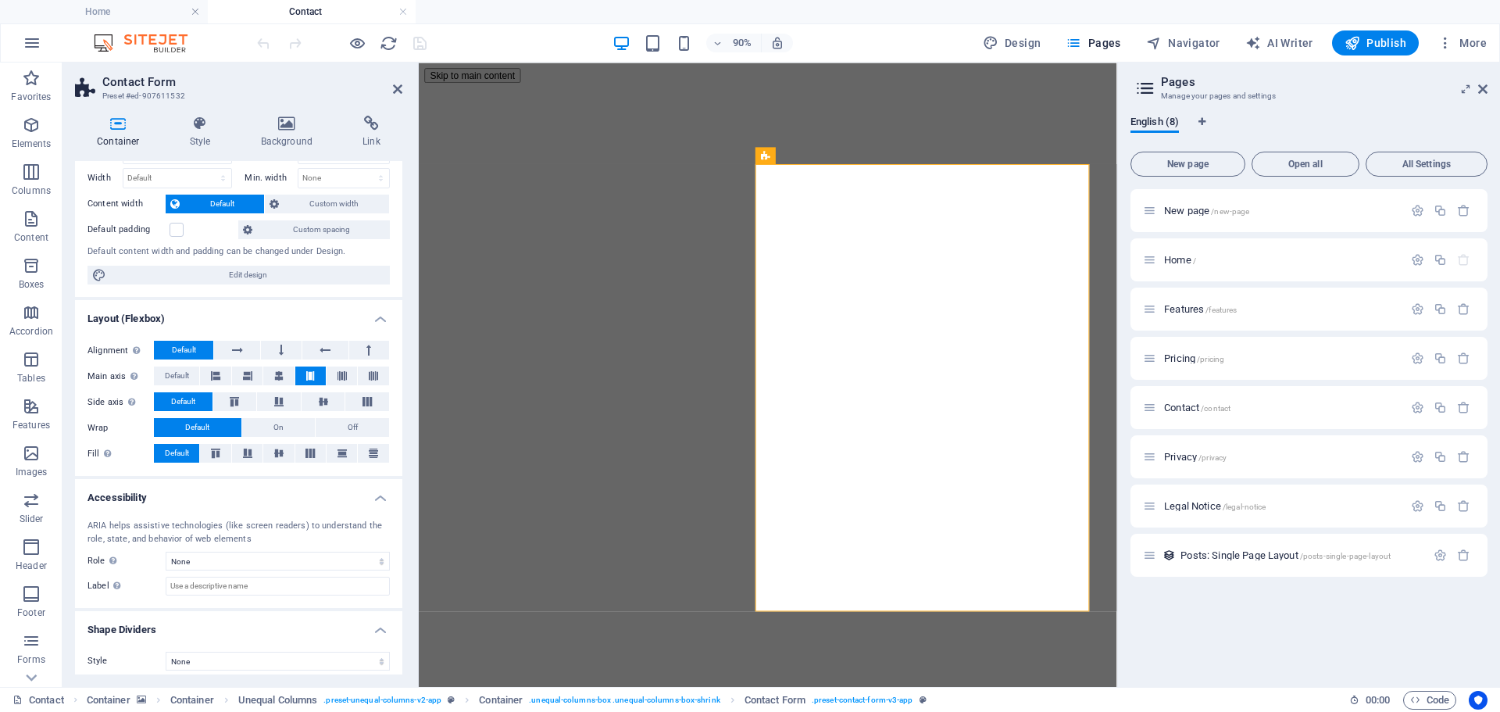
scroll to position [66, 0]
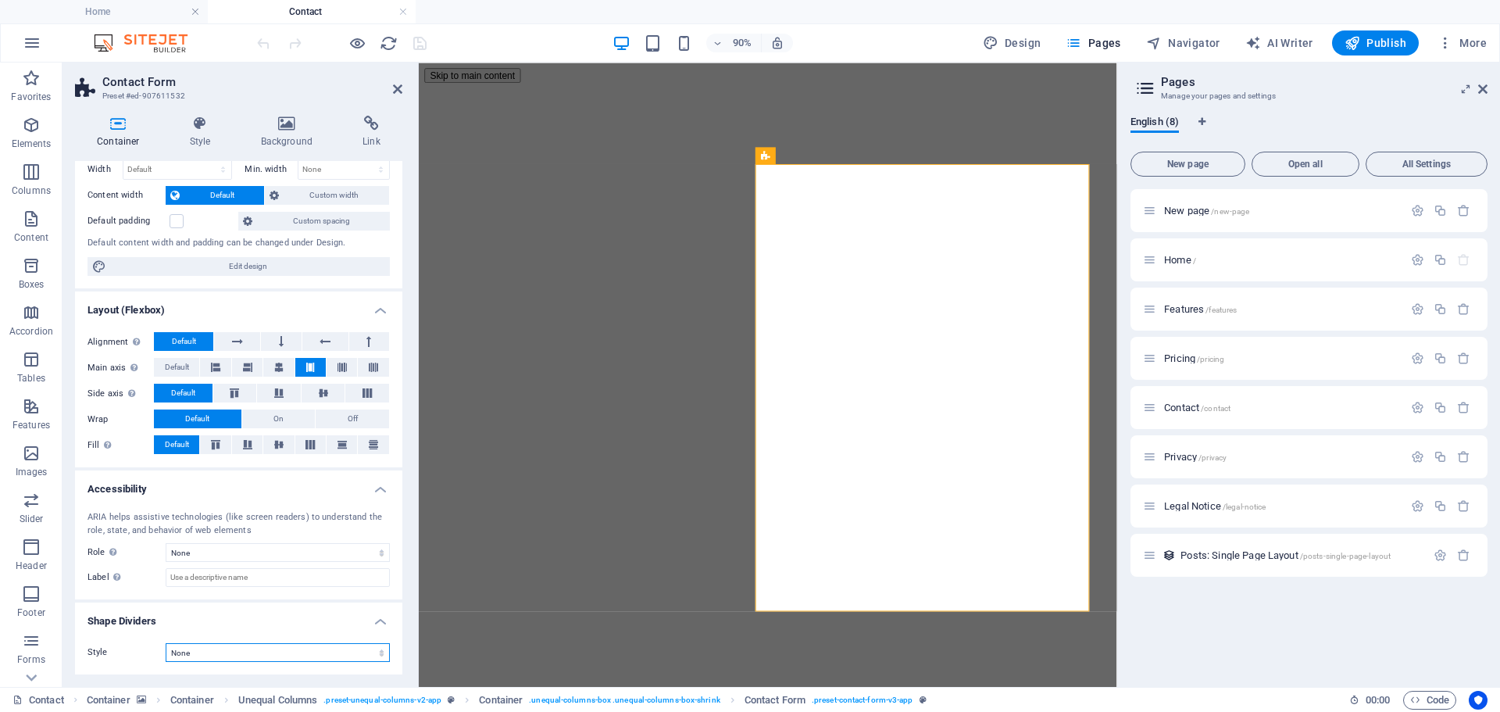
click at [214, 617] on select "None Triangle Square Diagonal Polygon 1 Polygon 2 Zigzag Multiple Zigzags Waves…" at bounding box center [278, 652] width 224 height 19
click at [166, 617] on select "None Triangle Square Diagonal Polygon 1 Polygon 2 Zigzag Multiple Zigzags Waves…" at bounding box center [278, 652] width 224 height 19
click at [228, 617] on select "None Triangle Square Diagonal Polygon 1 Polygon 2 Zigzag Multiple Zigzags Waves…" at bounding box center [278, 652] width 224 height 19
click at [166, 617] on select "None Triangle Square Diagonal Polygon 1 Polygon 2 Zigzag Multiple Zigzags Waves…" at bounding box center [278, 652] width 224 height 19
click at [230, 617] on select "None Triangle Square Diagonal Polygon 1 Polygon 2 Zigzag Multiple Zigzags Waves…" at bounding box center [278, 652] width 224 height 19
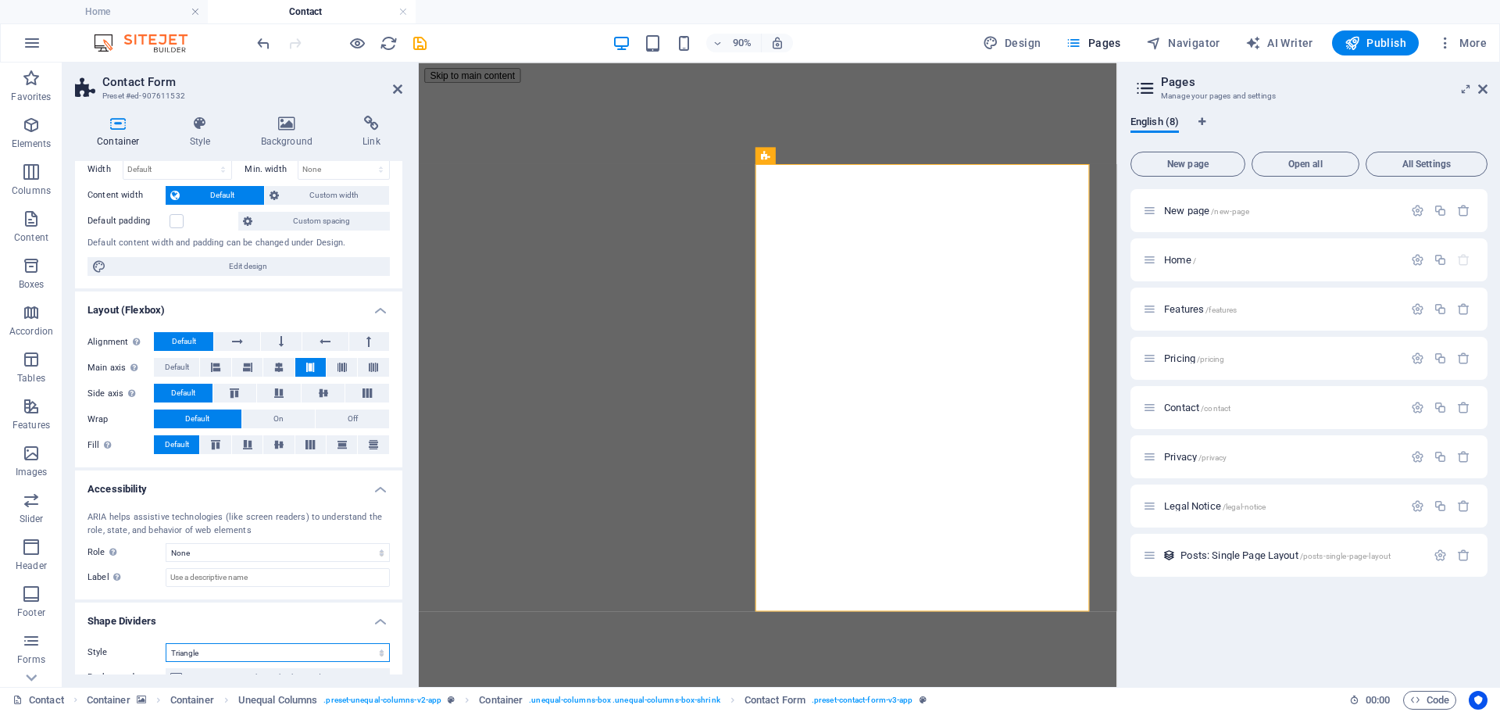
select select "none"
click at [166, 617] on select "None Triangle Square Diagonal Polygon 1 Polygon 2 Zigzag Multiple Zigzags Waves…" at bounding box center [278, 652] width 224 height 19
drag, startPoint x: 398, startPoint y: 370, endPoint x: 383, endPoint y: 503, distance: 134.4
click at [387, 496] on ul "Size Height Default px rem % vh vw Min. height None px rem % vh vw Width Defaul…" at bounding box center [238, 385] width 327 height 580
click at [365, 127] on icon at bounding box center [372, 124] width 62 height 16
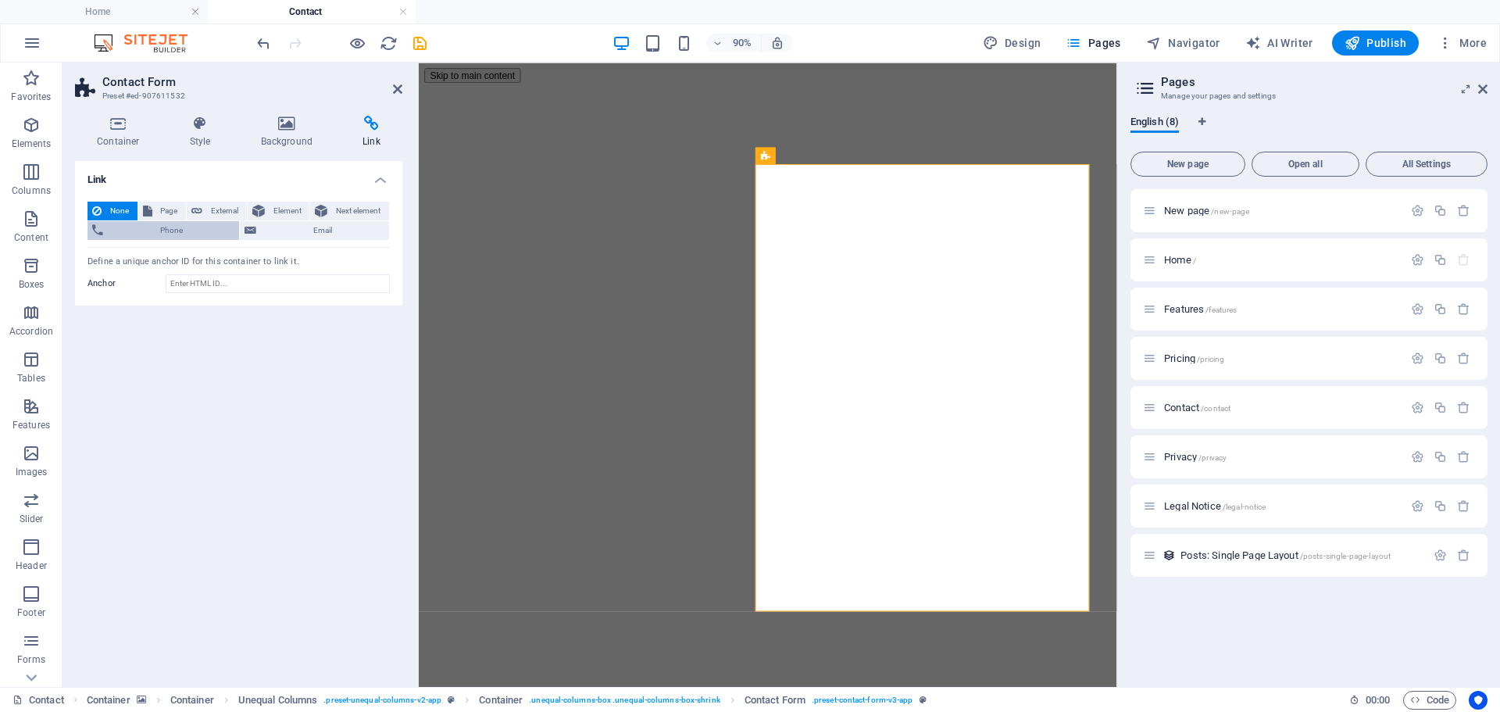
click at [166, 229] on span "Phone" at bounding box center [171, 230] width 127 height 19
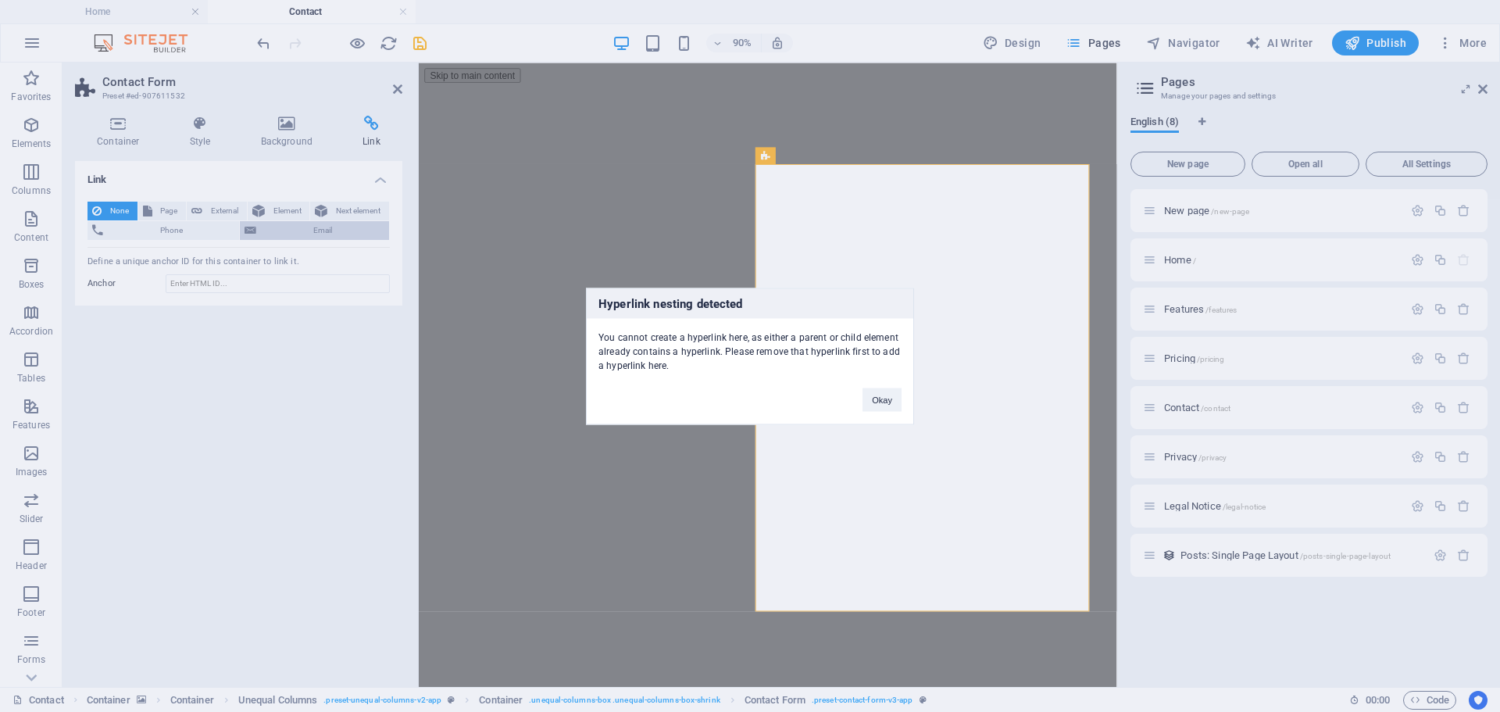
click at [250, 224] on div "Hyperlink nesting detected You cannot create a hyperlink here, as either a pare…" at bounding box center [750, 356] width 1500 height 712
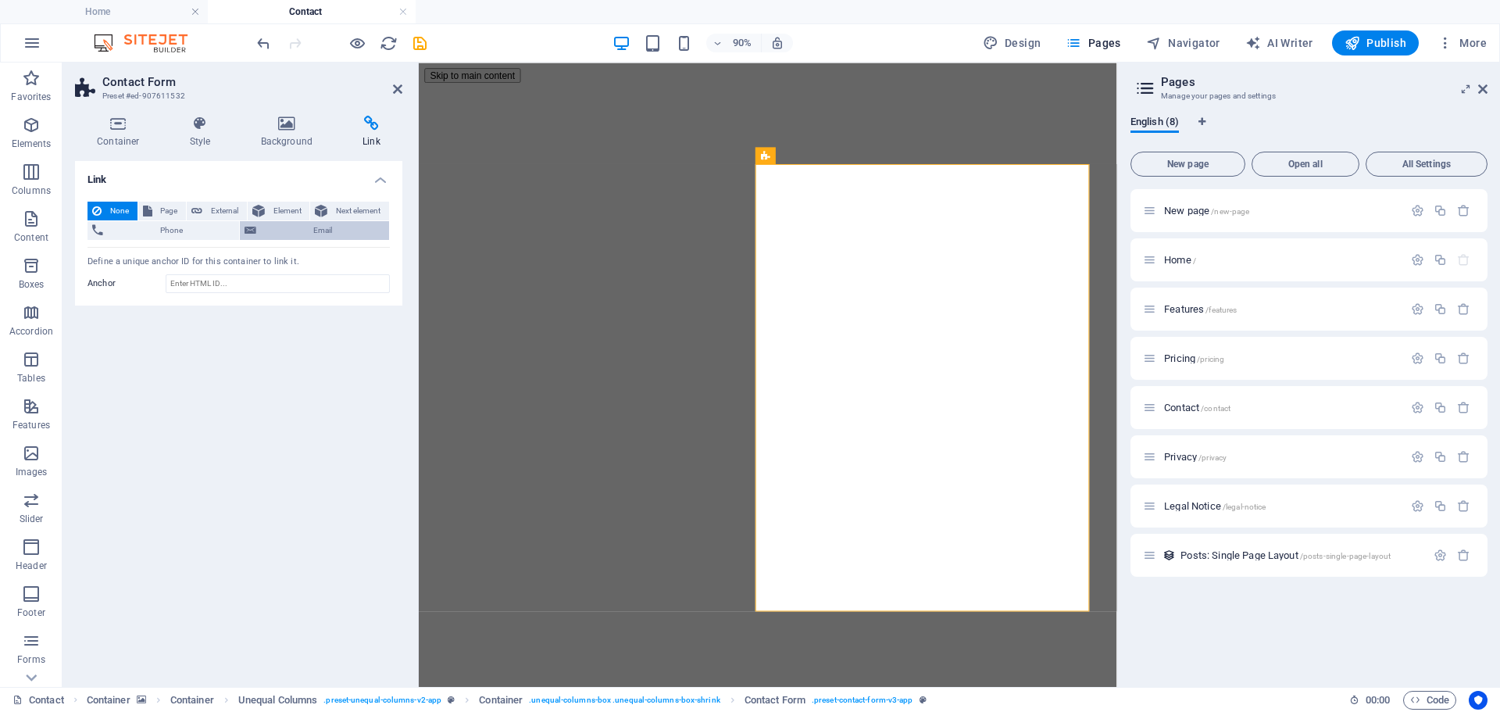
click at [256, 225] on button "Email" at bounding box center [314, 230] width 148 height 19
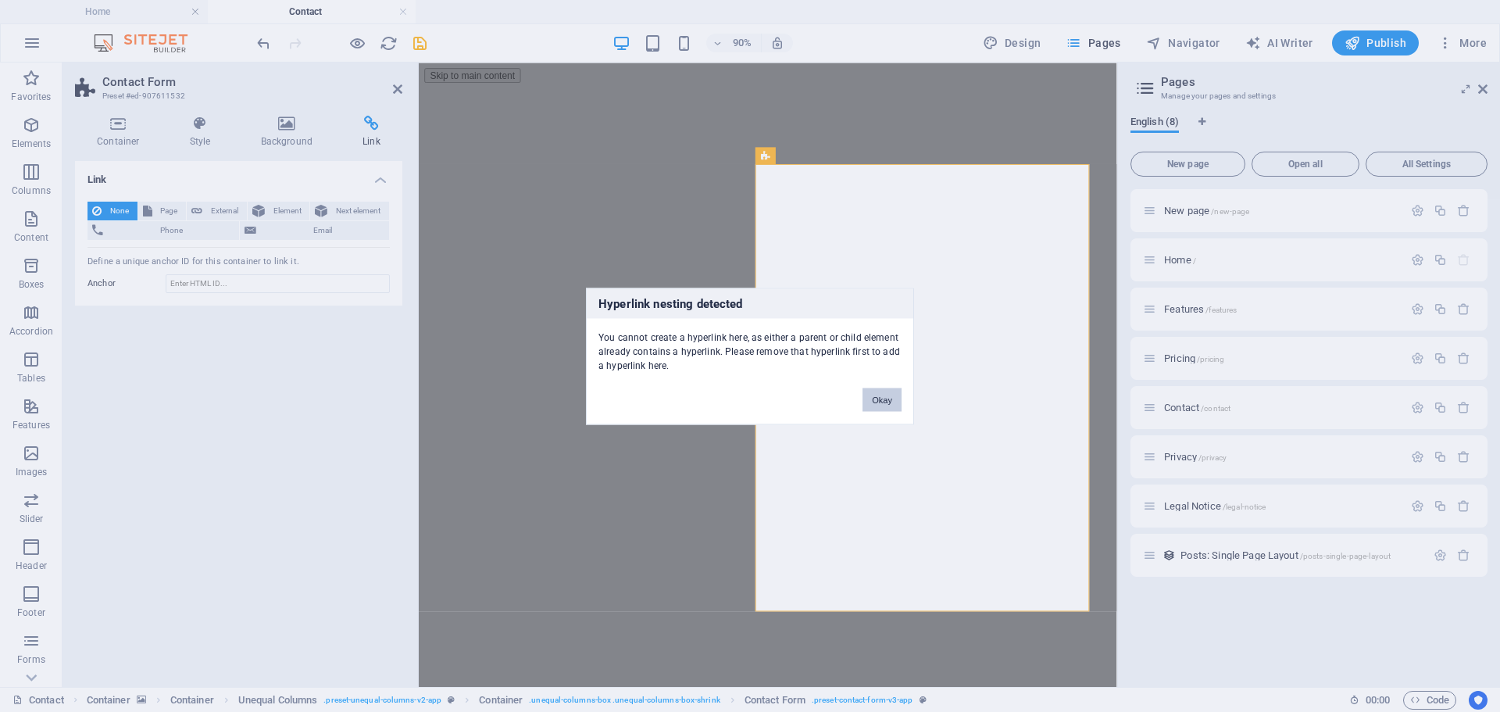
click at [884, 398] on button "Okay" at bounding box center [881, 398] width 39 height 23
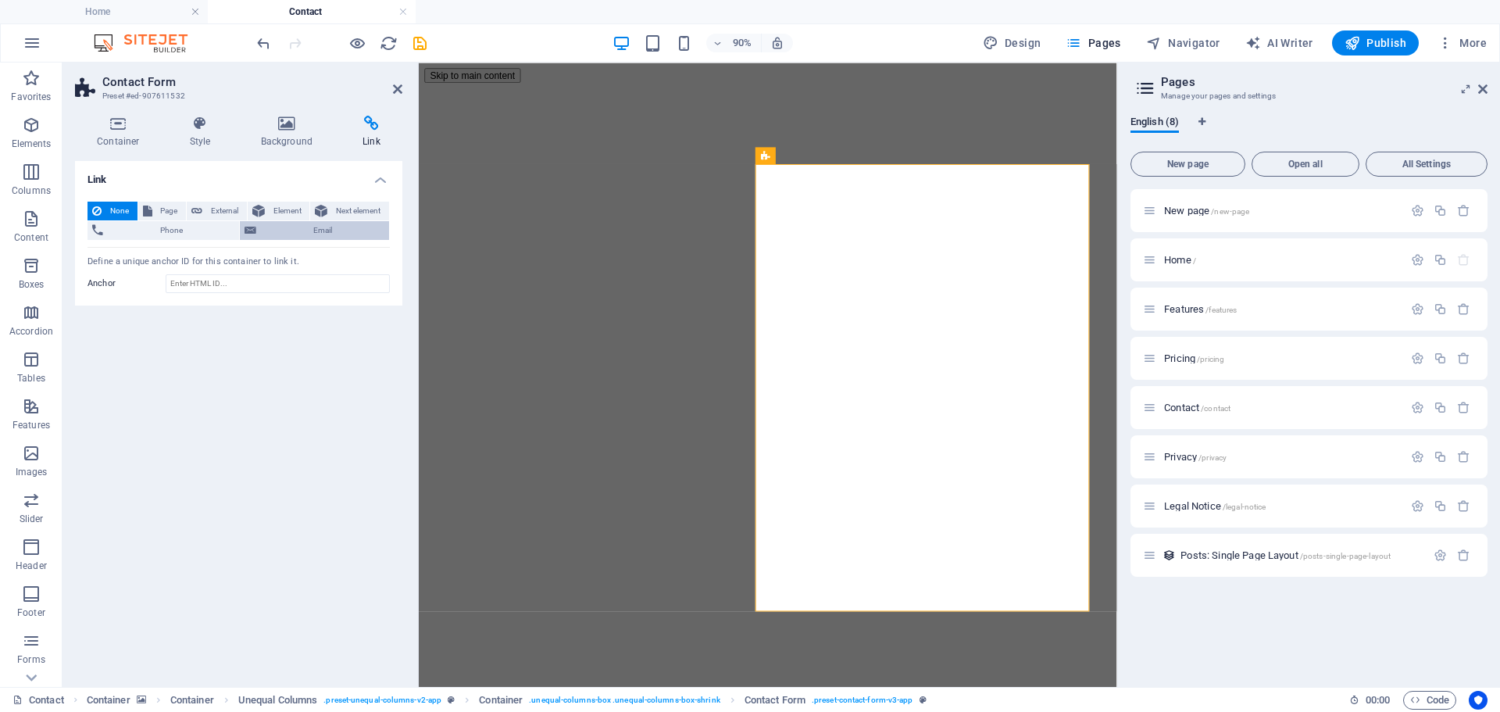
click at [280, 227] on span "Email" at bounding box center [322, 230] width 123 height 19
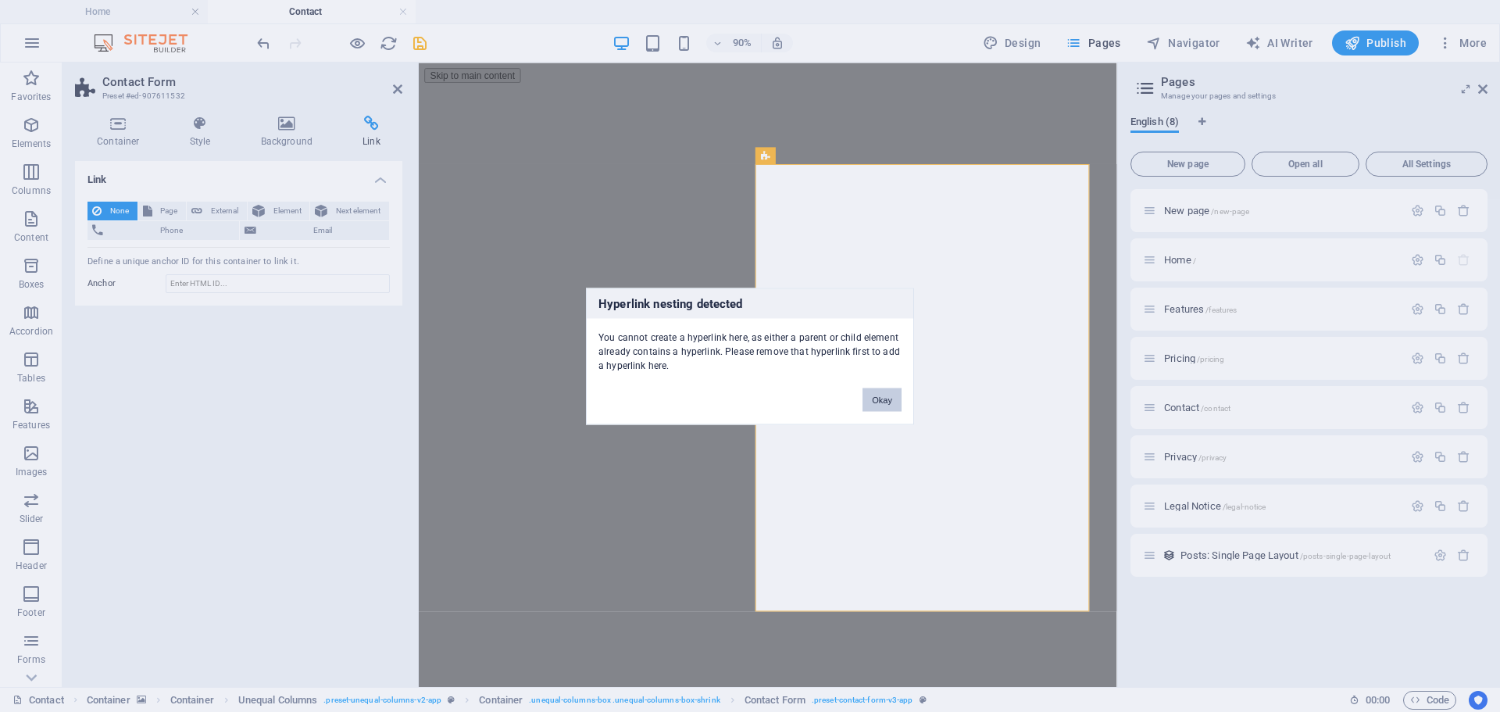
click at [882, 398] on button "Okay" at bounding box center [881, 398] width 39 height 23
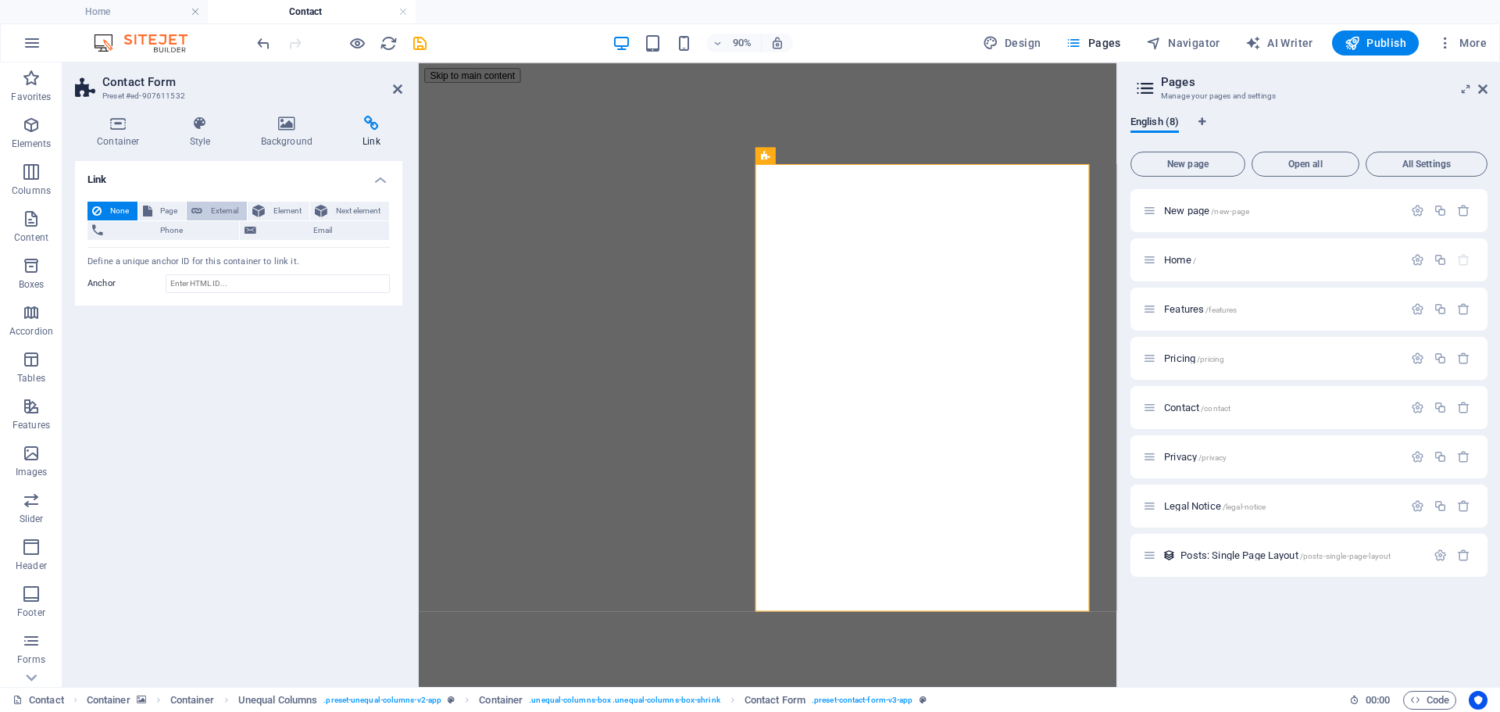
click at [202, 205] on button "External" at bounding box center [217, 211] width 60 height 19
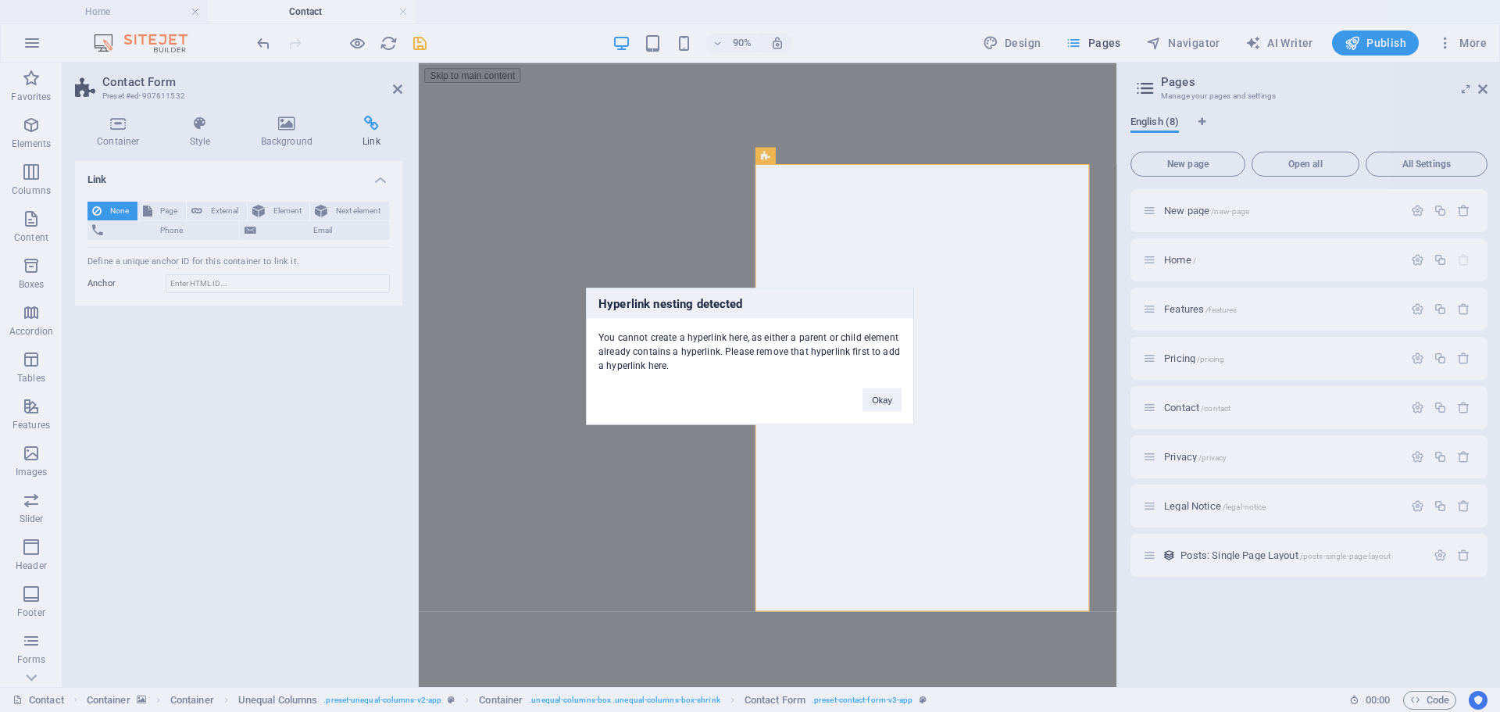
click at [847, 390] on div "Hyperlink nesting detected You cannot create a hyperlink here, as either a pare…" at bounding box center [750, 355] width 328 height 137
drag, startPoint x: 883, startPoint y: 402, endPoint x: 494, endPoint y: 373, distance: 390.1
click at [883, 402] on button "Okay" at bounding box center [881, 398] width 39 height 23
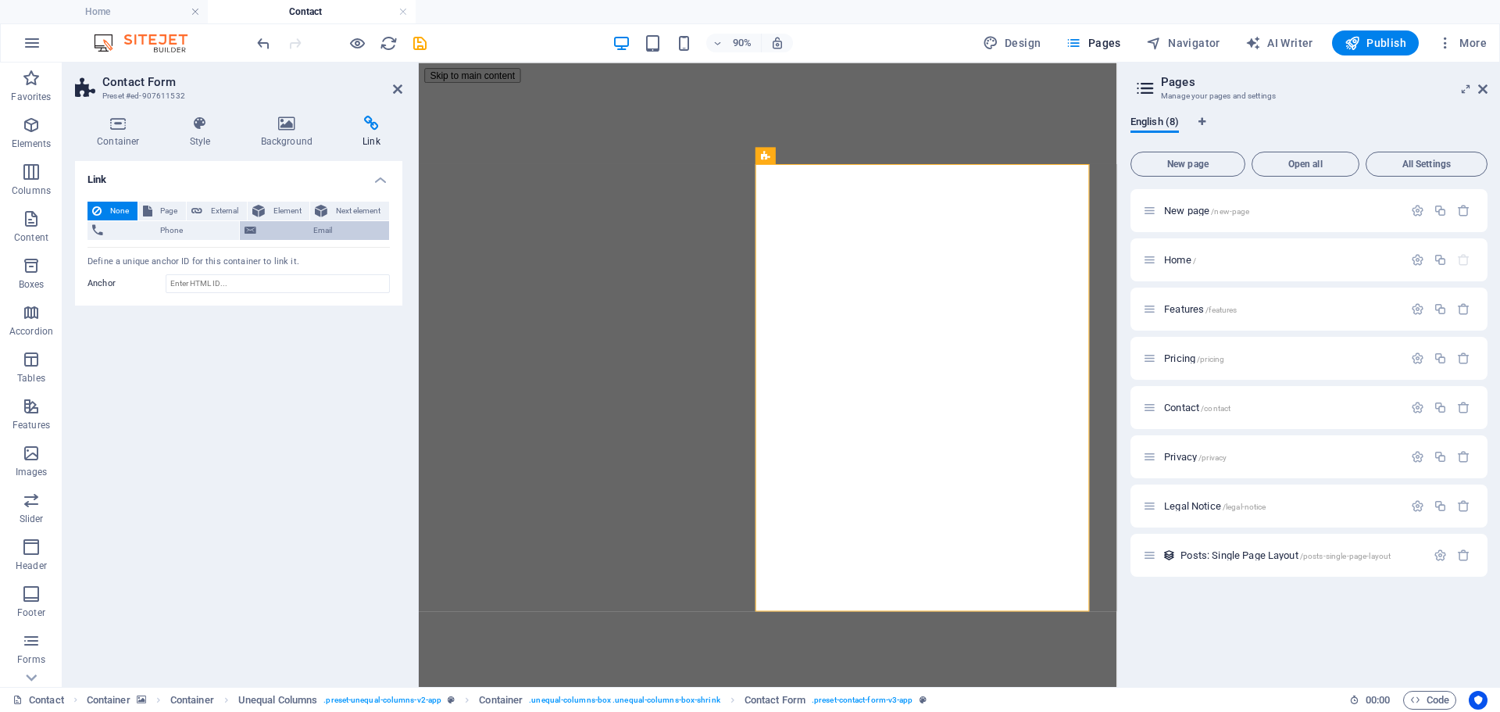
click at [351, 234] on span "Email" at bounding box center [322, 230] width 123 height 19
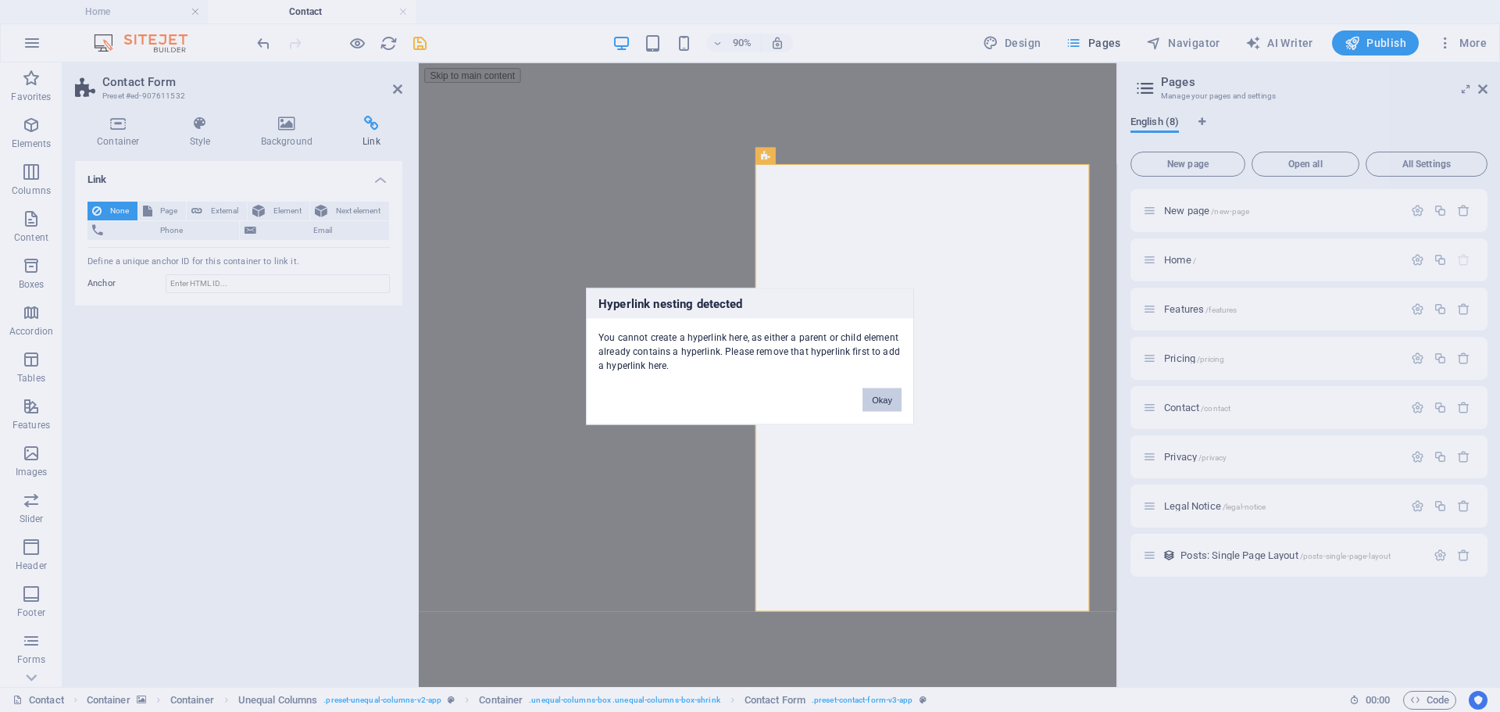
drag, startPoint x: 877, startPoint y: 402, endPoint x: 509, endPoint y: 374, distance: 369.0
click at [877, 402] on button "Okay" at bounding box center [881, 398] width 39 height 23
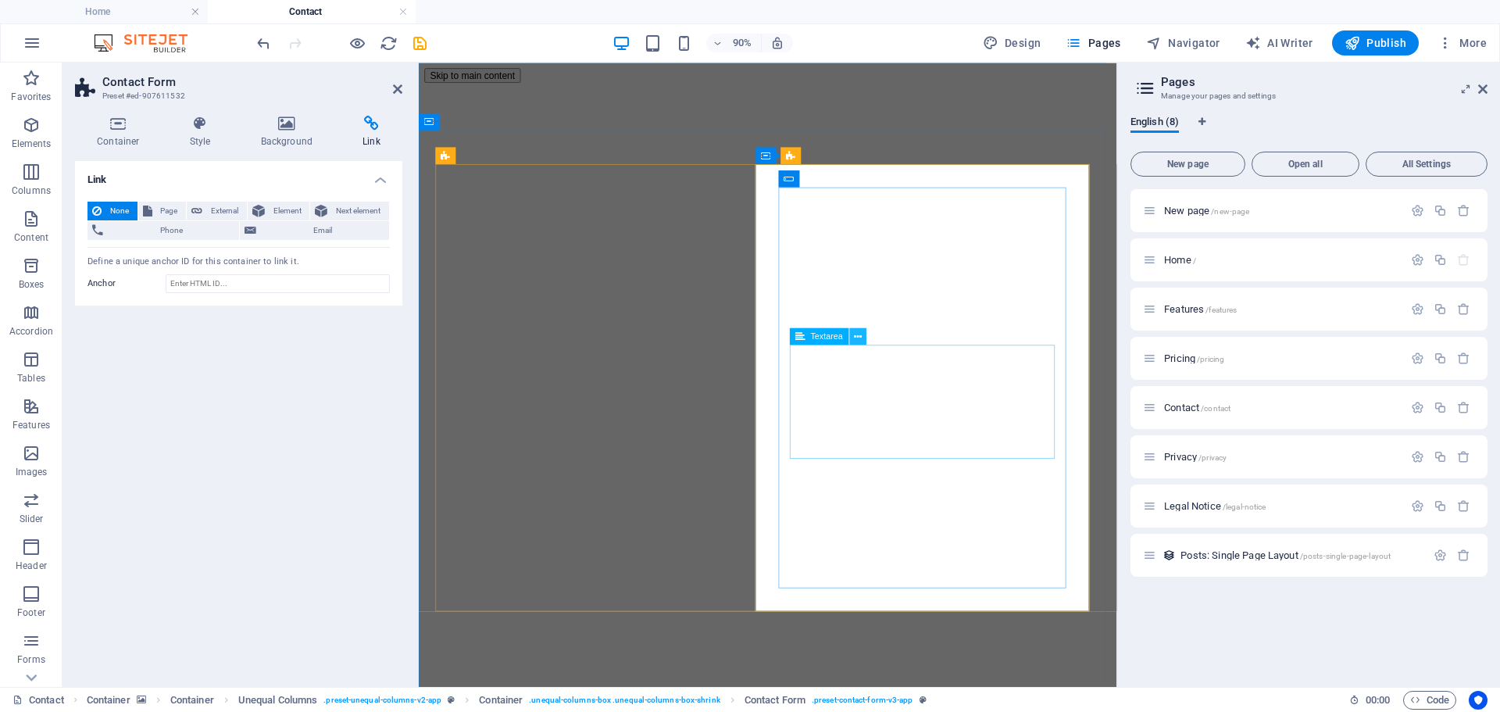
click at [857, 336] on icon at bounding box center [858, 336] width 8 height 15
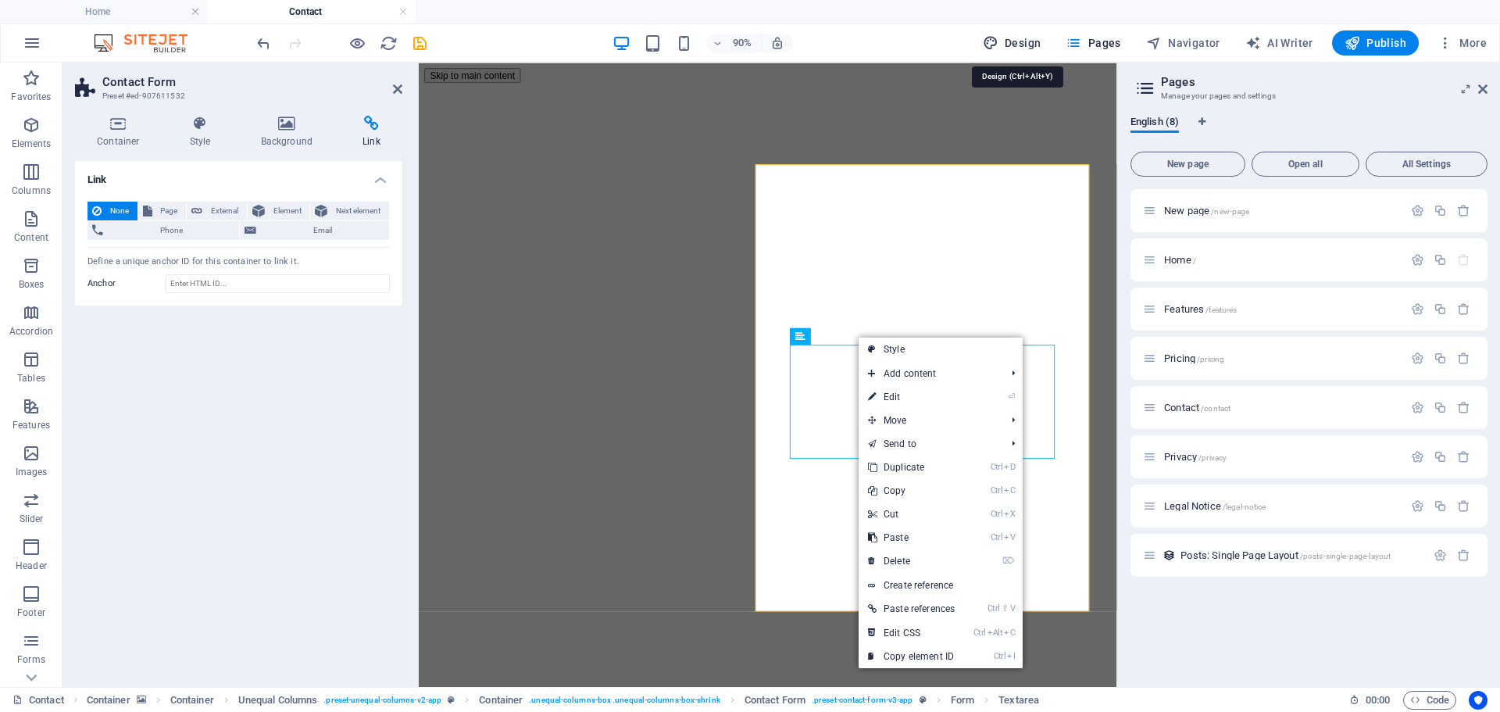
click at [1015, 43] on span "Design" at bounding box center [1012, 43] width 59 height 16
select select "600"
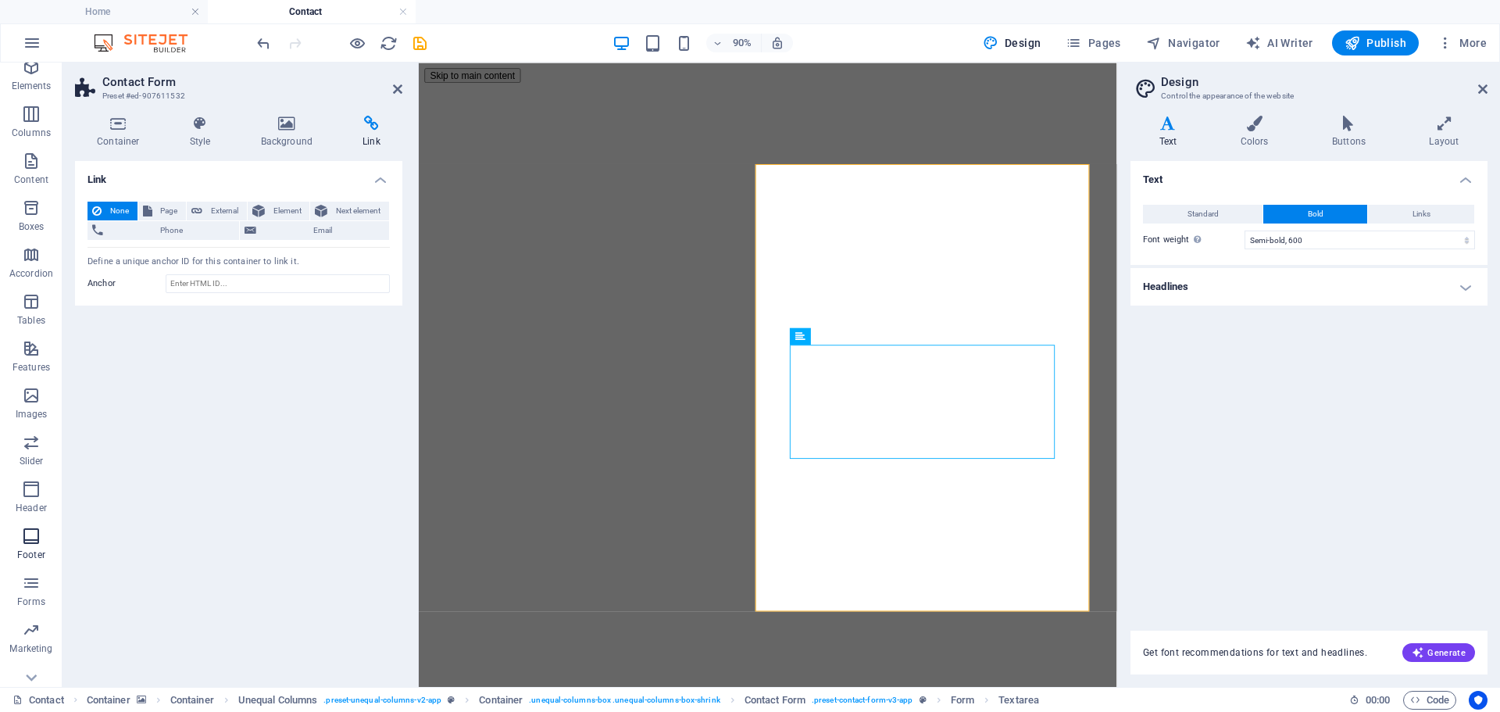
scroll to position [79, 0]
click at [40, 617] on icon "button" at bounding box center [31, 655] width 19 height 19
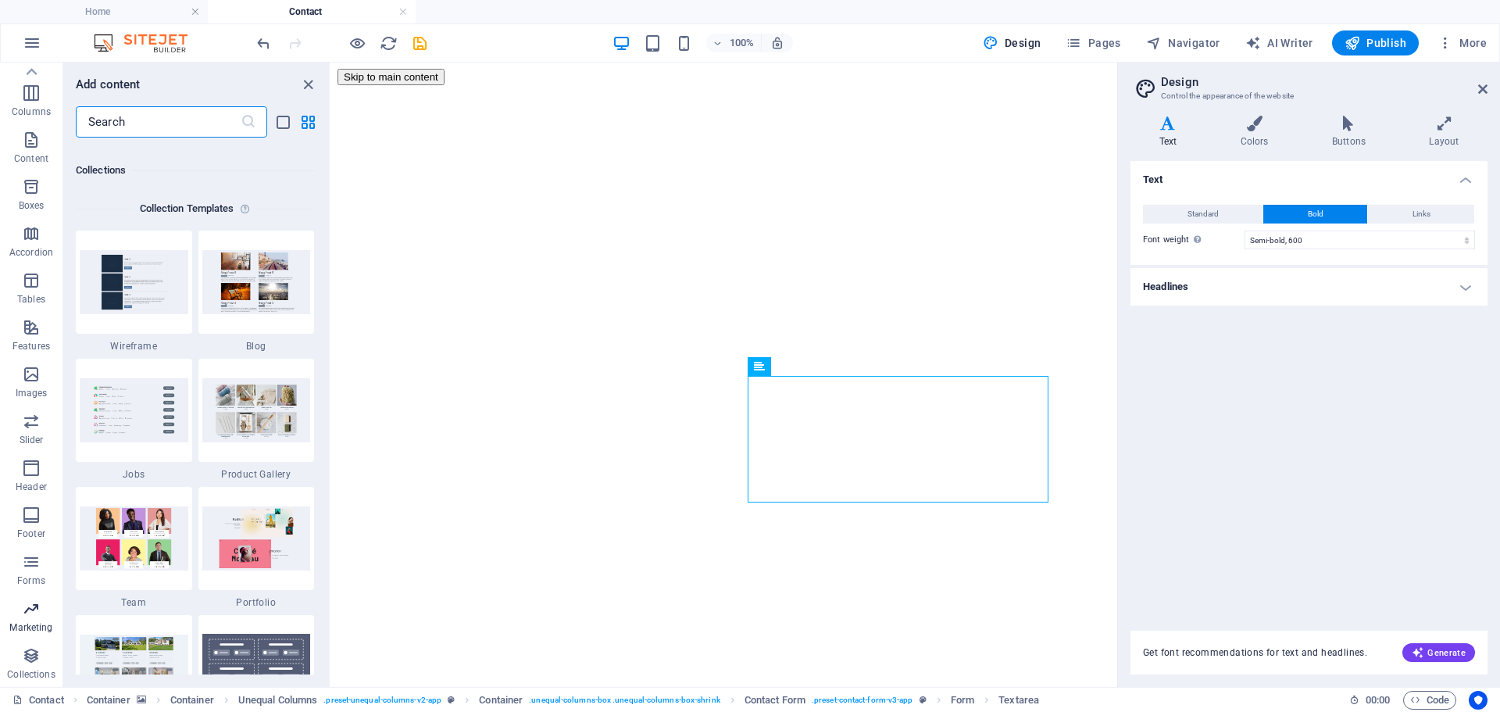
scroll to position [14301, 0]
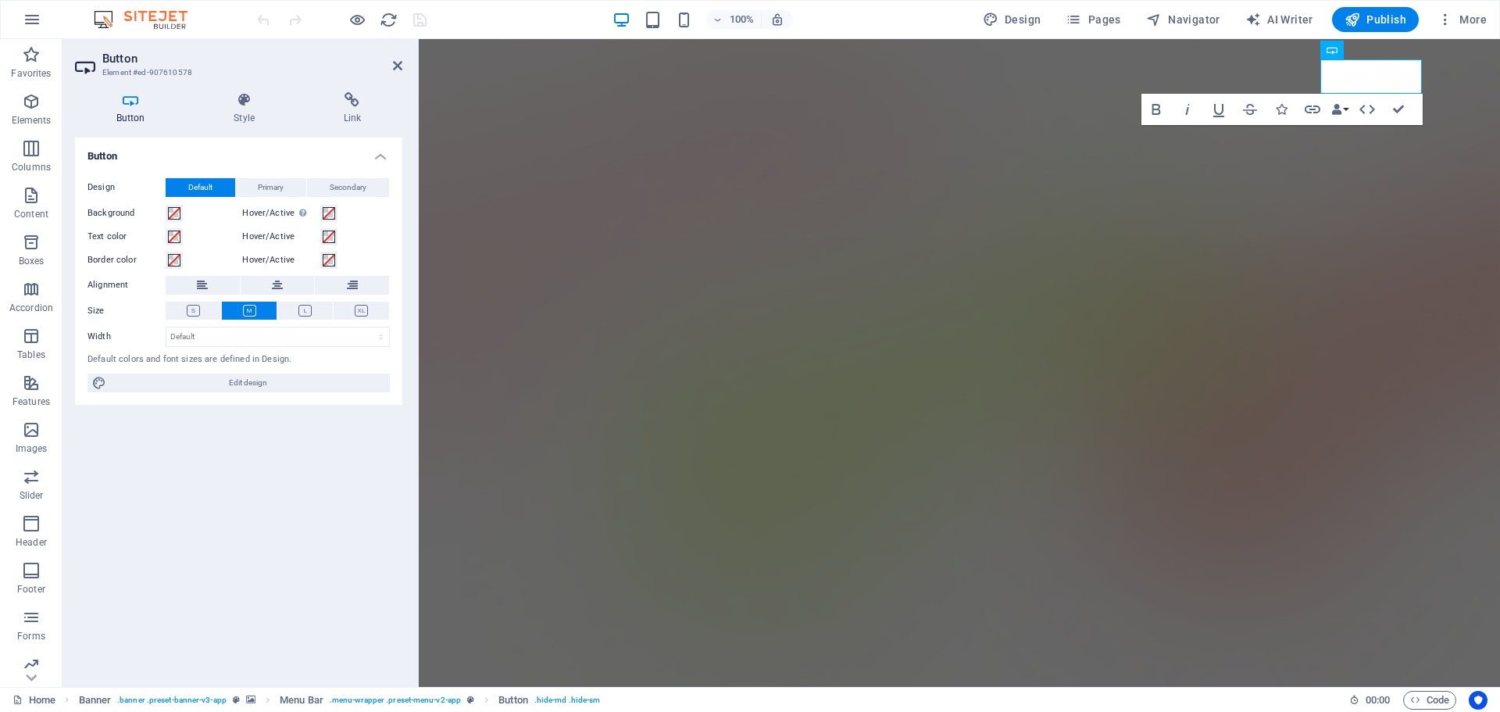
click at [135, 111] on h4 "Button" at bounding box center [133, 108] width 117 height 33
click at [131, 108] on h4 "Button" at bounding box center [133, 108] width 117 height 33
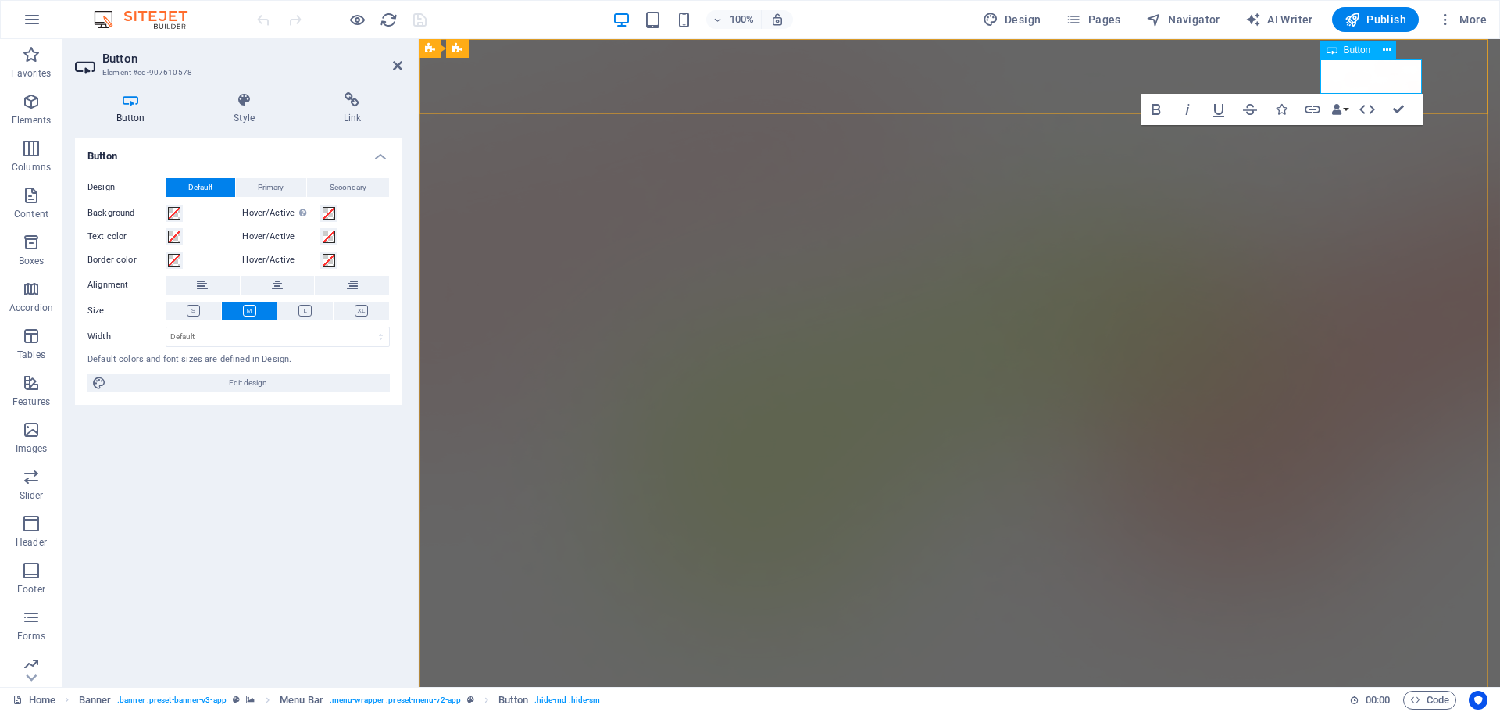
click at [0, 0] on icon at bounding box center [0, 0] width 0 height 0
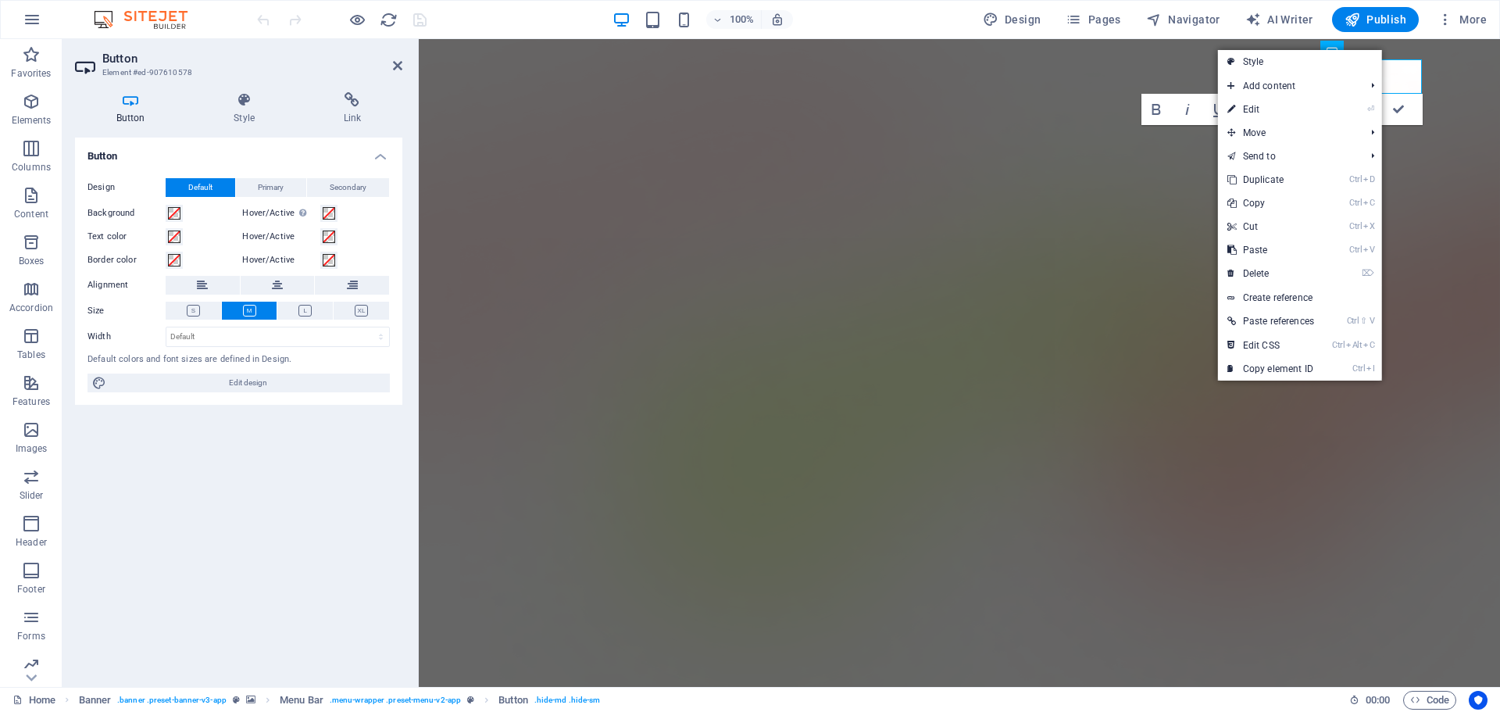
click at [1199, 108] on link "⏎ Edit" at bounding box center [1270, 109] width 105 height 23
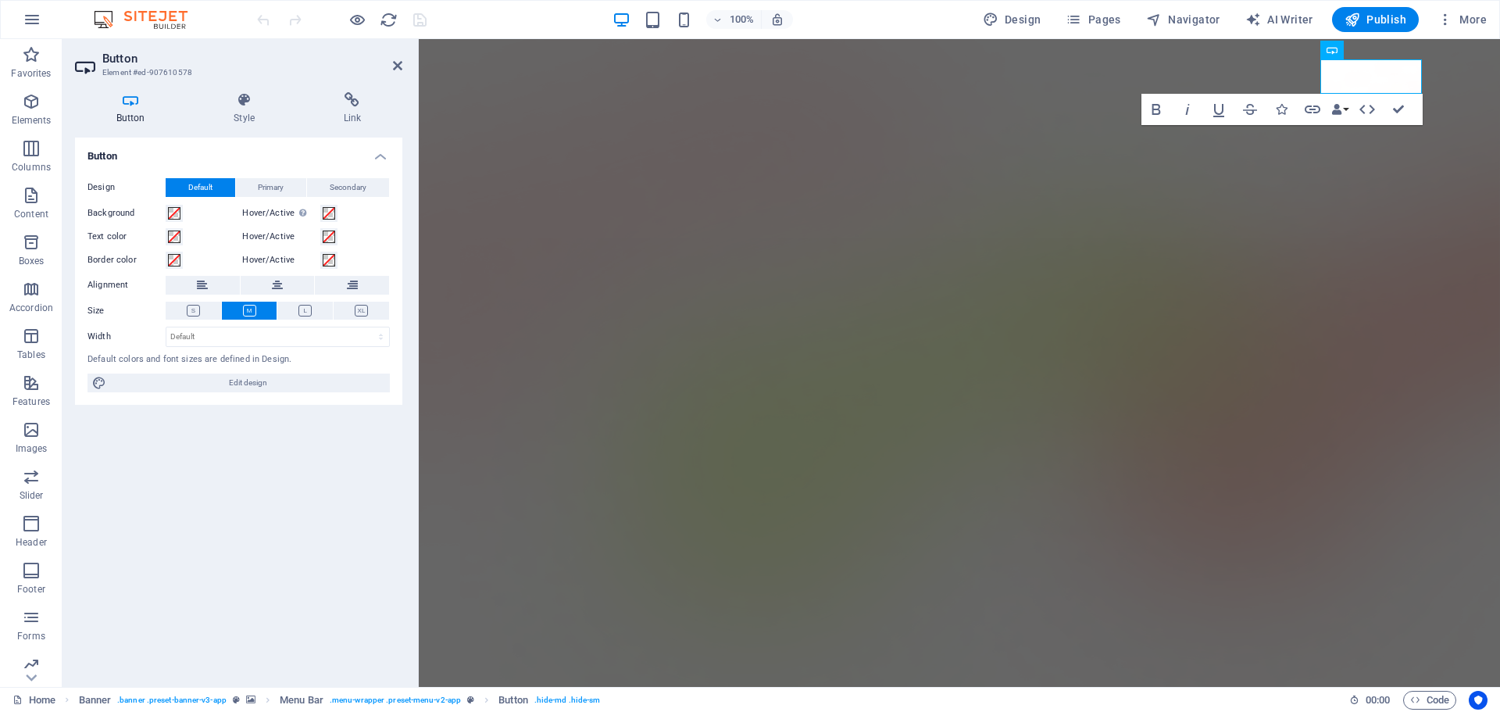
click at [387, 156] on h4 "Button" at bounding box center [238, 151] width 327 height 28
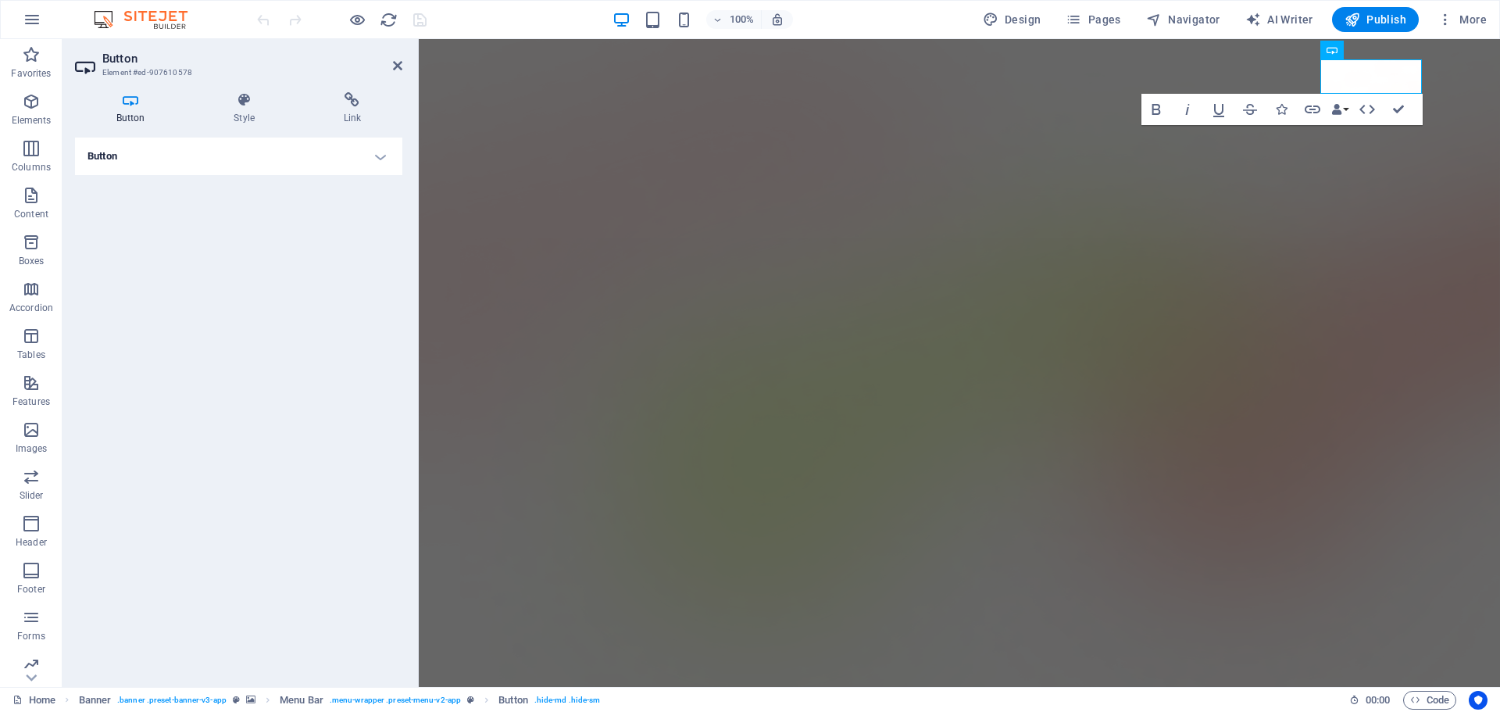
click at [390, 155] on h4 "Button" at bounding box center [238, 155] width 327 height 37
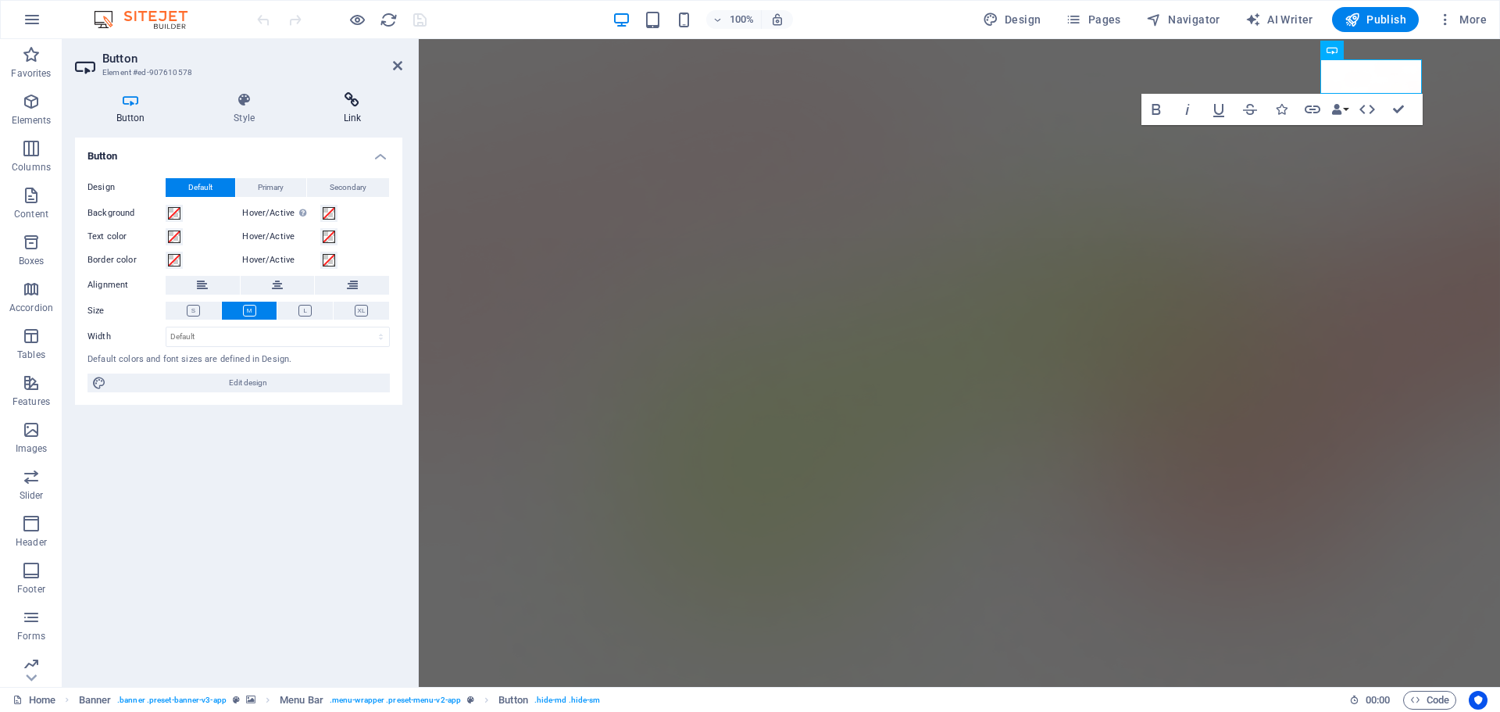
click at [351, 107] on icon at bounding box center [352, 100] width 100 height 16
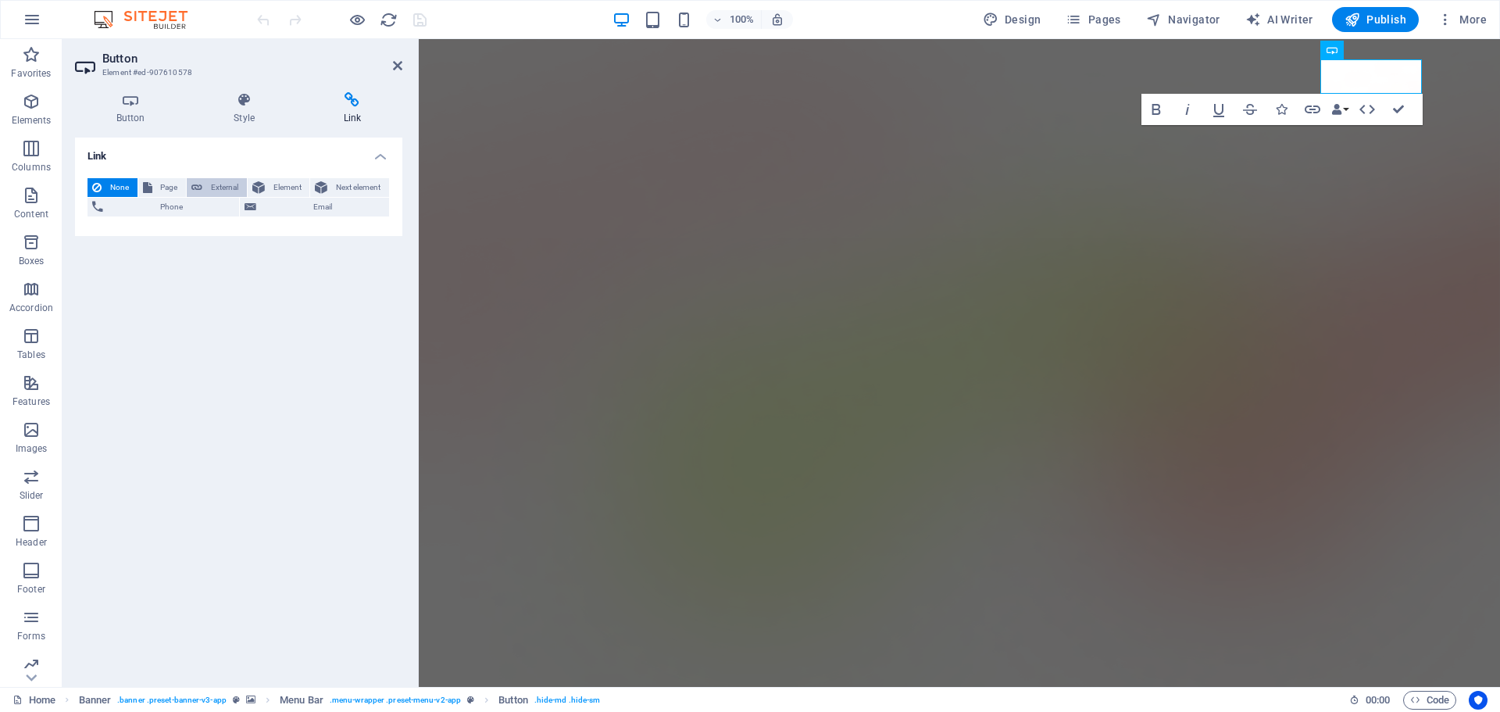
click at [195, 187] on icon at bounding box center [196, 187] width 11 height 19
select select "blank"
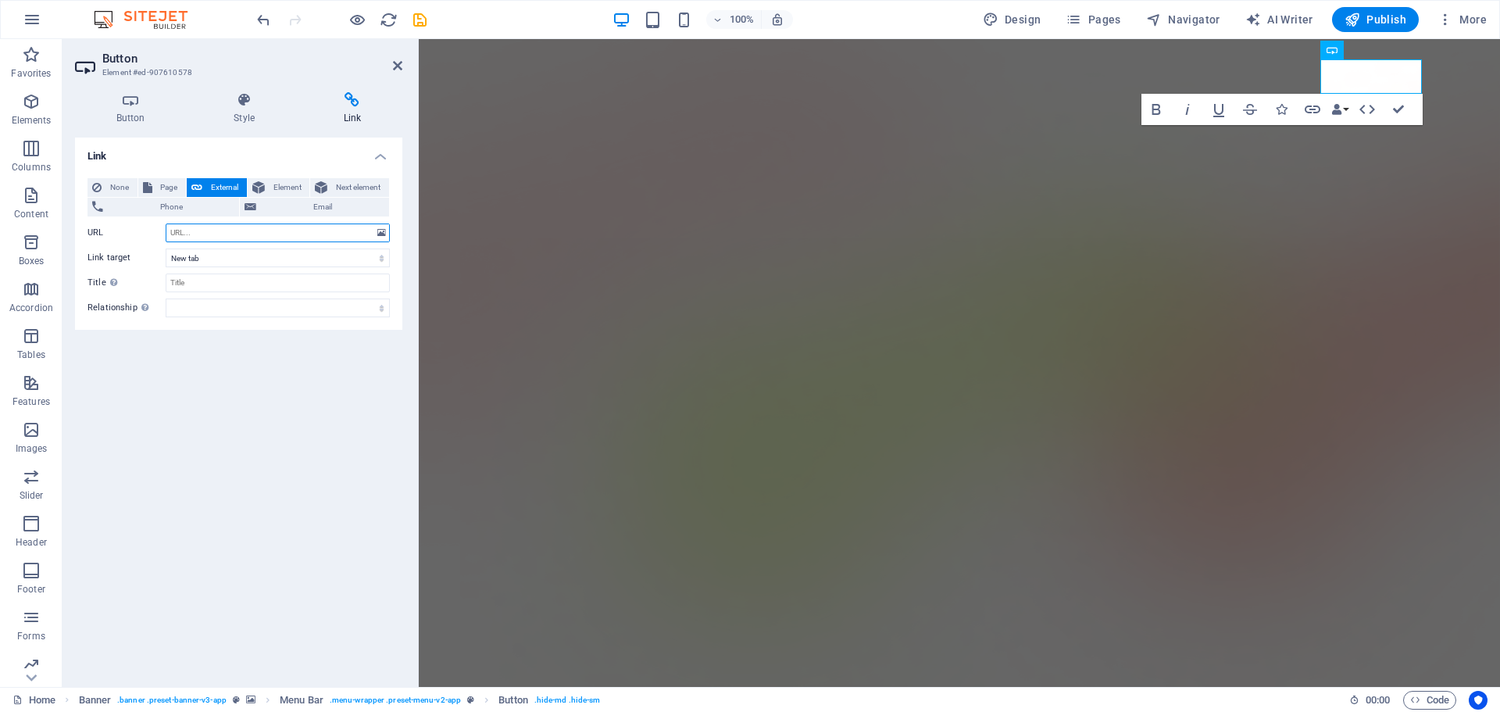
click at [183, 231] on input "URL" at bounding box center [278, 232] width 224 height 19
paste input "[URL][DOMAIN_NAME]"
type input "[URL][DOMAIN_NAME]"
click at [222, 258] on select "New tab Same tab Overlay" at bounding box center [278, 257] width 224 height 19
click at [166, 248] on select "New tab Same tab Overlay" at bounding box center [278, 257] width 224 height 19
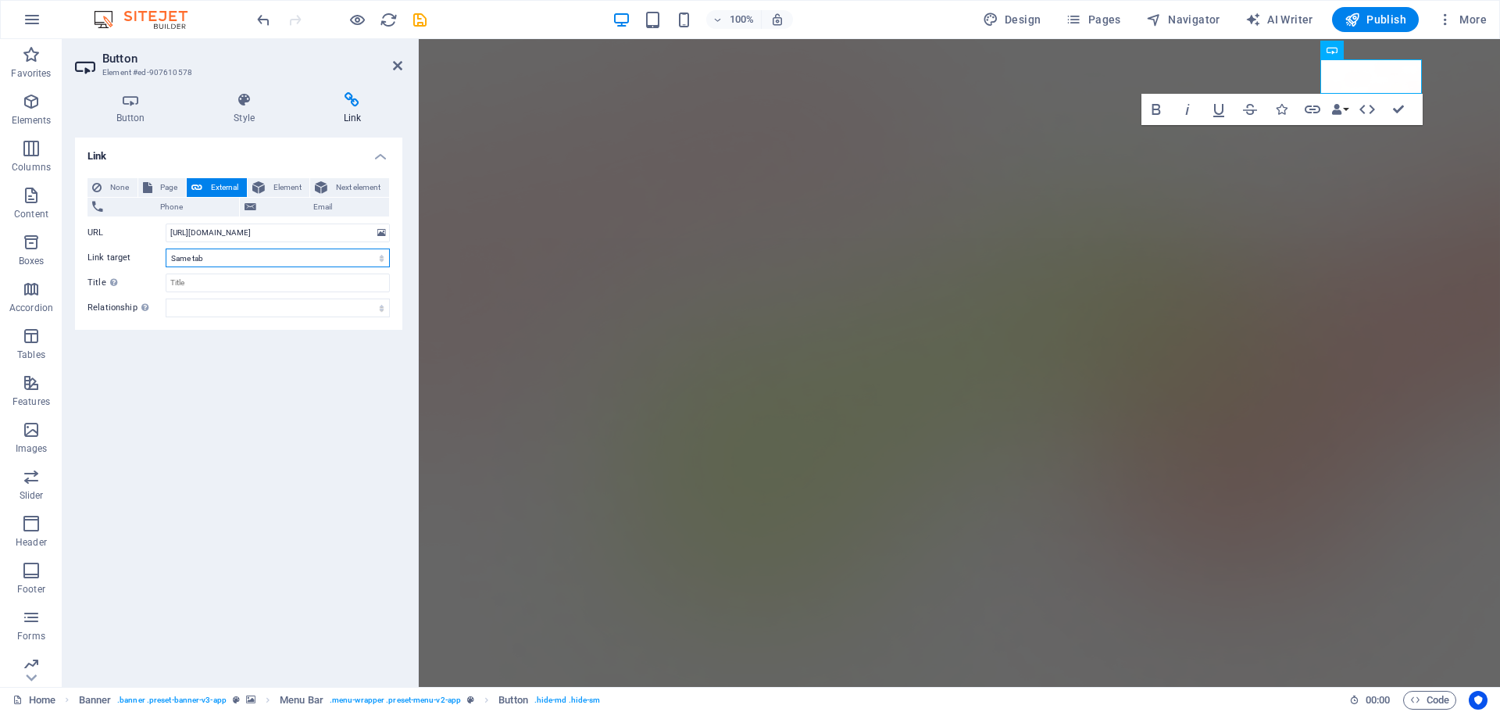
click at [200, 255] on select "New tab Same tab Overlay" at bounding box center [278, 257] width 224 height 19
select select "blank"
click at [166, 248] on select "New tab Same tab Overlay" at bounding box center [278, 257] width 224 height 19
click at [395, 64] on icon at bounding box center [397, 65] width 9 height 12
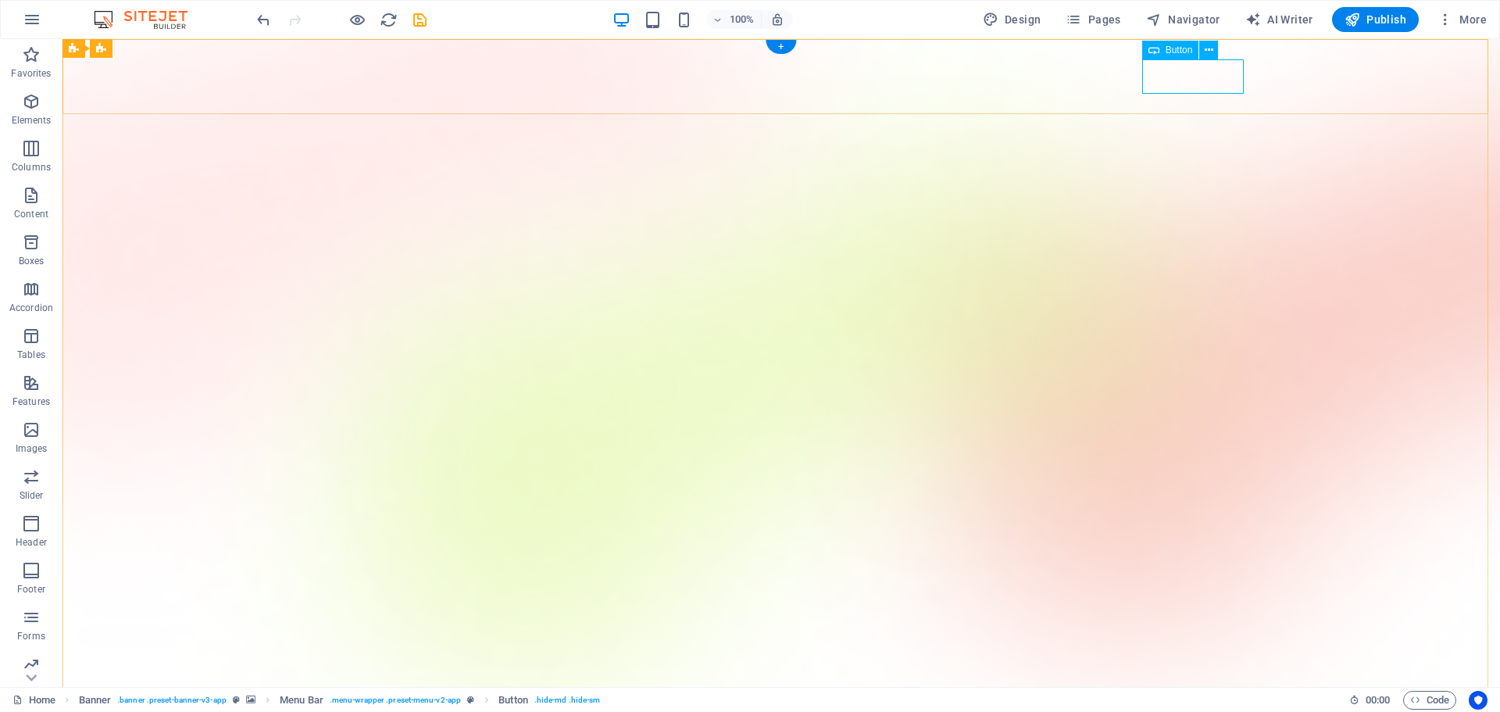
click at [0, 0] on icon at bounding box center [0, 0] width 0 height 0
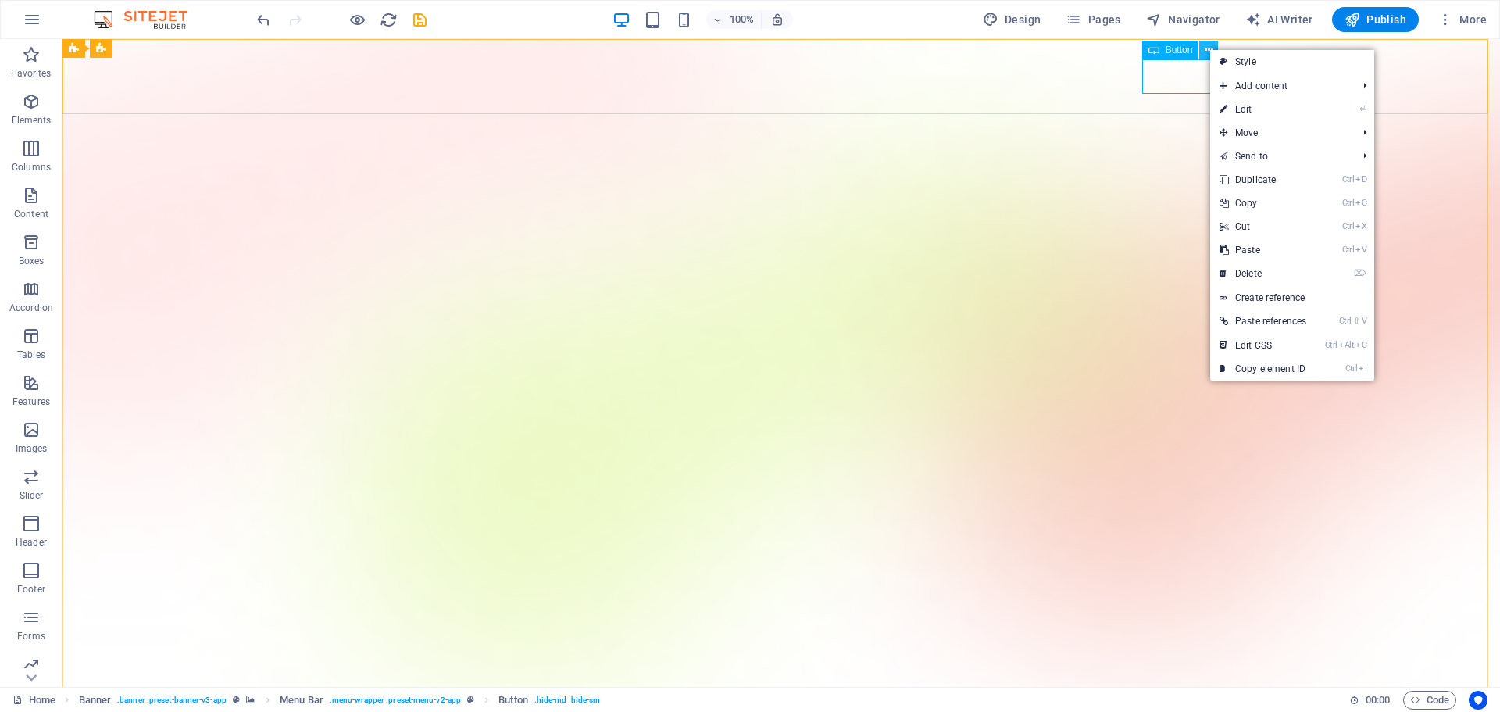
click at [0, 0] on icon at bounding box center [0, 0] width 0 height 0
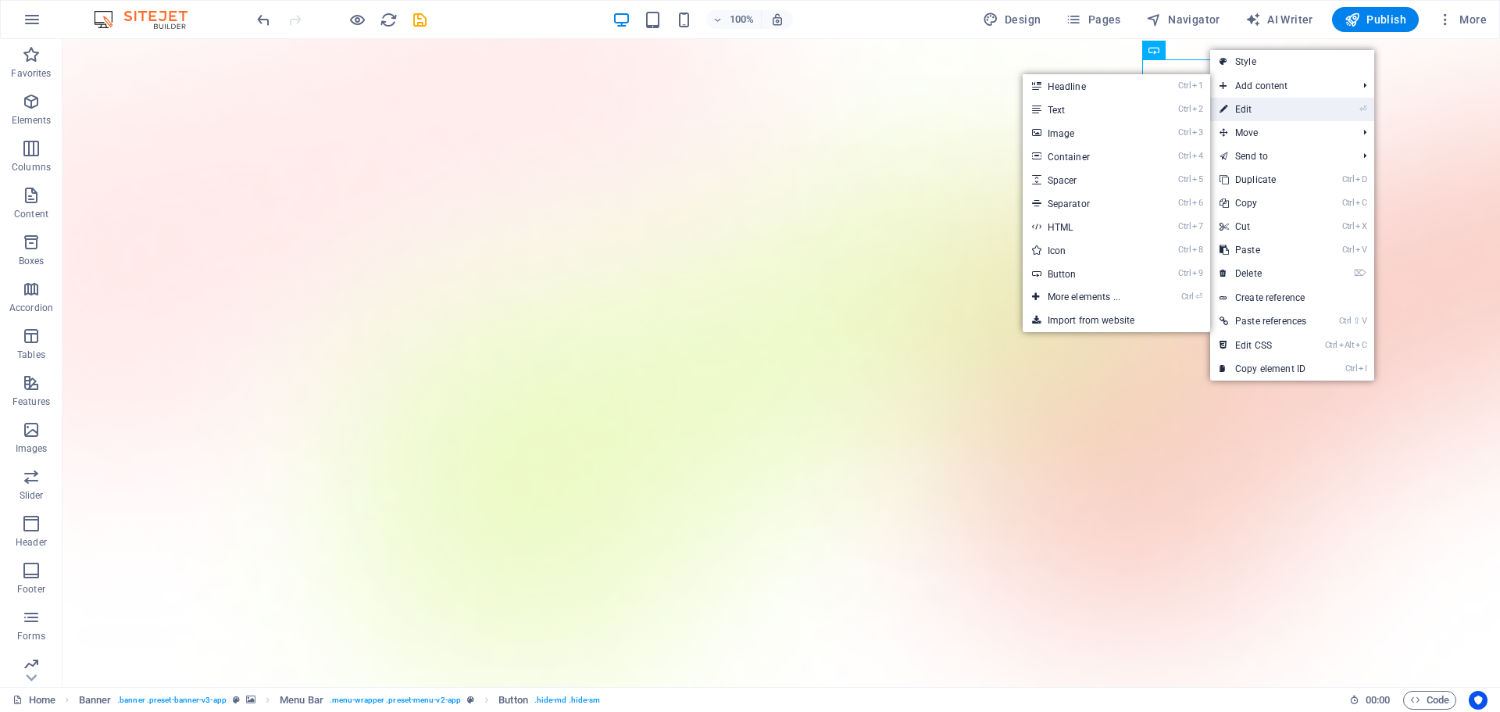
click at [1199, 103] on link "⏎ Edit" at bounding box center [1262, 109] width 105 height 23
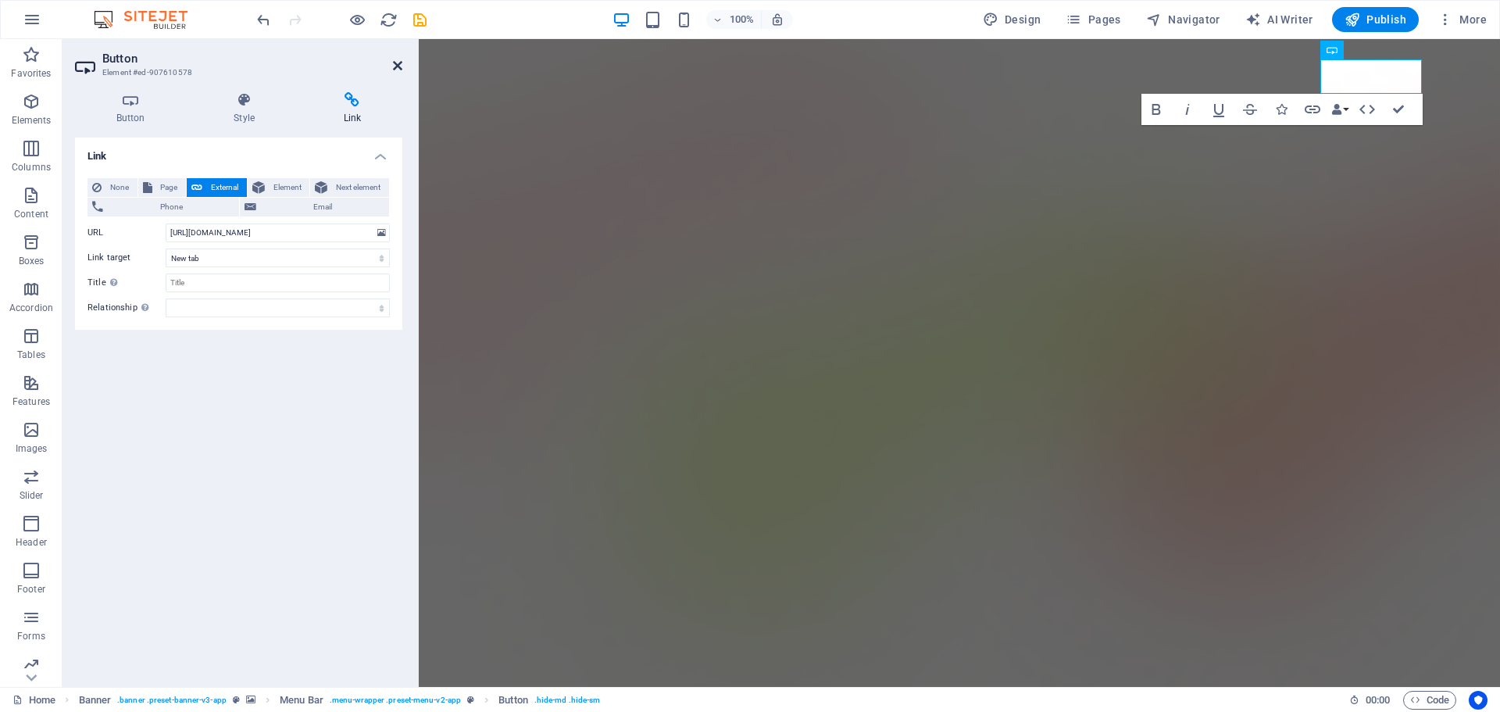
click at [393, 63] on icon at bounding box center [397, 65] width 9 height 12
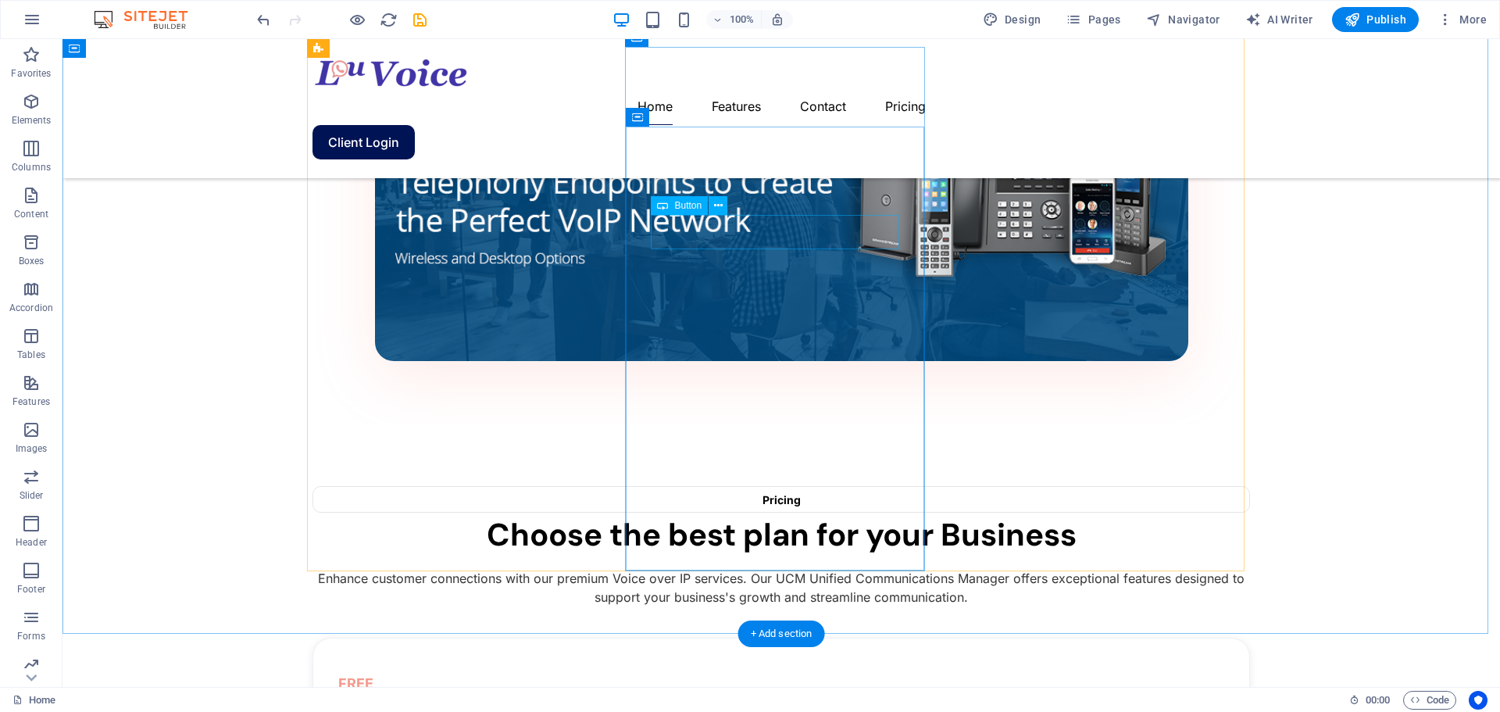
scroll to position [1082, 0]
select select "%"
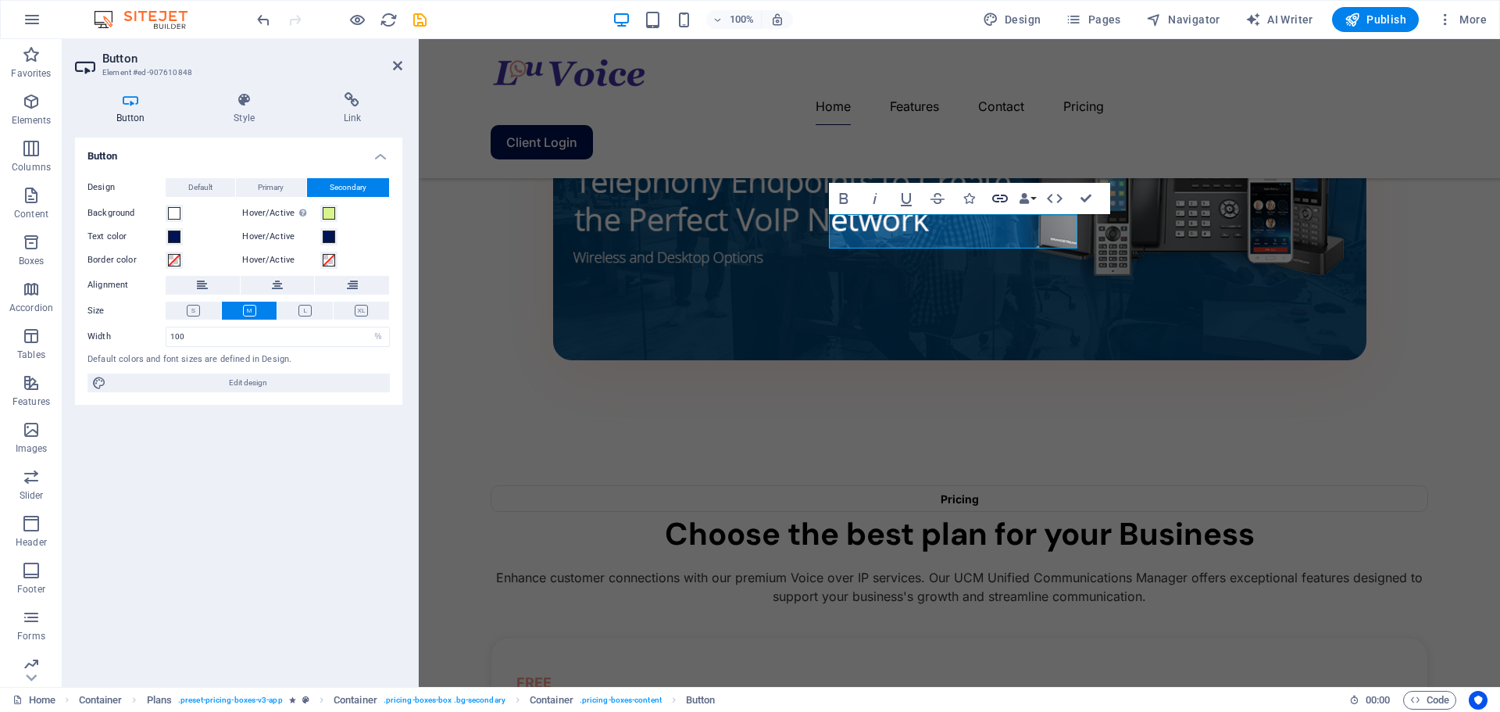
click at [1003, 197] on icon "button" at bounding box center [1000, 198] width 19 height 19
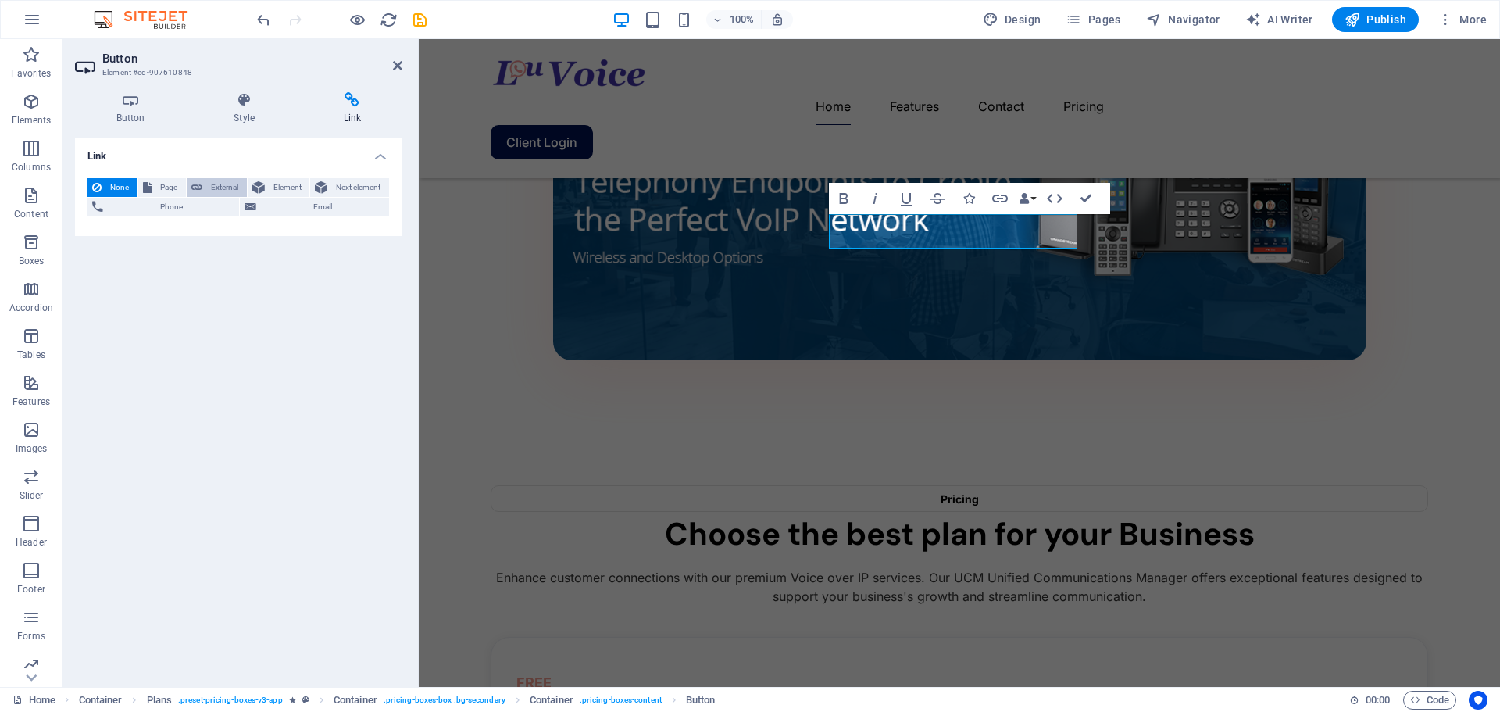
click at [216, 183] on span "External" at bounding box center [224, 187] width 35 height 19
select select "blank"
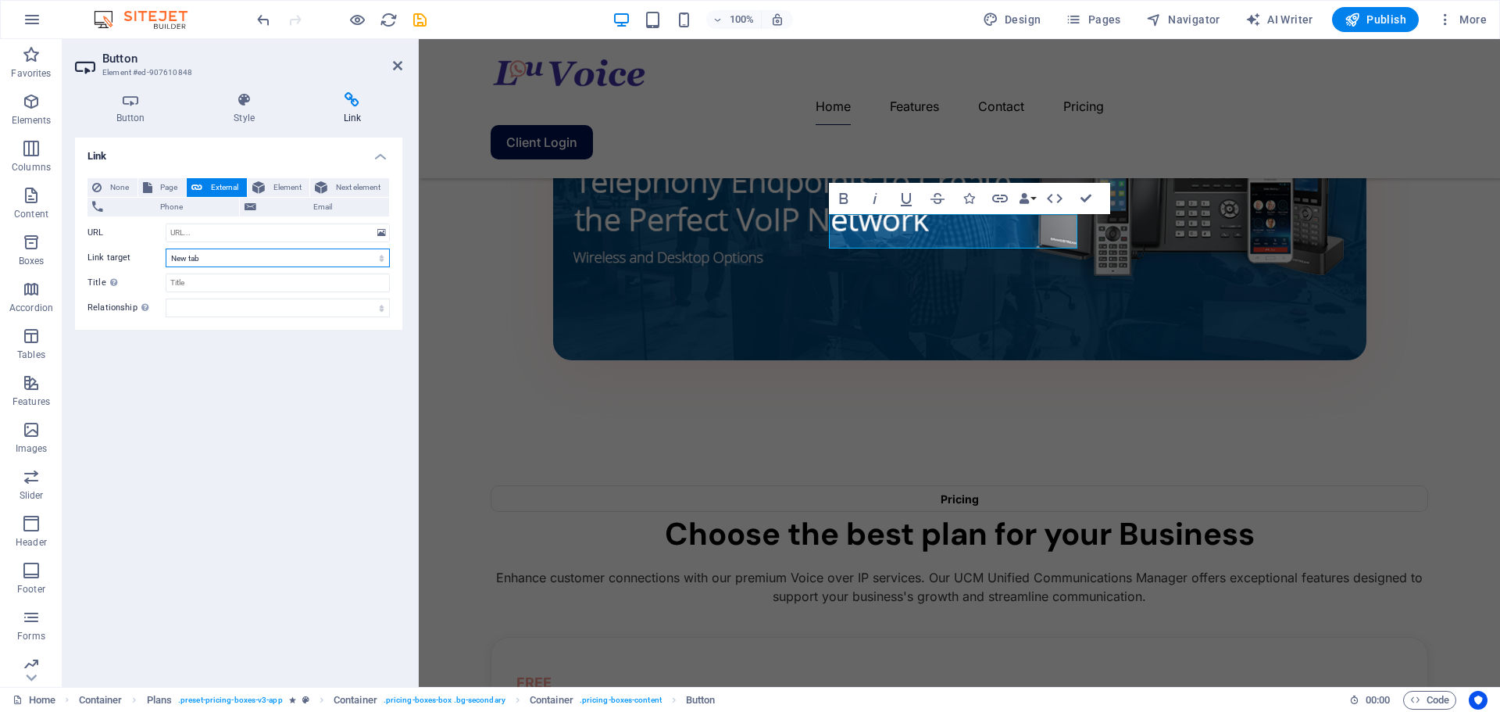
click at [204, 255] on select "New tab Same tab Overlay" at bounding box center [278, 257] width 224 height 19
click at [166, 248] on select "New tab Same tab Overlay" at bounding box center [278, 257] width 224 height 19
click at [202, 234] on input "URL" at bounding box center [278, 232] width 224 height 19
paste input "[URL][DOMAIN_NAME]"
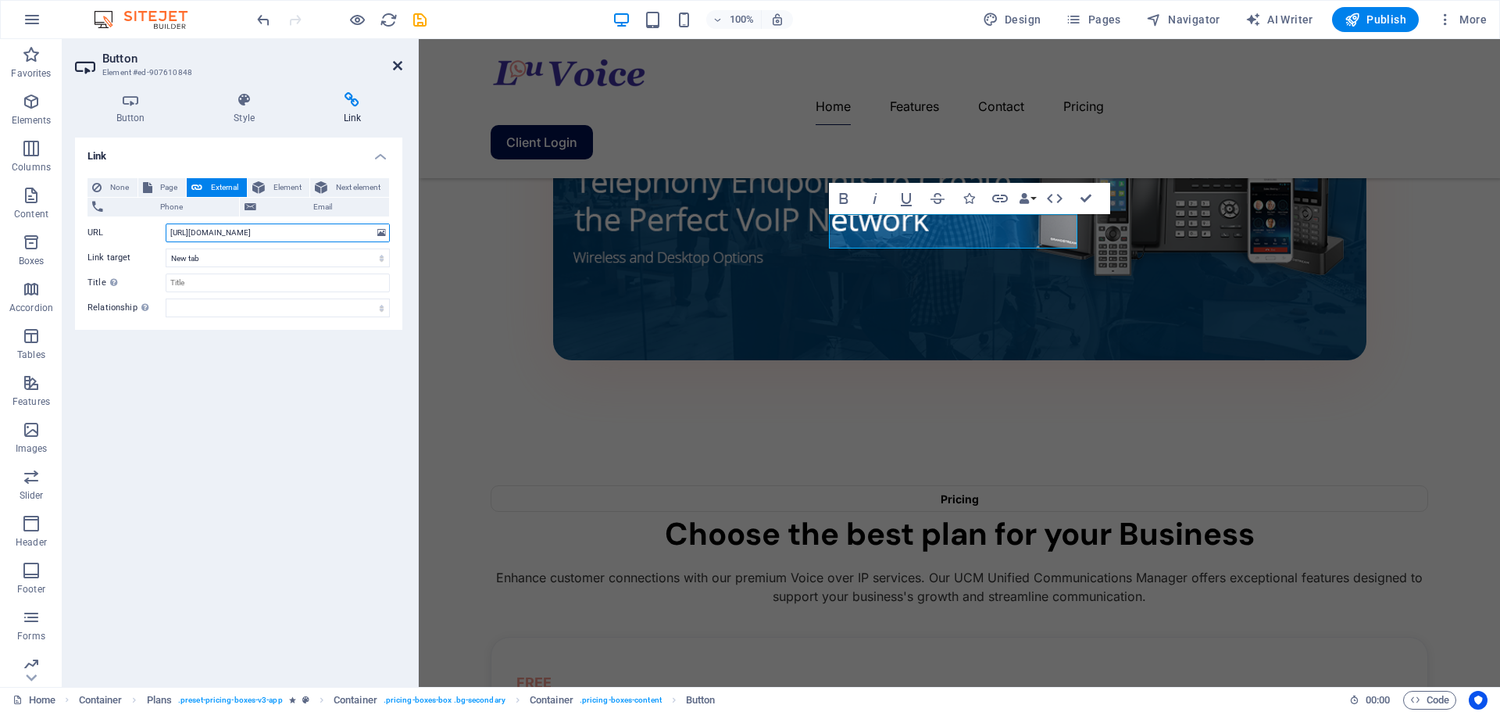
type input "[URL][DOMAIN_NAME]"
click at [397, 62] on icon at bounding box center [397, 65] width 9 height 12
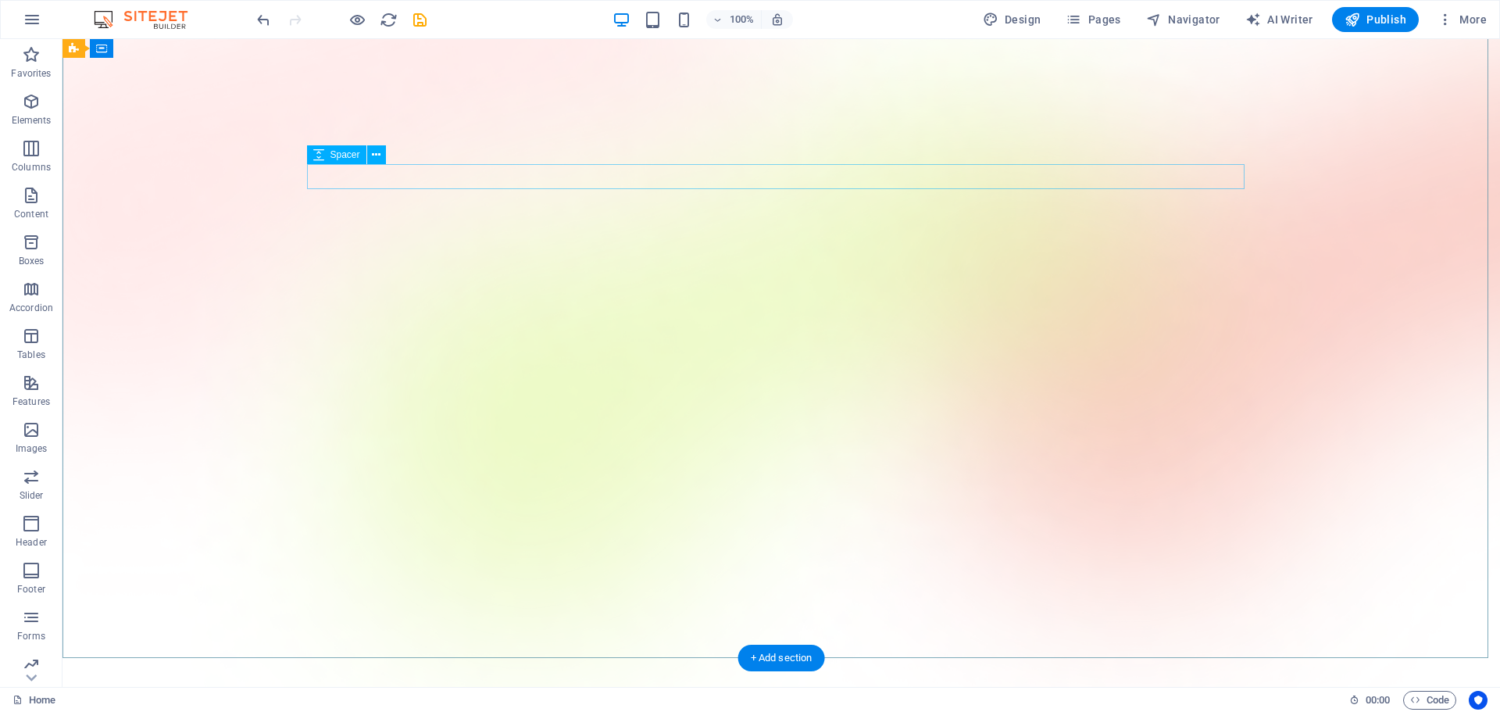
scroll to position [0, 0]
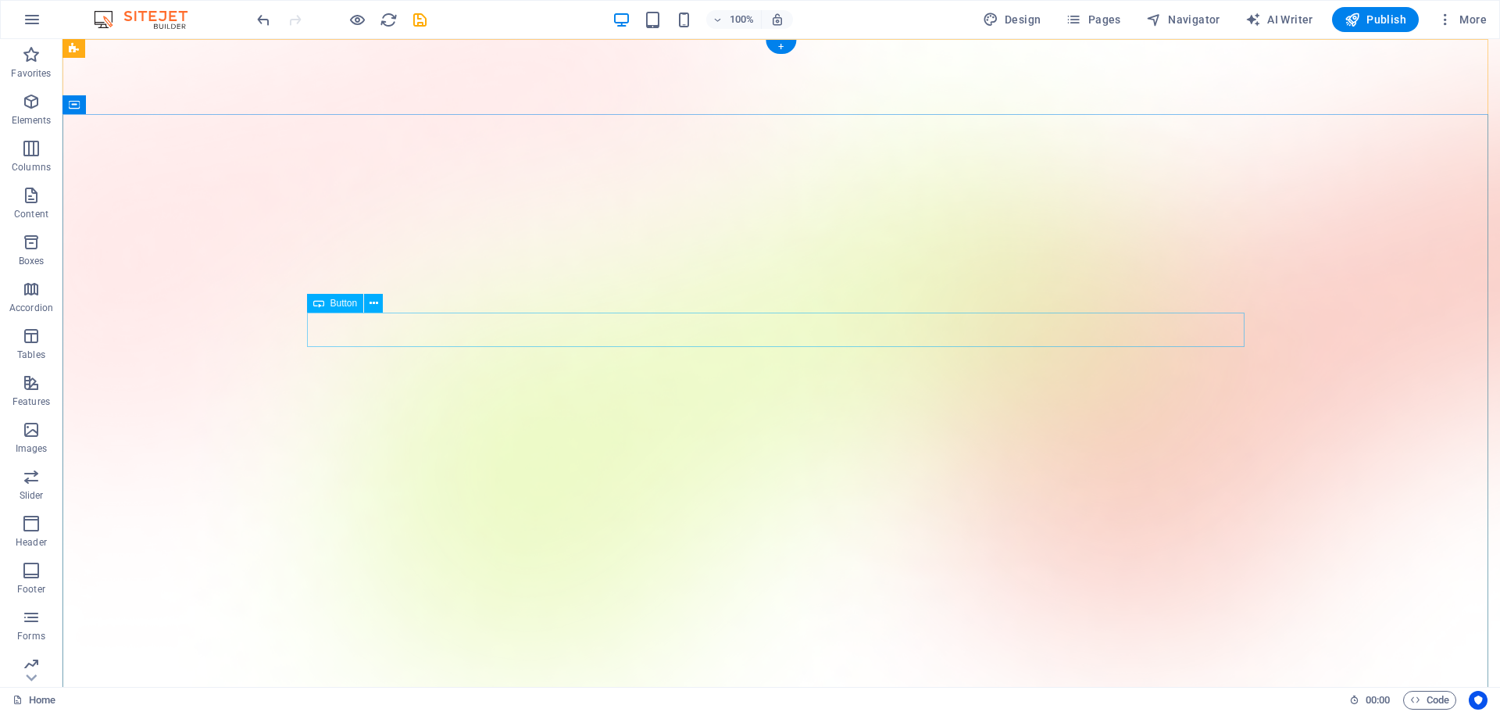
drag, startPoint x: 759, startPoint y: 327, endPoint x: 405, endPoint y: 327, distance: 354.7
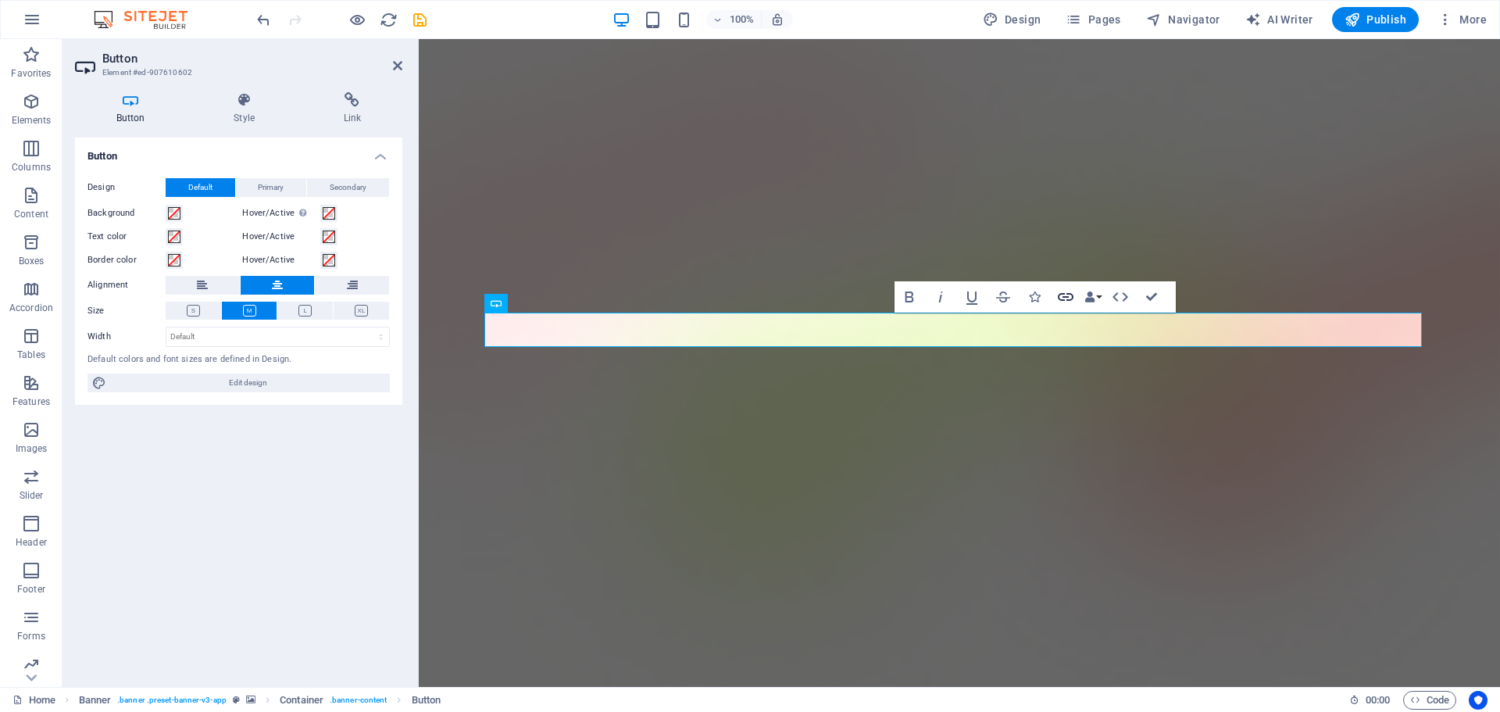
click at [1063, 296] on icon "button" at bounding box center [1066, 297] width 16 height 8
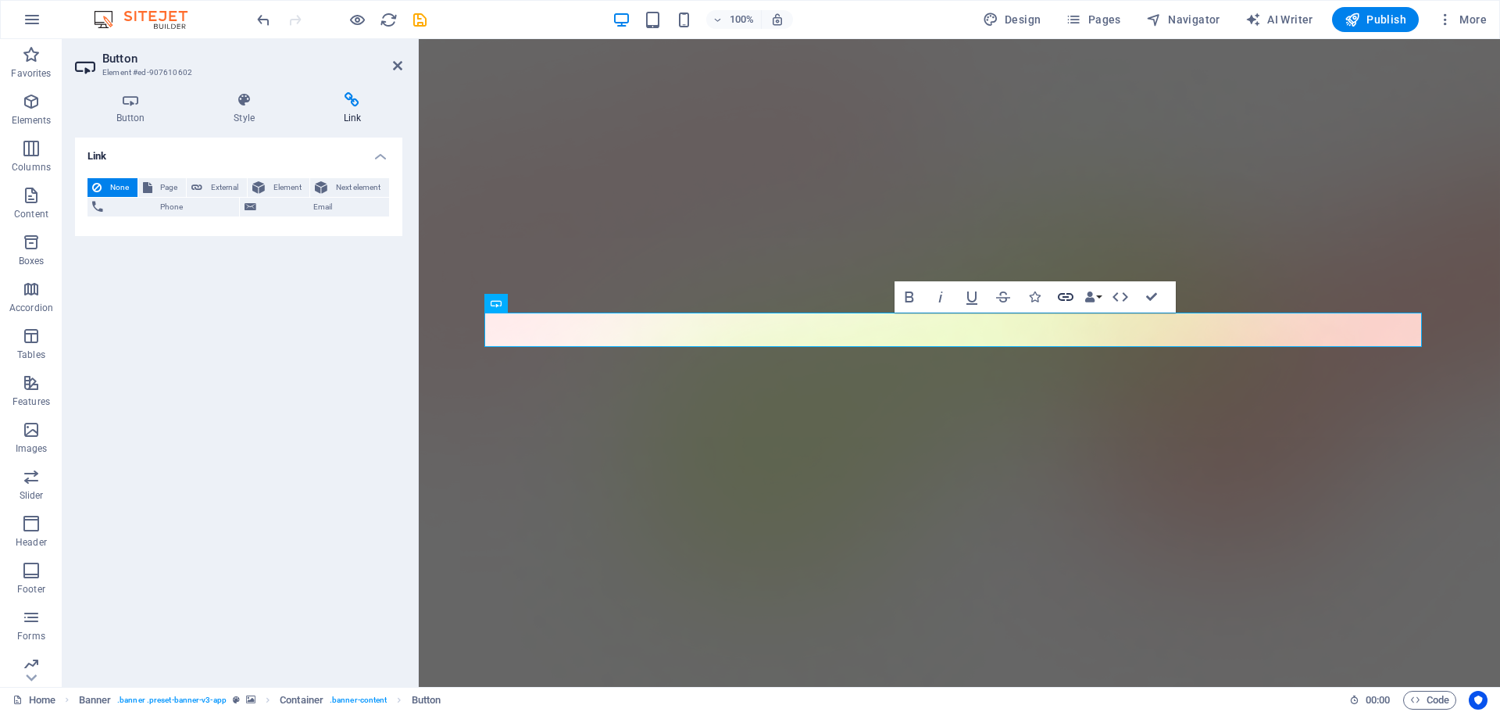
click at [1063, 296] on icon "button" at bounding box center [1066, 297] width 16 height 8
click at [210, 189] on span "External" at bounding box center [224, 187] width 35 height 19
select select "blank"
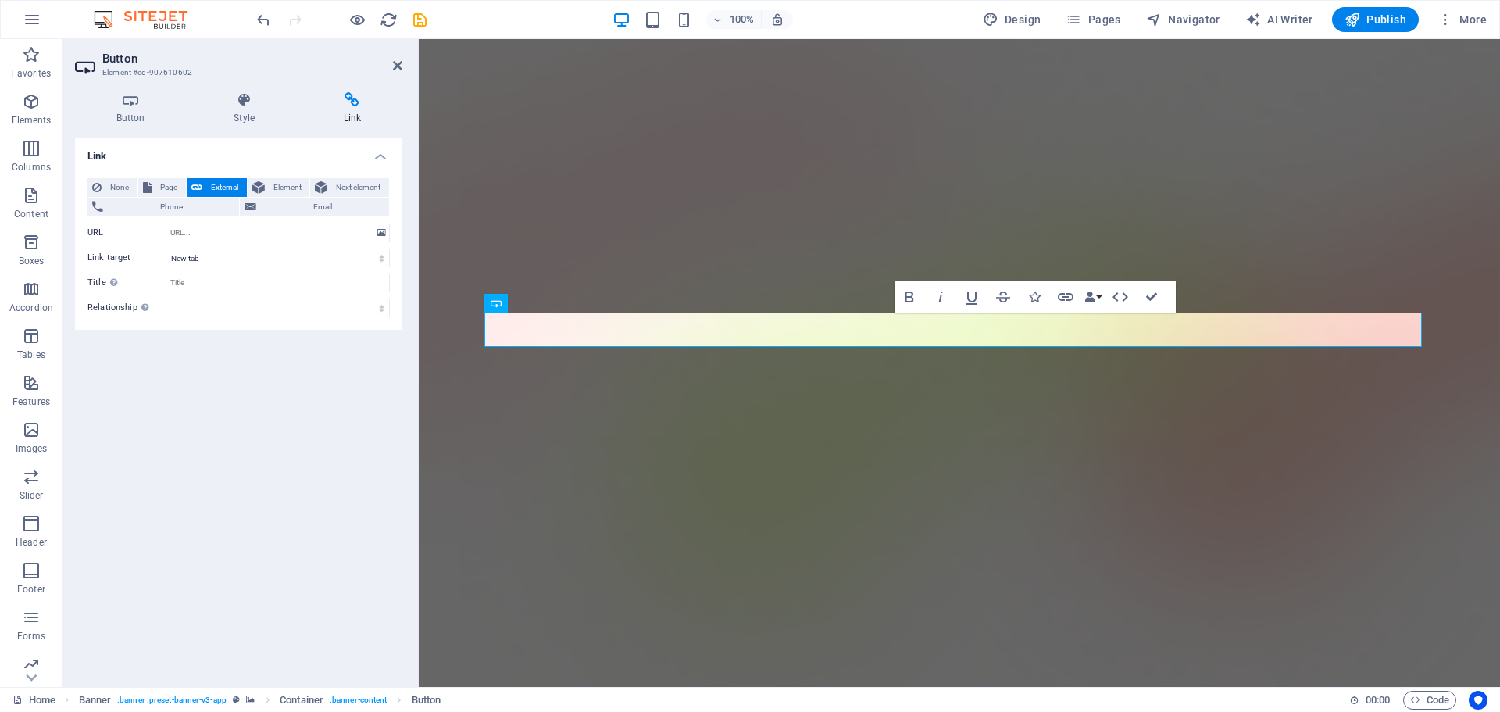
click at [212, 182] on span "External" at bounding box center [224, 187] width 35 height 19
click at [226, 232] on input "URL" at bounding box center [278, 232] width 224 height 19
paste input "[URL][DOMAIN_NAME]"
type input "[URL][DOMAIN_NAME]"
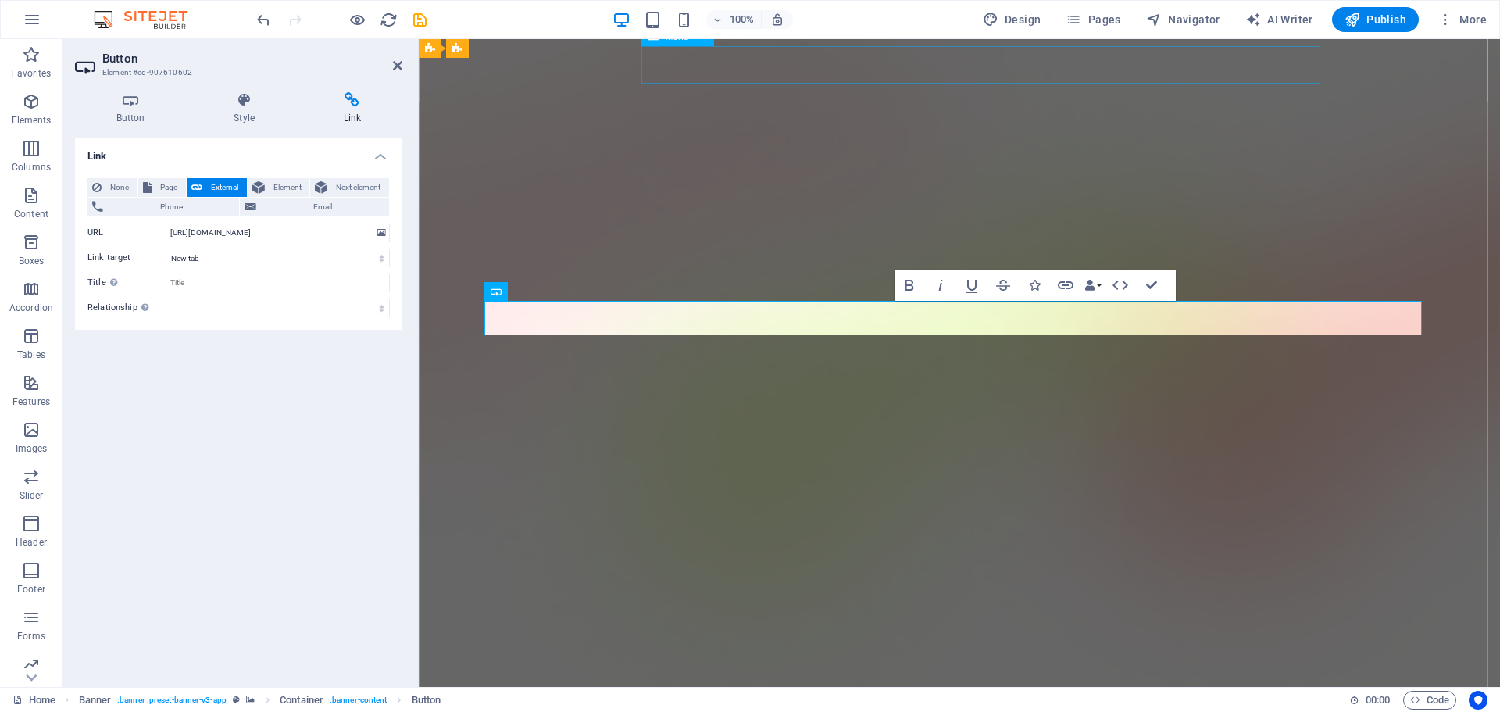
scroll to position [12, 0]
drag, startPoint x: 393, startPoint y: 62, endPoint x: 330, endPoint y: 23, distance: 74.4
click at [393, 62] on icon at bounding box center [397, 65] width 9 height 12
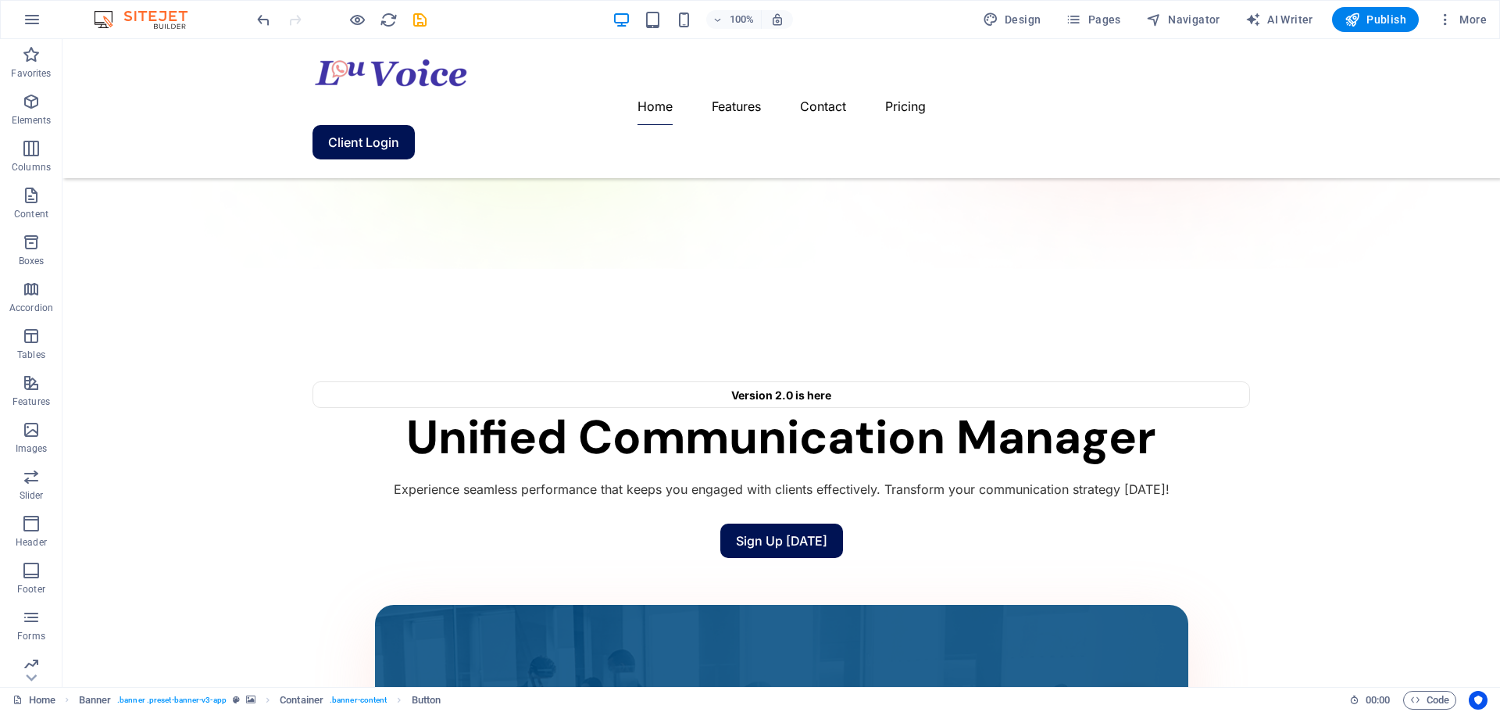
scroll to position [513, 0]
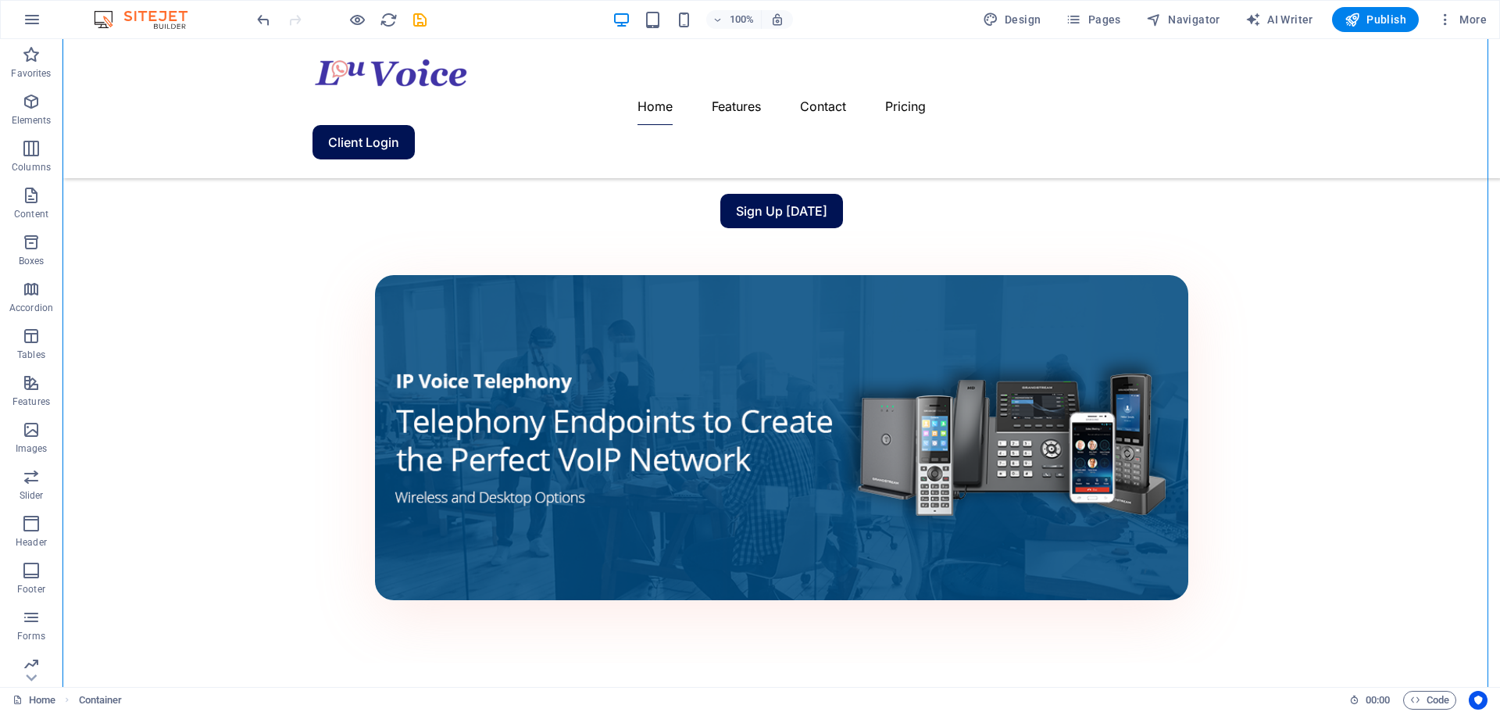
scroll to position [857, 0]
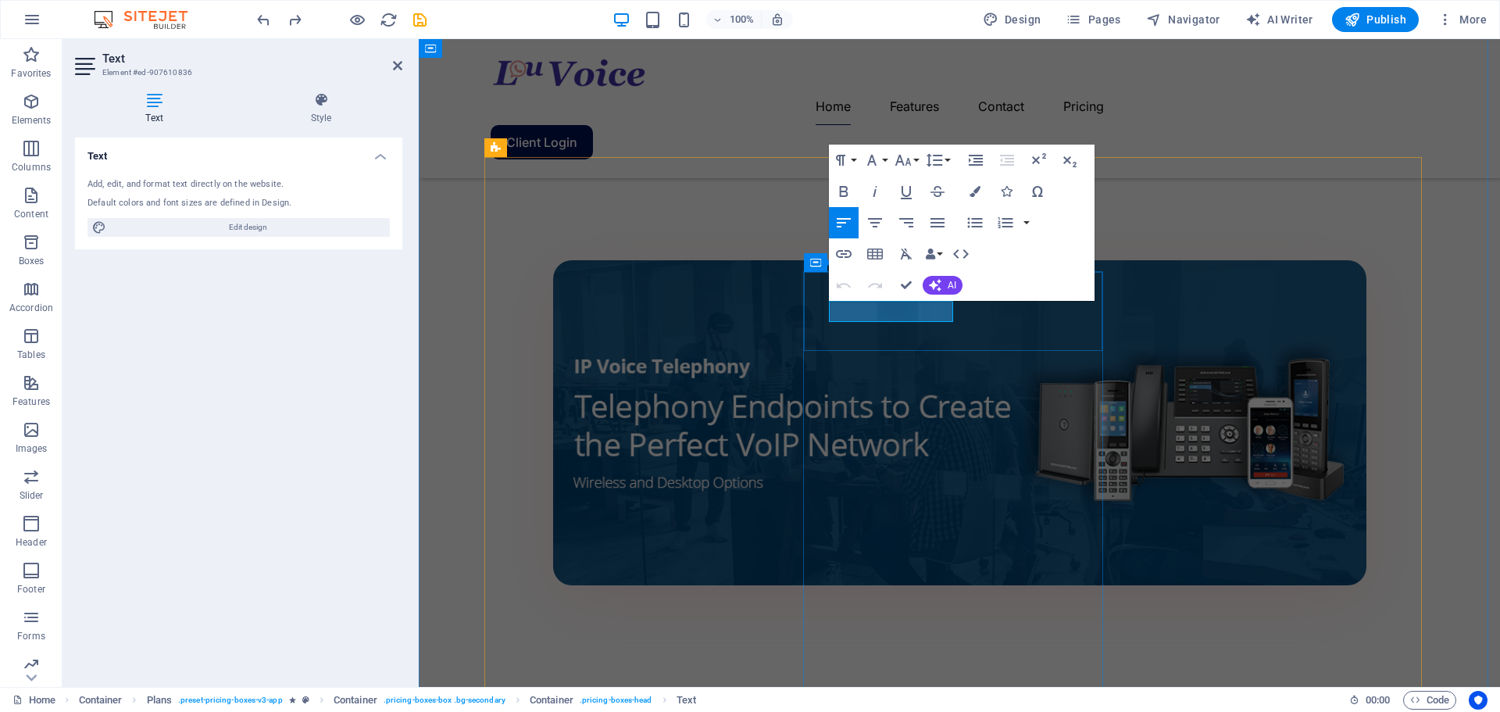
click at [520, 340] on icon at bounding box center [521, 338] width 11 height 19
click at [521, 339] on icon at bounding box center [521, 338] width 11 height 19
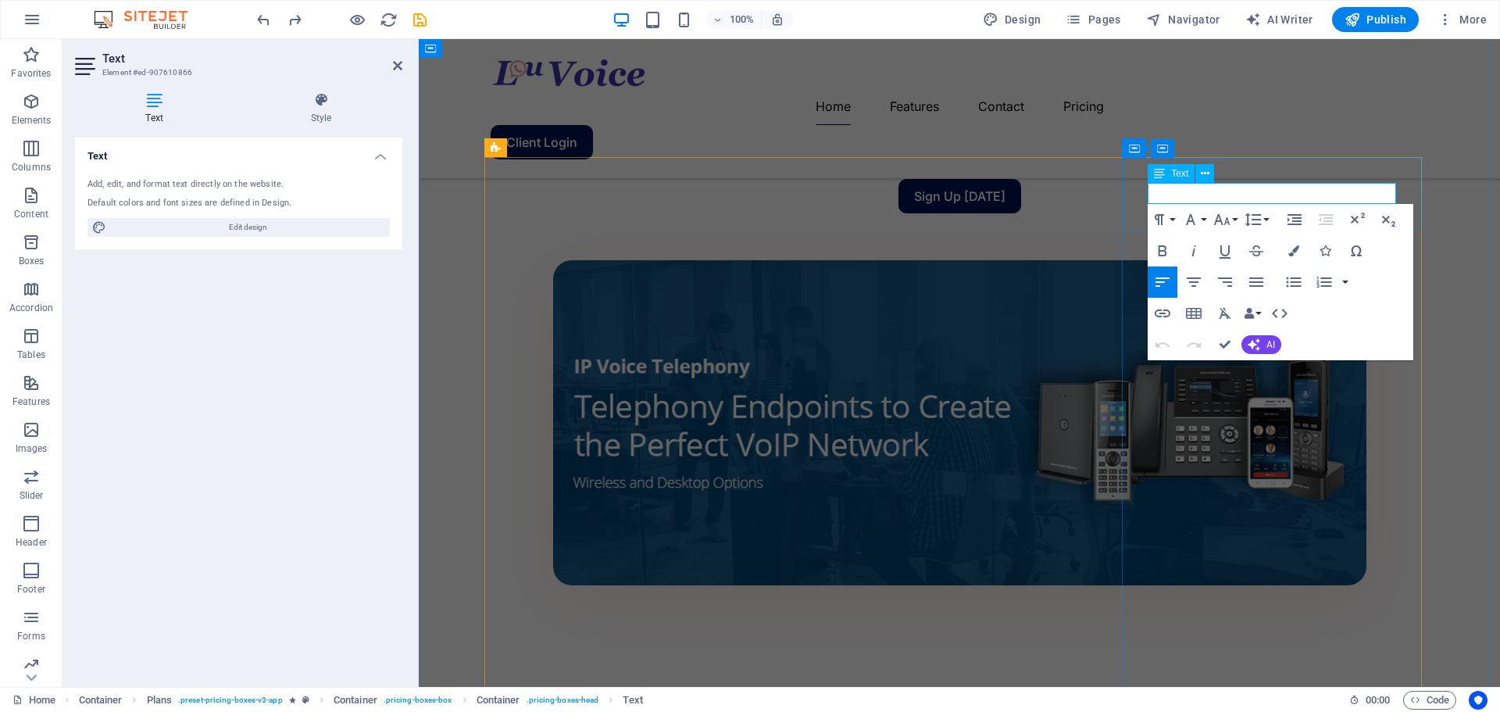
drag, startPoint x: 896, startPoint y: 180, endPoint x: 1251, endPoint y: 172, distance: 354.8
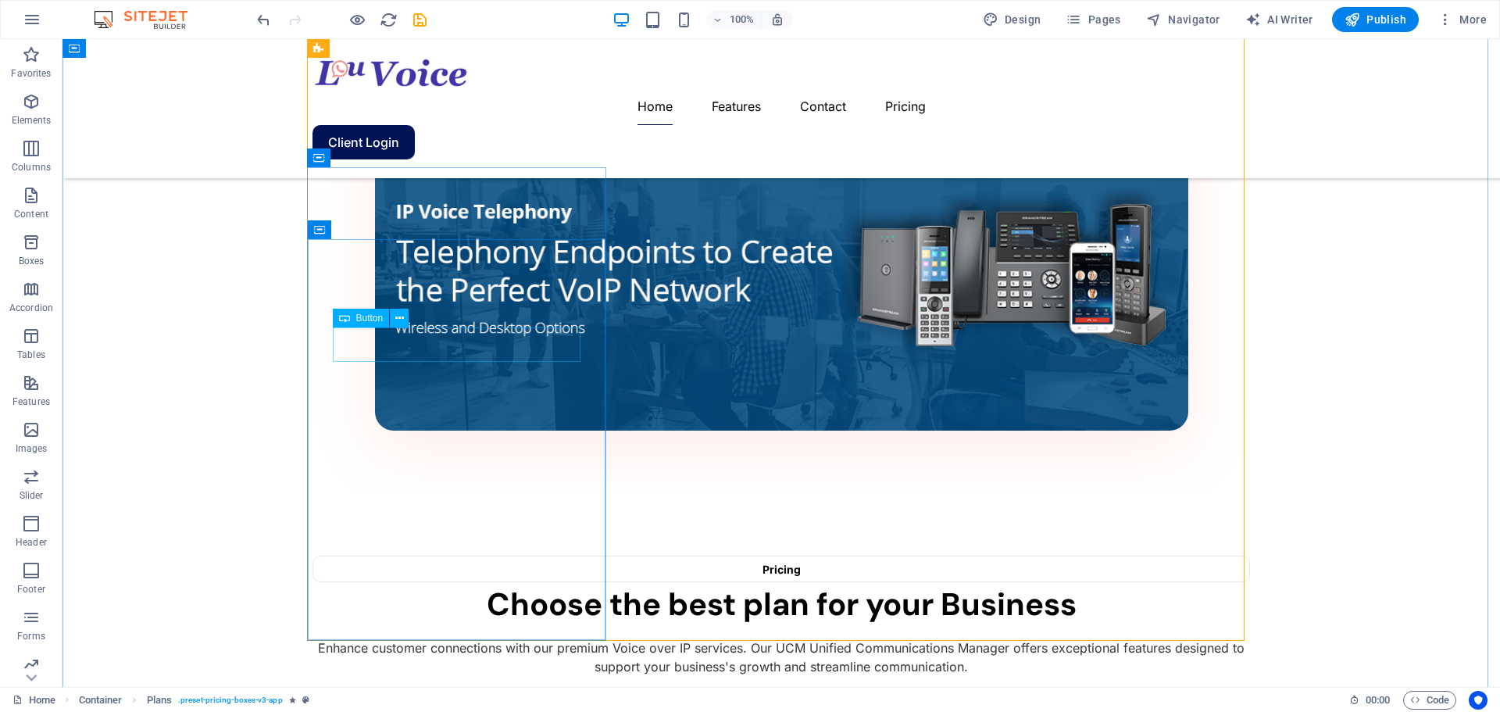
scroll to position [1012, 0]
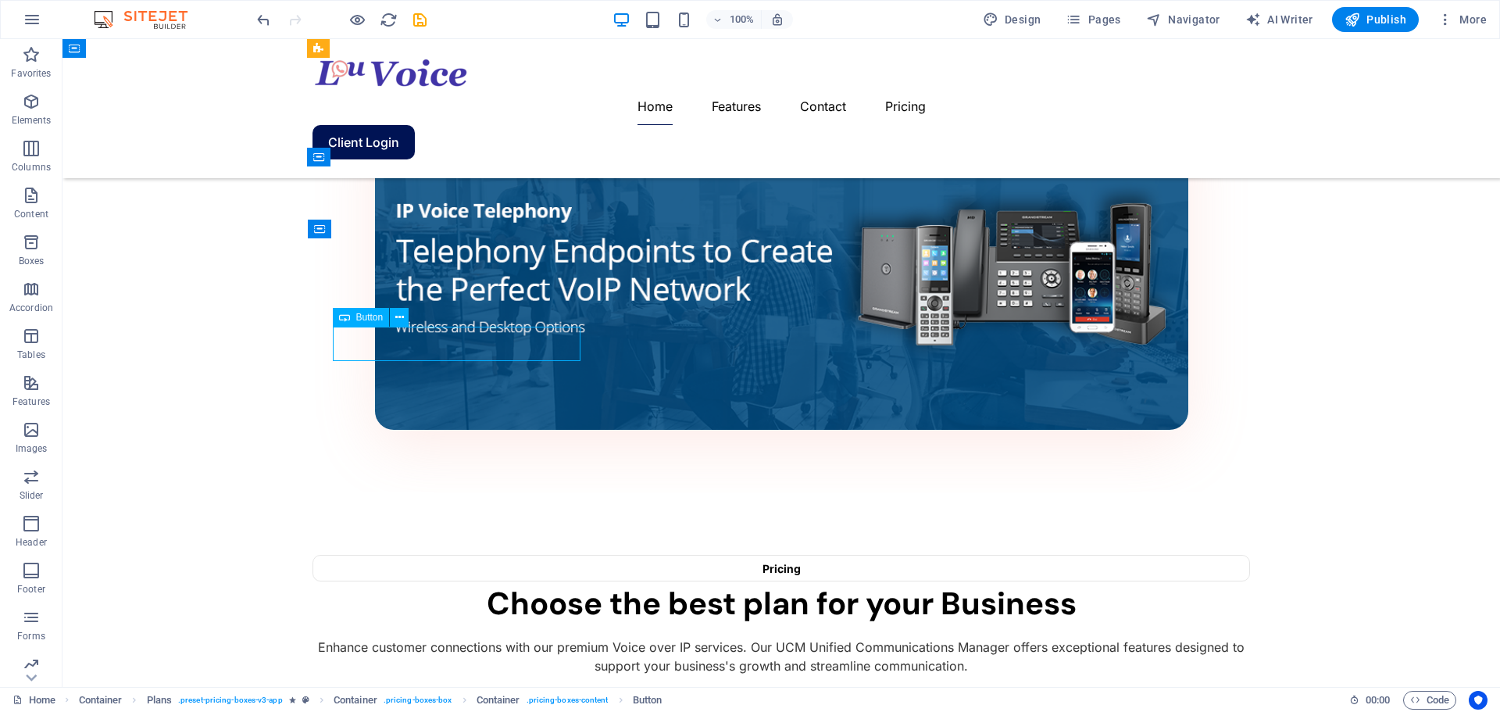
select select "%"
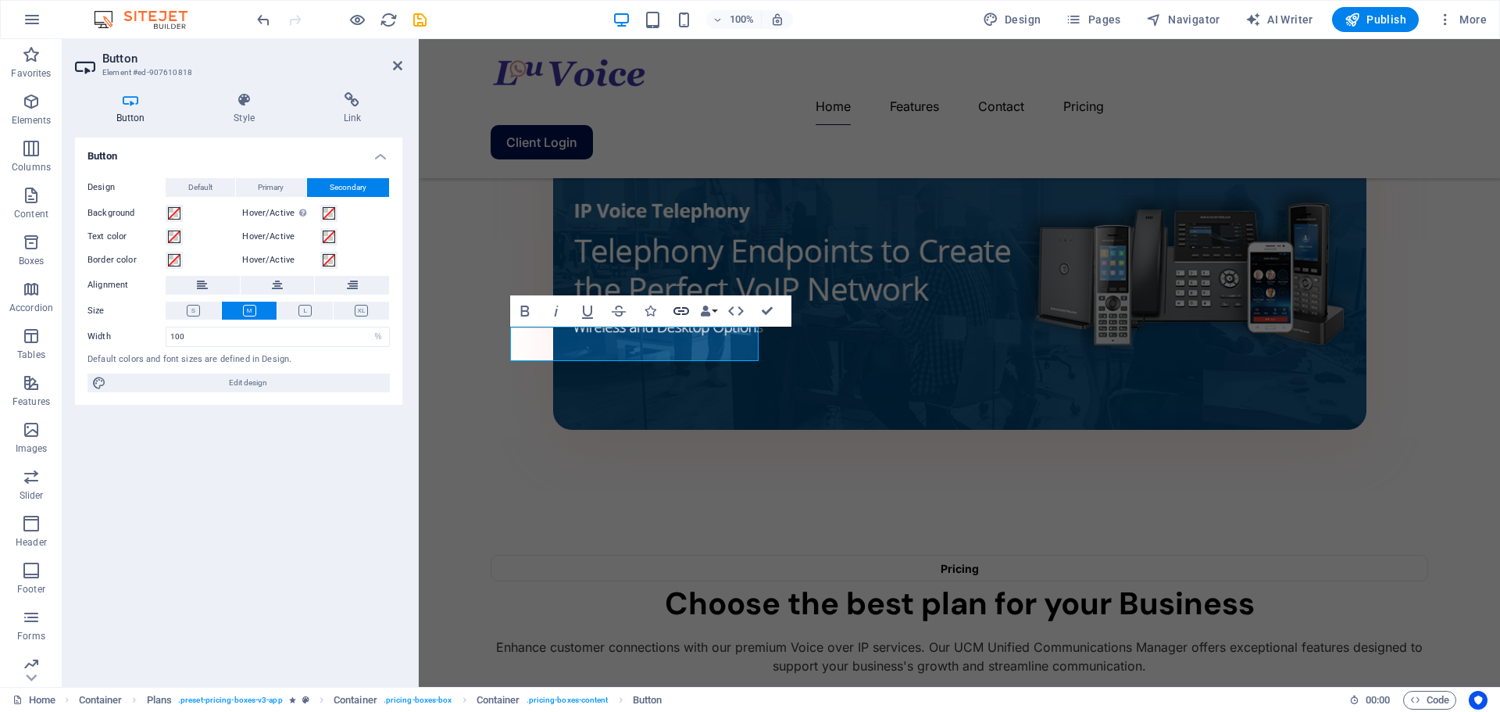
click at [677, 308] on icon "button" at bounding box center [681, 311] width 16 height 8
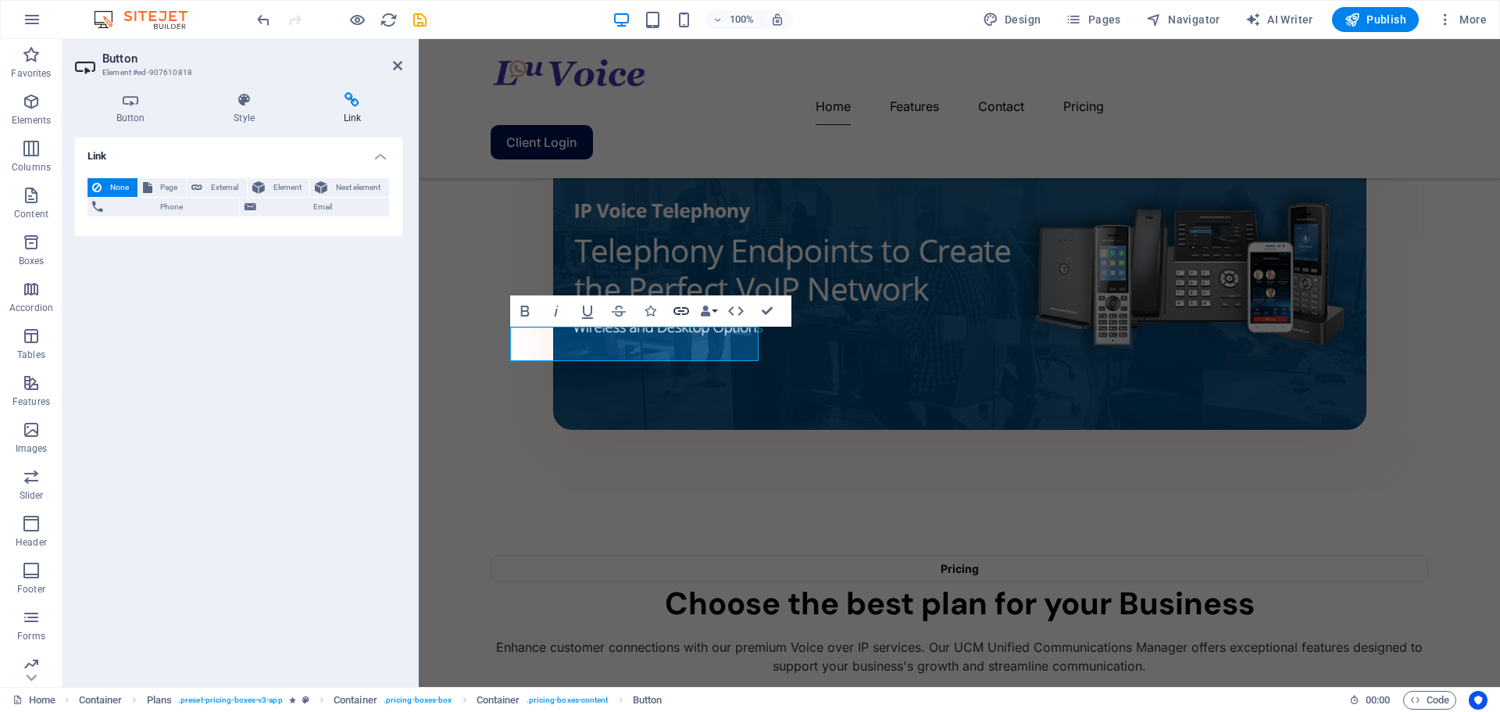
click at [677, 305] on icon "button" at bounding box center [681, 311] width 19 height 19
click at [159, 183] on span "Page" at bounding box center [169, 187] width 25 height 19
select select
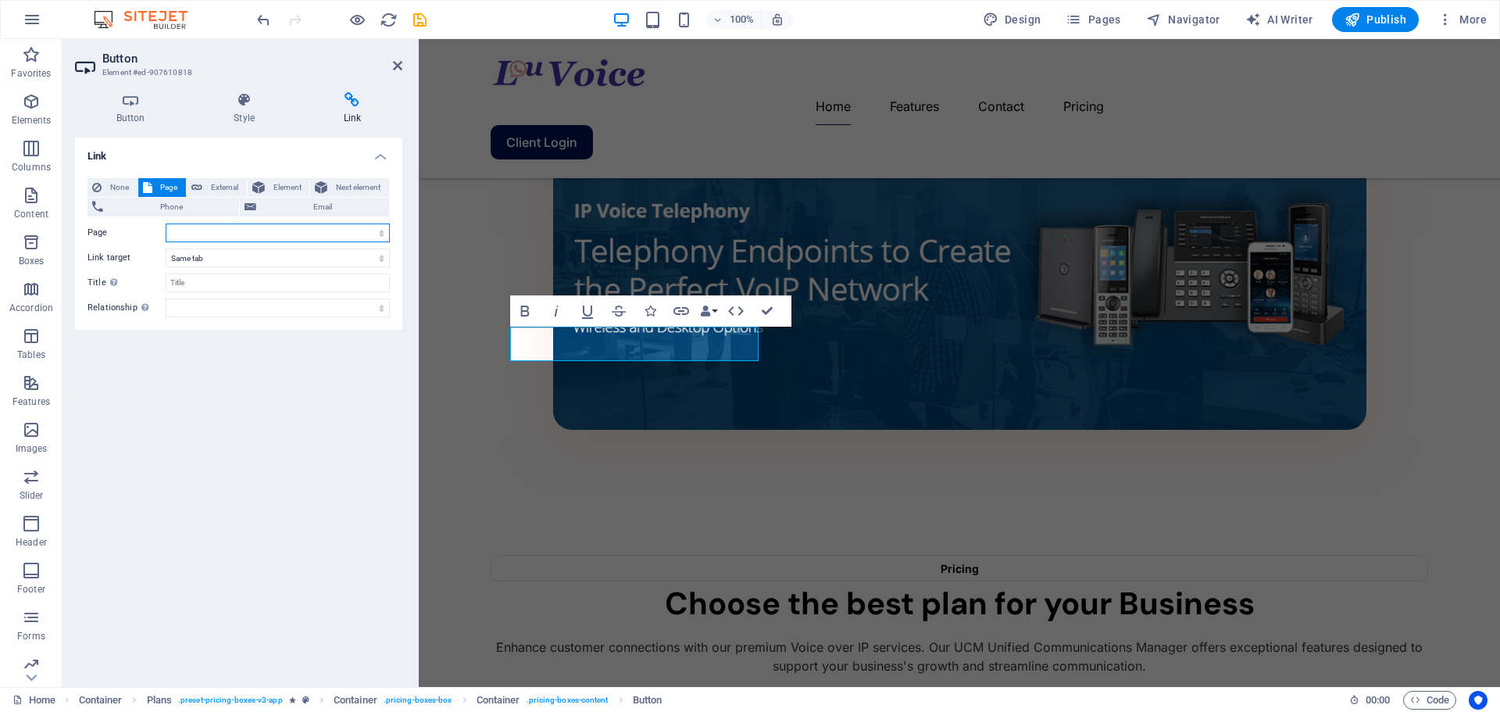
click at [205, 233] on select "New page Home Features Pricing Contact Privacy Legal Notice" at bounding box center [278, 232] width 224 height 19
click at [200, 255] on select "New tab Same tab Overlay" at bounding box center [278, 257] width 224 height 19
click at [201, 258] on select "New tab Same tab Overlay" at bounding box center [278, 257] width 224 height 19
click at [199, 235] on select "New page Home Features Pricing Contact Privacy Legal Notice" at bounding box center [278, 232] width 224 height 19
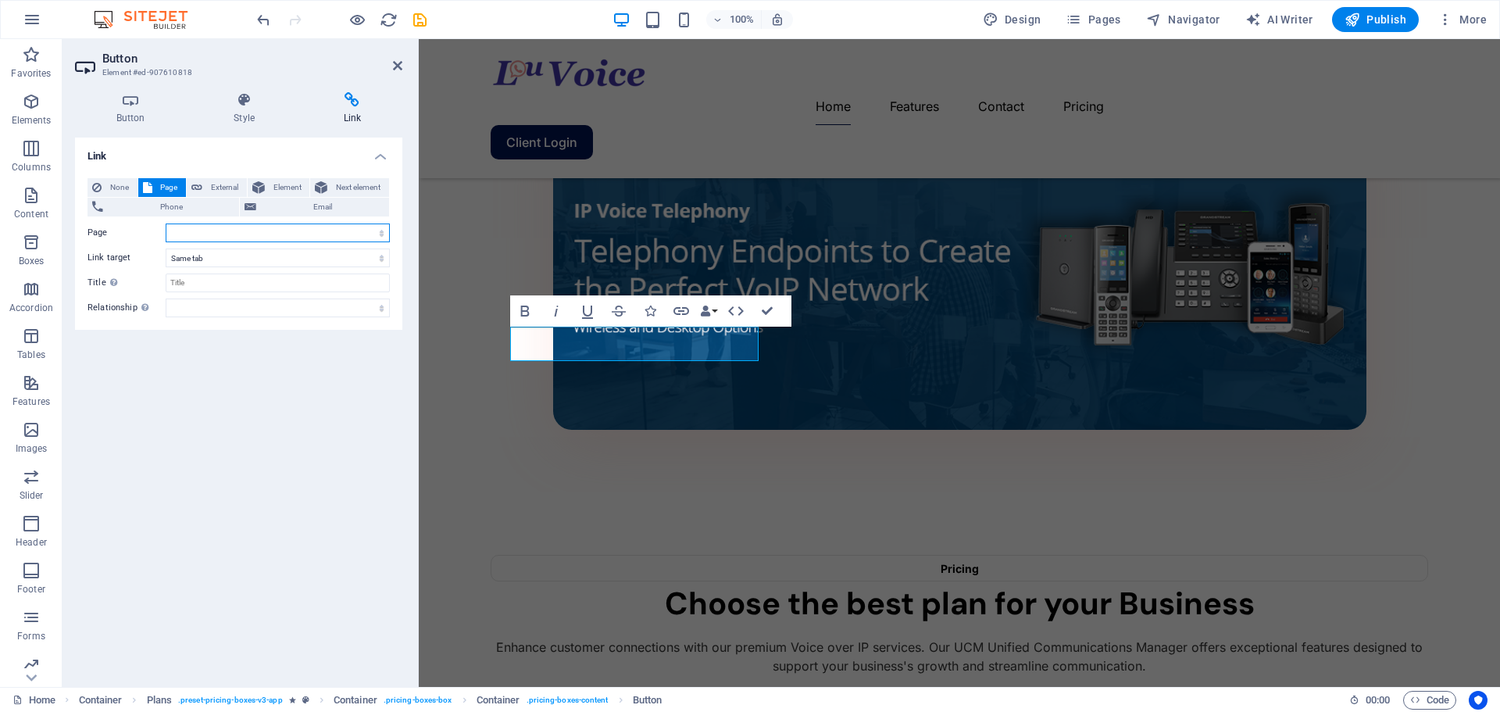
click at [197, 231] on select "New page Home Features Pricing Contact Privacy Legal Notice" at bounding box center [278, 232] width 224 height 19
click at [200, 189] on icon at bounding box center [196, 187] width 11 height 19
select select "blank"
click at [198, 232] on input "URL" at bounding box center [278, 232] width 224 height 19
paste input "[URL][DOMAIN_NAME]"
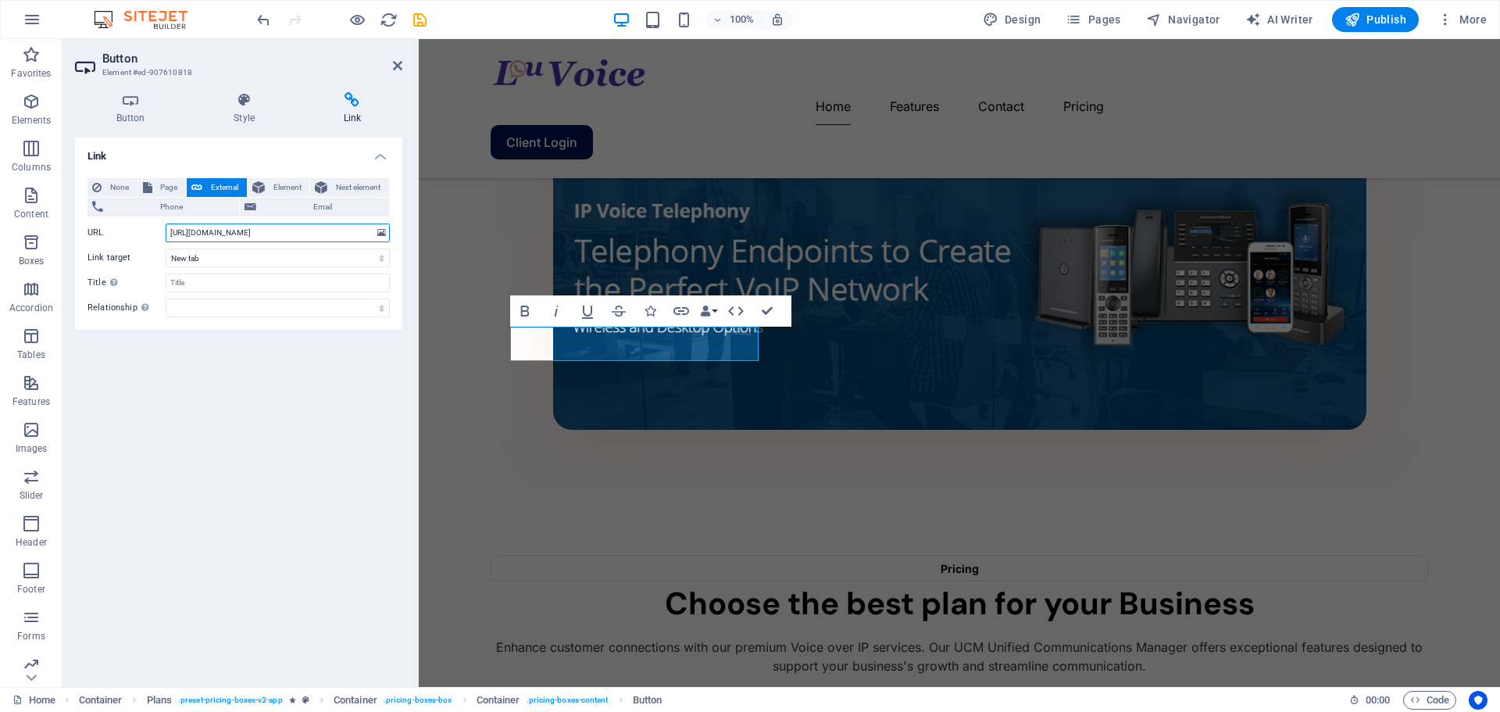
scroll to position [0, 1]
type input "[URL][DOMAIN_NAME]"
click at [398, 66] on icon at bounding box center [397, 65] width 9 height 12
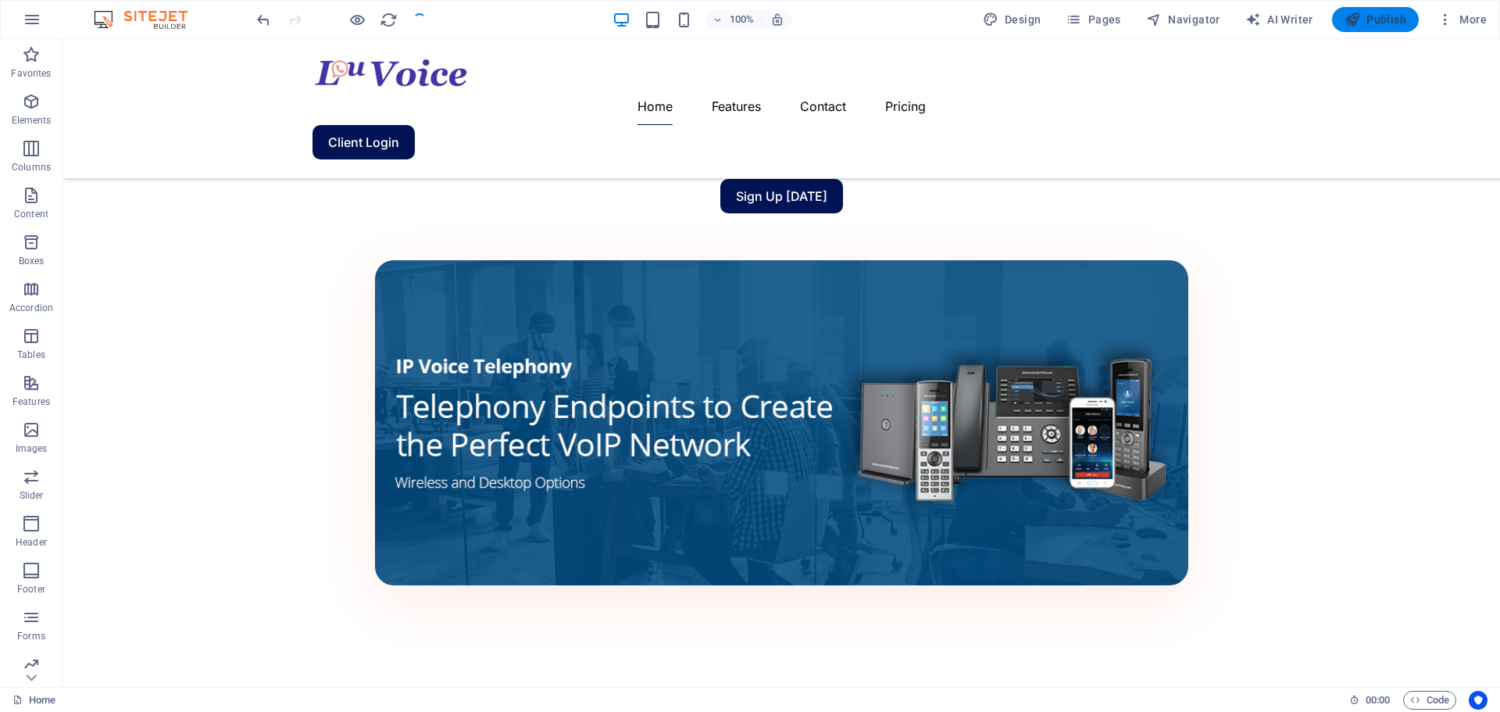
scroll to position [856, 0]
